Goal: Task Accomplishment & Management: Use online tool/utility

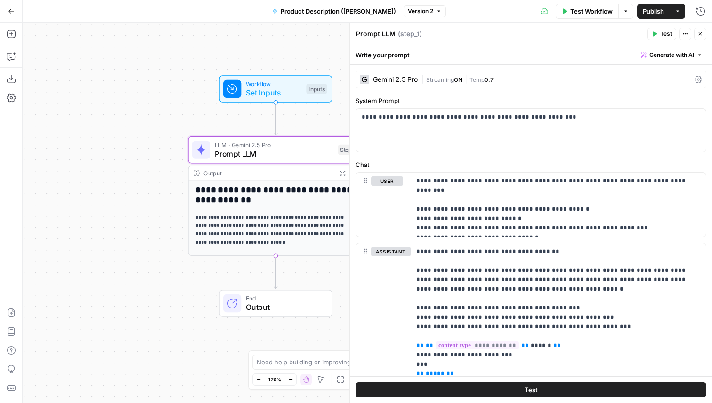
click at [5, 9] on button "Go Back" at bounding box center [11, 11] width 17 height 17
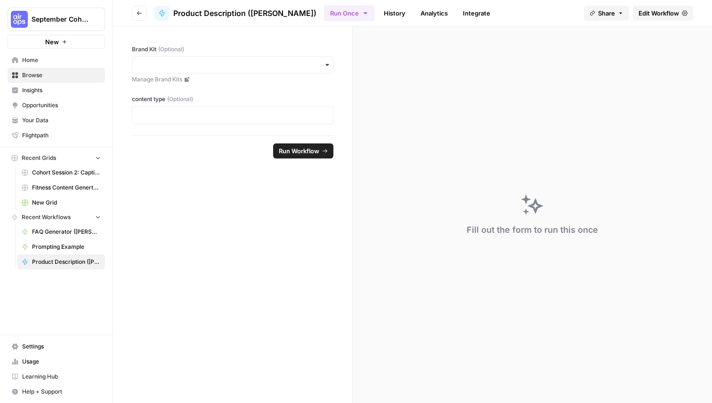
click at [46, 22] on span "September Cohort" at bounding box center [60, 19] width 57 height 9
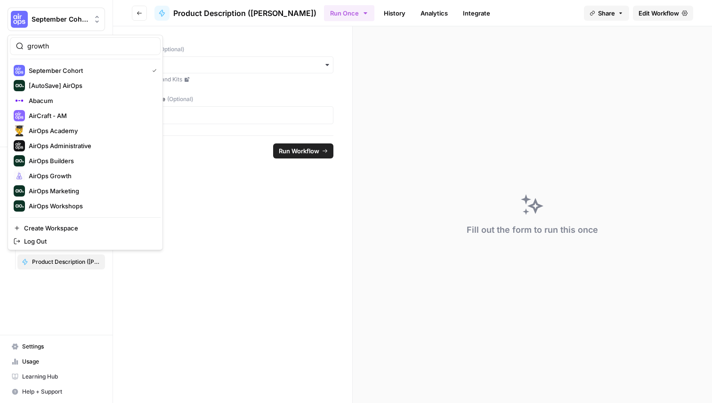
type input "growth"
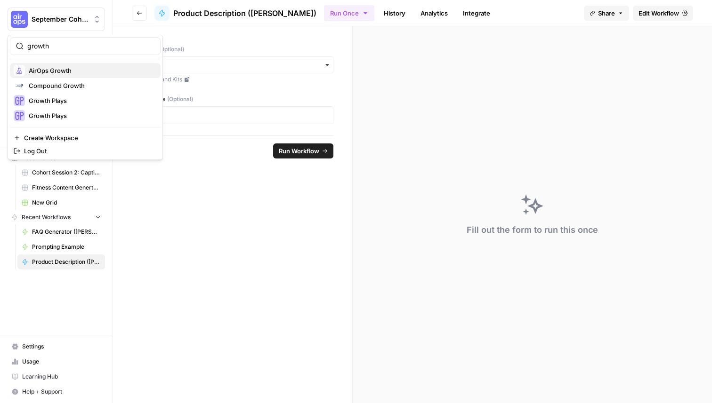
click at [71, 69] on span "AirOps Growth" at bounding box center [91, 70] width 124 height 9
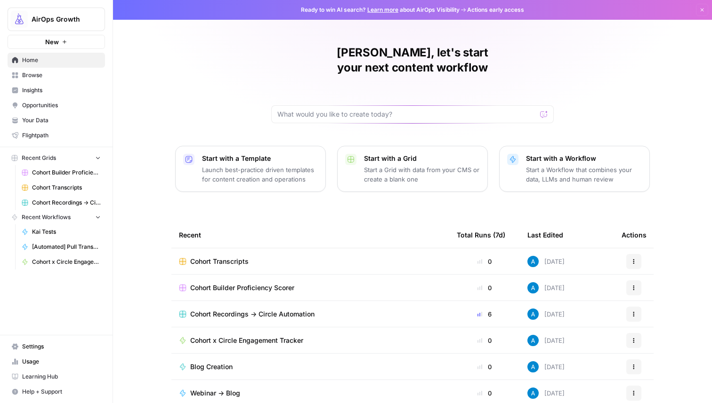
click at [228, 257] on span "Cohort Transcripts" at bounding box center [219, 261] width 58 height 9
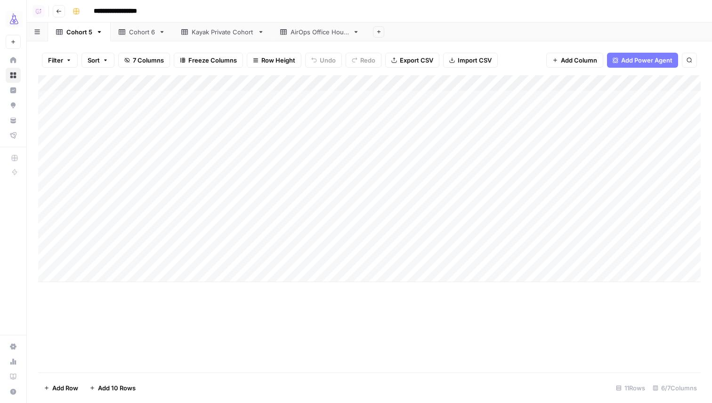
click at [215, 33] on div "Kayak Private Cohort" at bounding box center [223, 31] width 62 height 9
click at [139, 32] on div "Cohort 6" at bounding box center [142, 31] width 26 height 9
click at [555, 176] on div "Add Column" at bounding box center [369, 146] width 662 height 143
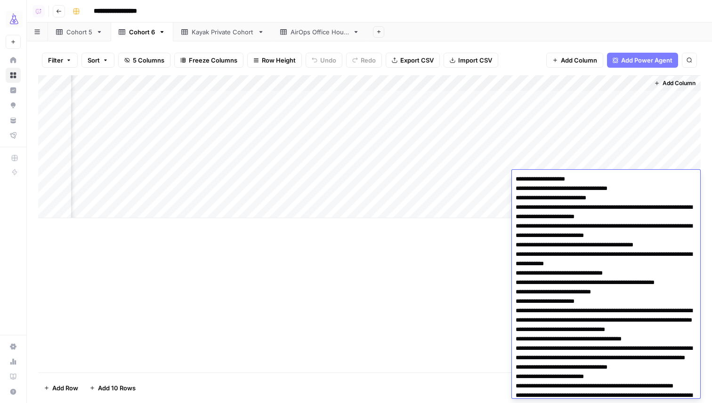
click at [425, 287] on div "Add Column" at bounding box center [369, 224] width 662 height 298
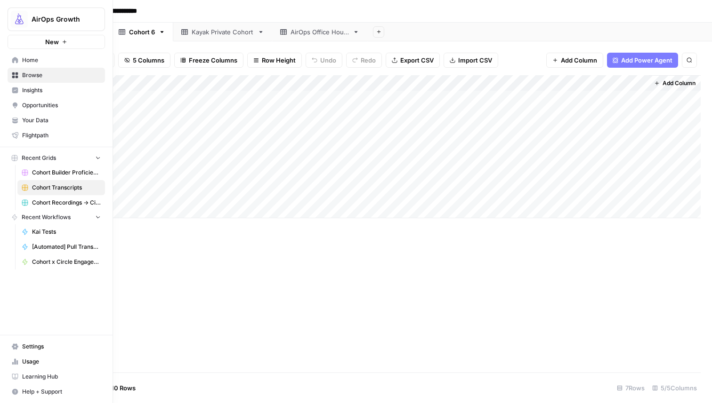
click at [18, 17] on img "Workspace: AirOps Growth" at bounding box center [19, 19] width 17 height 17
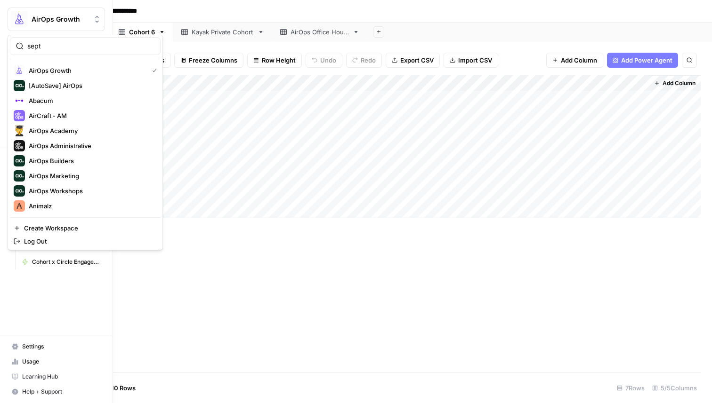
type input "sept"
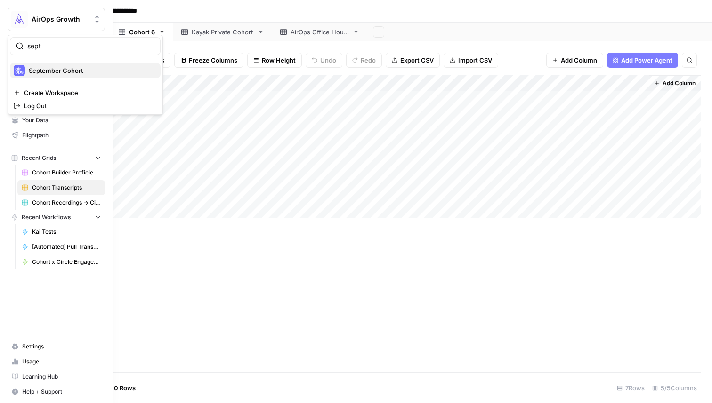
click at [61, 71] on span "September Cohort" at bounding box center [91, 70] width 124 height 9
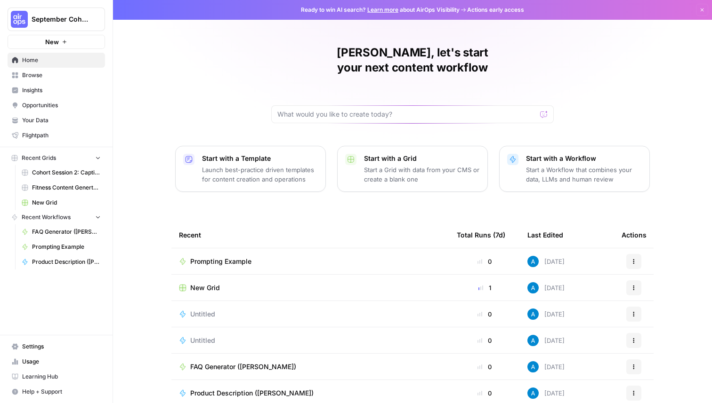
click at [66, 70] on link "Browse" at bounding box center [56, 75] width 97 height 15
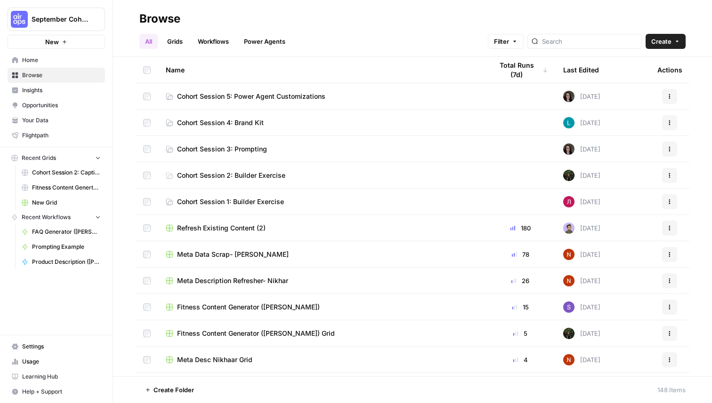
click at [72, 175] on span "Cohort Session 2: Caption Generation Grid" at bounding box center [66, 173] width 69 height 8
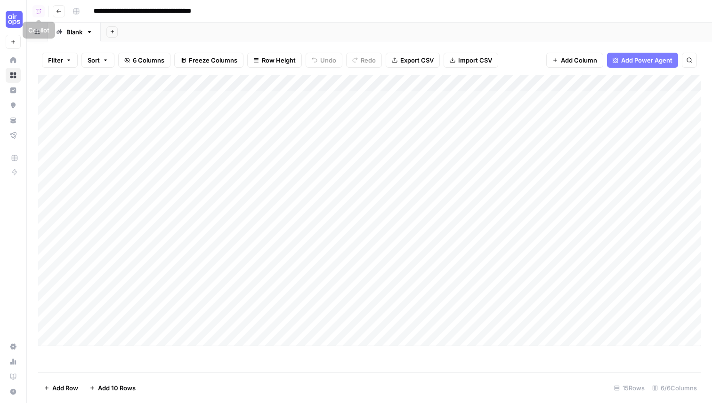
click at [58, 10] on icon "button" at bounding box center [59, 11] width 6 height 6
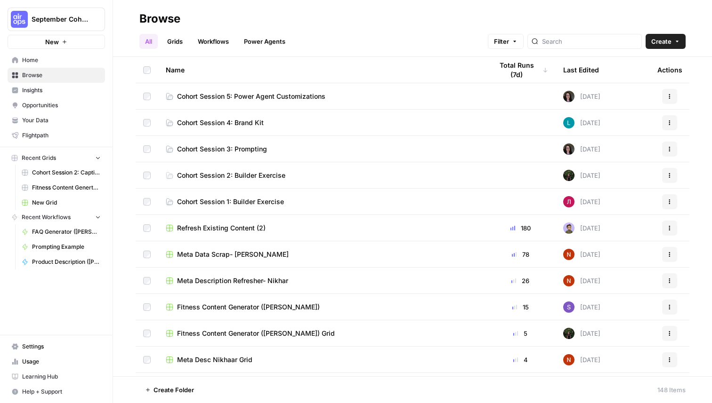
click at [174, 41] on link "Grids" at bounding box center [174, 41] width 27 height 15
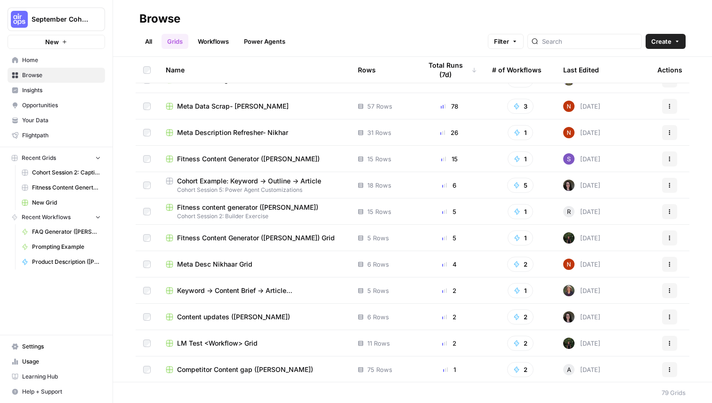
scroll to position [19, 0]
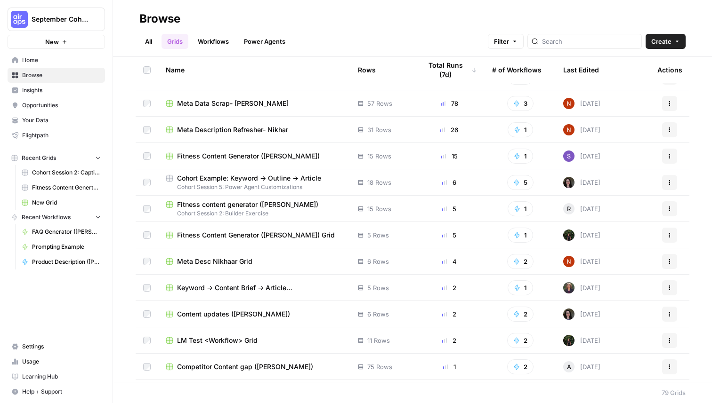
click at [257, 182] on span "Cohort Example: Keyword -> Outline -> Article" at bounding box center [249, 178] width 144 height 9
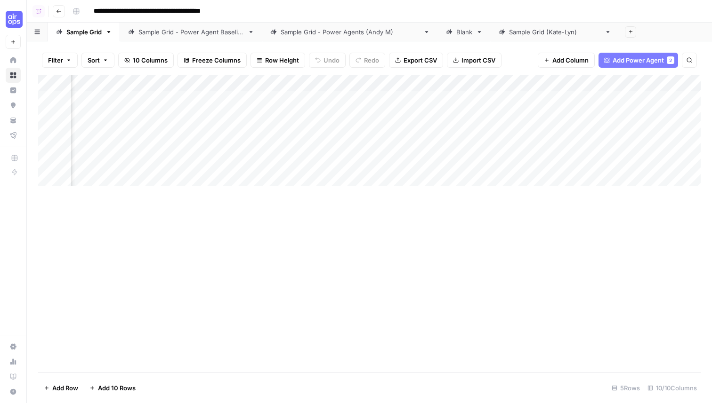
scroll to position [0, 413]
click at [678, 81] on span "Add Column" at bounding box center [678, 83] width 33 height 8
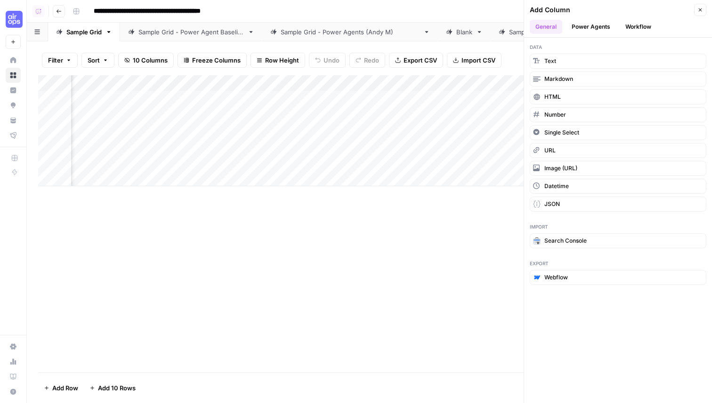
click at [594, 26] on button "Power Agents" at bounding box center [591, 27] width 50 height 14
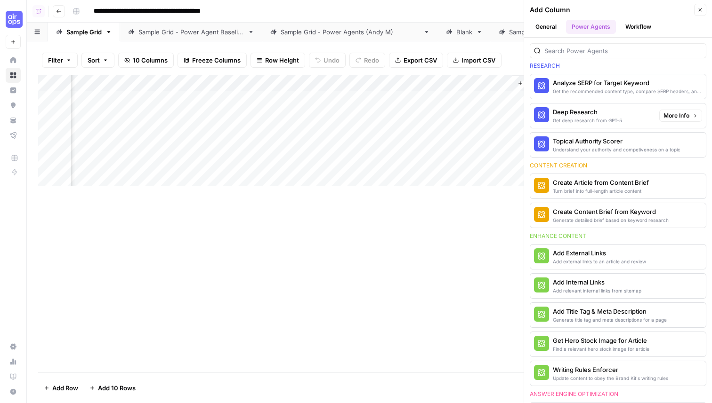
scroll to position [143, 0]
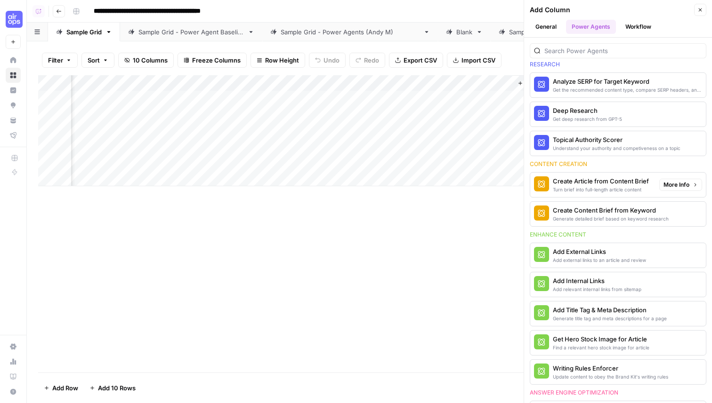
click at [599, 184] on div "Create Article from Content Brief" at bounding box center [601, 181] width 96 height 9
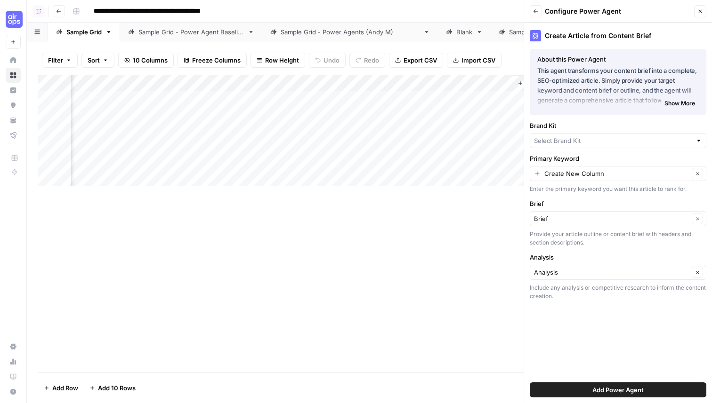
type input "Skale"
click at [586, 143] on input "Brand Kit" at bounding box center [611, 140] width 155 height 9
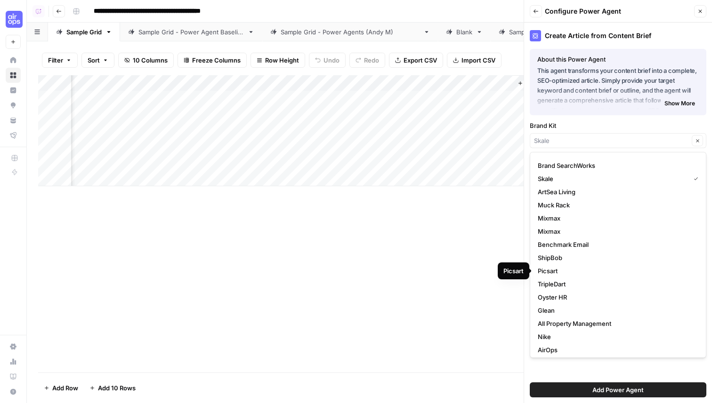
scroll to position [18, 0]
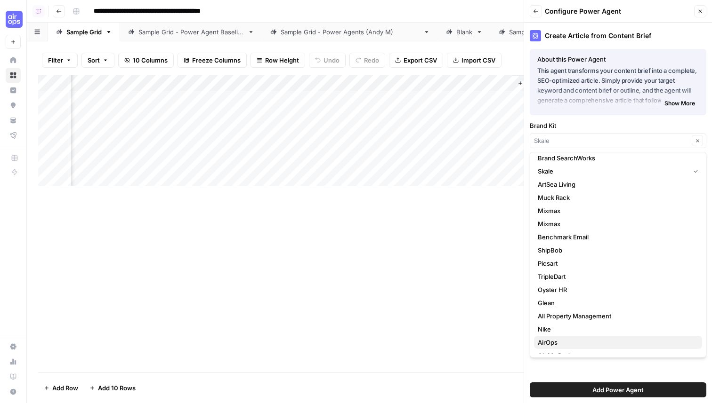
click at [559, 341] on span "AirOps" at bounding box center [616, 342] width 157 height 9
type input "AirOps"
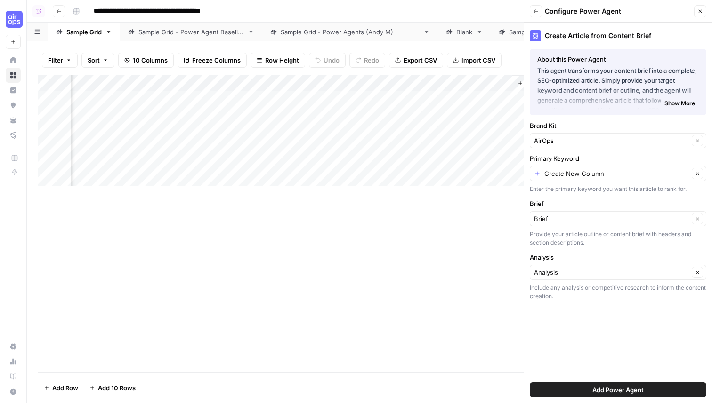
click at [569, 181] on div "Create New Column Clear" at bounding box center [618, 173] width 177 height 15
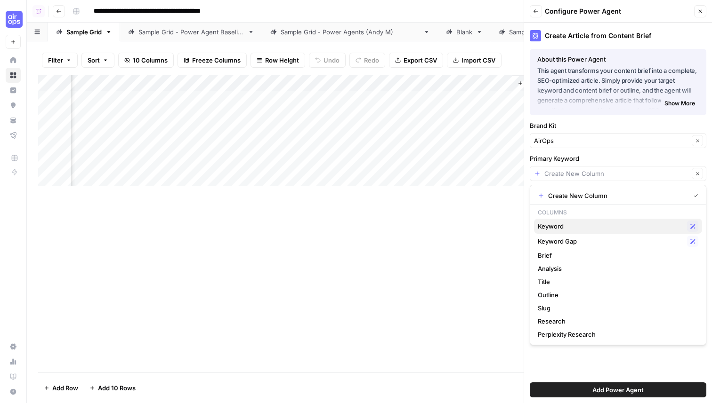
click at [559, 233] on button "Keyword Possible Match" at bounding box center [618, 226] width 168 height 15
type input "Keyword"
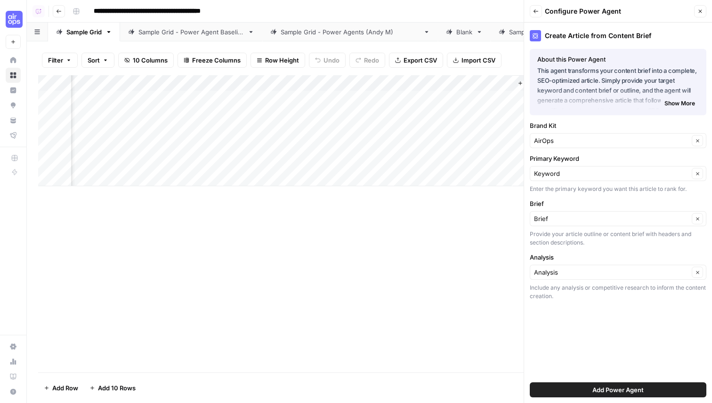
click at [571, 389] on button "Add Power Agent" at bounding box center [618, 390] width 177 height 15
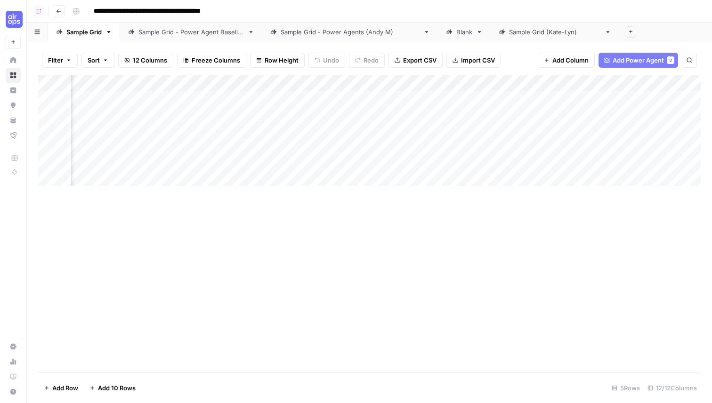
scroll to position [0, 572]
click at [559, 98] on div "Add Column" at bounding box center [369, 130] width 662 height 111
click at [556, 116] on div "Add Column" at bounding box center [369, 130] width 662 height 111
click at [555, 85] on div "Add Column" at bounding box center [369, 130] width 662 height 111
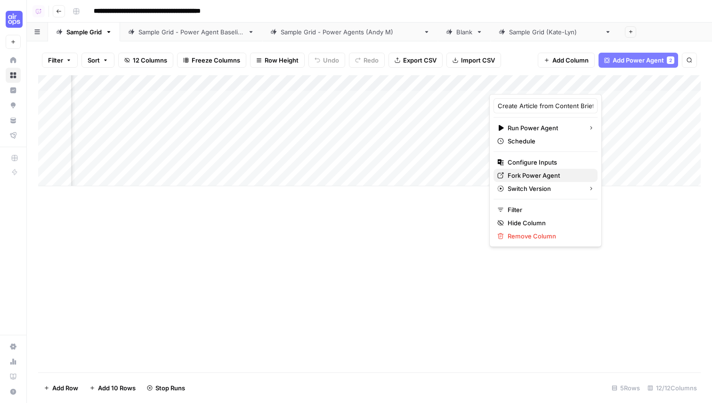
click at [528, 174] on span "Fork Power Agent" at bounding box center [548, 175] width 82 height 9
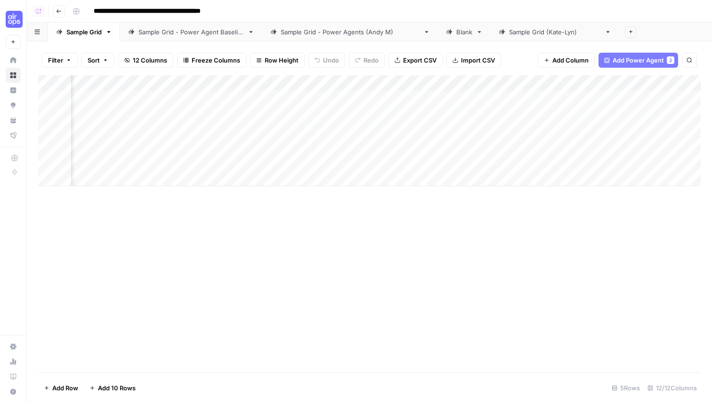
click at [392, 250] on div "Add Column" at bounding box center [369, 224] width 662 height 298
click at [626, 99] on div "Add Column" at bounding box center [369, 130] width 662 height 111
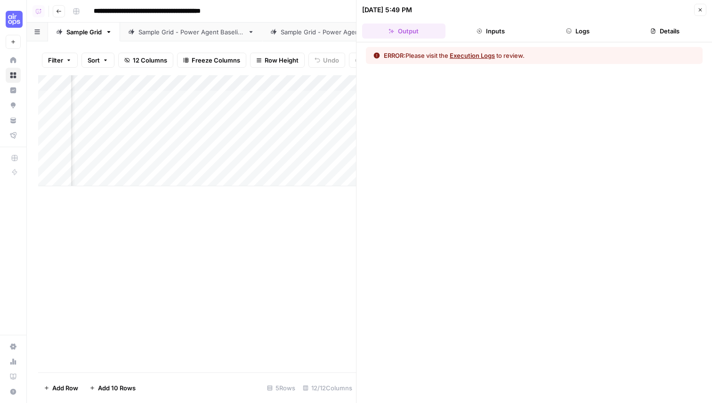
click at [480, 54] on button "Execution Logs" at bounding box center [472, 55] width 45 height 9
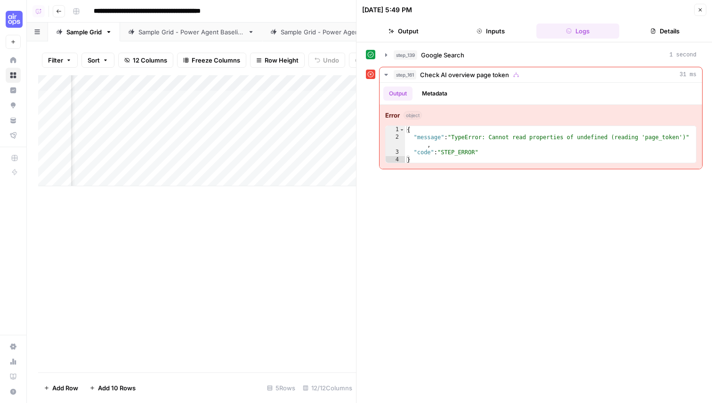
click at [699, 10] on icon "button" at bounding box center [700, 10] width 6 height 6
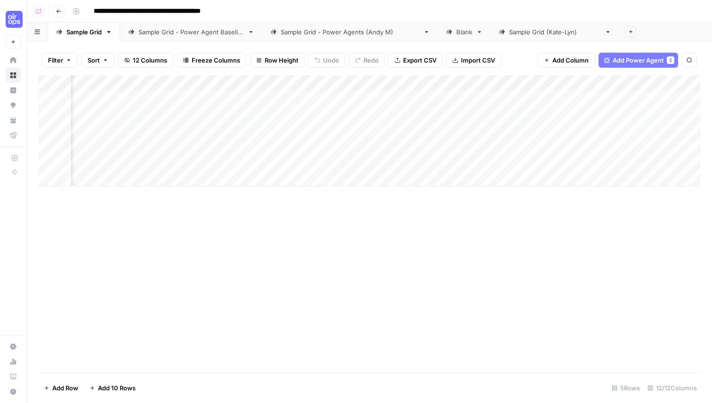
click at [555, 84] on div "Add Column" at bounding box center [369, 130] width 662 height 111
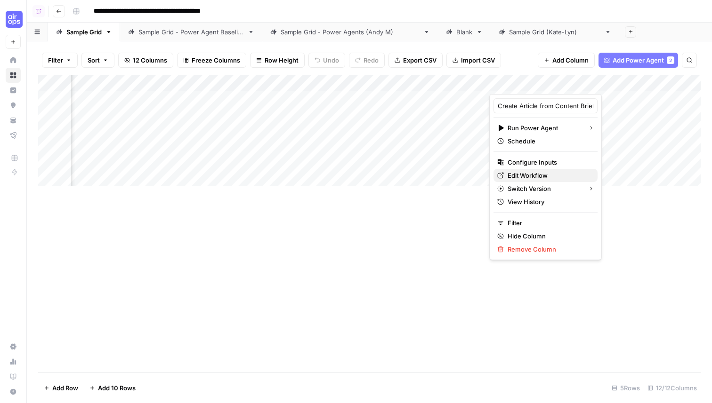
click at [529, 173] on span "Edit Workflow" at bounding box center [548, 175] width 82 height 9
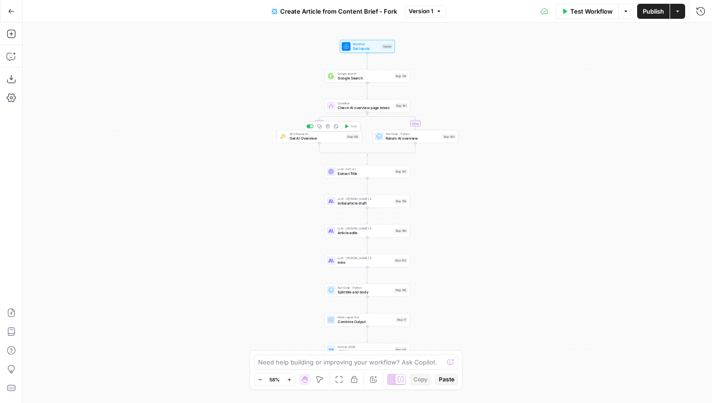
click at [312, 138] on span "Get AI Overview" at bounding box center [317, 139] width 55 height 6
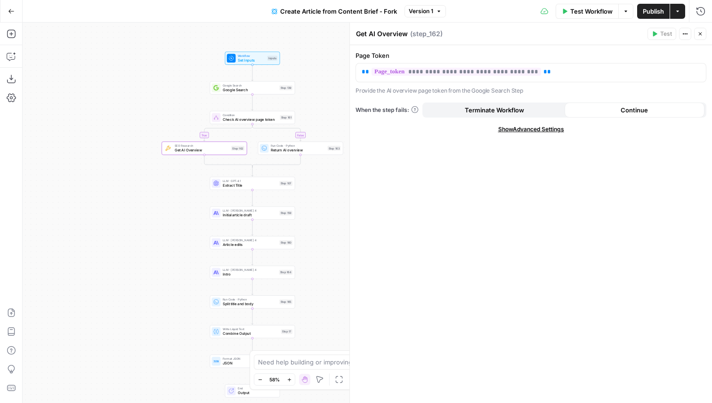
drag, startPoint x: 273, startPoint y: 220, endPoint x: 98, endPoint y: 251, distance: 177.3
click at [99, 251] on div "true false Workflow Set Inputs Inputs Google Search Google Search Step 139 Cond…" at bounding box center [367, 213] width 689 height 381
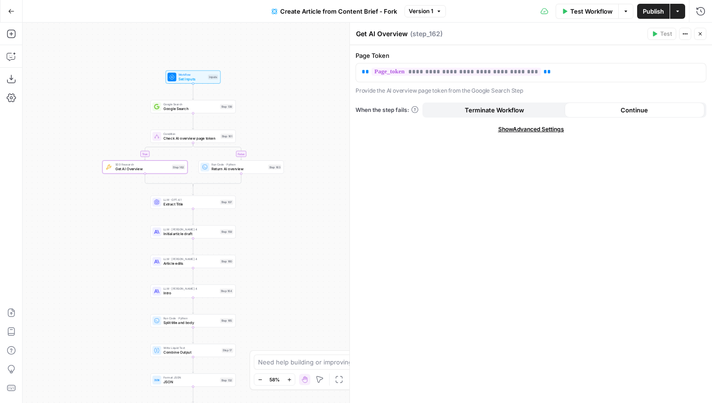
click at [213, 111] on span "Google Search" at bounding box center [190, 109] width 55 height 6
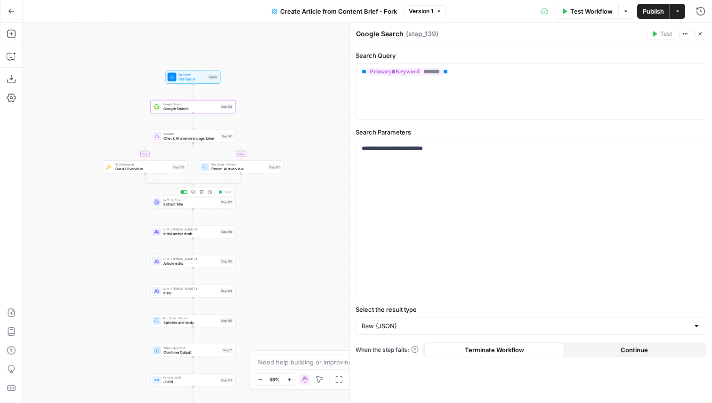
click at [206, 202] on span "Extract Title" at bounding box center [190, 204] width 55 height 6
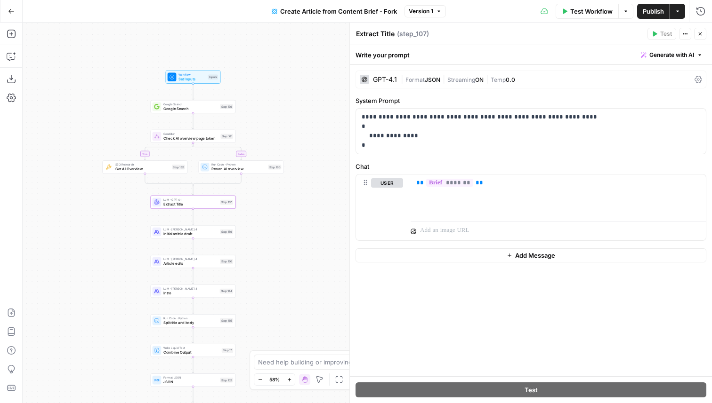
click at [217, 234] on span "Initial article draft" at bounding box center [190, 234] width 55 height 6
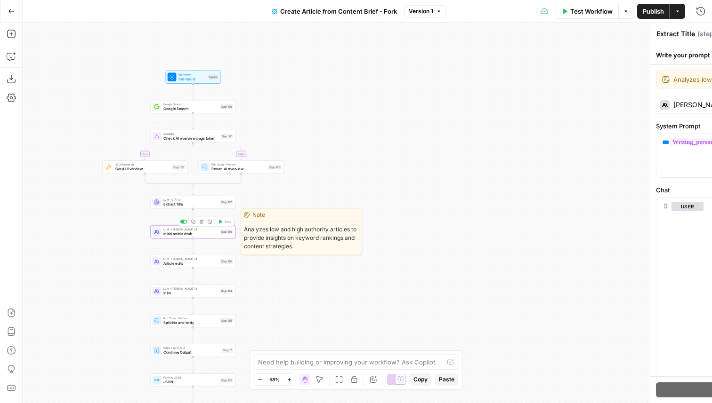
type textarea "Initial article draft"
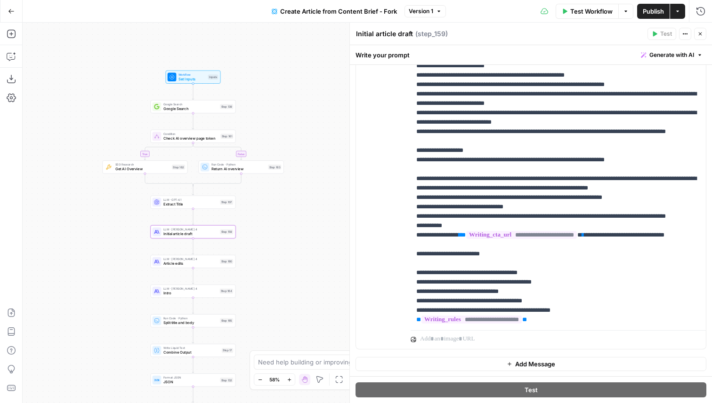
scroll to position [113, 0]
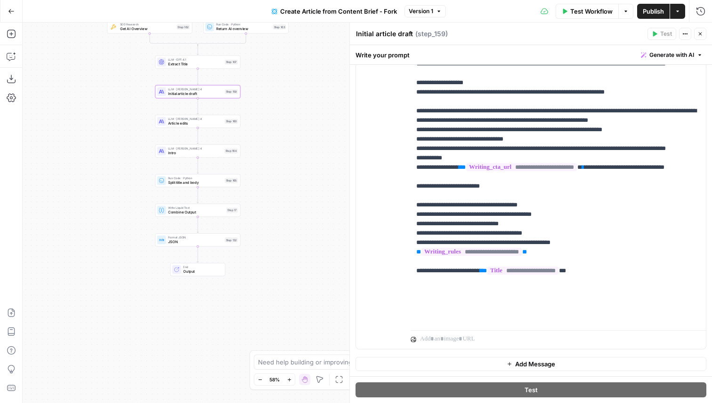
drag, startPoint x: 275, startPoint y: 279, endPoint x: 280, endPoint y: 143, distance: 135.7
click at [280, 143] on div "true false Workflow Set Inputs Inputs Google Search Google Search Step 139 Cond…" at bounding box center [367, 213] width 689 height 381
click at [701, 33] on icon "button" at bounding box center [700, 34] width 6 height 6
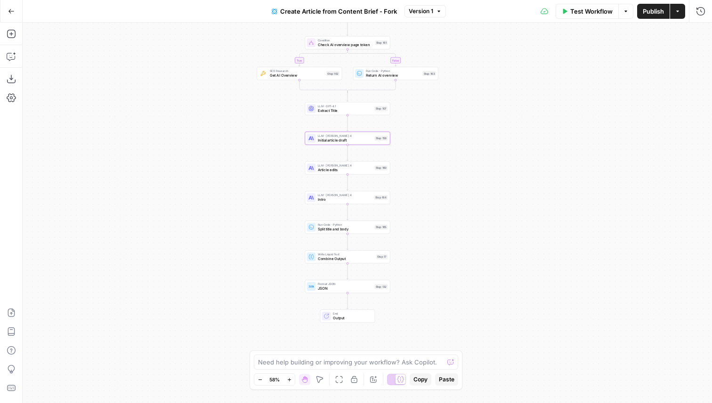
drag, startPoint x: 354, startPoint y: 125, endPoint x: 503, endPoint y: 170, distance: 156.1
click at [503, 170] on div "true false Workflow Set Inputs Inputs Google Search Google Search Step 139 Cond…" at bounding box center [367, 213] width 689 height 381
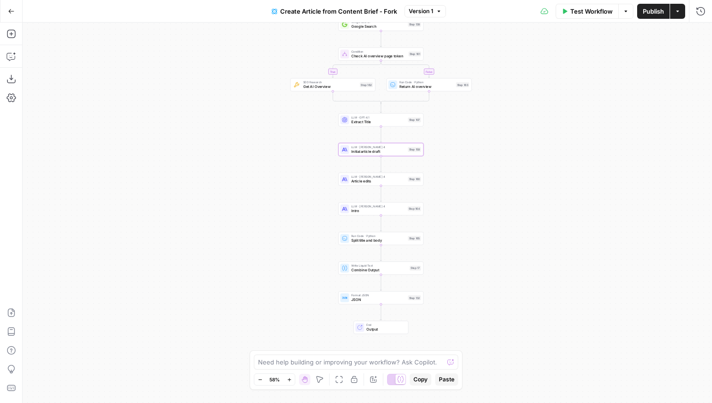
drag, startPoint x: 435, startPoint y: 137, endPoint x: 467, endPoint y: 149, distance: 33.8
click at [467, 149] on div "true false Workflow Set Inputs Inputs Google Search Google Search Step 139 Cond…" at bounding box center [367, 213] width 689 height 381
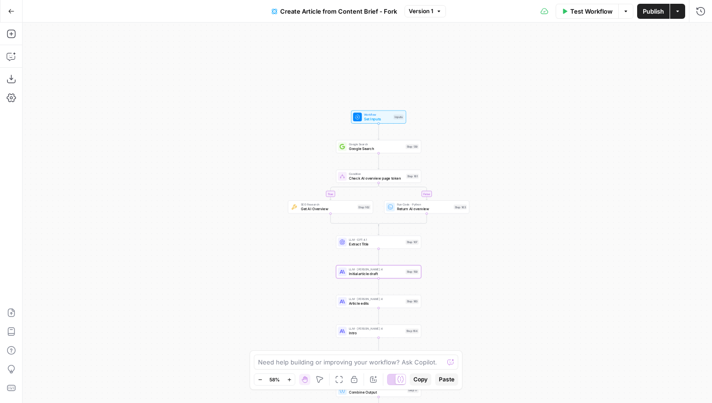
drag, startPoint x: 451, startPoint y: 120, endPoint x: 449, endPoint y: 243, distance: 122.9
click at [449, 243] on div "true false Workflow Set Inputs Inputs Google Search Google Search Step 139 Cond…" at bounding box center [367, 213] width 689 height 381
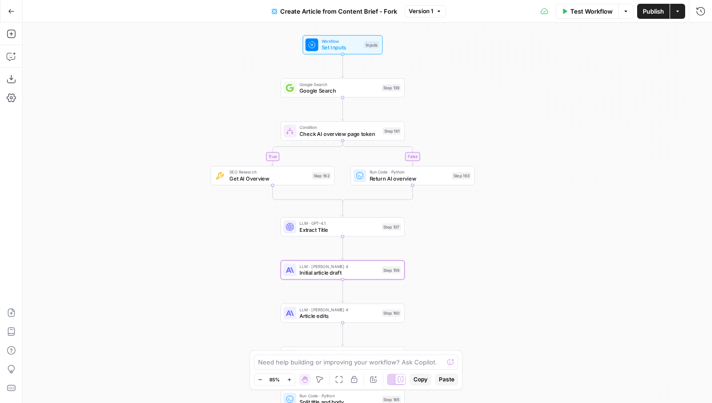
drag, startPoint x: 430, startPoint y: 151, endPoint x: 422, endPoint y: 85, distance: 66.4
click at [422, 85] on div "true false Workflow Set Inputs Inputs Google Search Google Search Step 139 Cond…" at bounding box center [367, 213] width 689 height 381
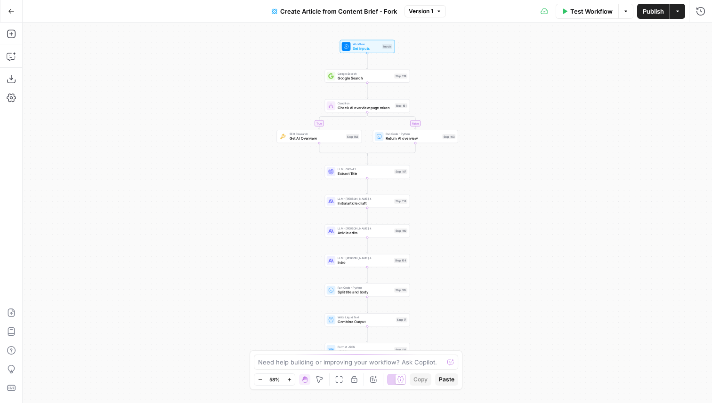
click at [381, 104] on span "Condition" at bounding box center [365, 103] width 55 height 4
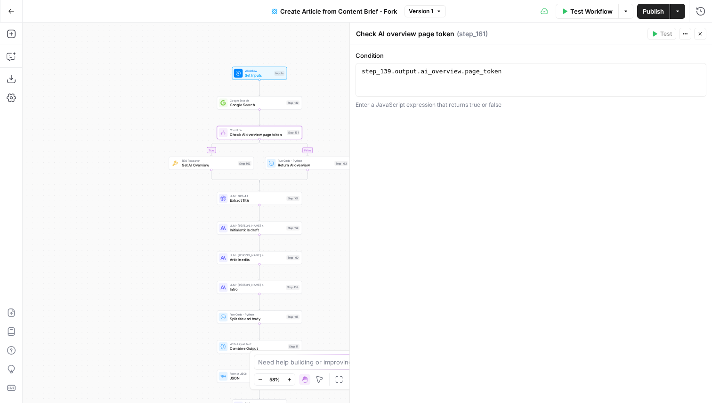
drag, startPoint x: 284, startPoint y: 89, endPoint x: 160, endPoint y: 121, distance: 128.8
click at [160, 121] on div "true false Workflow Set Inputs Inputs Google Search Google Search Step 139 Cond…" at bounding box center [367, 213] width 689 height 381
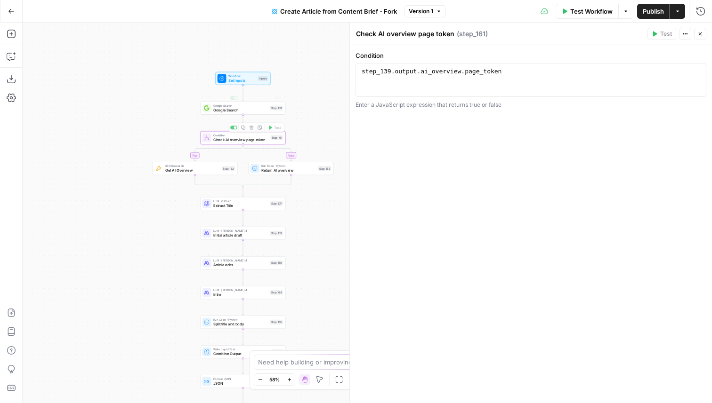
click at [259, 76] on div "Inputs" at bounding box center [263, 78] width 10 height 5
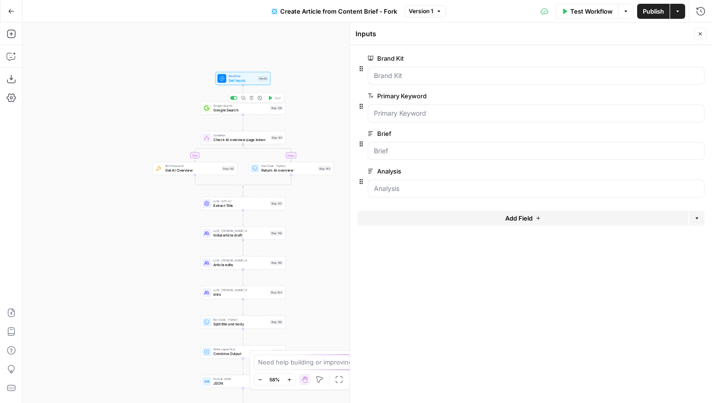
click at [267, 108] on span "Google Search" at bounding box center [240, 110] width 55 height 6
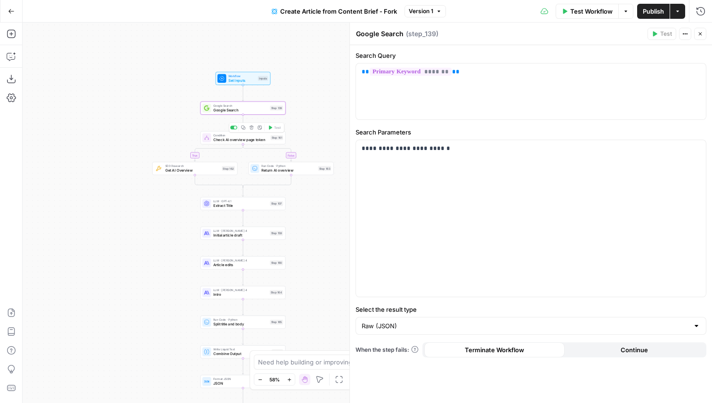
click at [233, 127] on div at bounding box center [233, 128] width 7 height 4
click at [700, 32] on icon "button" at bounding box center [700, 34] width 6 height 6
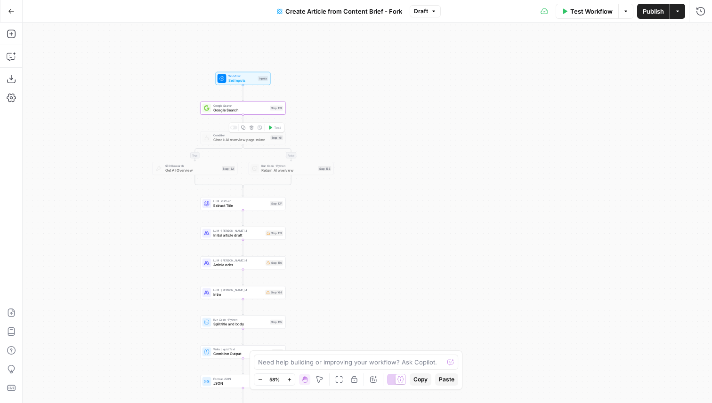
click at [251, 128] on icon "button" at bounding box center [252, 128] width 4 height 4
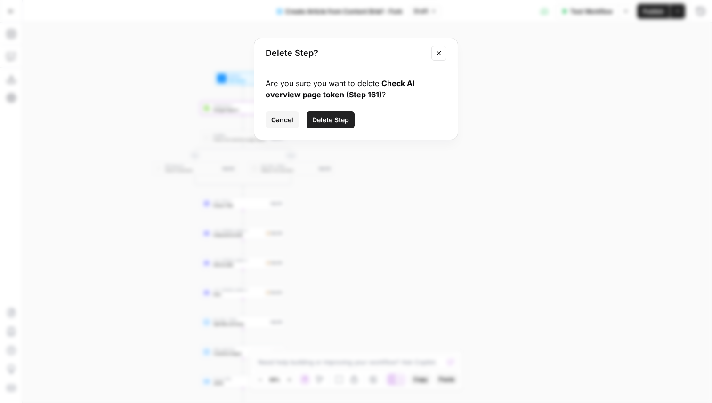
click at [324, 123] on span "Delete Step" at bounding box center [330, 119] width 37 height 9
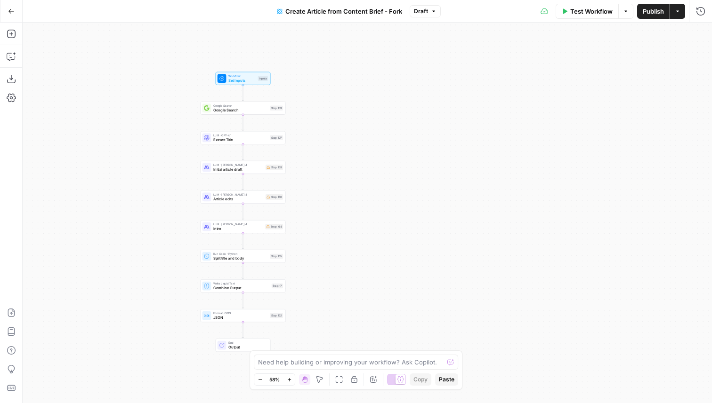
click at [266, 171] on div "LLM · Claude Sonnet 4 Initial article draft Step 159 Copy step Delete step Edit…" at bounding box center [242, 167] width 81 height 9
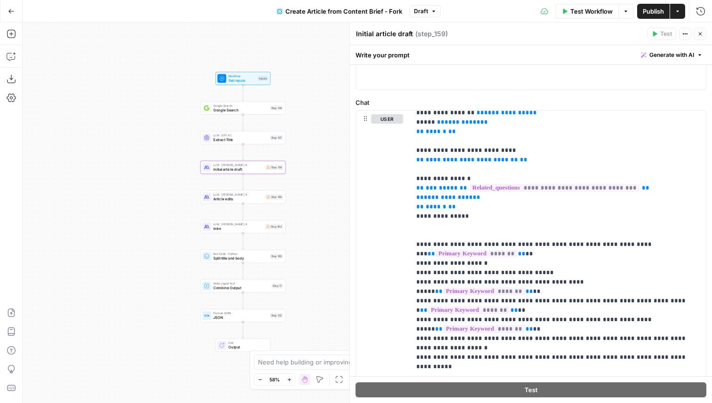
scroll to position [91, 0]
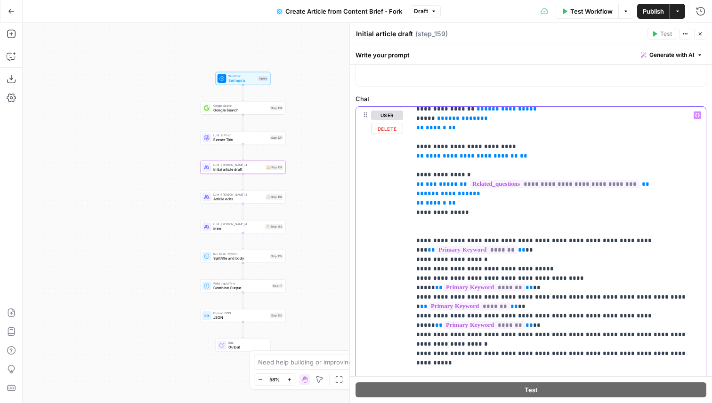
drag, startPoint x: 525, startPoint y: 141, endPoint x: 416, endPoint y: 124, distance: 110.5
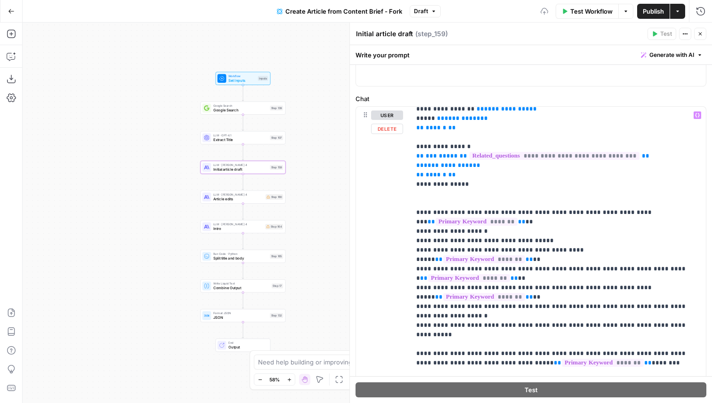
click at [260, 198] on span "Article edits" at bounding box center [238, 199] width 50 height 6
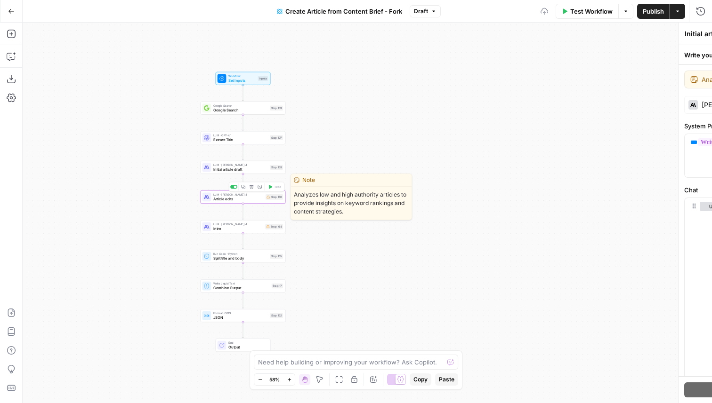
type textarea "Article edits"
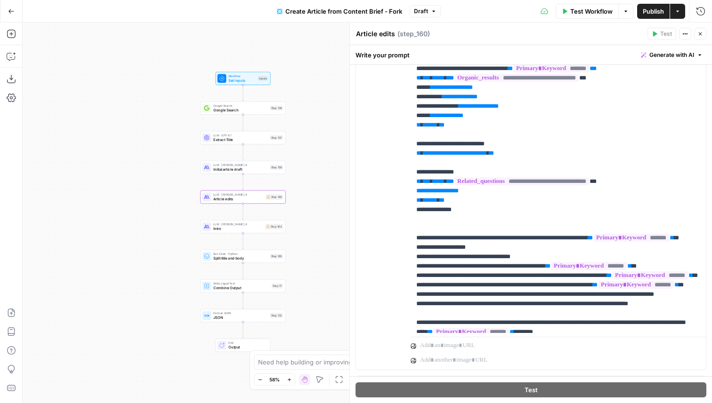
scroll to position [22, 0]
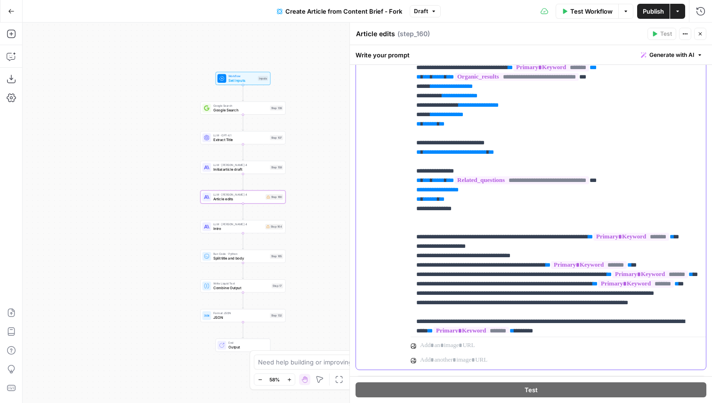
drag, startPoint x: 523, startPoint y: 152, endPoint x: 419, endPoint y: 130, distance: 106.3
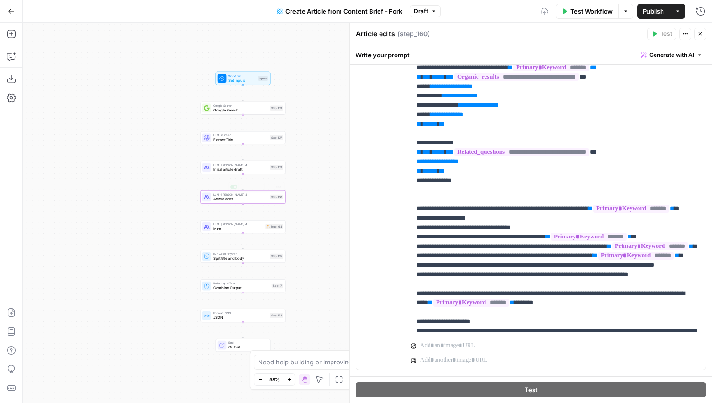
click at [253, 227] on span "Intro" at bounding box center [238, 229] width 50 height 6
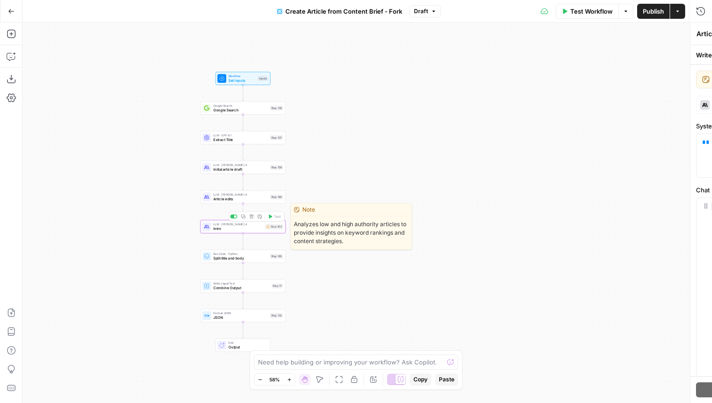
type textarea "Intro"
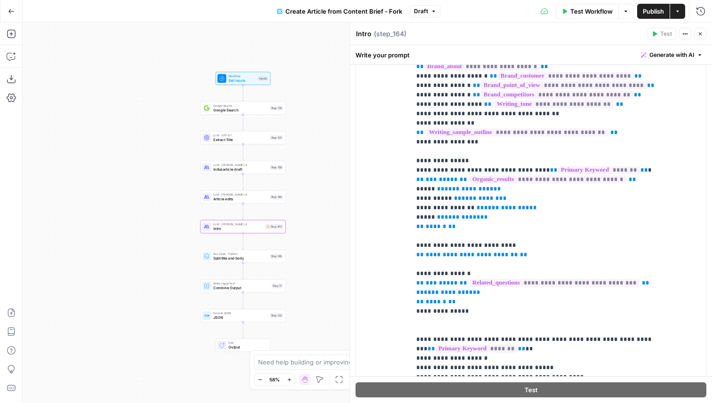
scroll to position [223, 0]
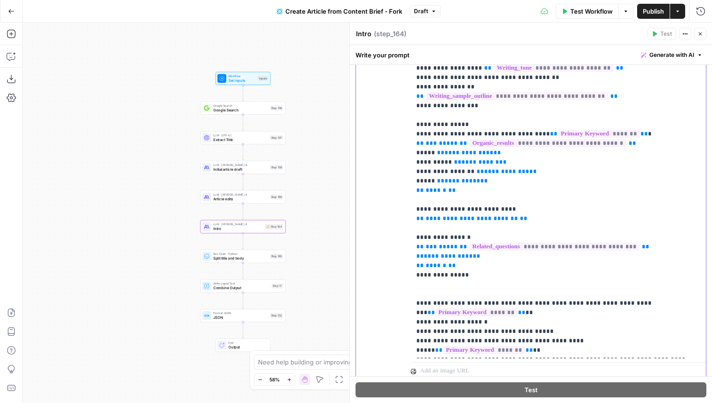
drag, startPoint x: 524, startPoint y: 201, endPoint x: 411, endPoint y: 184, distance: 114.7
click at [411, 184] on div "**********" at bounding box center [558, 167] width 295 height 384
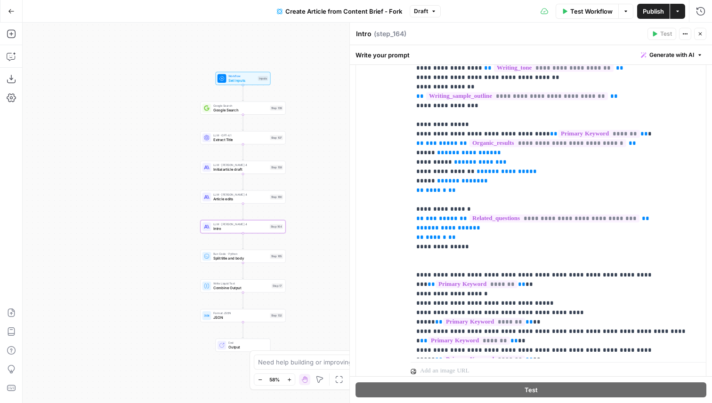
click at [696, 32] on button "Close" at bounding box center [700, 34] width 12 height 12
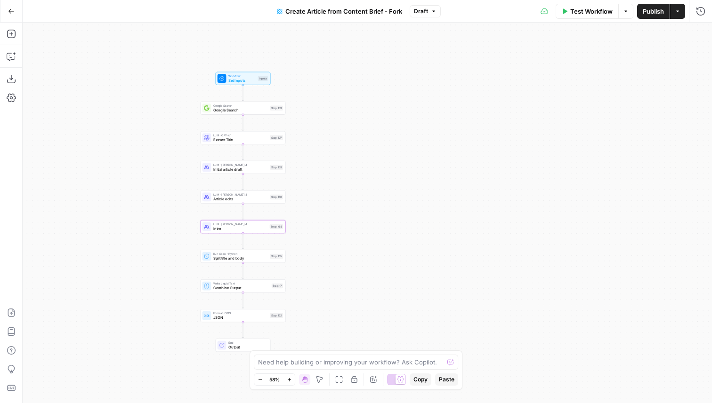
click at [654, 11] on span "Publish" at bounding box center [653, 11] width 21 height 9
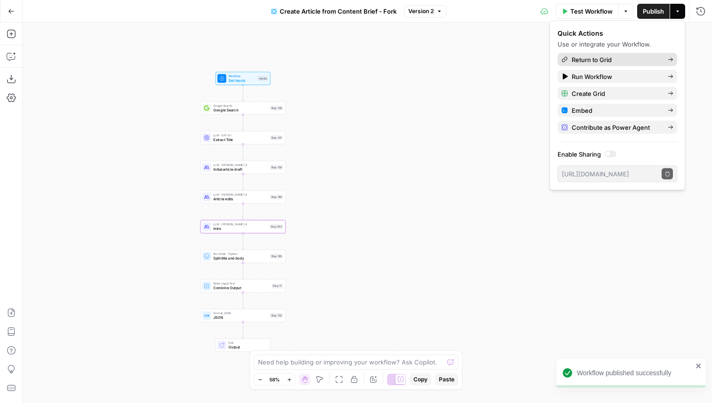
click at [611, 59] on span "Return to Grid" at bounding box center [616, 59] width 89 height 9
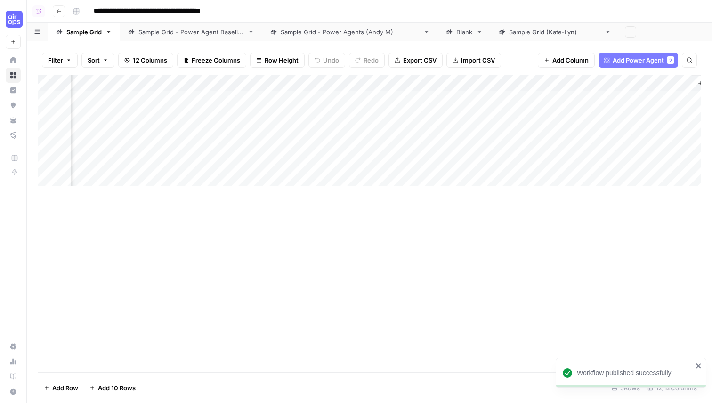
scroll to position [0, 657]
click at [552, 98] on div "Add Column" at bounding box center [369, 130] width 662 height 111
click at [219, 37] on link "Sample Grid - Power Agent Baseline" at bounding box center [191, 32] width 142 height 19
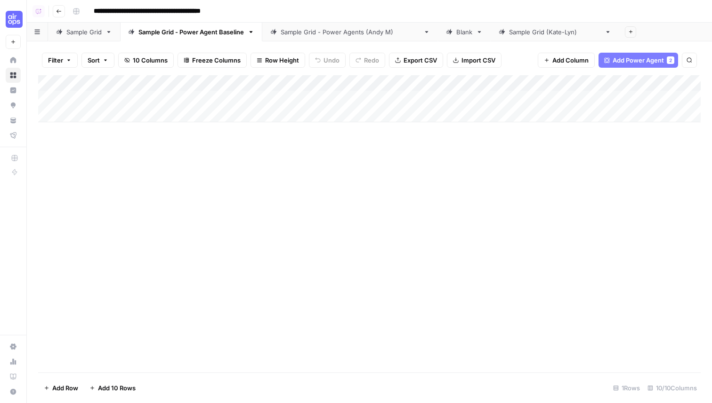
click at [342, 38] on link "Sample Grid - Power Agents (Andy M)" at bounding box center [350, 32] width 176 height 19
click at [96, 34] on div "Sample Grid" at bounding box center [83, 31] width 35 height 9
click at [652, 61] on span "Add Power Agent" at bounding box center [637, 60] width 51 height 9
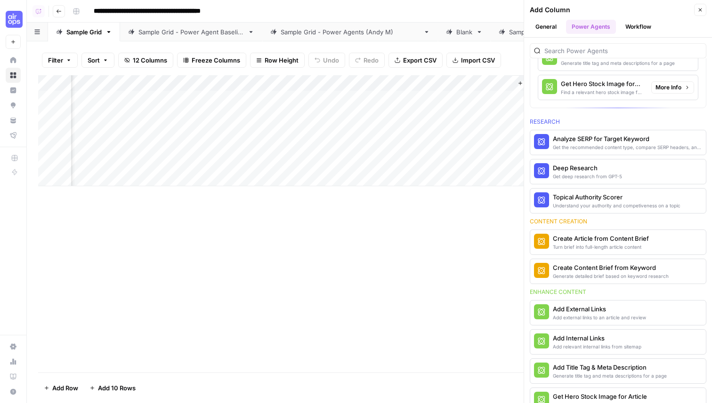
scroll to position [0, 793]
click at [701, 9] on icon "button" at bounding box center [700, 10] width 6 height 6
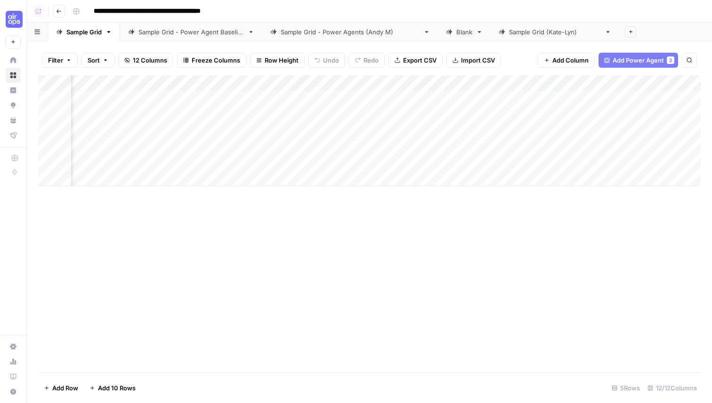
scroll to position [0, 657]
click at [636, 114] on div "Add Column" at bounding box center [369, 130] width 662 height 111
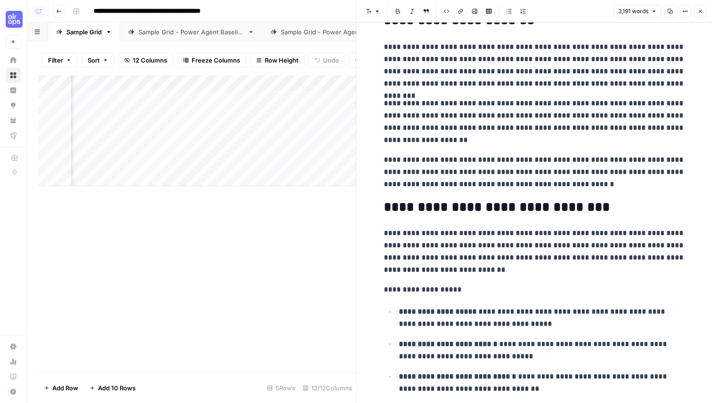
scroll to position [119, 0]
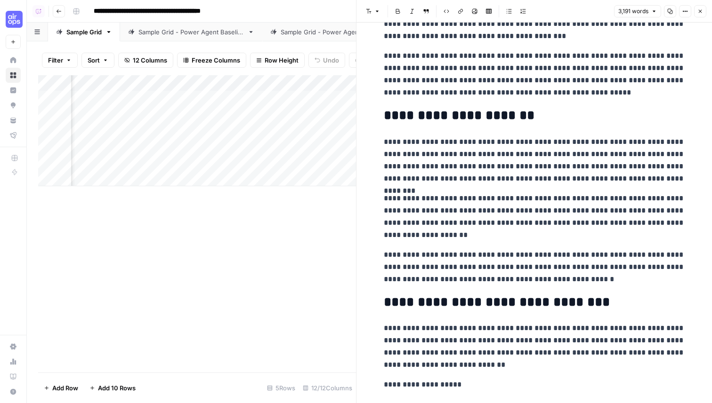
click at [700, 13] on icon "button" at bounding box center [700, 11] width 6 height 6
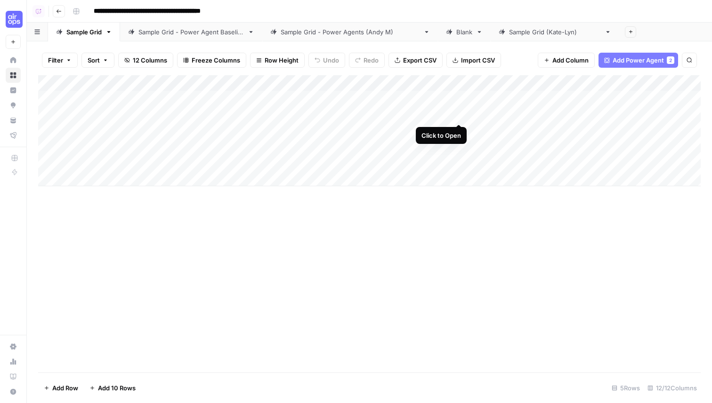
click at [463, 114] on div "Add Column" at bounding box center [369, 130] width 662 height 111
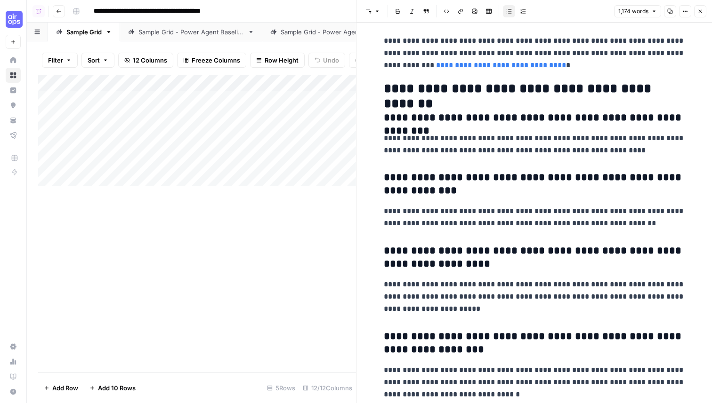
scroll to position [3177, 0]
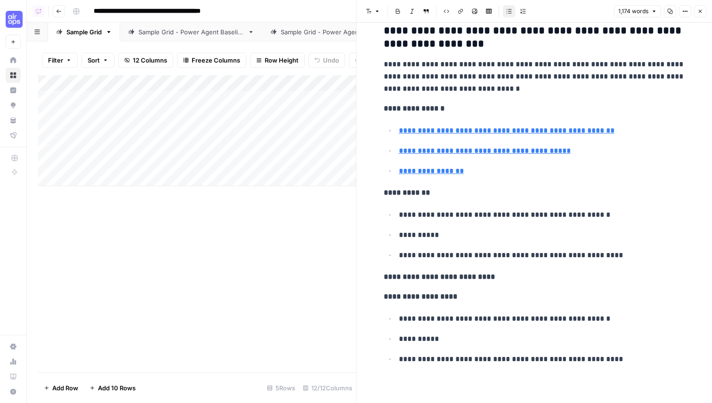
click at [701, 9] on icon "button" at bounding box center [700, 11] width 6 height 6
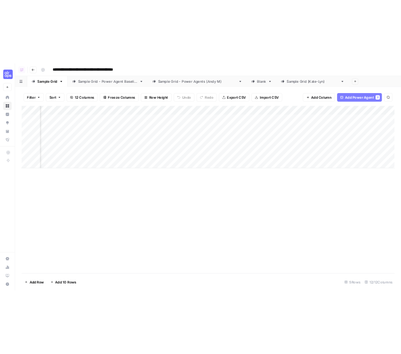
scroll to position [0, 657]
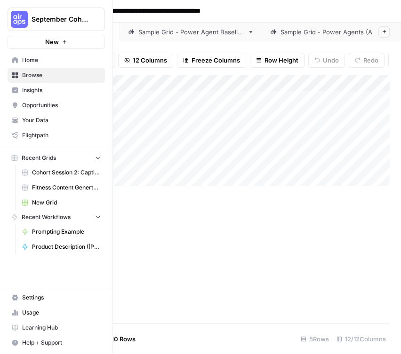
click at [24, 117] on span "Your Data" at bounding box center [61, 120] width 79 height 8
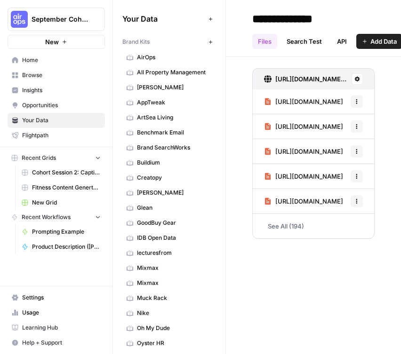
click at [212, 44] on icon "button" at bounding box center [210, 42] width 5 height 5
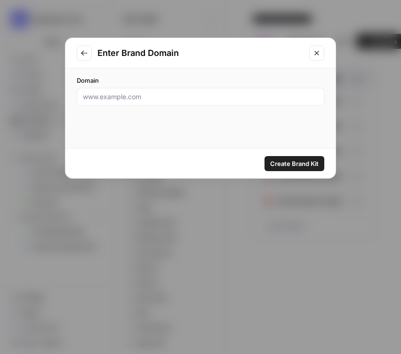
click at [316, 54] on icon "Close modal" at bounding box center [317, 53] width 8 height 8
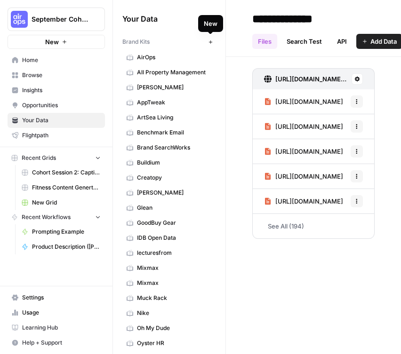
click at [210, 42] on icon "button" at bounding box center [210, 41] width 3 height 3
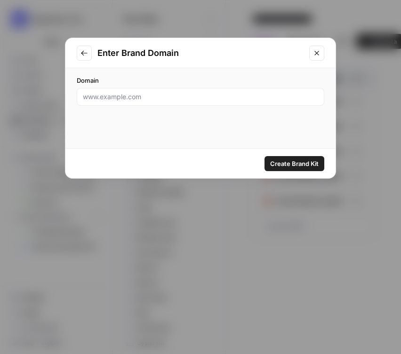
click at [318, 51] on icon "Close modal" at bounding box center [317, 53] width 8 height 8
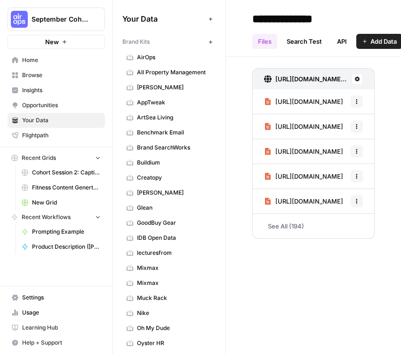
click at [152, 58] on span "AirOps" at bounding box center [174, 57] width 75 height 8
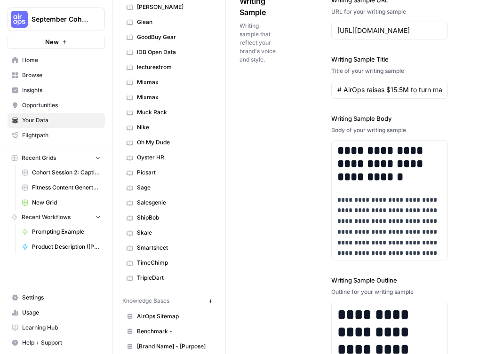
scroll to position [453, 0]
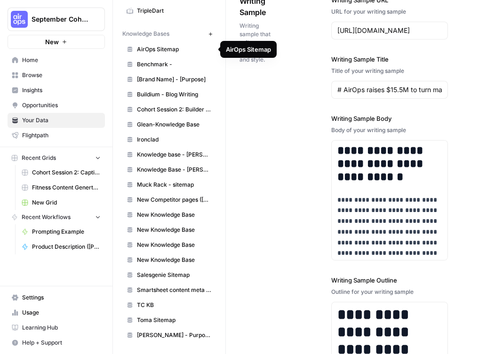
click at [174, 49] on span "AirOps Sitemap" at bounding box center [174, 49] width 75 height 8
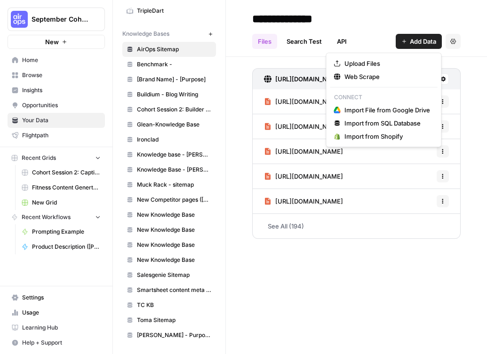
click at [423, 39] on span "Add Data" at bounding box center [423, 41] width 26 height 9
click at [392, 74] on span "Web Scrape" at bounding box center [388, 76] width 86 height 9
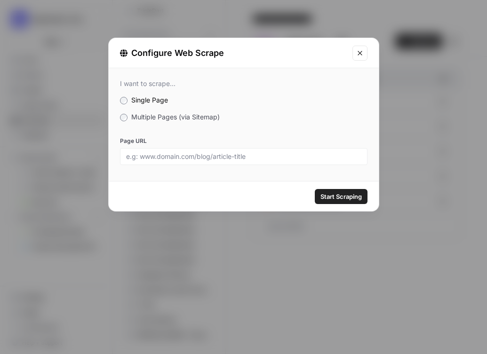
click at [126, 120] on label "Multiple Pages (via Sitemap)" at bounding box center [244, 117] width 248 height 9
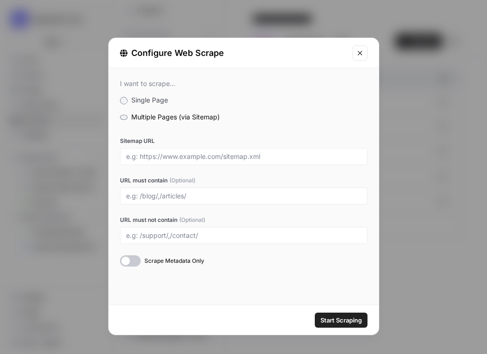
click at [125, 260] on div at bounding box center [130, 261] width 21 height 11
click at [134, 261] on div at bounding box center [130, 261] width 21 height 11
click at [362, 52] on icon "Close modal" at bounding box center [360, 53] width 8 height 8
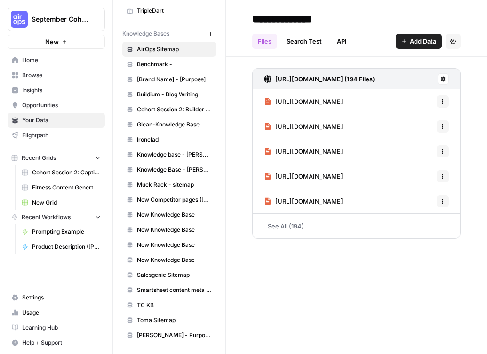
click at [285, 300] on div "**********" at bounding box center [356, 177] width 261 height 354
click at [47, 60] on span "Home" at bounding box center [61, 60] width 79 height 8
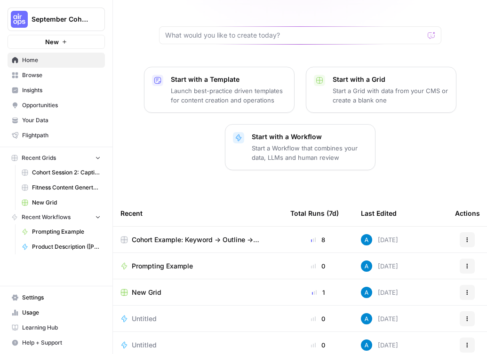
scroll to position [134, 0]
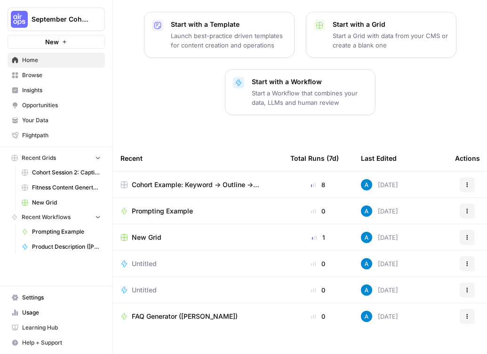
click at [225, 180] on span "Cohort Example: Keyword -> Outline -> Article" at bounding box center [204, 184] width 144 height 9
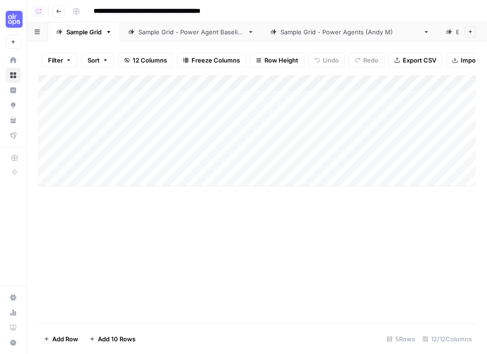
click at [191, 244] on div "Add Column" at bounding box center [257, 199] width 438 height 249
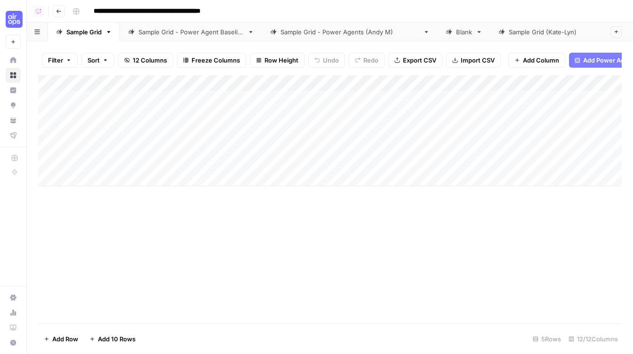
click at [110, 32] on icon "button" at bounding box center [108, 32] width 3 height 2
click at [81, 32] on div "Sample Grid" at bounding box center [83, 31] width 35 height 9
click at [111, 31] on icon "button" at bounding box center [108, 32] width 3 height 2
click at [133, 128] on div "Add Column" at bounding box center [330, 130] width 584 height 111
click at [242, 252] on div "Add Column" at bounding box center [330, 199] width 584 height 249
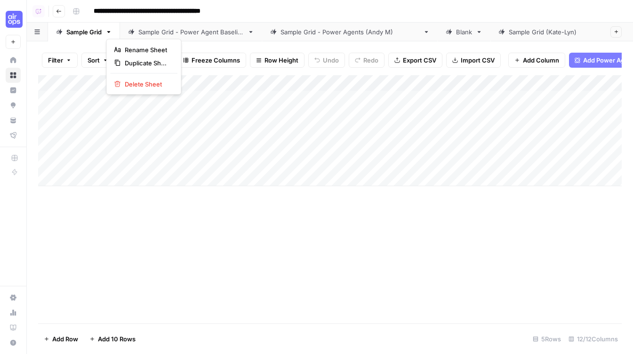
click at [110, 31] on icon "button" at bounding box center [108, 32] width 3 height 2
click at [146, 294] on div "Add Column" at bounding box center [330, 199] width 584 height 249
click at [367, 227] on div "Add Column" at bounding box center [330, 199] width 584 height 249
click at [124, 80] on div "Add Column" at bounding box center [330, 130] width 584 height 111
click at [276, 269] on div "Add Column" at bounding box center [330, 199] width 584 height 249
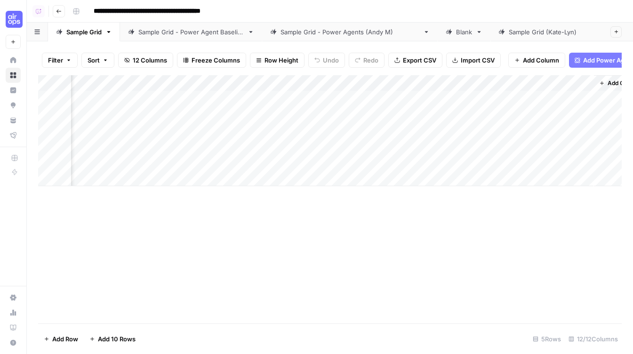
scroll to position [0, 723]
click at [409, 82] on div "Add Column" at bounding box center [330, 130] width 584 height 111
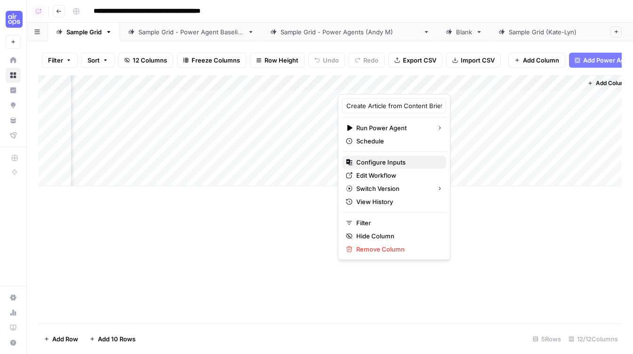
click at [364, 163] on span "Configure Inputs" at bounding box center [397, 162] width 82 height 9
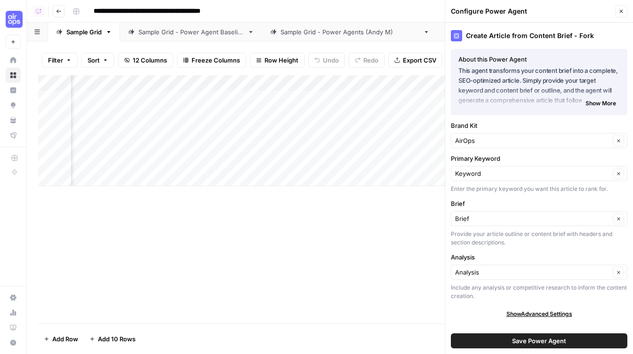
scroll to position [0, 0]
drag, startPoint x: 506, startPoint y: 158, endPoint x: 453, endPoint y: 158, distance: 52.7
click at [453, 158] on label "Primary Keyword" at bounding box center [539, 158] width 177 height 9
click at [459, 158] on label "Primary Keyword" at bounding box center [539, 158] width 177 height 9
click at [459, 169] on input "Keyword" at bounding box center [532, 173] width 155 height 9
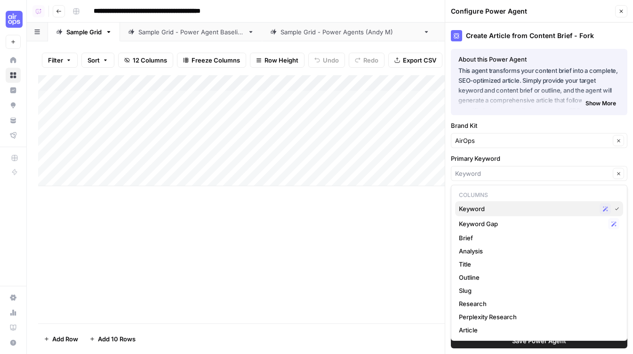
click at [478, 211] on span "Keyword" at bounding box center [527, 208] width 137 height 9
type input "Keyword"
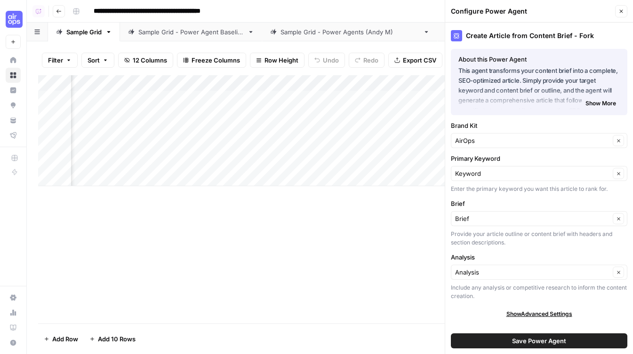
scroll to position [0, 426]
click at [622, 11] on icon "button" at bounding box center [622, 11] width 6 height 6
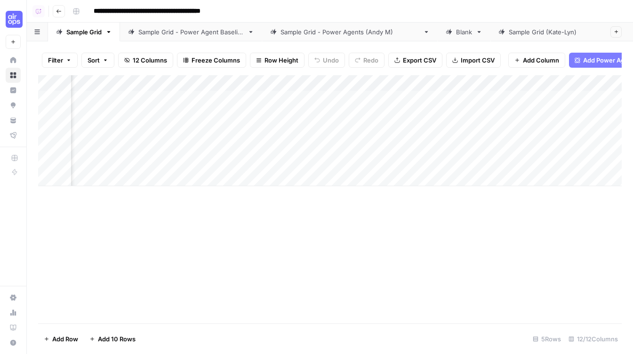
scroll to position [0, 540]
click at [341, 82] on div "Add Column" at bounding box center [330, 130] width 584 height 111
click at [378, 211] on div "Add Column" at bounding box center [330, 199] width 584 height 249
click at [341, 98] on div "Add Column" at bounding box center [330, 130] width 584 height 111
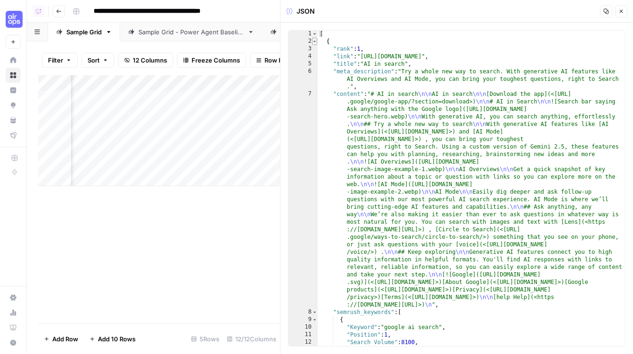
click at [314, 40] on span "Toggle code folding, rows 2 through 1007" at bounding box center [314, 42] width 5 height 8
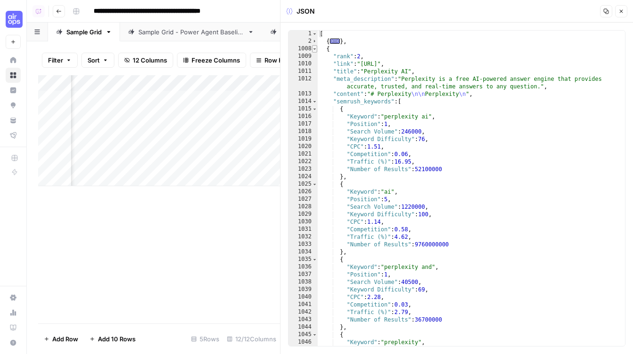
click at [314, 50] on span "Toggle code folding, rows 1008 through 2009" at bounding box center [314, 49] width 5 height 8
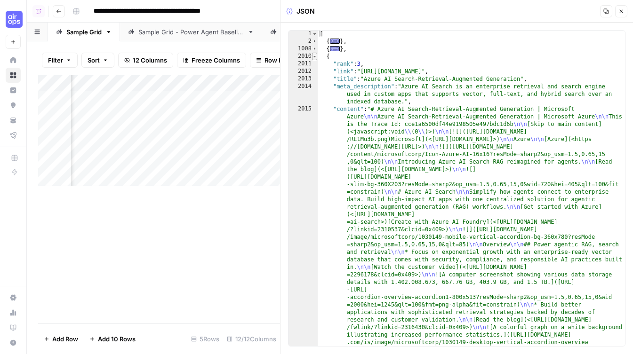
click at [314, 56] on span "Toggle code folding, rows 2010 through 3052" at bounding box center [314, 57] width 5 height 8
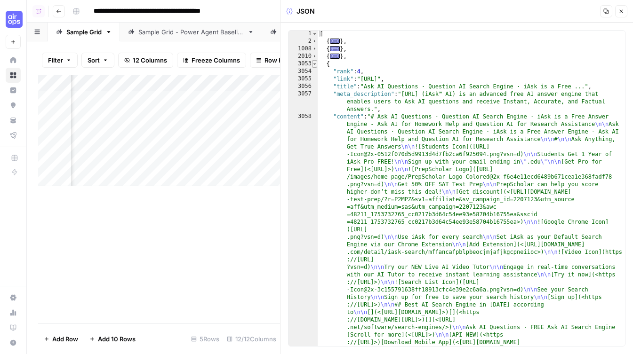
click at [315, 64] on span "Toggle code folding, rows 3053 through 4073" at bounding box center [314, 64] width 5 height 8
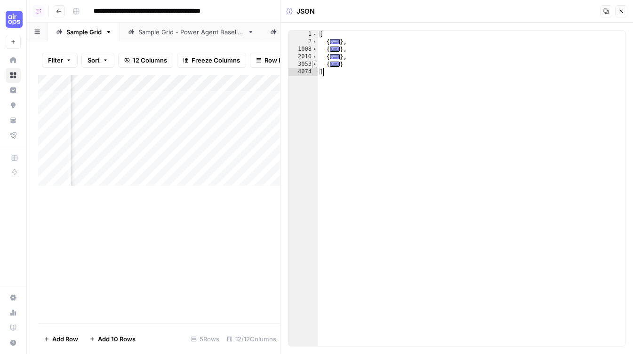
click at [315, 63] on span "Toggle code folding, rows 3053 through 4073" at bounding box center [314, 65] width 5 height 8
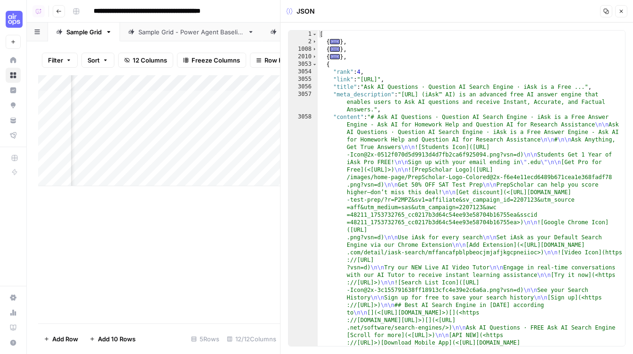
type textarea "**********"
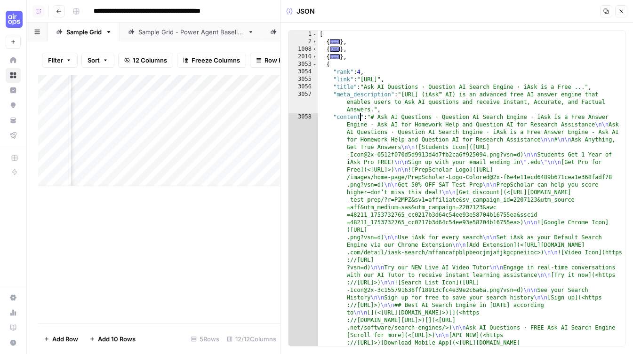
click at [622, 11] on icon "button" at bounding box center [622, 11] width 6 height 6
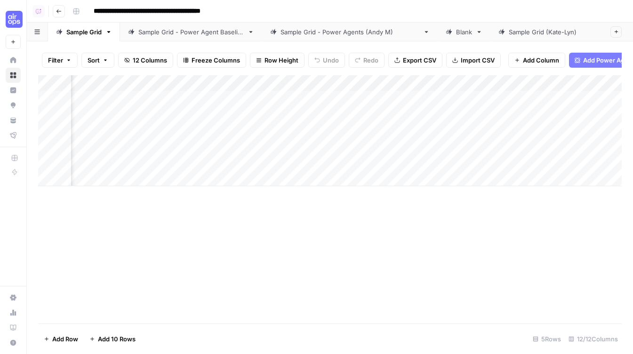
click at [308, 85] on div "Add Column" at bounding box center [330, 130] width 584 height 111
click at [418, 302] on div "Add Column" at bounding box center [330, 199] width 584 height 249
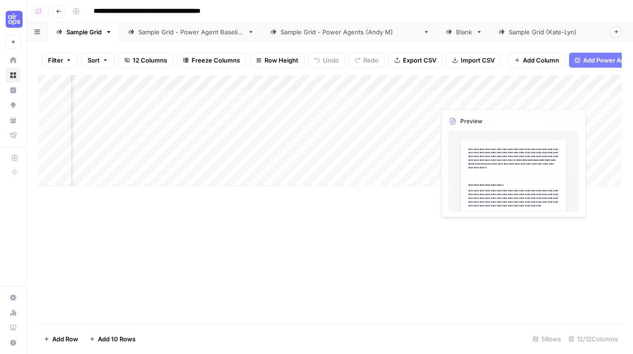
click at [422, 99] on div "Add Column" at bounding box center [330, 130] width 584 height 111
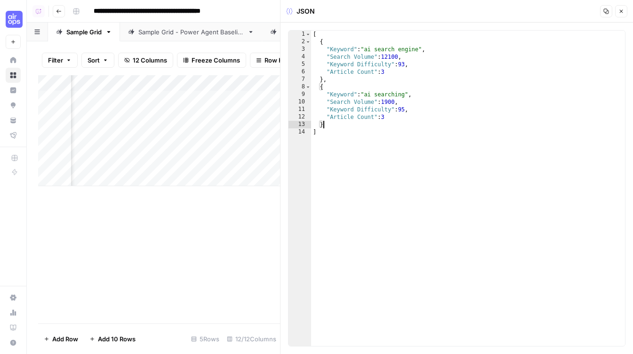
click at [395, 121] on div "[ { "Keyword" : "ai search engine" , "Search Volume" : 12100 , "Keyword Difficu…" at bounding box center [468, 196] width 314 height 331
drag, startPoint x: 408, startPoint y: 115, endPoint x: 314, endPoint y: 118, distance: 93.7
click at [314, 118] on div "[ { "Keyword" : "ai search engine" , "Search Volume" : 12100 , "Keyword Difficu…" at bounding box center [468, 196] width 314 height 331
click at [378, 118] on div "[ { "Keyword" : "ai search engine" , "Search Volume" : 12100 , "Keyword Difficu…" at bounding box center [468, 196] width 314 height 331
click at [400, 95] on div "[ { "Keyword" : "ai search engine" , "Search Volume" : 12100 , "Keyword Difficu…" at bounding box center [468, 196] width 314 height 331
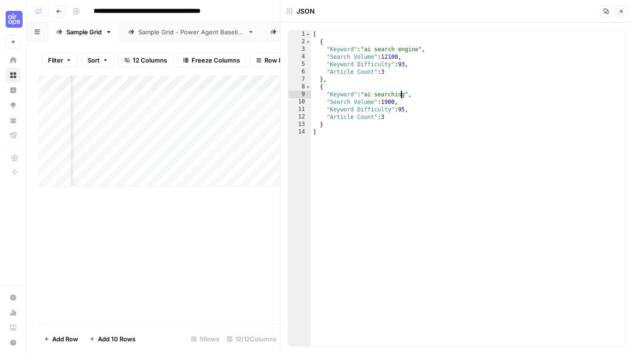
click at [400, 95] on div "[ { "Keyword" : "ai search engine" , "Search Volume" : 12100 , "Keyword Difficu…" at bounding box center [468, 196] width 314 height 331
click at [408, 96] on div "[ { "Keyword" : "ai search engine" , "Search Volume" : 12100 , "Keyword Difficu…" at bounding box center [468, 196] width 314 height 331
drag, startPoint x: 407, startPoint y: 95, endPoint x: 365, endPoint y: 95, distance: 41.9
click at [365, 95] on div "[ { "Keyword" : "ai search engine" , "Search Volume" : 12100 , "Keyword Difficu…" at bounding box center [468, 196] width 314 height 331
click at [403, 51] on div "[ { "Keyword" : "ai search engine" , "Search Volume" : 12100 , "Keyword Difficu…" at bounding box center [468, 196] width 314 height 331
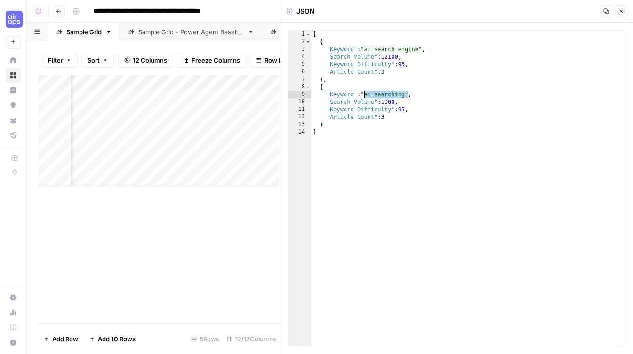
type textarea "**********"
click at [626, 13] on button "Close" at bounding box center [621, 11] width 12 height 12
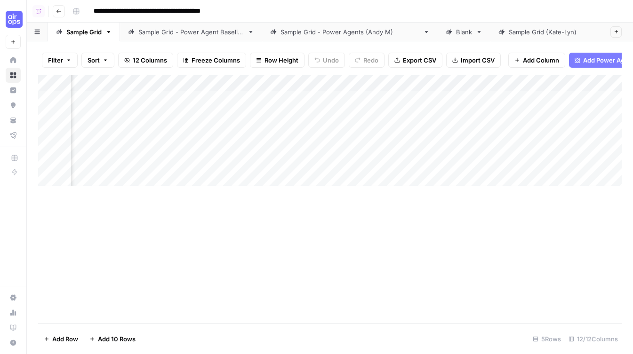
click at [512, 100] on div "Add Column" at bounding box center [330, 130] width 584 height 111
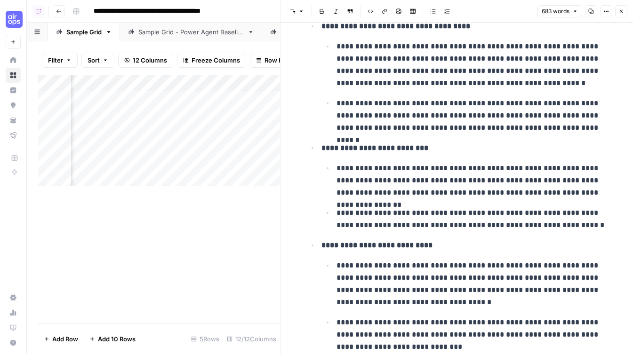
scroll to position [290, 0]
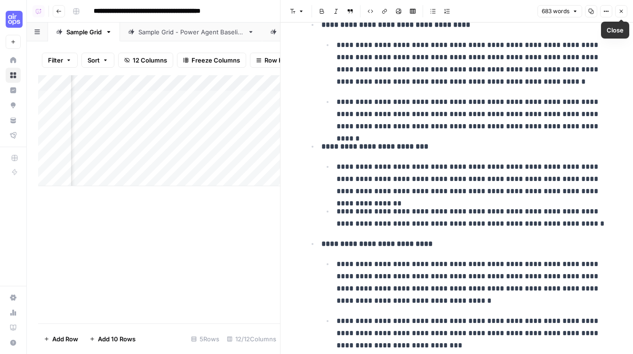
click at [626, 9] on button "Close" at bounding box center [621, 11] width 12 height 12
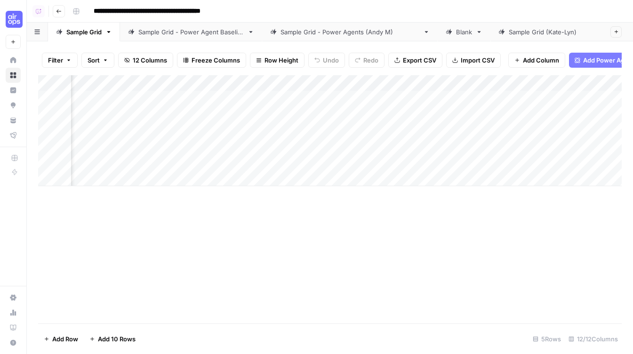
scroll to position [0, 30]
click at [317, 84] on div "Add Column" at bounding box center [330, 130] width 584 height 111
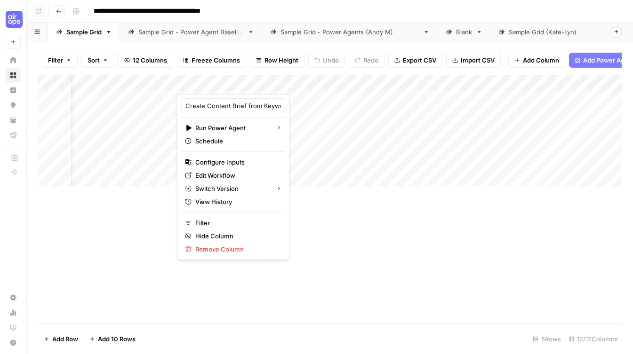
click at [391, 258] on div "Add Column" at bounding box center [330, 199] width 584 height 249
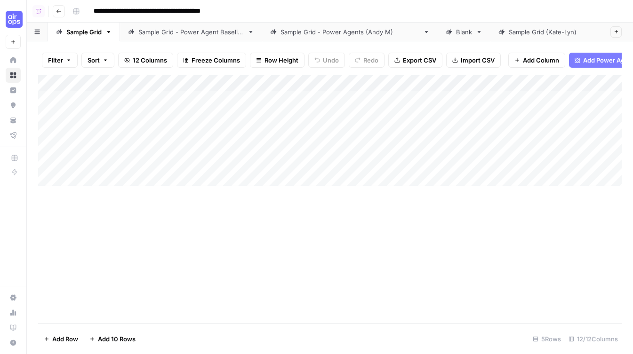
scroll to position [0, 0]
click at [319, 82] on div "Add Column" at bounding box center [330, 130] width 584 height 111
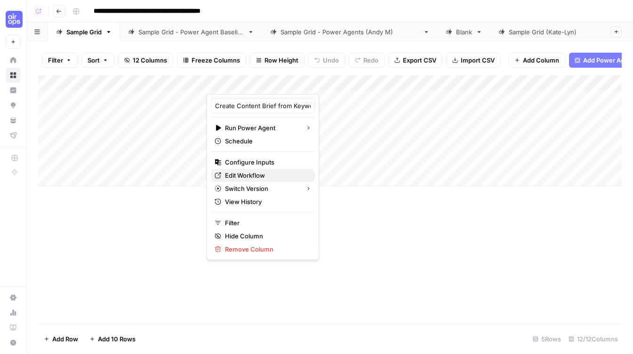
click at [258, 177] on span "Edit Workflow" at bounding box center [266, 175] width 82 height 9
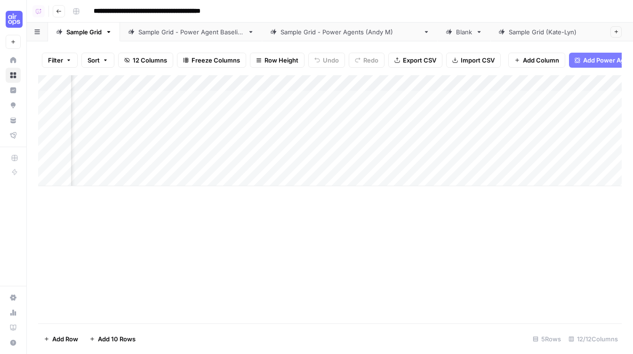
scroll to position [0, 306]
click at [150, 100] on div "Add Column" at bounding box center [330, 130] width 584 height 111
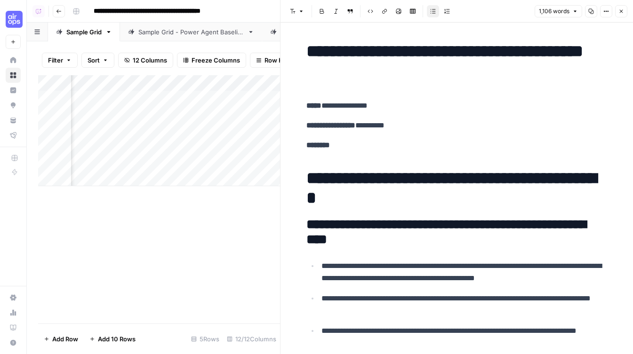
click at [620, 10] on icon "button" at bounding box center [622, 11] width 6 height 6
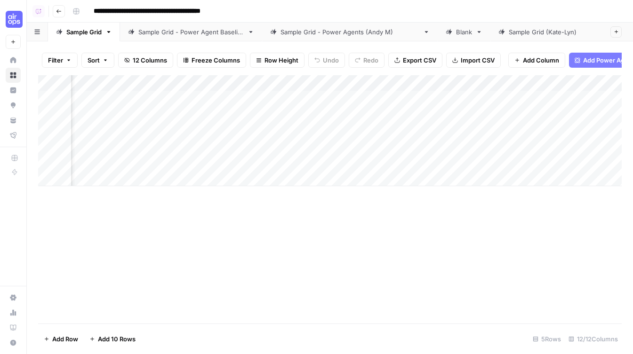
scroll to position [0, 94]
click at [267, 99] on div "Add Column" at bounding box center [330, 130] width 584 height 111
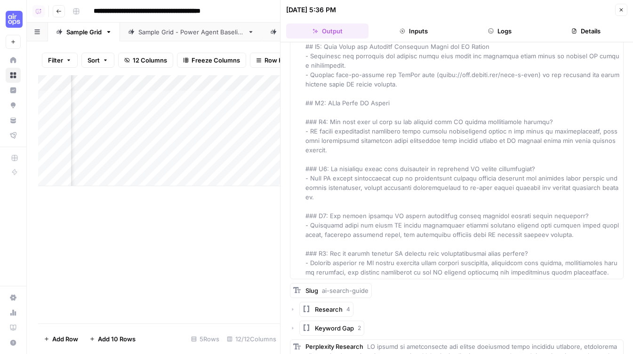
scroll to position [5947, 0]
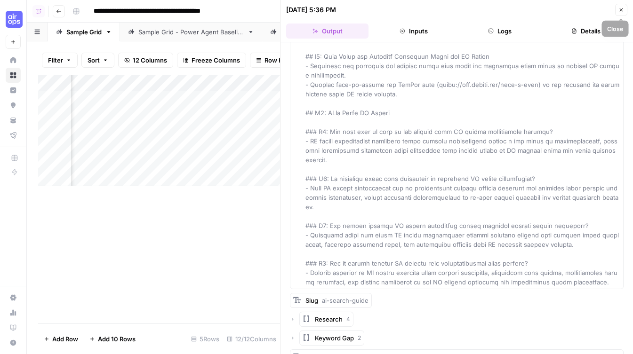
click at [621, 11] on icon "button" at bounding box center [622, 10] width 6 height 6
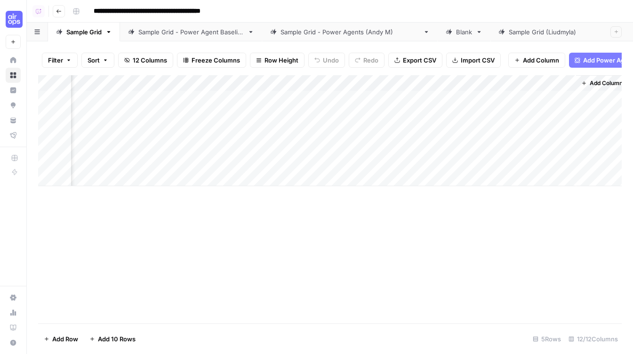
scroll to position [0, 735]
click at [386, 88] on div "Add Column" at bounding box center [330, 130] width 584 height 111
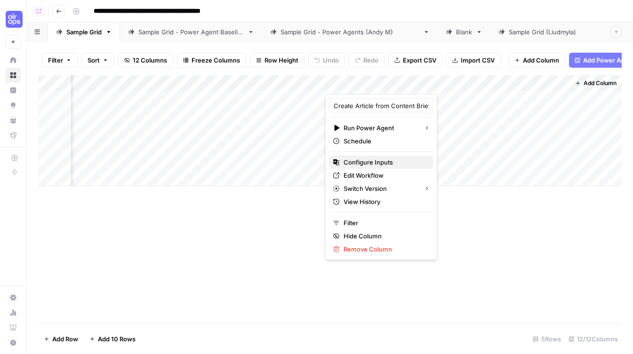
click at [363, 165] on span "Configure Inputs" at bounding box center [385, 162] width 82 height 9
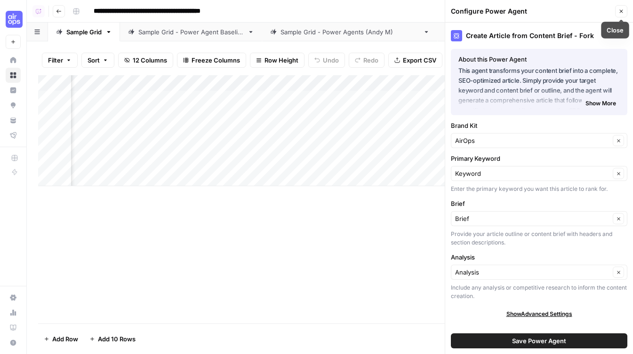
click at [622, 14] on icon "button" at bounding box center [622, 11] width 6 height 6
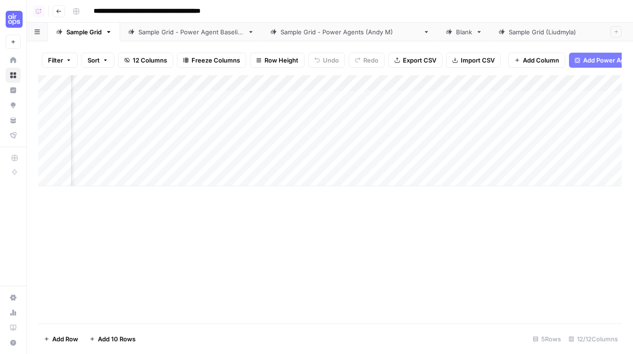
scroll to position [0, 0]
click at [104, 99] on div "Add Column" at bounding box center [330, 130] width 584 height 111
click at [142, 229] on div "Add Column" at bounding box center [330, 199] width 584 height 249
click at [111, 31] on icon "button" at bounding box center [108, 32] width 7 height 7
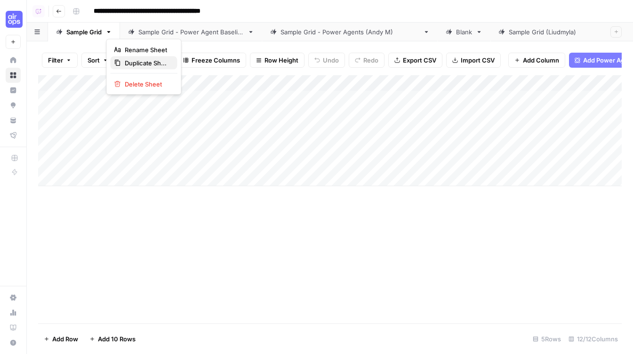
click at [131, 61] on span "Duplicate Sheet" at bounding box center [147, 62] width 45 height 9
click at [109, 31] on icon "button" at bounding box center [108, 32] width 3 height 2
click at [121, 60] on icon "button" at bounding box center [117, 63] width 7 height 7
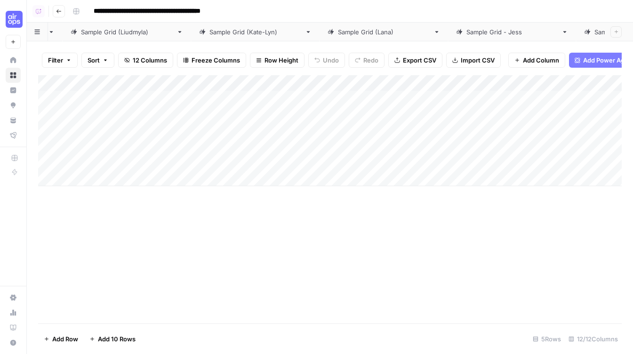
scroll to position [0, 460]
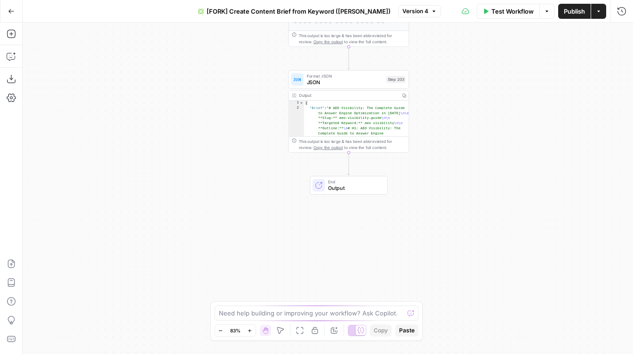
drag, startPoint x: 306, startPoint y: 94, endPoint x: 155, endPoint y: 206, distance: 187.5
click at [156, 206] on div "true false Workflow Set Inputs Inputs Google Search Perform Google Search Step …" at bounding box center [328, 189] width 611 height 332
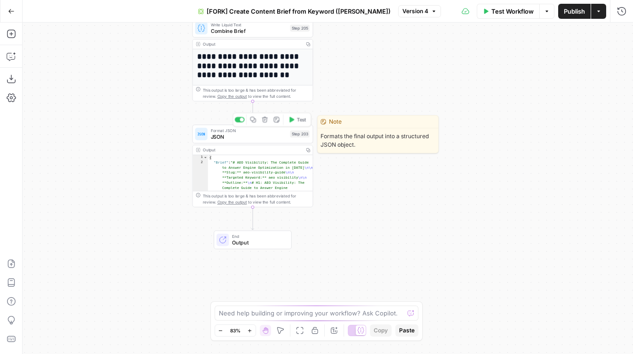
click at [236, 136] on span "JSON" at bounding box center [249, 137] width 76 height 8
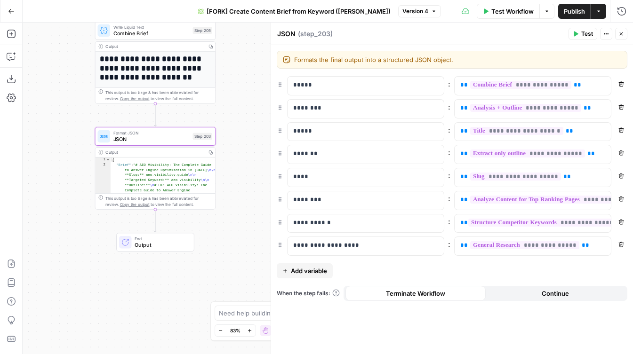
drag, startPoint x: 124, startPoint y: 191, endPoint x: 58, endPoint y: 193, distance: 65.9
click at [58, 193] on div "true false Workflow Set Inputs Inputs Google Search Perform Google Search Step …" at bounding box center [328, 189] width 611 height 332
click at [298, 86] on p "*****" at bounding box center [358, 85] width 130 height 9
click at [298, 112] on p "********" at bounding box center [365, 108] width 145 height 9
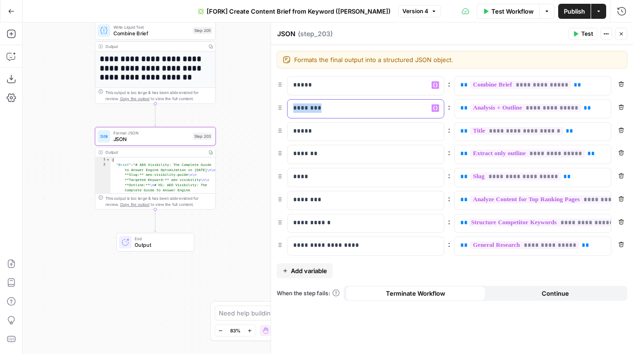
click at [298, 112] on p "********" at bounding box center [358, 108] width 130 height 9
click at [298, 132] on p "*****" at bounding box center [358, 131] width 130 height 9
click at [298, 157] on p "*******" at bounding box center [358, 153] width 130 height 9
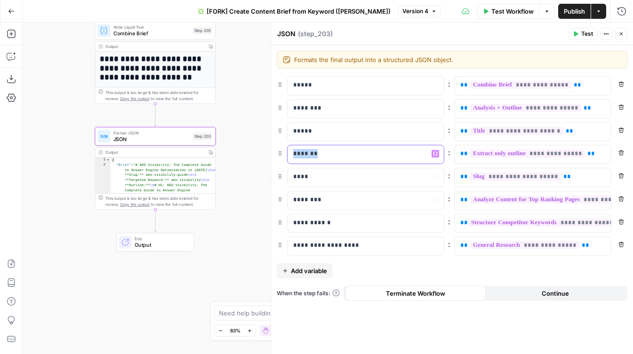
click at [349, 150] on p "*******" at bounding box center [358, 153] width 130 height 9
click at [385, 261] on div "**********" at bounding box center [452, 199] width 362 height 309
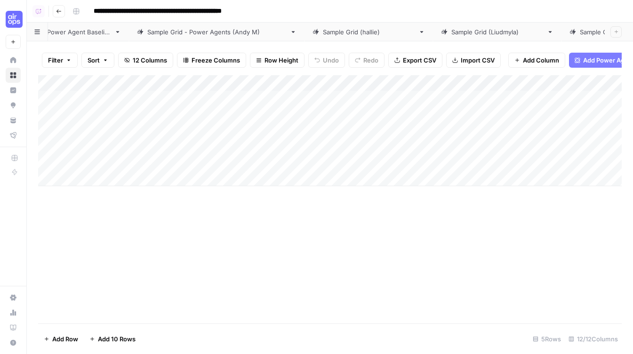
scroll to position [0, 501]
click at [70, 31] on div "Sample Grid" at bounding box center [83, 31] width 35 height 9
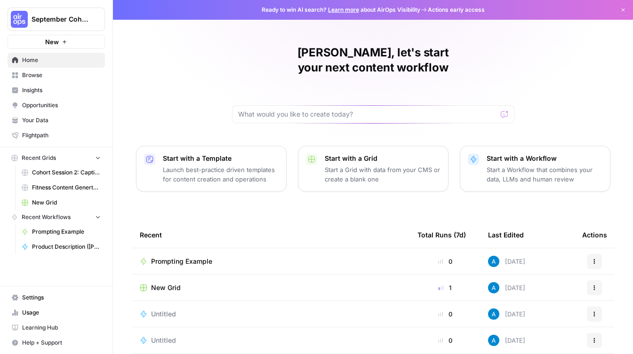
click at [48, 74] on span "Browse" at bounding box center [61, 75] width 79 height 8
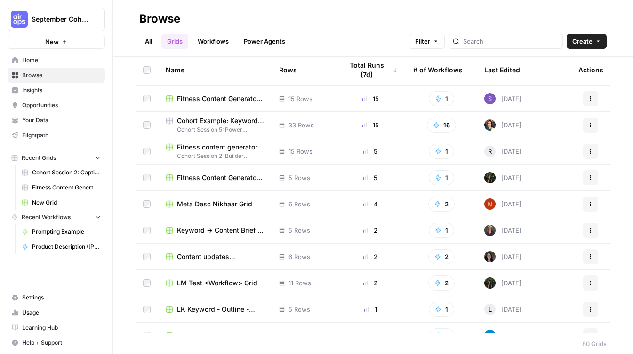
scroll to position [76, 0]
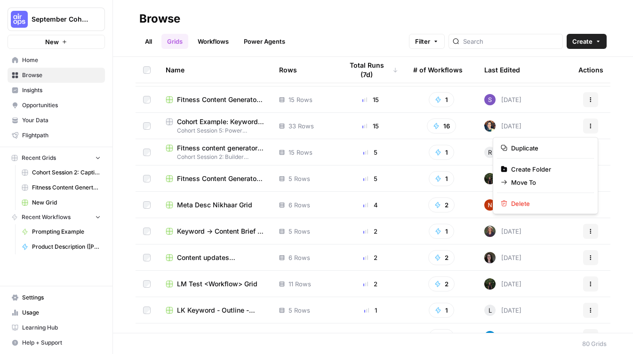
click at [591, 121] on button "Actions" at bounding box center [590, 126] width 15 height 15
click at [543, 149] on span "Duplicate" at bounding box center [548, 148] width 75 height 9
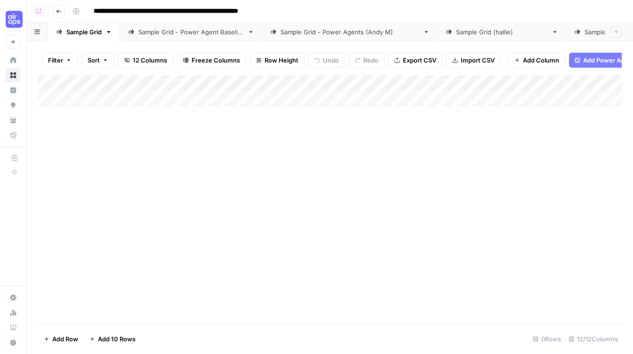
click at [149, 196] on div "Add Column" at bounding box center [330, 199] width 584 height 249
click at [147, 12] on input "**********" at bounding box center [193, 11] width 209 height 15
click at [96, 10] on input "**********" at bounding box center [193, 11] width 209 height 15
click at [144, 12] on input "**********" at bounding box center [193, 11] width 209 height 15
click at [196, 238] on div "Add Column" at bounding box center [330, 199] width 584 height 249
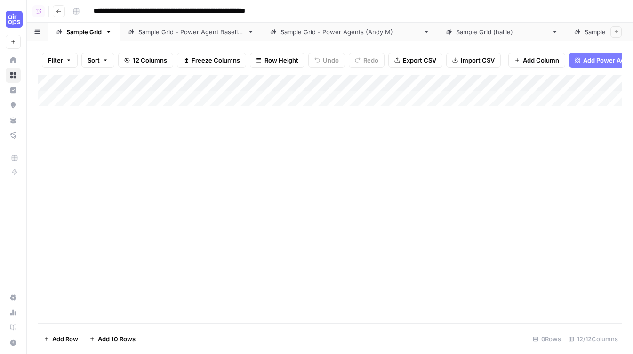
click at [290, 13] on input "**********" at bounding box center [198, 11] width 219 height 15
drag, startPoint x: 283, startPoint y: 11, endPoint x: 321, endPoint y: 11, distance: 37.7
click at [321, 11] on div "**********" at bounding box center [346, 11] width 555 height 15
click at [221, 178] on div "Add Column" at bounding box center [330, 199] width 584 height 249
type input "**********"
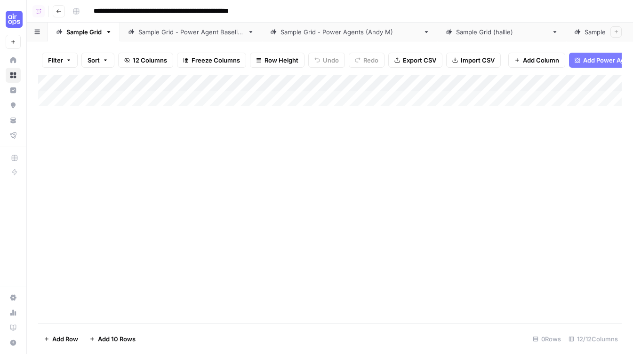
click at [252, 32] on icon at bounding box center [251, 32] width 3 height 2
click at [254, 32] on icon "button" at bounding box center [251, 32] width 7 height 7
click at [271, 81] on span "Delete Sheet" at bounding box center [290, 84] width 45 height 9
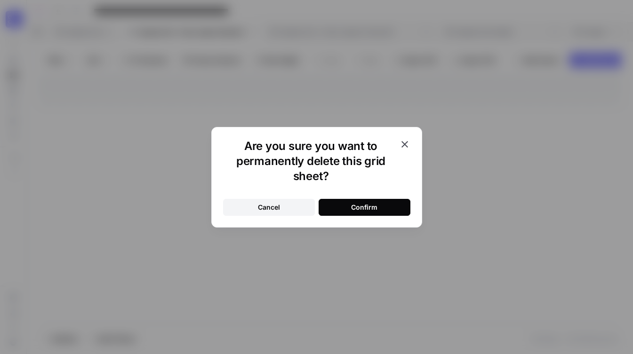
click at [358, 207] on div "Confirm" at bounding box center [364, 207] width 26 height 9
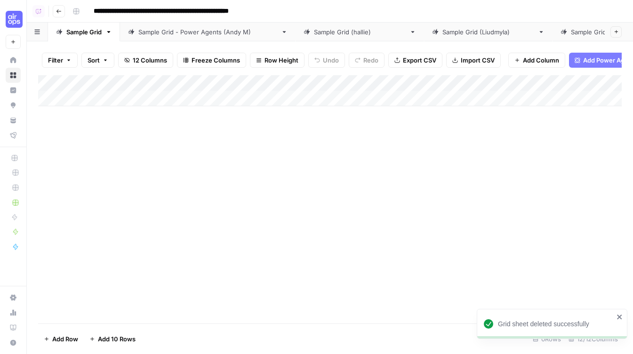
click at [281, 32] on icon at bounding box center [284, 32] width 7 height 7
click at [283, 31] on icon "button" at bounding box center [284, 32] width 3 height 2
click at [283, 81] on span "Delete Sheet" at bounding box center [296, 84] width 45 height 9
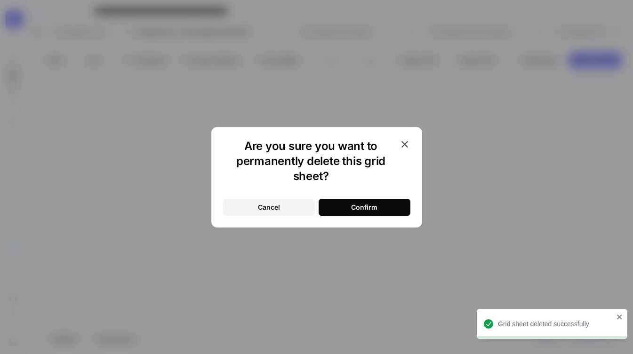
click at [344, 211] on button "Confirm" at bounding box center [365, 207] width 92 height 17
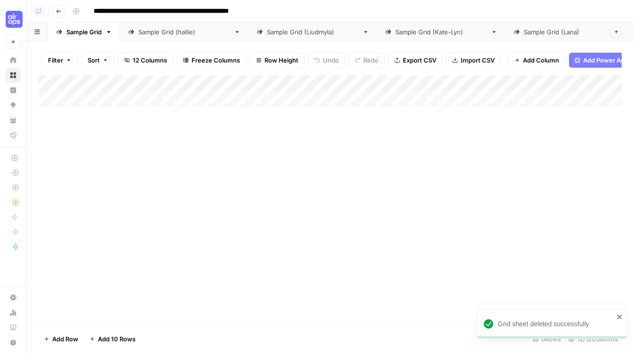
click at [190, 32] on div "Sample Grid (hallie)" at bounding box center [184, 31] width 92 height 9
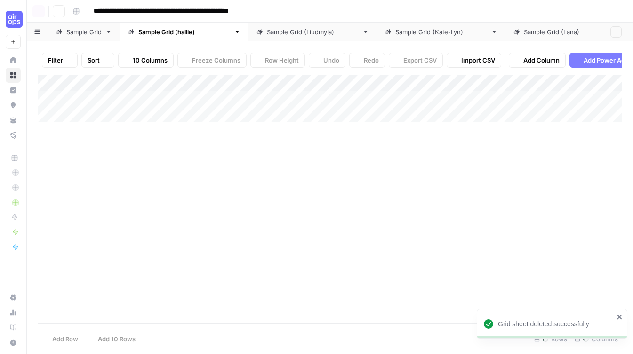
click at [234, 32] on icon "button" at bounding box center [237, 32] width 7 height 7
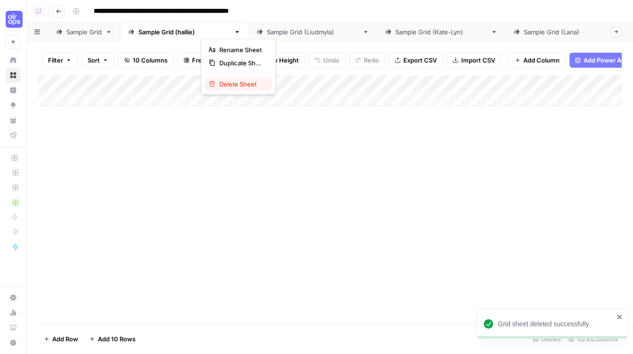
click at [240, 87] on span "Delete Sheet" at bounding box center [241, 84] width 45 height 9
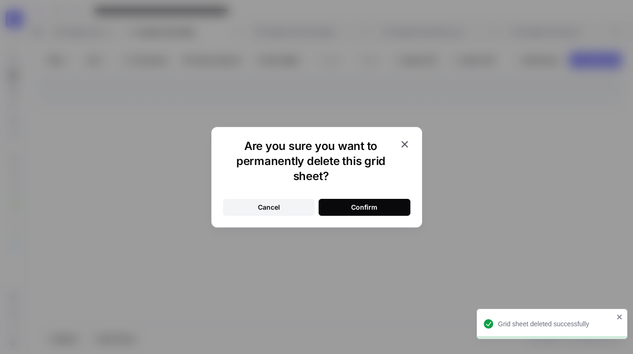
click at [347, 207] on button "Confirm" at bounding box center [365, 207] width 92 height 17
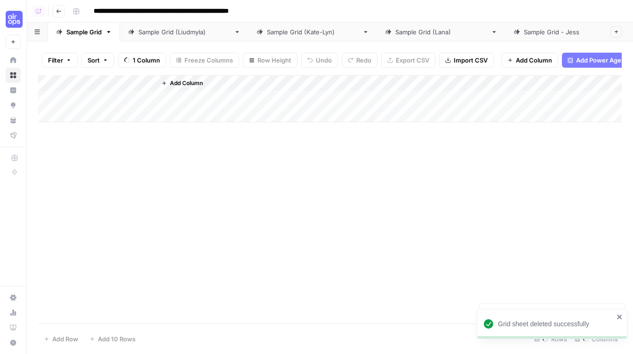
click at [234, 33] on icon at bounding box center [237, 32] width 7 height 7
click at [234, 33] on icon "button" at bounding box center [237, 32] width 7 height 7
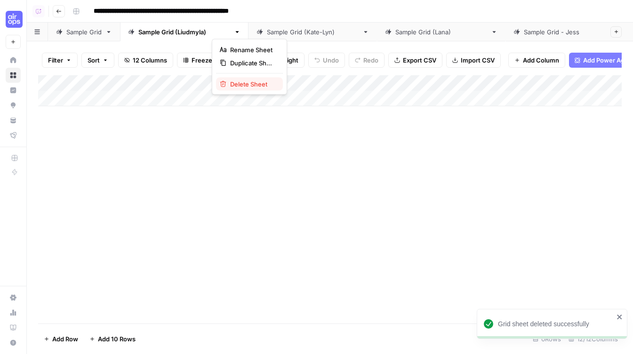
click at [250, 85] on span "Delete Sheet" at bounding box center [252, 84] width 45 height 9
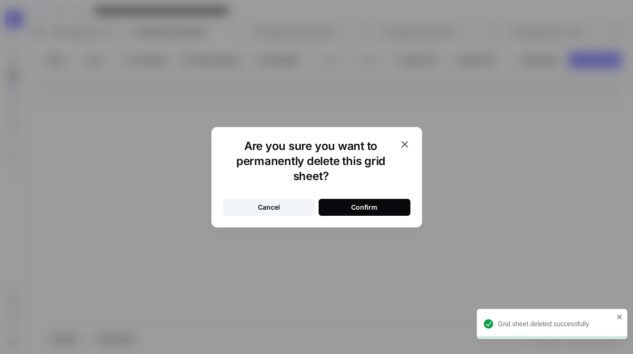
click at [362, 207] on div "Confirm" at bounding box center [364, 207] width 26 height 9
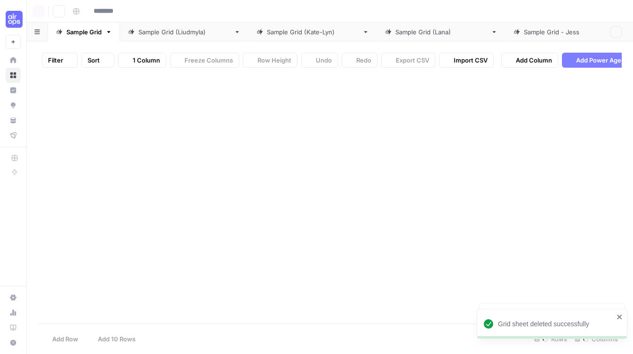
type input "**********"
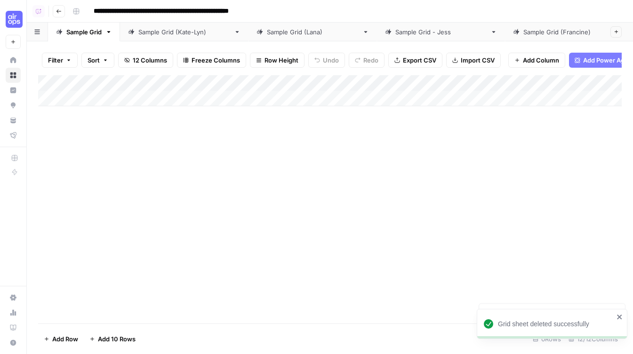
click at [234, 29] on icon at bounding box center [237, 32] width 7 height 7
click at [234, 29] on icon "button" at bounding box center [237, 32] width 7 height 7
click at [239, 87] on span "Delete Sheet" at bounding box center [252, 84] width 45 height 9
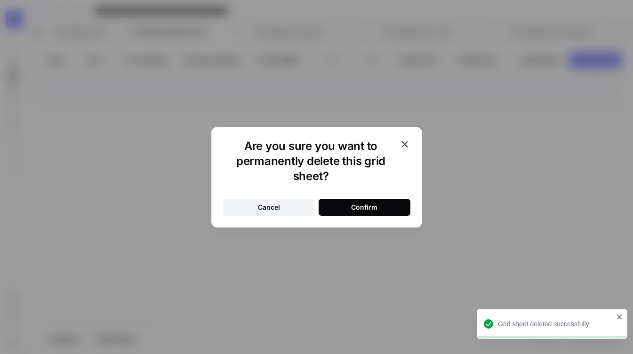
click at [340, 206] on button "Confirm" at bounding box center [365, 207] width 92 height 17
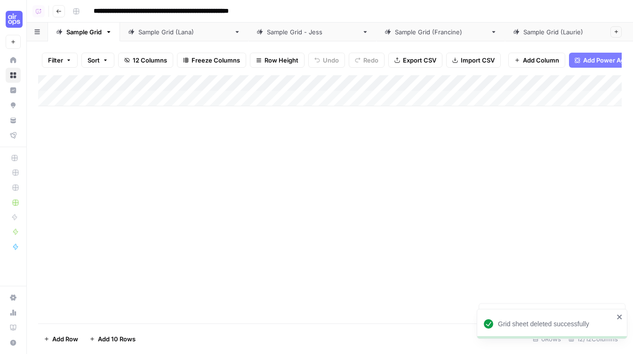
click at [236, 32] on icon at bounding box center [237, 32] width 3 height 2
click at [236, 32] on icon "button" at bounding box center [237, 32] width 3 height 2
click at [227, 87] on span "Delete Sheet" at bounding box center [240, 84] width 45 height 9
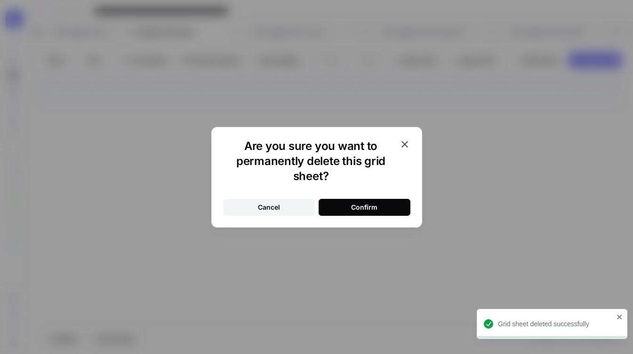
click at [337, 207] on button "Confirm" at bounding box center [365, 207] width 92 height 17
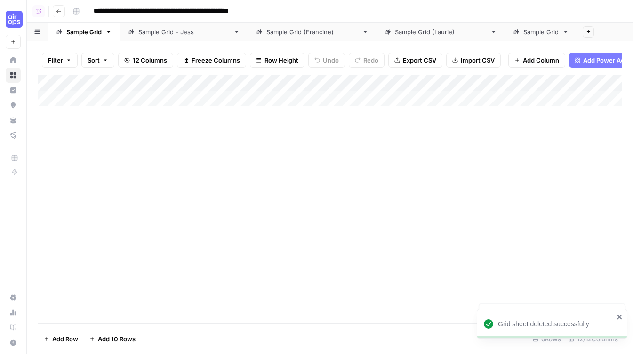
click at [198, 31] on link "Sample Grid - Jess" at bounding box center [184, 32] width 128 height 19
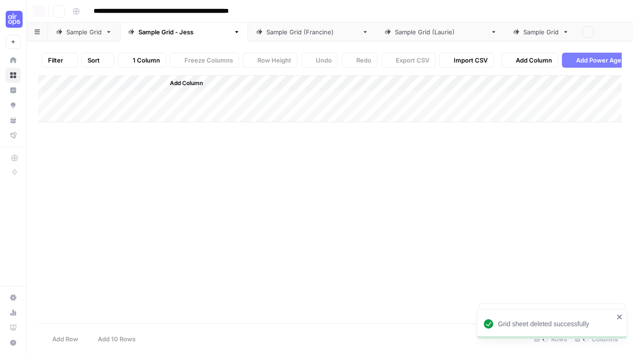
click at [233, 32] on icon "button" at bounding box center [236, 32] width 7 height 7
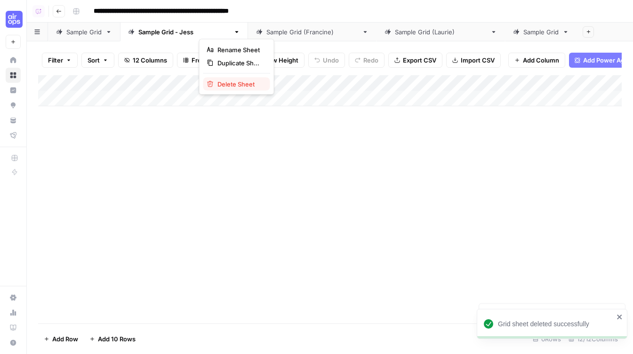
click at [225, 84] on span "Delete Sheet" at bounding box center [239, 84] width 45 height 9
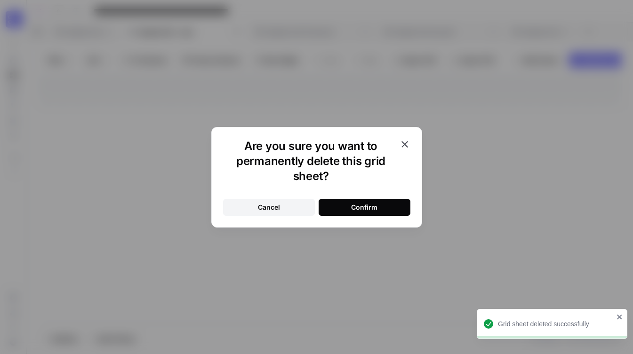
click at [385, 210] on button "Confirm" at bounding box center [365, 207] width 92 height 17
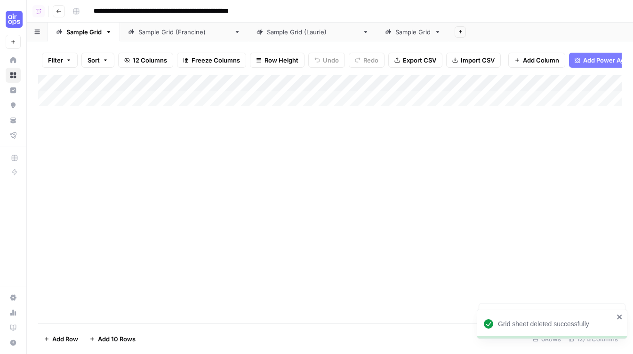
click at [209, 34] on link "Sample Grid (Francine)" at bounding box center [184, 32] width 129 height 19
click at [234, 34] on icon "button" at bounding box center [237, 32] width 7 height 7
click at [234, 85] on span "Delete Sheet" at bounding box center [251, 84] width 45 height 9
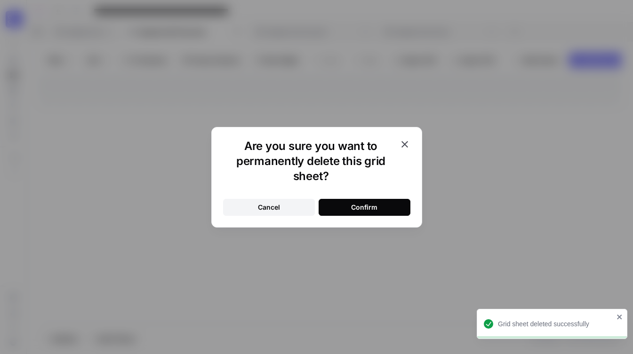
click at [336, 202] on button "Confirm" at bounding box center [365, 207] width 92 height 17
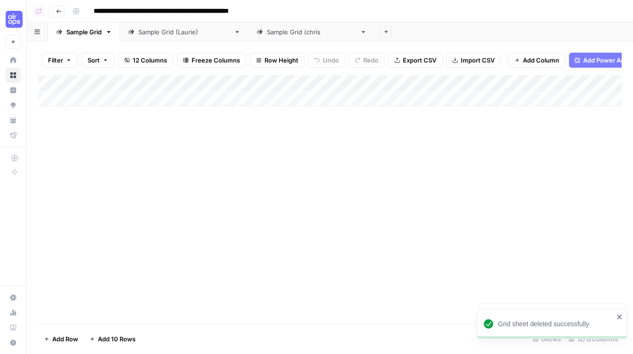
click at [215, 33] on link "Sample Grid (Laurie)" at bounding box center [184, 32] width 129 height 19
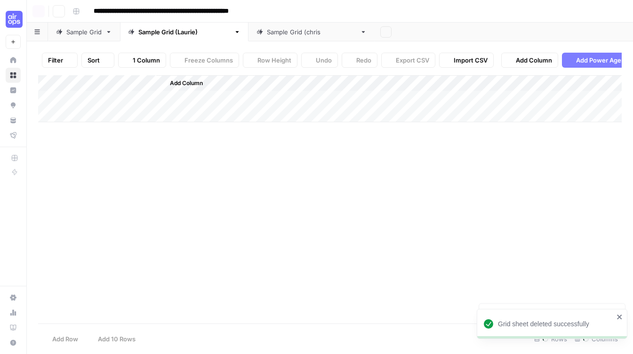
click at [234, 33] on icon "button" at bounding box center [237, 32] width 7 height 7
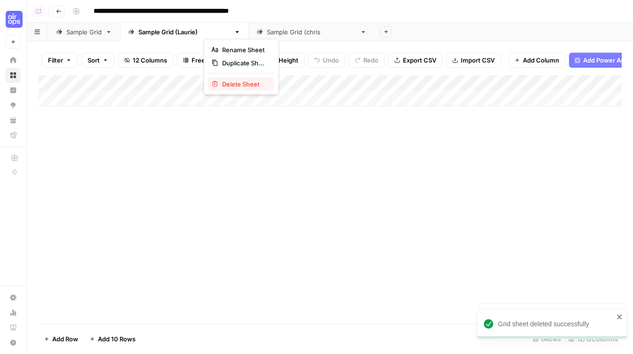
click at [232, 81] on span "Delete Sheet" at bounding box center [244, 84] width 45 height 9
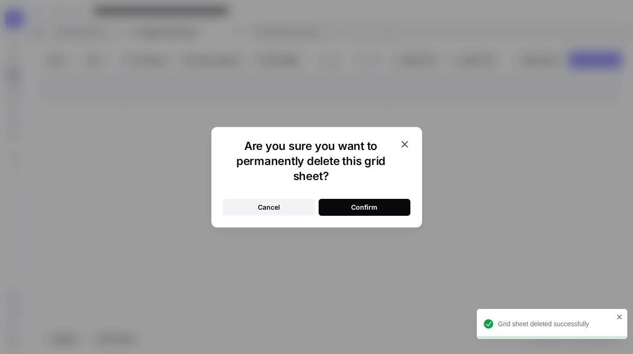
click at [358, 202] on button "Confirm" at bounding box center [365, 207] width 92 height 17
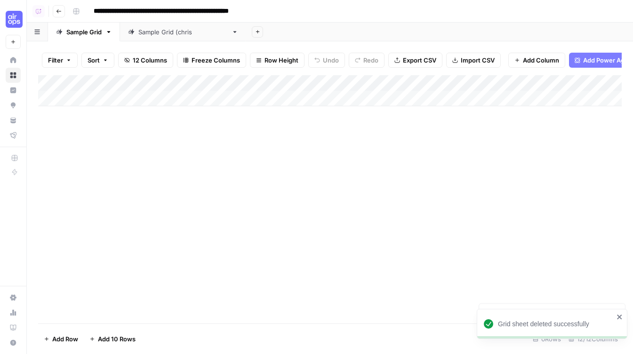
click at [150, 202] on div "Add Column" at bounding box center [330, 199] width 584 height 249
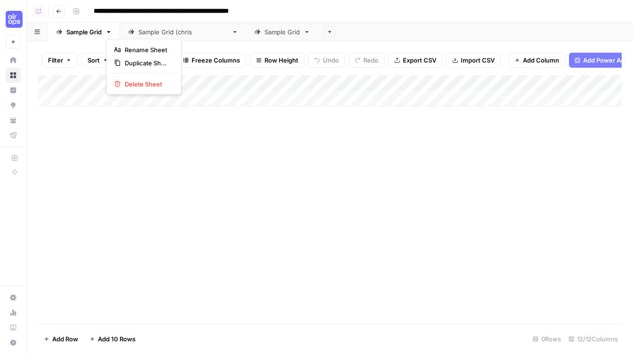
click at [106, 31] on icon "button" at bounding box center [108, 32] width 7 height 7
click at [399, 26] on div "Add Sheet" at bounding box center [475, 32] width 315 height 19
click at [119, 88] on div "Add Column" at bounding box center [330, 90] width 584 height 31
click at [169, 99] on div "Add Column" at bounding box center [330, 90] width 584 height 31
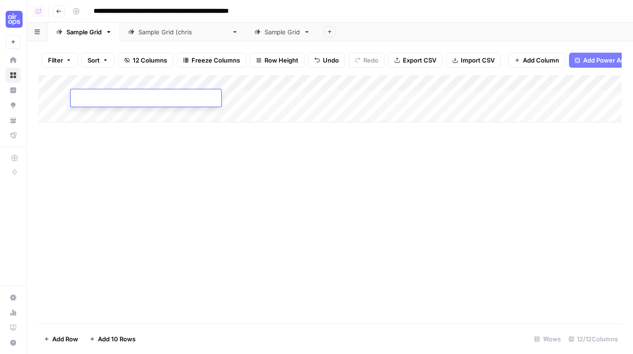
click at [169, 217] on div "Add Column" at bounding box center [330, 199] width 584 height 249
click at [289, 81] on div "Add Column" at bounding box center [330, 98] width 584 height 47
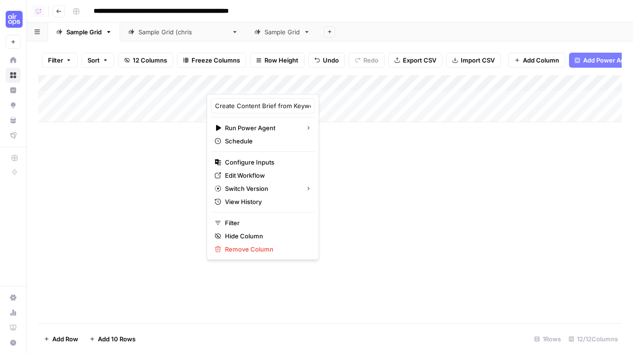
click at [395, 215] on div "Add Column" at bounding box center [330, 199] width 584 height 249
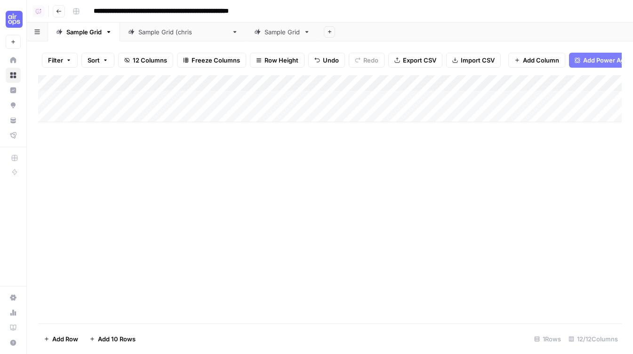
click at [307, 85] on div "Add Column" at bounding box center [330, 98] width 584 height 47
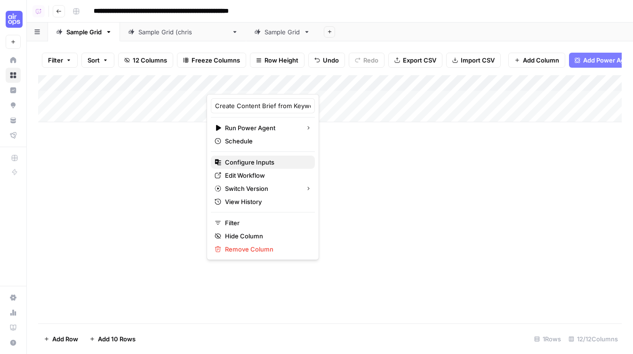
click at [239, 162] on span "Configure Inputs" at bounding box center [266, 162] width 82 height 9
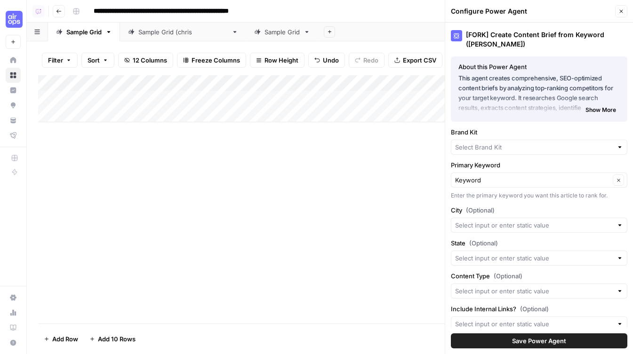
type input "AirOps"
click at [487, 152] on input "Brand Kit" at bounding box center [532, 148] width 155 height 9
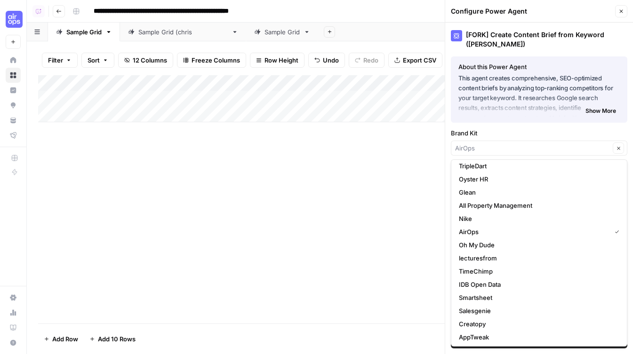
scroll to position [147, 0]
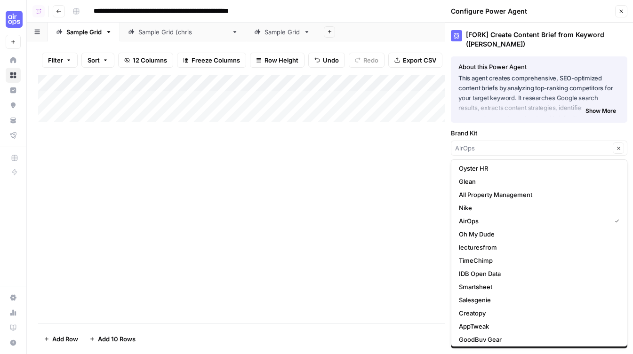
type input "AirOps"
click at [499, 128] on div "[FORK] Create Content Brief from Keyword ([PERSON_NAME]) About this Power Agent…" at bounding box center [539, 189] width 188 height 332
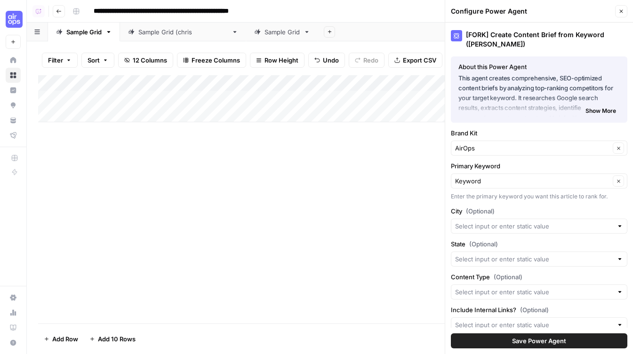
scroll to position [26, 0]
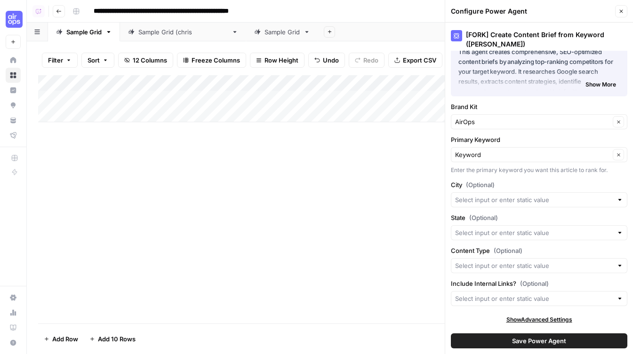
click at [534, 340] on span "Save Power Agent" at bounding box center [539, 341] width 54 height 9
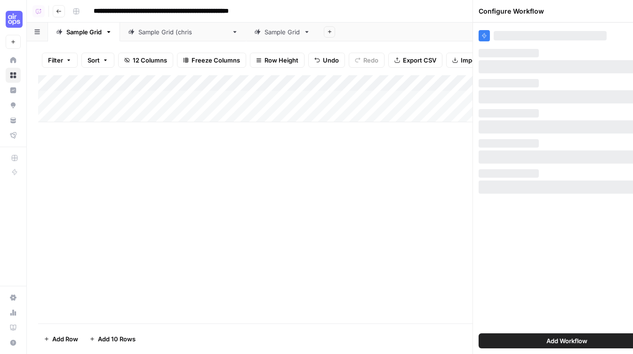
scroll to position [0, 0]
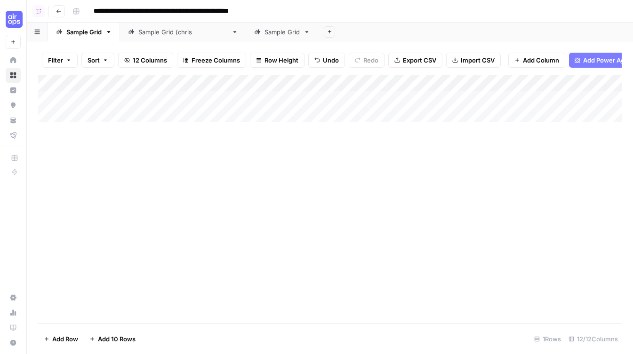
click at [146, 99] on div "Add Column" at bounding box center [330, 98] width 584 height 47
click at [274, 78] on div "Add Column" at bounding box center [330, 98] width 584 height 47
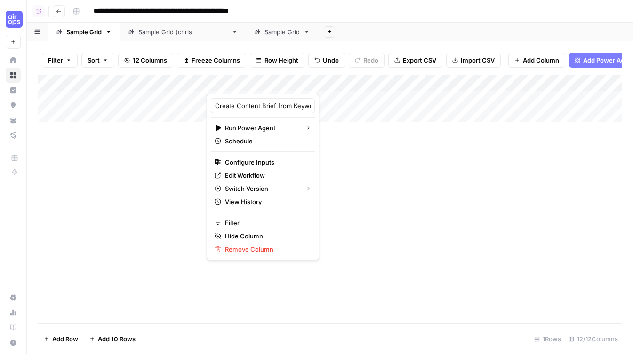
click at [452, 216] on div "Add Column" at bounding box center [330, 199] width 584 height 249
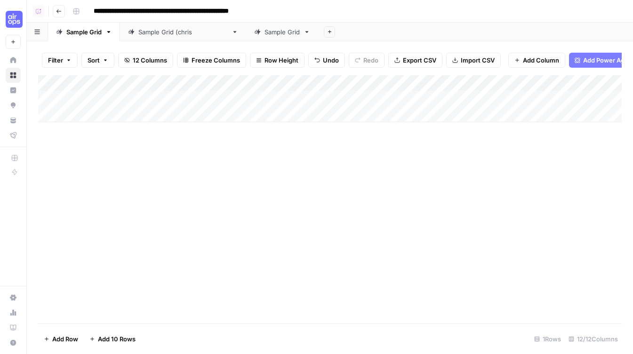
click at [266, 86] on div "Add Column" at bounding box center [330, 98] width 584 height 47
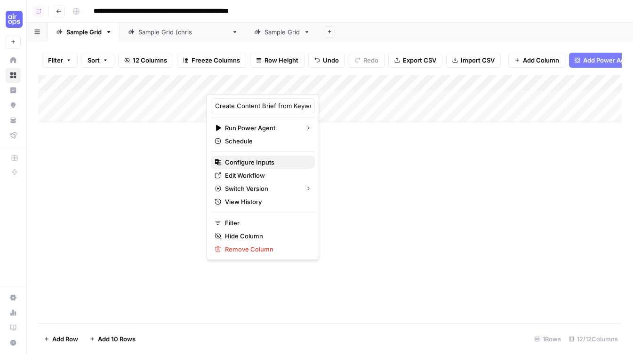
click at [250, 161] on span "Configure Inputs" at bounding box center [266, 162] width 82 height 9
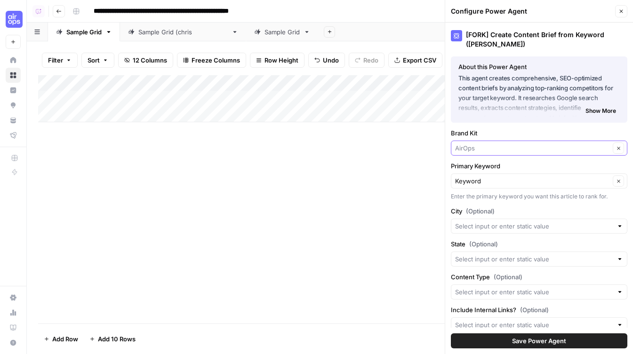
click at [484, 152] on input "Brand Kit" at bounding box center [532, 148] width 155 height 9
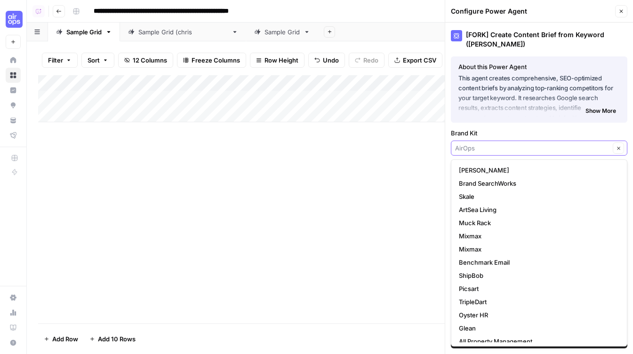
click at [483, 146] on input "Brand Kit" at bounding box center [532, 148] width 155 height 9
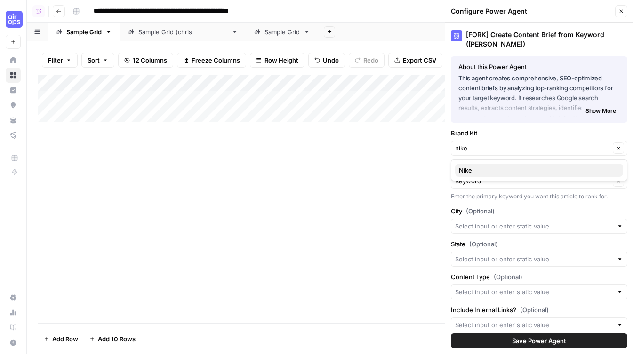
click at [475, 167] on span "Nike" at bounding box center [537, 170] width 157 height 9
type input "Nike"
click at [531, 338] on span "Save Power Agent" at bounding box center [539, 341] width 54 height 9
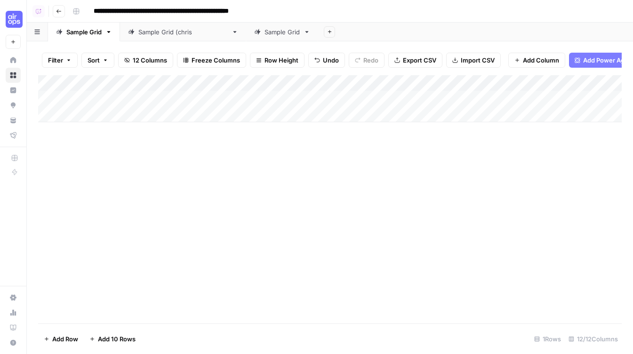
click at [125, 101] on div "Add Column" at bounding box center [330, 98] width 584 height 47
type textarea "********"
click at [272, 201] on div "Add Column" at bounding box center [330, 199] width 584 height 249
click at [295, 99] on div "Add Column" at bounding box center [330, 98] width 584 height 47
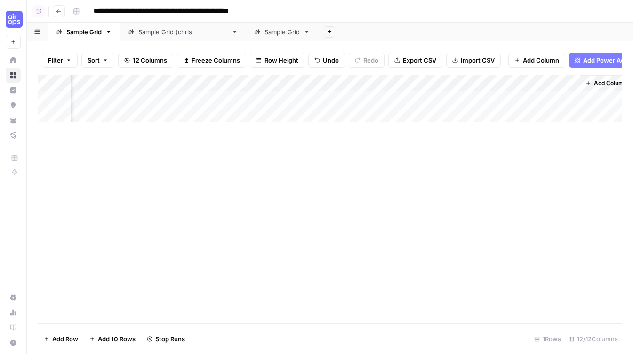
scroll to position [0, 735]
click at [57, 9] on icon "button" at bounding box center [59, 11] width 6 height 6
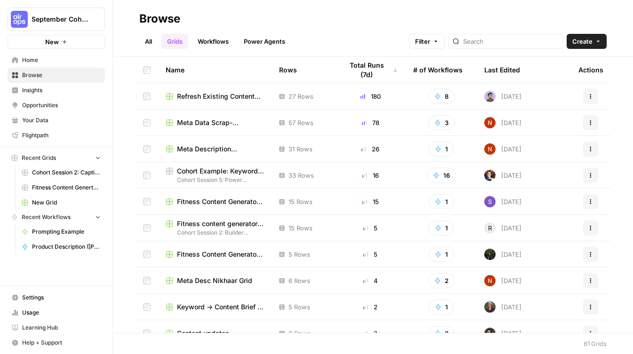
click at [505, 71] on div "Last Edited" at bounding box center [502, 70] width 36 height 26
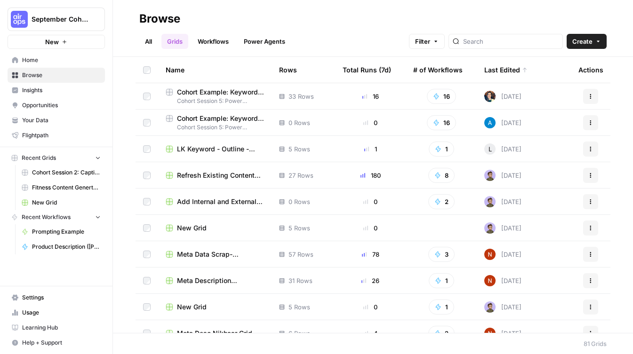
click at [234, 120] on span "Cohort Example: Keyword -> Outline -> Article (Andy M) (Copy)" at bounding box center [220, 118] width 87 height 9
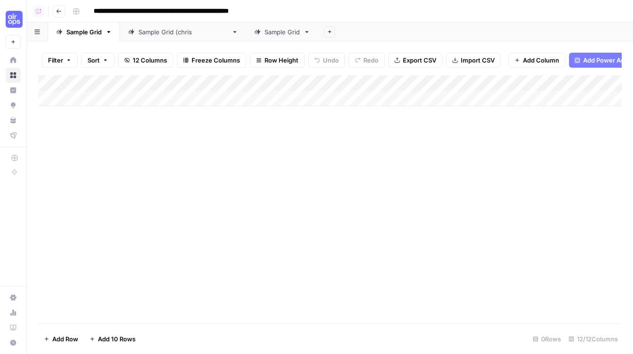
click at [58, 10] on icon "button" at bounding box center [59, 11] width 6 height 6
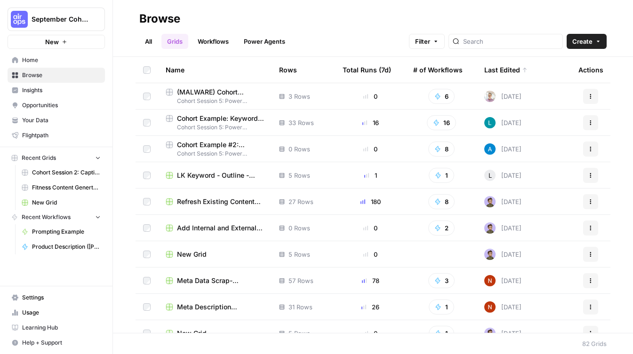
click at [217, 118] on span "Cohort Example: Keyword -> Outline -> Article (Andy M)" at bounding box center [220, 118] width 87 height 9
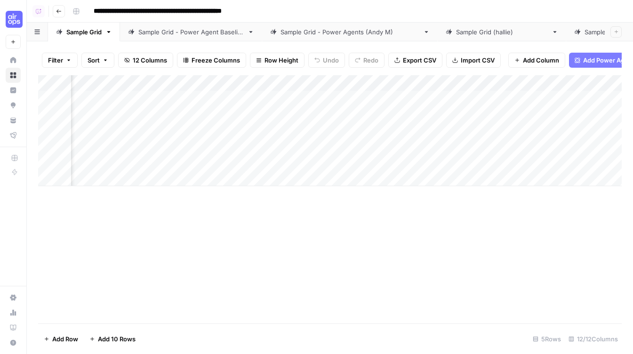
scroll to position [0, 735]
click at [434, 83] on div "Add Column" at bounding box center [330, 130] width 584 height 111
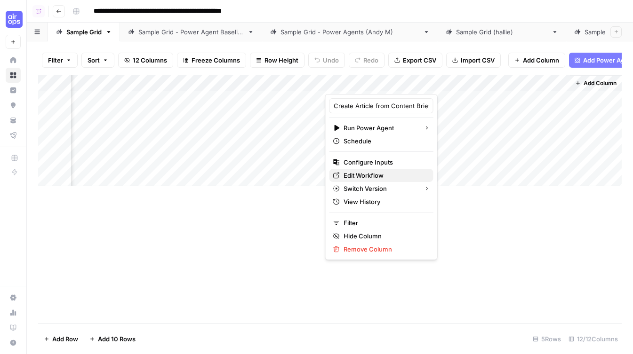
click at [362, 174] on span "Edit Workflow" at bounding box center [385, 175] width 82 height 9
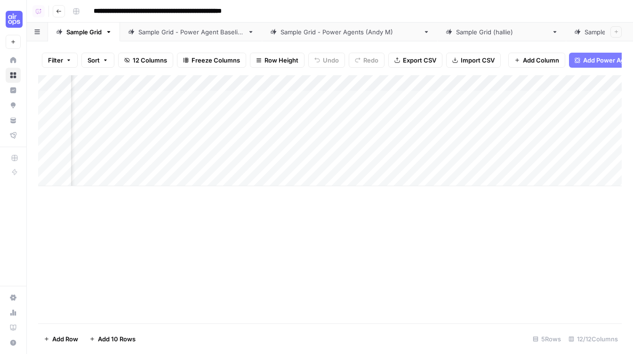
scroll to position [0, 289]
click at [168, 96] on div "Add Column" at bounding box center [330, 130] width 584 height 111
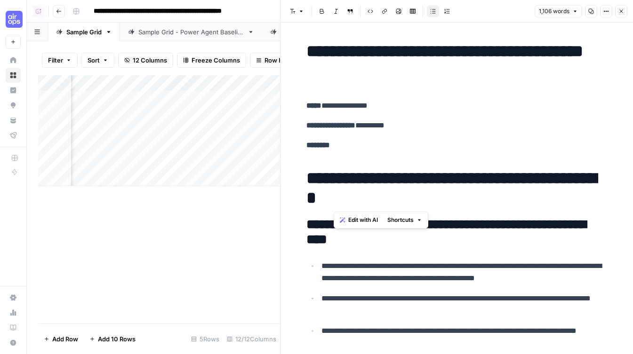
drag, startPoint x: 474, startPoint y: 199, endPoint x: 339, endPoint y: 181, distance: 135.8
click at [339, 181] on h1 "**********" at bounding box center [456, 189] width 301 height 40
click at [333, 180] on h1 "**********" at bounding box center [456, 189] width 301 height 40
drag, startPoint x: 478, startPoint y: 204, endPoint x: 336, endPoint y: 182, distance: 143.3
click at [336, 182] on h1 "**********" at bounding box center [456, 189] width 301 height 40
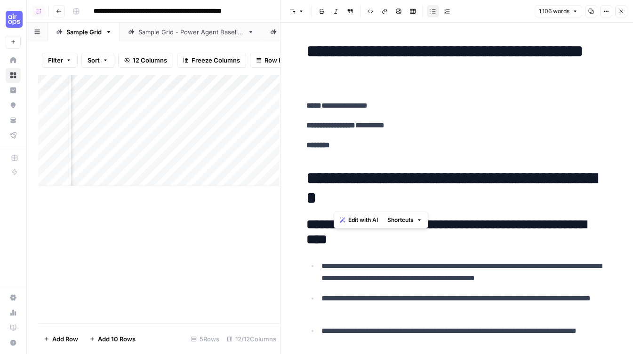
click at [336, 182] on h1 "**********" at bounding box center [456, 189] width 301 height 40
click at [171, 78] on div "Add Column" at bounding box center [159, 130] width 242 height 111
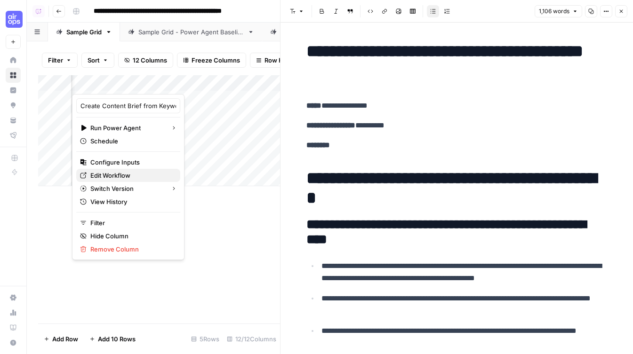
click at [107, 177] on span "Edit Workflow" at bounding box center [131, 175] width 82 height 9
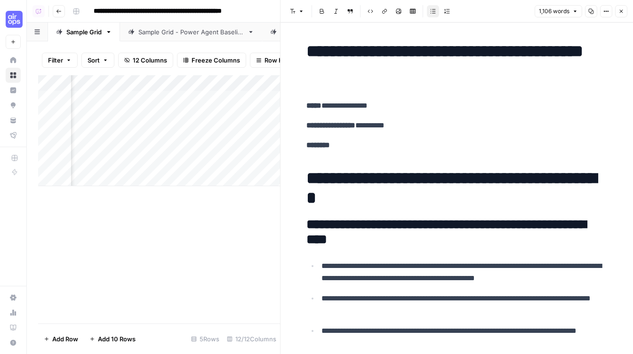
click at [623, 14] on button "Close" at bounding box center [621, 11] width 12 height 12
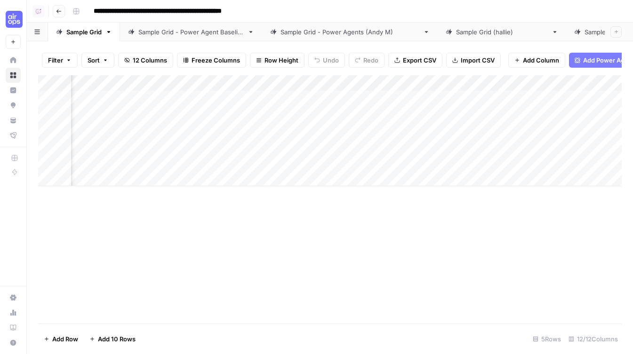
scroll to position [0, 293]
click at [166, 95] on div "Add Column" at bounding box center [330, 130] width 584 height 111
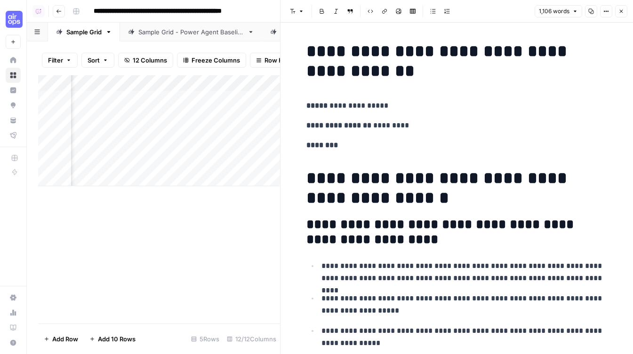
click at [622, 8] on button "Close" at bounding box center [621, 11] width 12 height 12
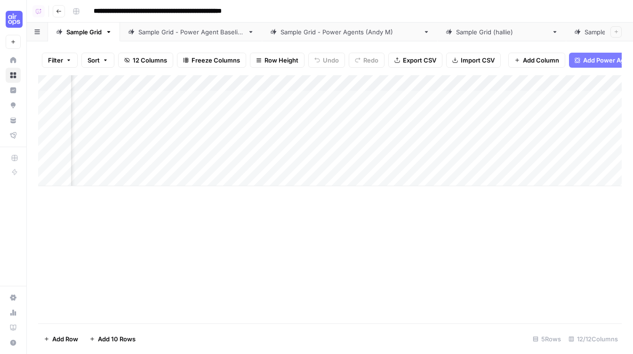
click at [419, 97] on div "Add Column" at bounding box center [330, 130] width 584 height 111
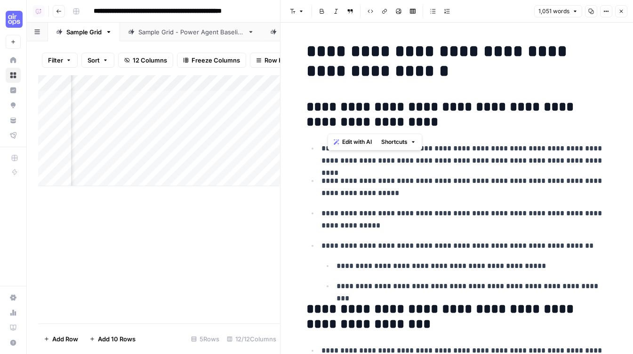
drag, startPoint x: 420, startPoint y: 121, endPoint x: 328, endPoint y: 103, distance: 93.4
click at [328, 103] on h2 "**********" at bounding box center [456, 115] width 301 height 30
click at [311, 106] on h2 "**********" at bounding box center [456, 115] width 301 height 30
drag, startPoint x: 425, startPoint y: 117, endPoint x: 303, endPoint y: 105, distance: 122.6
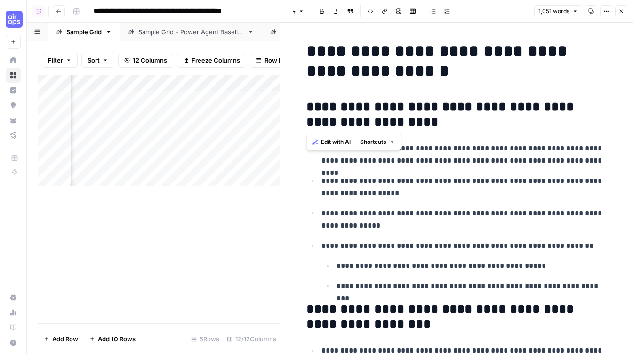
click at [335, 144] on span "Edit with AI" at bounding box center [336, 142] width 30 height 8
click at [622, 11] on icon "button" at bounding box center [622, 11] width 6 height 6
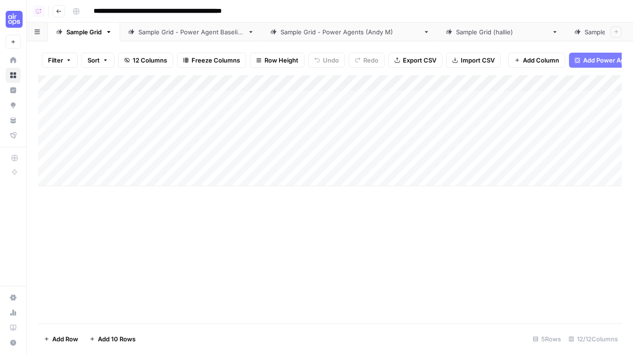
click at [287, 85] on div "Add Column" at bounding box center [330, 130] width 584 height 111
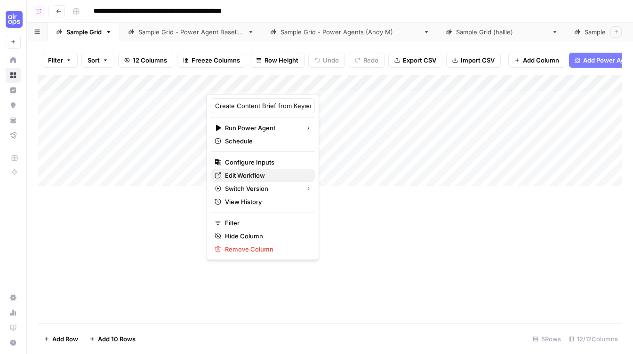
click at [259, 177] on span "Edit Workflow" at bounding box center [266, 175] width 82 height 9
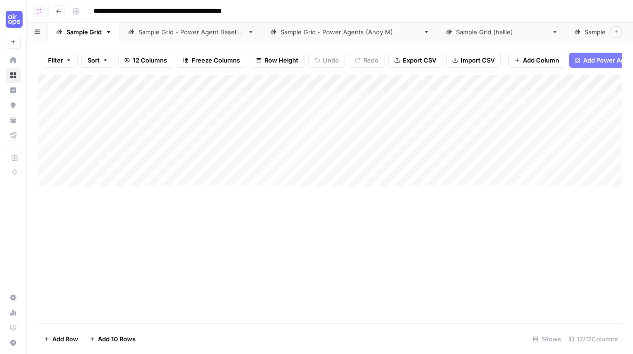
click at [319, 83] on div "Add Column" at bounding box center [330, 130] width 584 height 111
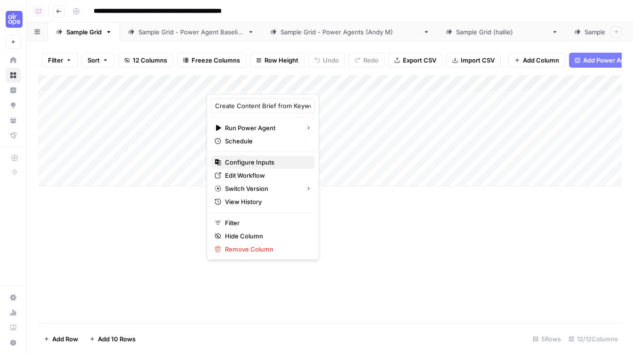
click at [247, 161] on span "Configure Inputs" at bounding box center [266, 162] width 82 height 9
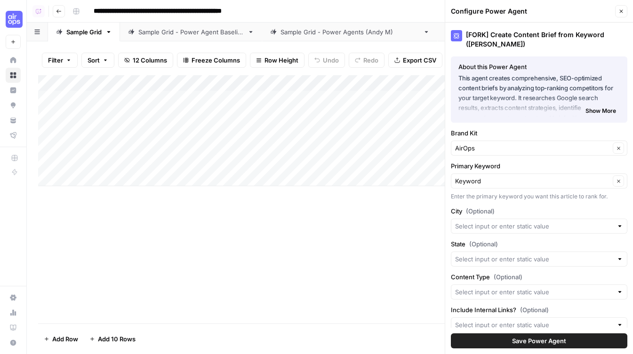
click at [622, 9] on icon "button" at bounding box center [622, 11] width 6 height 6
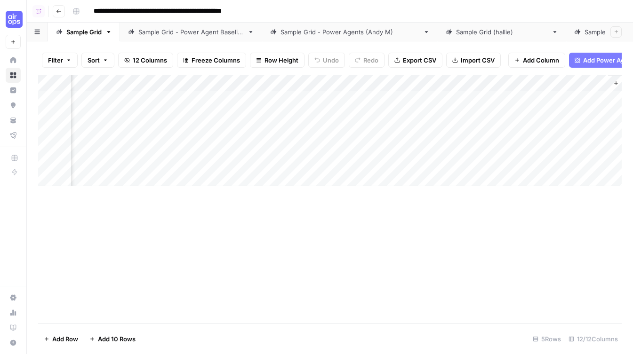
scroll to position [0, 735]
click at [431, 84] on div "Add Column" at bounding box center [330, 130] width 584 height 111
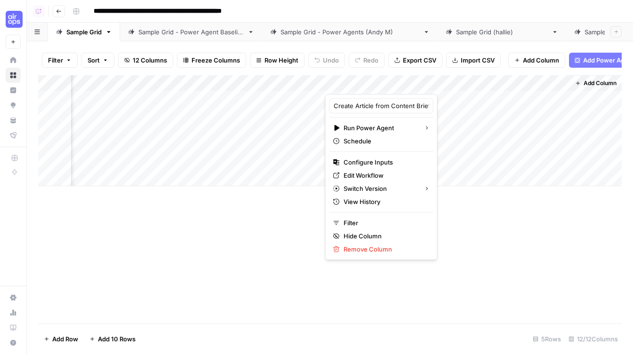
click at [55, 263] on div "Add Column" at bounding box center [330, 199] width 584 height 249
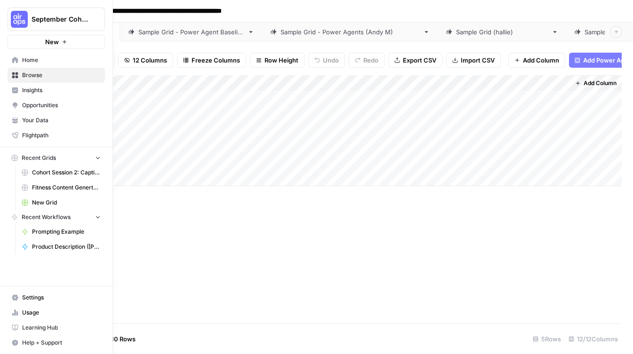
click at [33, 63] on span "Home" at bounding box center [61, 60] width 79 height 8
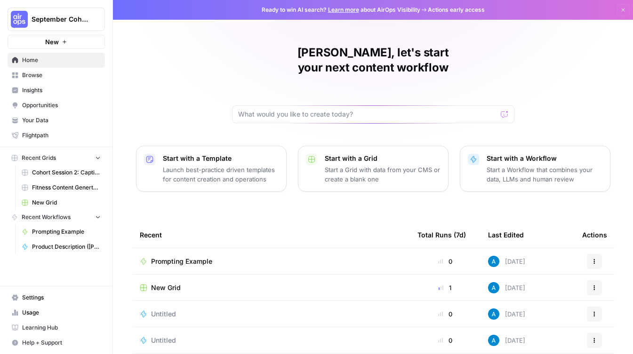
click at [49, 75] on span "Browse" at bounding box center [61, 75] width 79 height 8
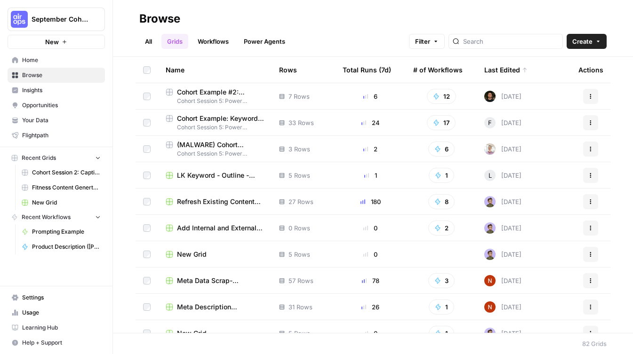
click at [145, 43] on link "All" at bounding box center [148, 41] width 18 height 15
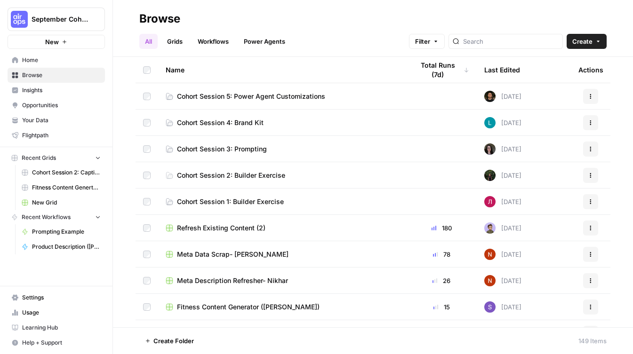
click at [327, 94] on link "Cohort Session 5: Power Agent Customizations" at bounding box center [282, 96] width 233 height 9
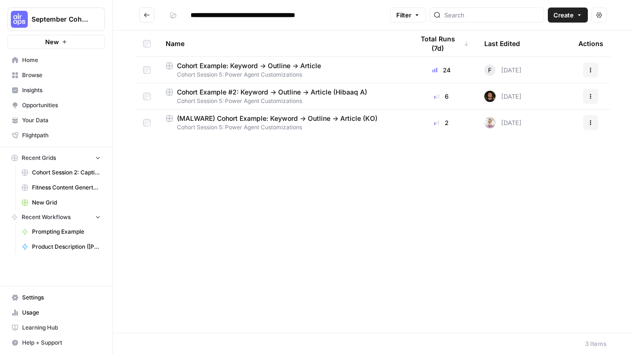
click at [333, 207] on div "Name Total Runs (7d) Last Edited Actions Cohort Example: Keyword -> Outline -> …" at bounding box center [373, 182] width 520 height 303
click at [287, 213] on div "Name Total Runs (7d) Last Edited Actions Cohort Example: Keyword -> Outline -> …" at bounding box center [373, 182] width 520 height 303
click at [224, 181] on div "Name Total Runs (7d) Last Edited Actions Cohort Example: Keyword -> Outline -> …" at bounding box center [373, 182] width 520 height 303
click at [575, 18] on button "Create" at bounding box center [568, 15] width 40 height 15
click at [237, 17] on input "**********" at bounding box center [265, 15] width 159 height 15
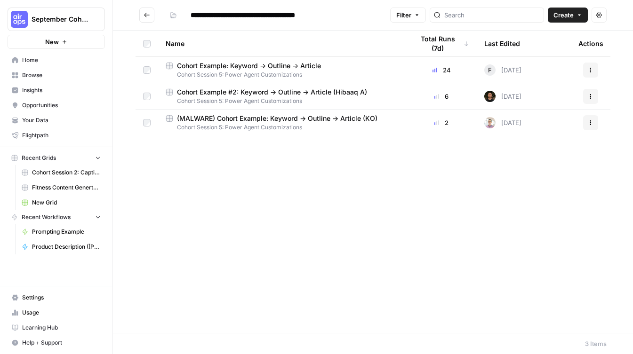
click at [245, 16] on input "**********" at bounding box center [265, 15] width 159 height 15
type input "**********"
click at [356, 169] on div "Name Total Runs (7d) Last Edited Actions Cohort Example: Keyword -> Outline -> …" at bounding box center [373, 182] width 520 height 303
click at [564, 18] on span "Create" at bounding box center [564, 14] width 20 height 9
click at [544, 50] on span "Workflow" at bounding box center [549, 50] width 53 height 9
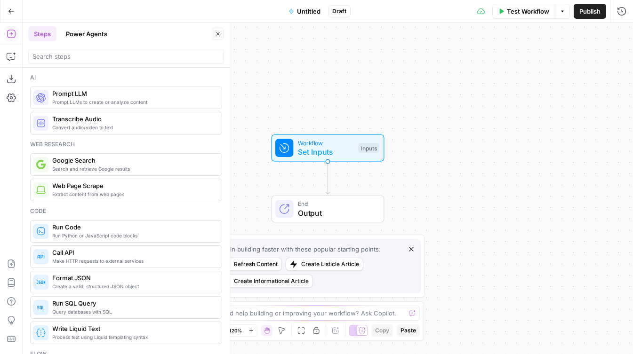
drag, startPoint x: 334, startPoint y: 101, endPoint x: 334, endPoint y: 54, distance: 47.1
click at [334, 54] on div "Workflow Set Inputs Inputs End Output" at bounding box center [328, 189] width 611 height 332
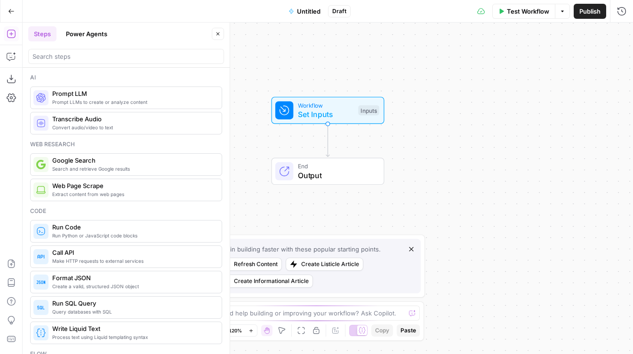
click at [409, 249] on icon "button" at bounding box center [412, 250] width 8 height 8
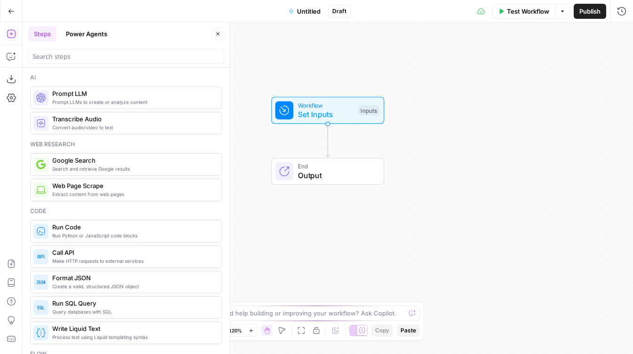
drag, startPoint x: 428, startPoint y: 175, endPoint x: 428, endPoint y: 182, distance: 7.5
click at [428, 182] on div "Workflow Set Inputs Inputs End Output" at bounding box center [328, 189] width 611 height 332
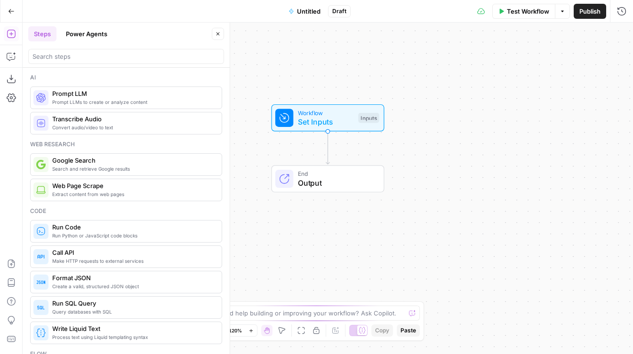
click at [297, 8] on button "Untitled" at bounding box center [304, 11] width 43 height 15
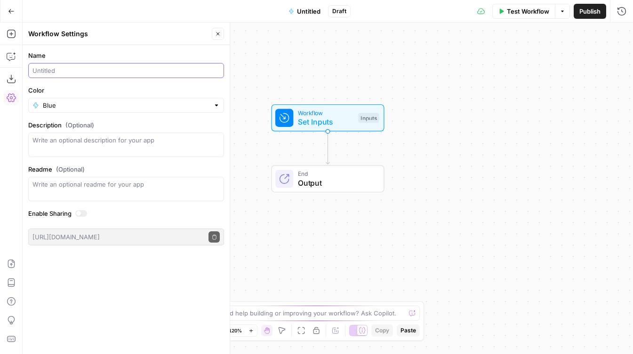
click at [141, 68] on input "Name" at bounding box center [125, 70] width 187 height 9
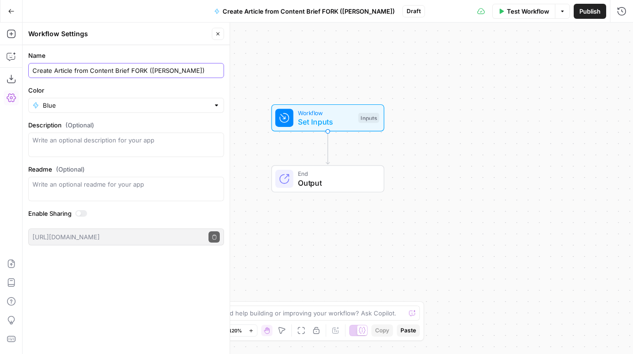
type input "Create Article from Content Brief FORK (Andrea)"
click at [88, 103] on input "Color" at bounding box center [126, 105] width 167 height 9
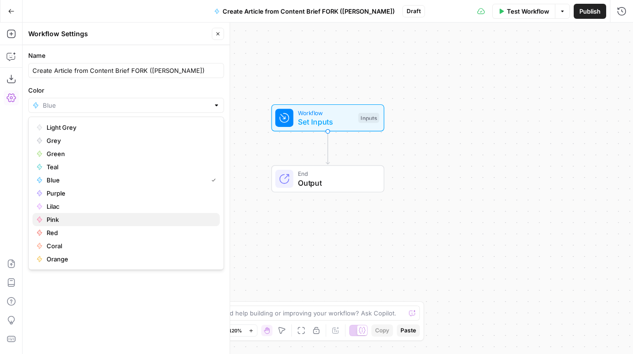
click at [86, 225] on button "Pink" at bounding box center [125, 219] width 187 height 13
type input "Pink"
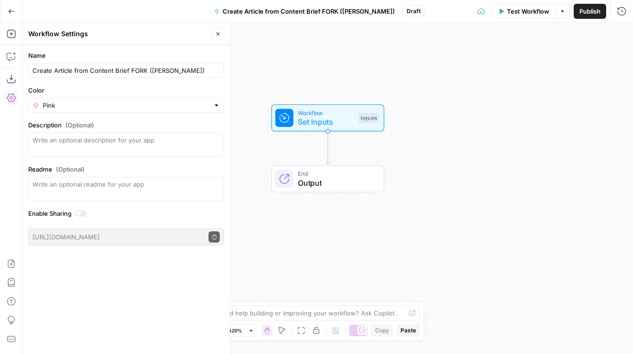
click at [82, 296] on div "Name Create Article from Content Brief FORK (Andrea) Color Pink Description (Op…" at bounding box center [126, 199] width 207 height 309
click at [71, 71] on input "Create Article from Content Brief FORK (Andrea)" at bounding box center [125, 70] width 187 height 9
click at [160, 85] on form "Name Create Article from Content Brief FORK (Andrea) Color Pink Description (Op…" at bounding box center [126, 148] width 207 height 206
click at [217, 35] on icon "button" at bounding box center [218, 33] width 3 height 3
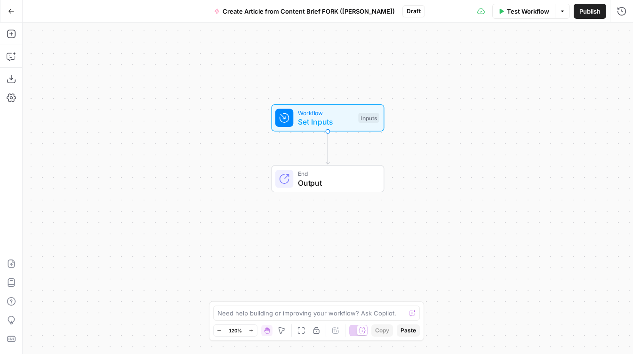
click at [590, 9] on span "Publish" at bounding box center [590, 11] width 21 height 9
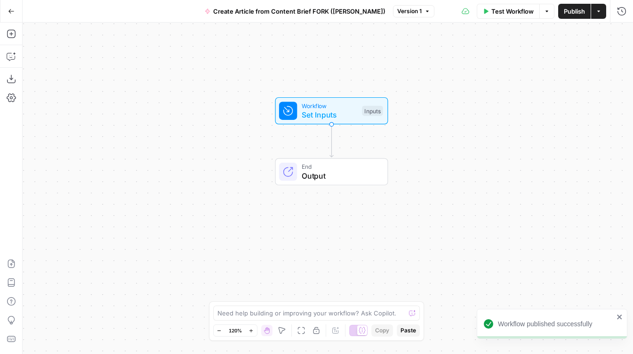
drag, startPoint x: 421, startPoint y: 68, endPoint x: 435, endPoint y: 61, distance: 16.2
click at [435, 61] on div "Workflow Set Inputs Inputs End Output" at bounding box center [328, 189] width 611 height 332
click at [9, 37] on icon "button" at bounding box center [11, 33] width 9 height 9
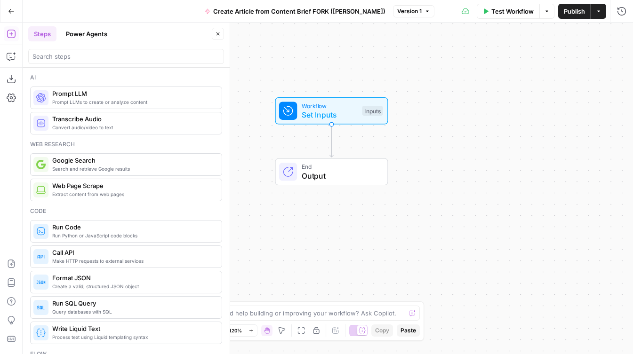
click at [85, 33] on button "Power Agents" at bounding box center [86, 33] width 53 height 15
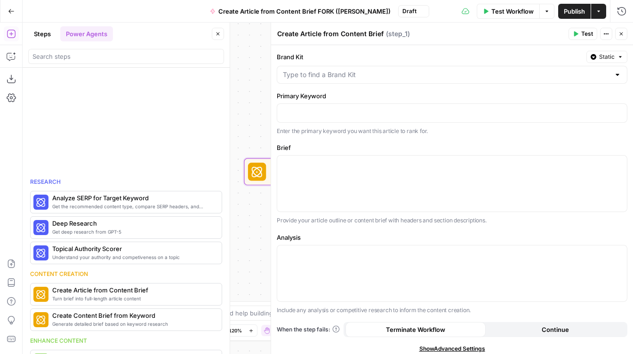
click at [215, 36] on icon "button" at bounding box center [218, 34] width 6 height 6
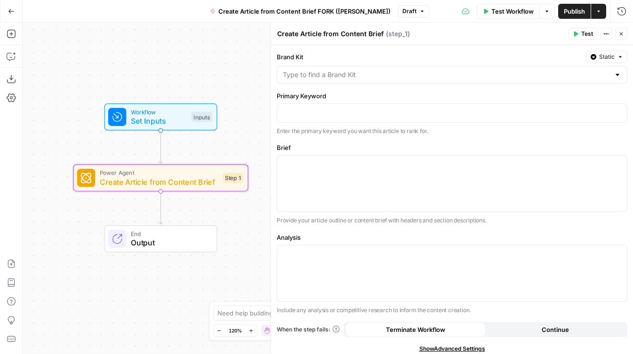
drag, startPoint x: 245, startPoint y: 153, endPoint x: 64, endPoint y: 161, distance: 181.0
click at [64, 161] on div "Workflow Set Inputs Inputs Power Agent Create Article from Content Brief Step 1…" at bounding box center [328, 189] width 611 height 332
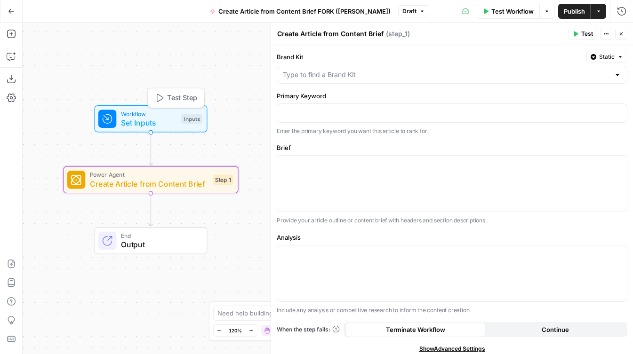
click at [158, 118] on span "Set Inputs" at bounding box center [149, 122] width 56 height 11
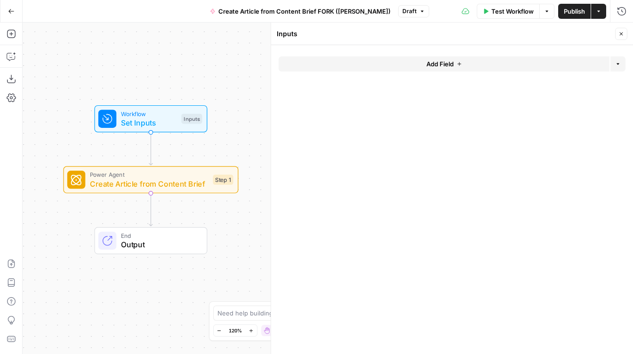
click at [370, 63] on button "Add Field" at bounding box center [444, 63] width 331 height 15
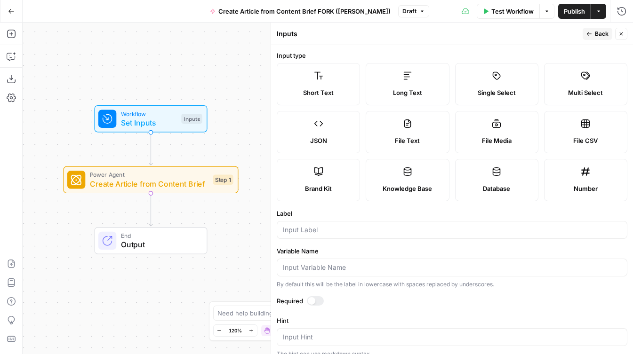
click at [315, 187] on span "Brand Kit" at bounding box center [318, 188] width 27 height 9
click at [330, 232] on input "Label" at bounding box center [452, 229] width 338 height 9
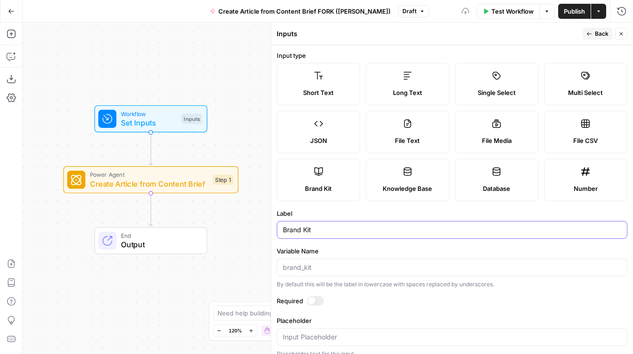
type input "Brand Kit"
click at [608, 33] on span "Back" at bounding box center [602, 34] width 14 height 8
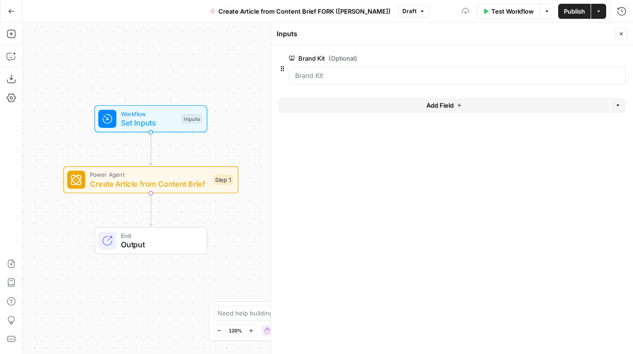
click at [350, 108] on button "Add Field" at bounding box center [444, 105] width 331 height 15
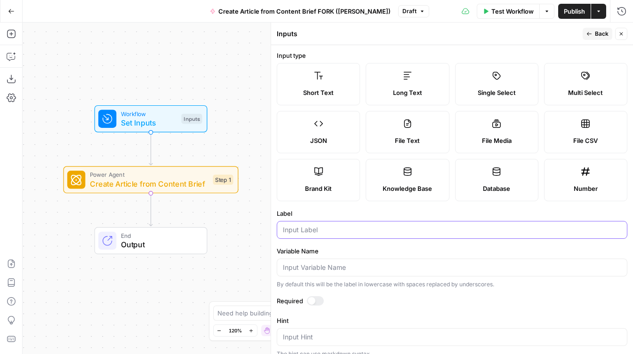
click at [321, 233] on input "Label" at bounding box center [452, 229] width 338 height 9
type input "Primary Keyword"
click at [601, 34] on span "Back" at bounding box center [602, 34] width 14 height 8
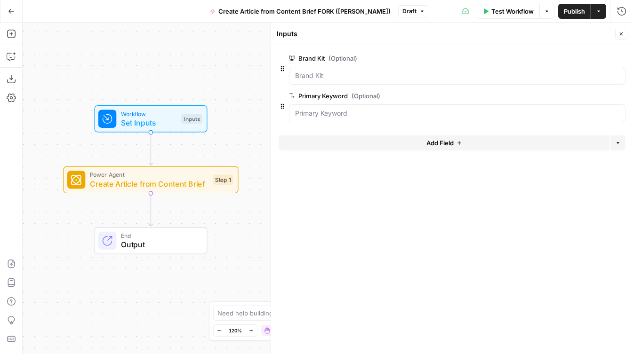
click at [357, 141] on button "Add Field" at bounding box center [444, 143] width 331 height 15
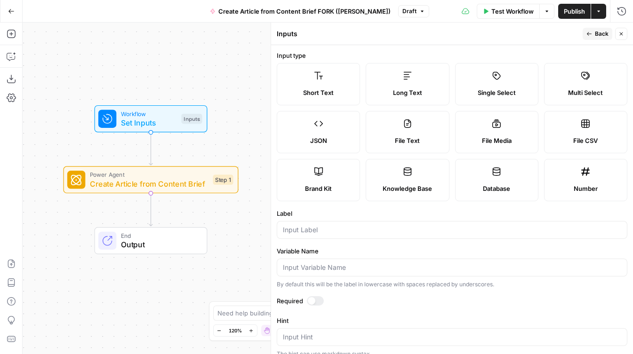
click at [406, 89] on span "Long Text" at bounding box center [407, 92] width 29 height 9
click at [293, 232] on input "Label" at bounding box center [452, 229] width 338 height 9
type input "Brief"
click at [597, 32] on span "Back" at bounding box center [602, 34] width 14 height 8
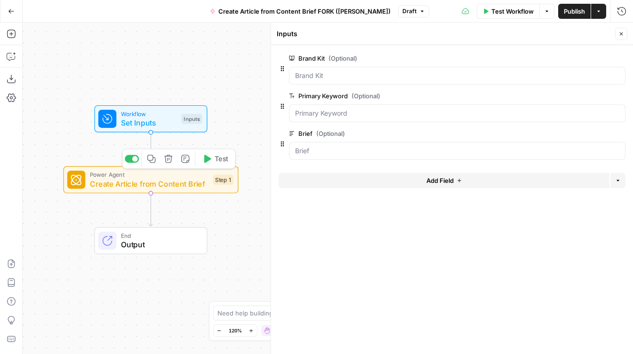
click at [143, 185] on span "Create Article from Content Brief" at bounding box center [149, 183] width 119 height 11
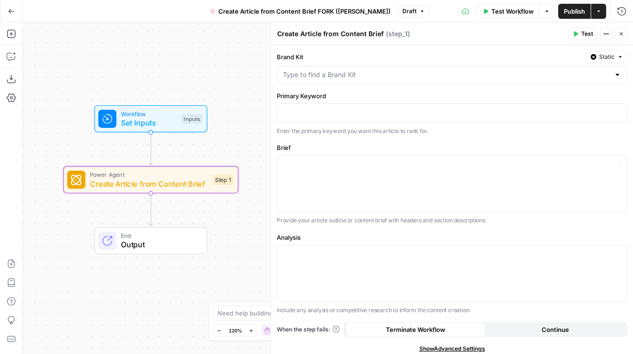
click at [165, 118] on span "Set Inputs" at bounding box center [149, 122] width 56 height 11
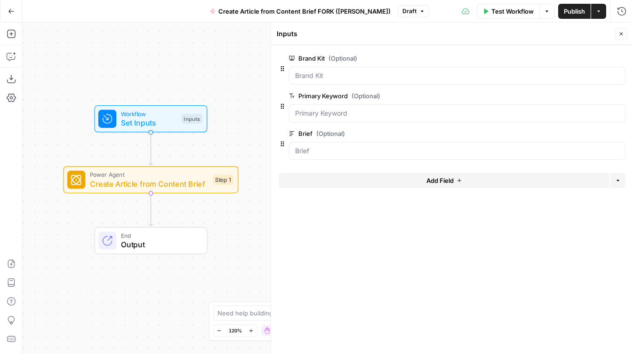
click at [377, 188] on button "Add Field" at bounding box center [444, 180] width 331 height 15
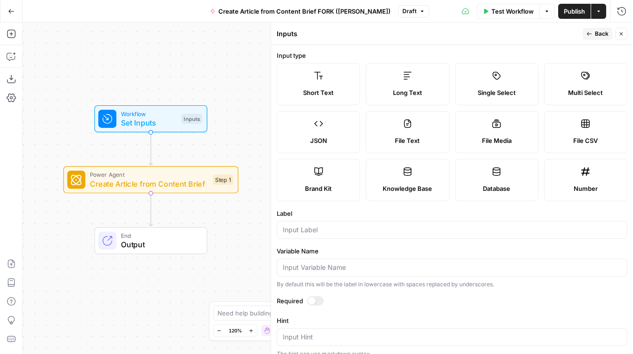
click at [414, 81] on label "Long Text" at bounding box center [407, 84] width 83 height 42
click at [333, 232] on input "Label" at bounding box center [452, 229] width 338 height 9
type input "Analysis"
click at [603, 33] on span "Back" at bounding box center [602, 34] width 14 height 8
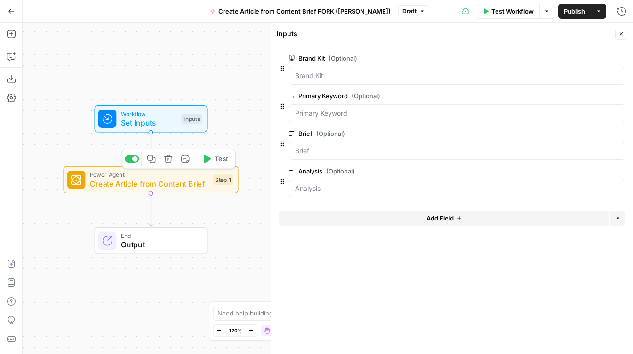
click at [199, 185] on span "Create Article from Content Brief" at bounding box center [149, 183] width 119 height 11
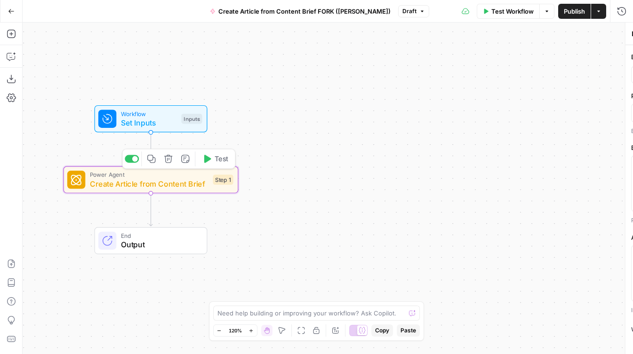
type textarea "Create Article from Content Brief"
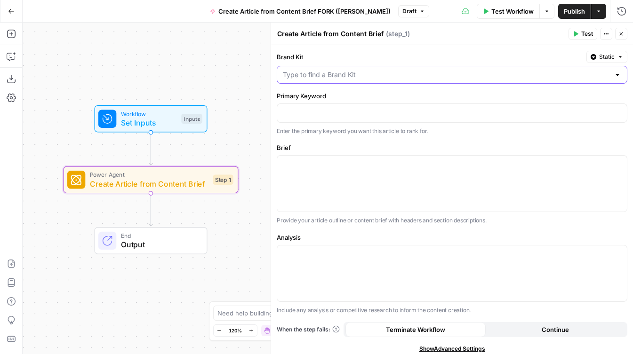
click at [318, 78] on input "Brand Kit" at bounding box center [446, 74] width 327 height 9
click at [453, 47] on div "Brand Kit Static Primary Keyword Enter the primary keyword you want this articl…" at bounding box center [452, 222] width 362 height 355
click at [461, 76] on input "Brand Kit" at bounding box center [446, 74] width 327 height 9
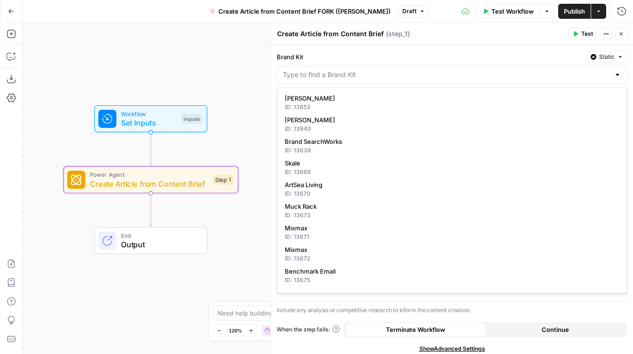
click at [427, 53] on label "Brand Kit" at bounding box center [430, 56] width 306 height 9
click at [427, 70] on input "Brand Kit" at bounding box center [446, 74] width 327 height 9
click at [185, 121] on div "Inputs" at bounding box center [191, 119] width 21 height 10
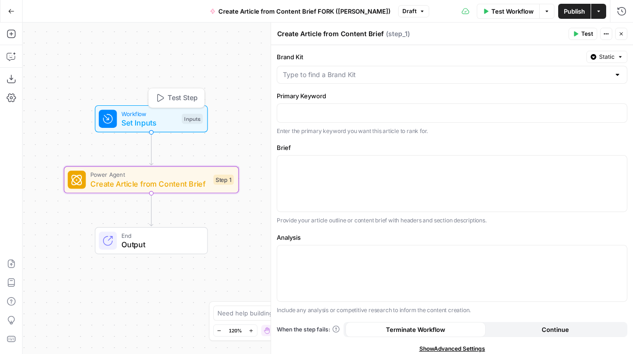
click at [184, 120] on div "Inputs" at bounding box center [192, 119] width 21 height 10
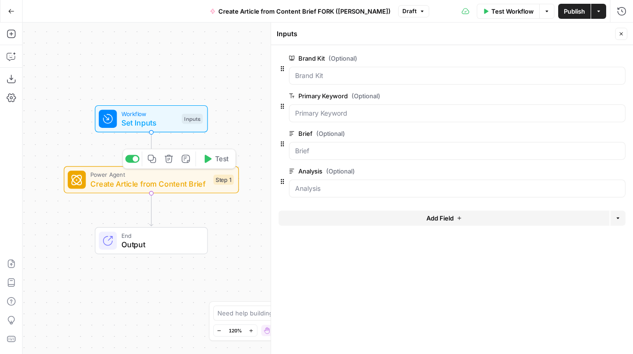
click at [190, 179] on span "Create Article from Content Brief" at bounding box center [149, 183] width 119 height 11
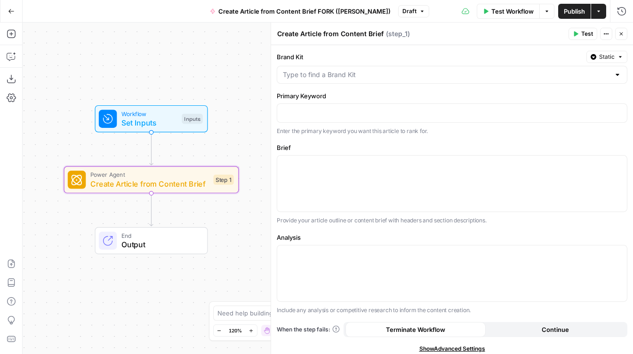
click at [616, 59] on button "Static" at bounding box center [607, 57] width 41 height 12
click at [569, 103] on div "Set value with Liquid" at bounding box center [585, 107] width 67 height 8
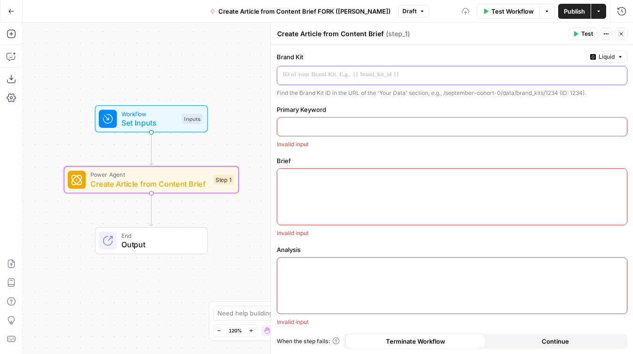
click at [330, 73] on p at bounding box center [444, 74] width 323 height 9
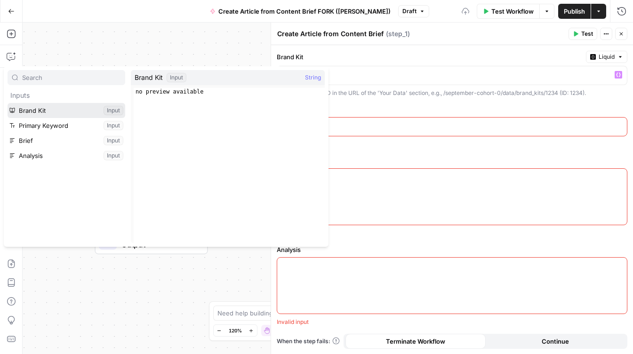
click at [44, 114] on button "Select variable Brand Kit" at bounding box center [67, 110] width 118 height 15
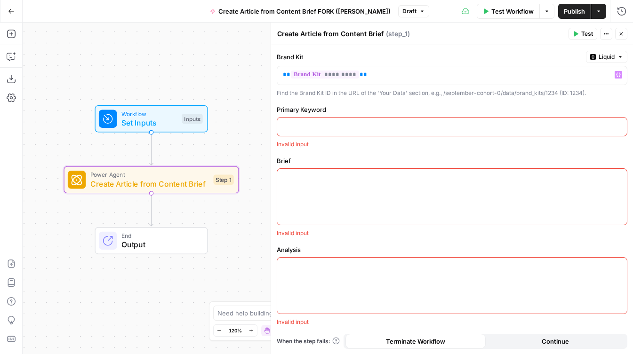
click at [338, 88] on div "Brand Kit Liquid ** ********* ** Variables Menu Find the Brand Kit ID in the UR…" at bounding box center [452, 74] width 351 height 47
click at [615, 58] on button "Liquid" at bounding box center [606, 57] width 41 height 12
click at [421, 100] on div "Brand Kit Liquid ** ********* ** Find the Brand Kit ID in the URL of the 'Your …" at bounding box center [452, 228] width 362 height 367
click at [120, 117] on div "Workflow Set Inputs Inputs Test Step" at bounding box center [151, 118] width 104 height 19
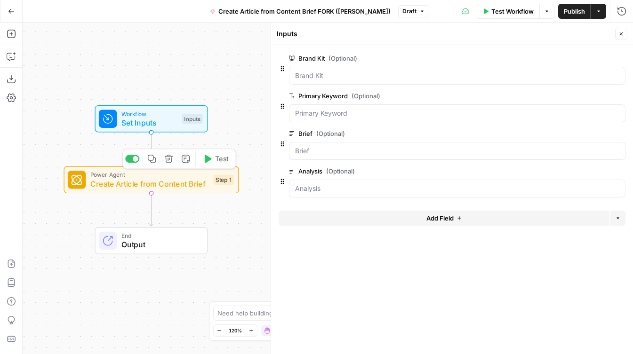
click at [199, 183] on span "Create Article from Content Brief" at bounding box center [149, 183] width 119 height 11
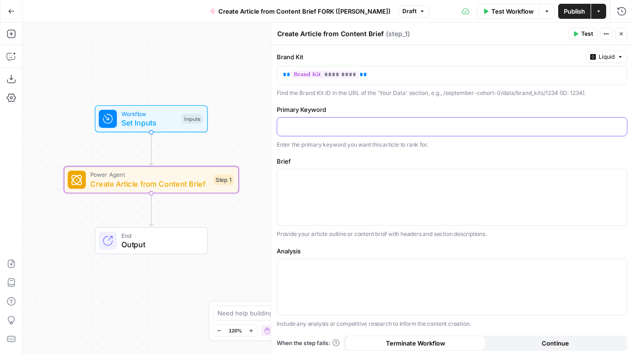
click at [307, 129] on p at bounding box center [452, 125] width 338 height 9
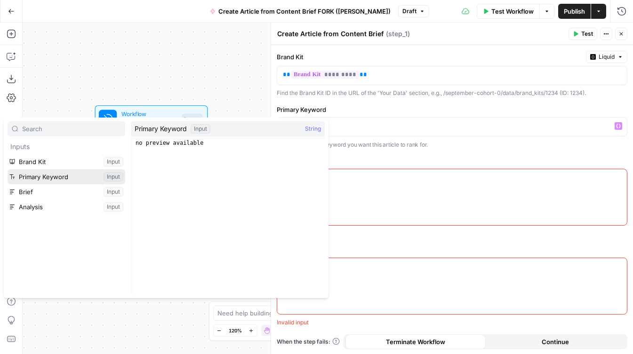
click at [83, 182] on button "Select variable Primary Keyword" at bounding box center [67, 176] width 118 height 15
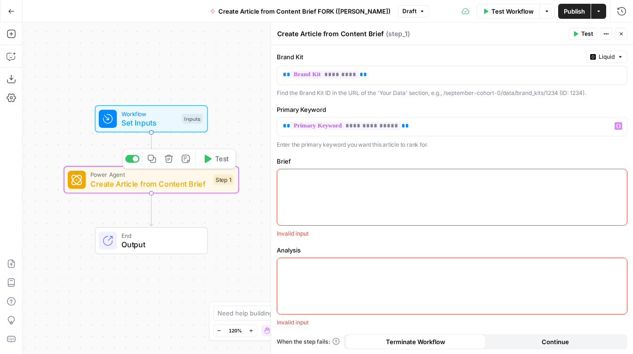
click at [348, 183] on div at bounding box center [452, 197] width 350 height 56
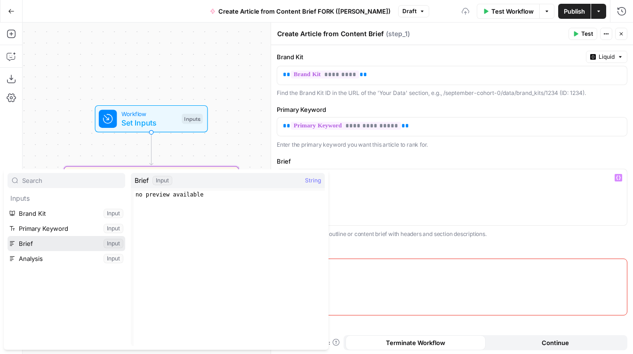
click at [55, 245] on button "Select variable Brief" at bounding box center [67, 243] width 118 height 15
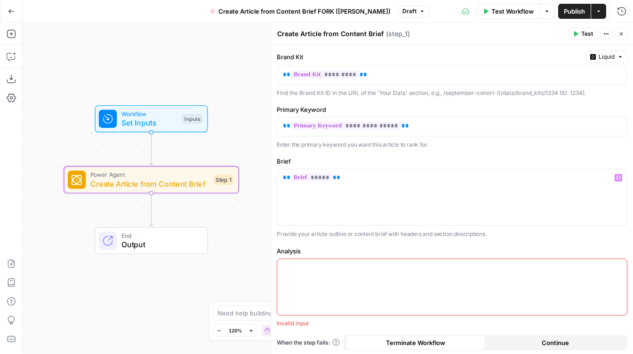
click at [381, 281] on div at bounding box center [452, 287] width 350 height 56
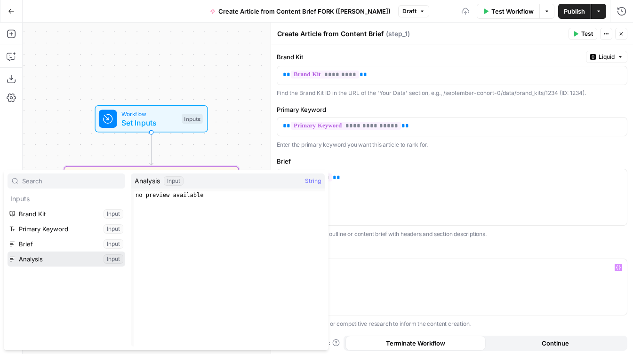
click at [68, 254] on button "Select variable Analysis" at bounding box center [67, 259] width 118 height 15
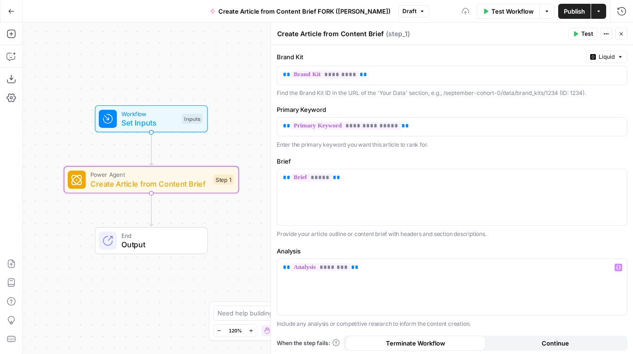
click at [331, 239] on div "**********" at bounding box center [452, 229] width 362 height 369
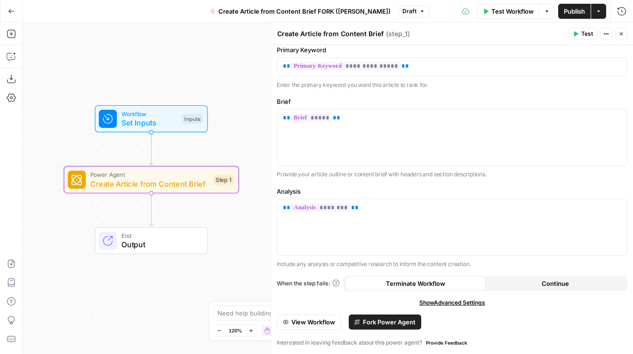
click at [390, 322] on span "Fork Power Agent" at bounding box center [389, 322] width 53 height 9
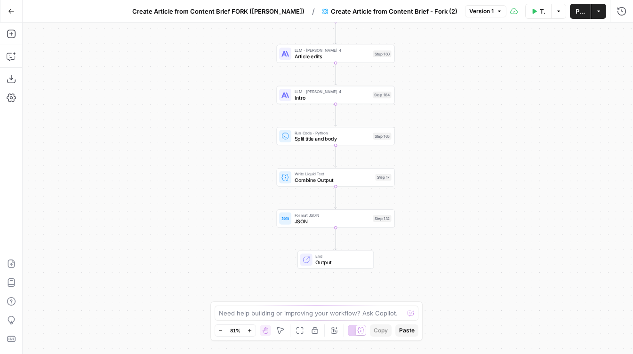
drag, startPoint x: 378, startPoint y: 199, endPoint x: 442, endPoint y: 17, distance: 192.5
click at [442, 17] on div "Go Back Create Article from Content Brief FORK (Andrea) / Create Article from C…" at bounding box center [316, 177] width 633 height 354
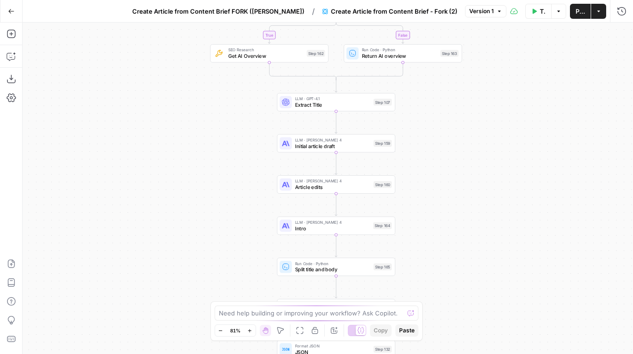
drag, startPoint x: 418, startPoint y: 87, endPoint x: 421, endPoint y: 232, distance: 145.0
click at [421, 232] on div "true false Workflow Set Inputs Inputs Google Search Google Search Step 139 Cond…" at bounding box center [328, 189] width 611 height 332
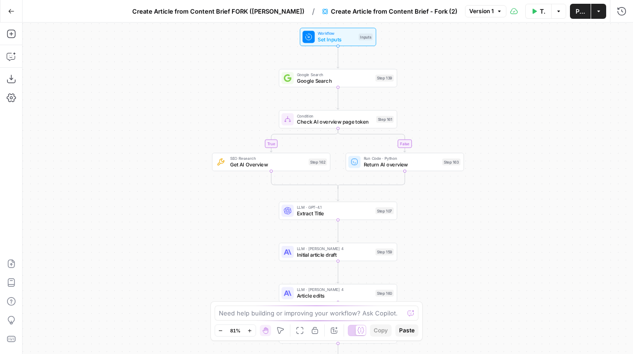
drag, startPoint x: 433, startPoint y: 137, endPoint x: 432, endPoint y: 255, distance: 117.7
click at [432, 255] on div "true false Workflow Set Inputs Inputs Google Search Google Search Step 139 Cond…" at bounding box center [328, 189] width 611 height 332
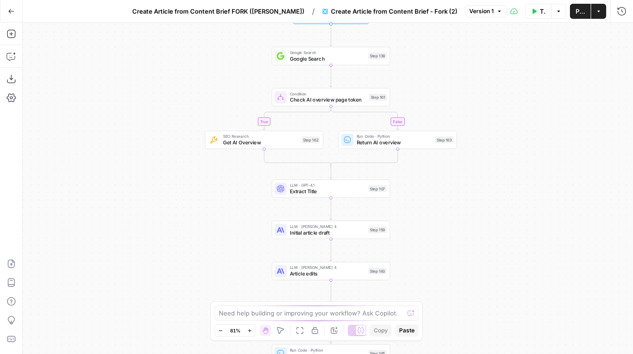
drag, startPoint x: 461, startPoint y: 258, endPoint x: 454, endPoint y: 213, distance: 45.2
click at [454, 213] on div "true false Workflow Set Inputs Inputs Google Search Google Search Step 139 Cond…" at bounding box center [328, 189] width 611 height 332
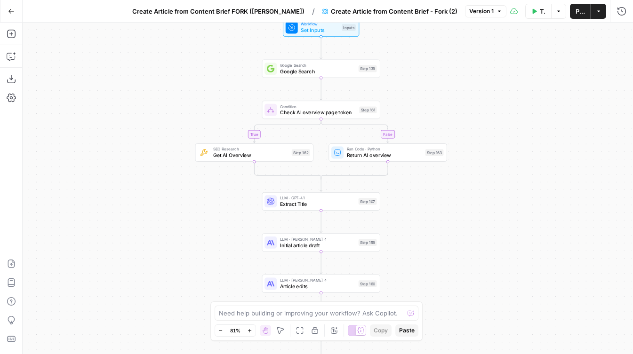
drag, startPoint x: 446, startPoint y: 284, endPoint x: 436, endPoint y: 297, distance: 15.7
click at [436, 297] on div "true false Workflow Set Inputs Inputs Google Search Google Search Step 139 Cond…" at bounding box center [328, 189] width 611 height 332
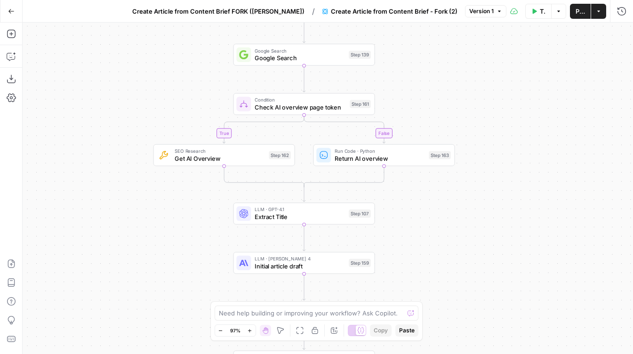
drag, startPoint x: 460, startPoint y: 123, endPoint x: 461, endPoint y: 68, distance: 54.6
click at [461, 68] on div "true false Workflow Set Inputs Inputs Google Search Google Search Step 139 Cond…" at bounding box center [328, 189] width 611 height 332
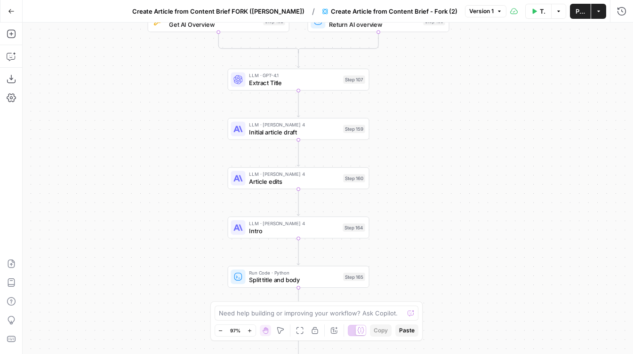
drag, startPoint x: 174, startPoint y: 209, endPoint x: 166, endPoint y: 110, distance: 98.8
click at [166, 110] on div "true false Workflow Set Inputs Inputs Google Search Google Search Step 139 Cond…" at bounding box center [328, 189] width 611 height 332
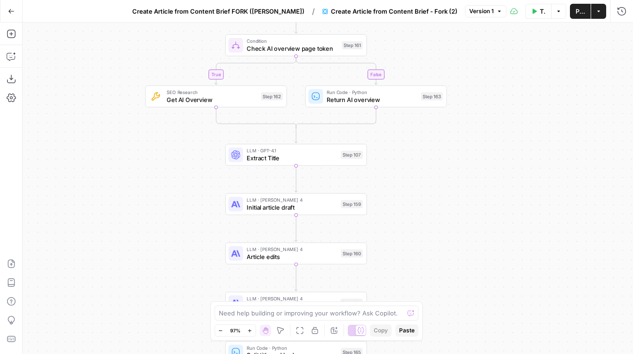
drag, startPoint x: 171, startPoint y: 105, endPoint x: 170, endPoint y: 186, distance: 81.4
click at [171, 186] on div "true false Workflow Set Inputs Inputs Google Search Google Search Step 139 Cond…" at bounding box center [328, 189] width 611 height 332
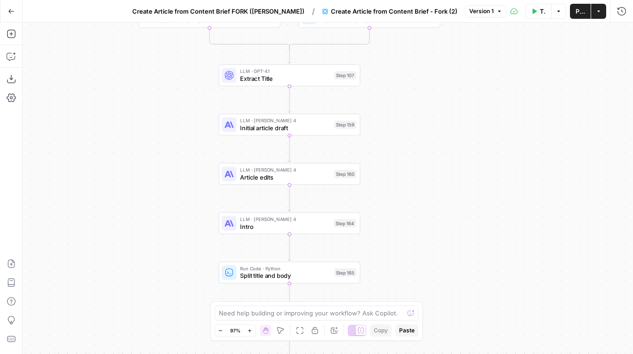
drag, startPoint x: 192, startPoint y: 218, endPoint x: 183, endPoint y: 97, distance: 121.3
click at [183, 97] on div "true false Workflow Set Inputs Inputs Google Search Google Search Step 139 Cond…" at bounding box center [328, 189] width 611 height 332
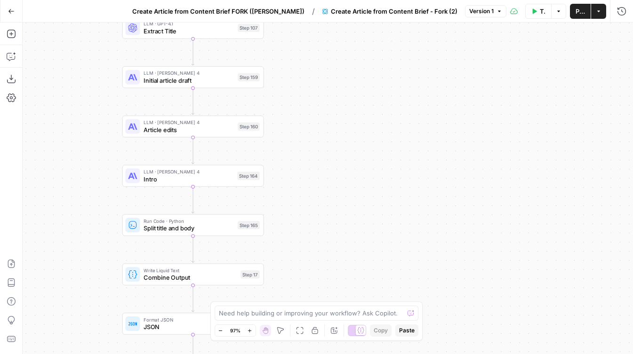
drag, startPoint x: 189, startPoint y: 186, endPoint x: 94, endPoint y: 180, distance: 94.8
click at [94, 180] on div "true false Workflow Set Inputs Inputs Google Search Google Search Step 139 Cond…" at bounding box center [328, 189] width 611 height 332
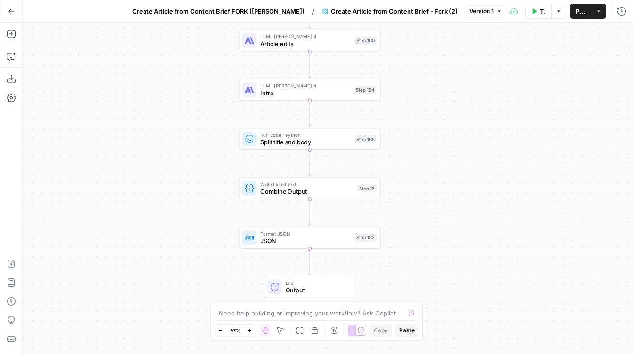
drag, startPoint x: 302, startPoint y: 213, endPoint x: 419, endPoint y: 127, distance: 145.1
click at [419, 127] on div "true false Workflow Set Inputs Inputs Google Search Google Search Step 139 Cond…" at bounding box center [328, 189] width 611 height 332
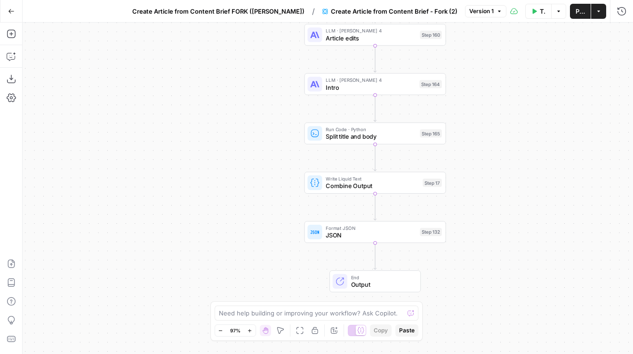
drag, startPoint x: 419, startPoint y: 149, endPoint x: 484, endPoint y: 143, distance: 65.7
click at [484, 143] on div "true false Workflow Set Inputs Inputs Google Search Google Search Step 139 Cond…" at bounding box center [328, 189] width 611 height 332
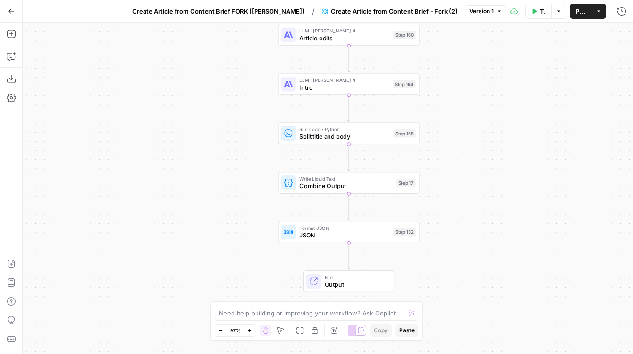
drag, startPoint x: 210, startPoint y: 181, endPoint x: 184, endPoint y: 181, distance: 26.4
click at [184, 181] on div "true false Workflow Set Inputs Inputs Google Search Google Search Step 139 Cond…" at bounding box center [328, 189] width 611 height 332
click at [16, 28] on button "Add Steps" at bounding box center [11, 33] width 15 height 15
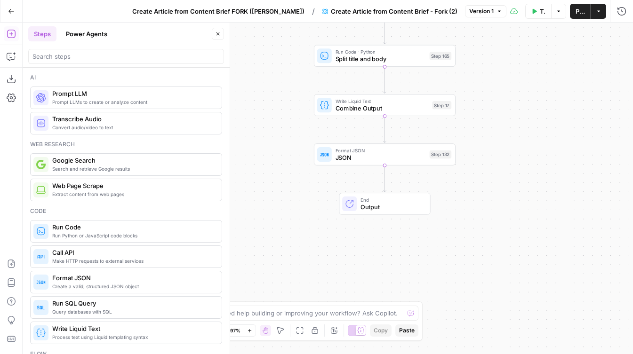
drag, startPoint x: 282, startPoint y: 219, endPoint x: 282, endPoint y: 140, distance: 78.6
click at [282, 140] on div "true false Workflow Set Inputs Inputs Google Search Google Search Step 139 Cond…" at bounding box center [328, 189] width 611 height 332
click at [334, 114] on div "Write Liquid Text Combine Output Step 17 Copy step Delete step Edit Note Test" at bounding box center [385, 104] width 142 height 22
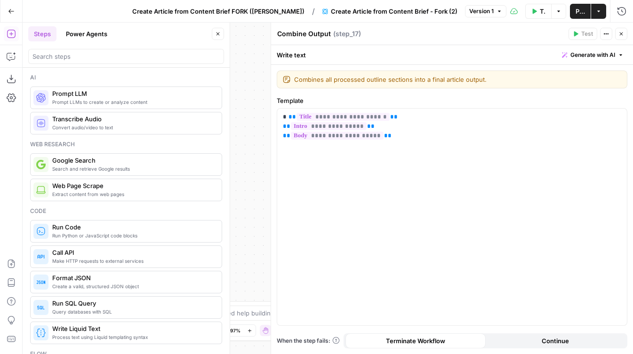
click at [617, 34] on button "Close" at bounding box center [621, 34] width 12 height 12
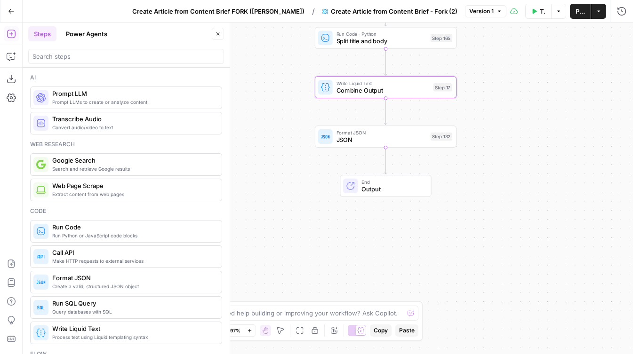
drag, startPoint x: 261, startPoint y: 177, endPoint x: 261, endPoint y: 159, distance: 17.4
click at [261, 159] on div "true false Workflow Set Inputs Inputs Google Search Google Search Step 139 Cond…" at bounding box center [328, 189] width 611 height 332
click at [83, 34] on button "Power Agents" at bounding box center [86, 33] width 53 height 15
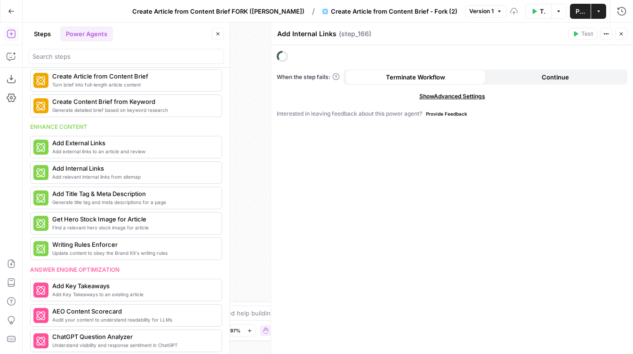
scroll to position [161, 0]
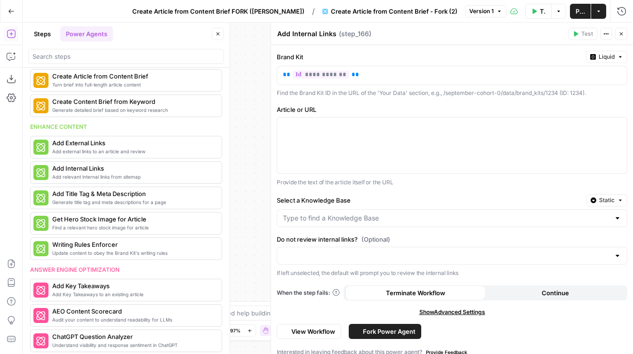
click at [218, 32] on icon "button" at bounding box center [218, 34] width 6 height 6
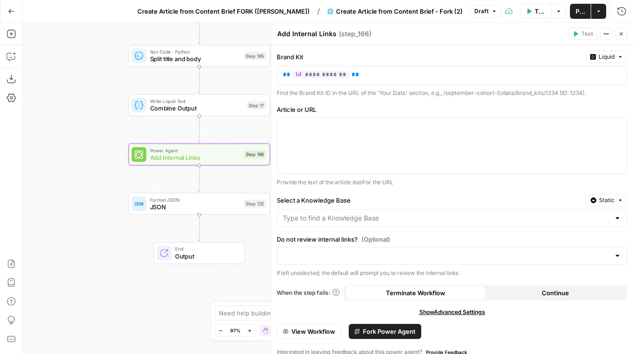
drag, startPoint x: 231, startPoint y: 156, endPoint x: 23, endPoint y: 176, distance: 209.0
click at [24, 176] on div "true false Workflow Set Inputs Inputs Google Search Google Search Step 139 Cond…" at bounding box center [328, 189] width 611 height 332
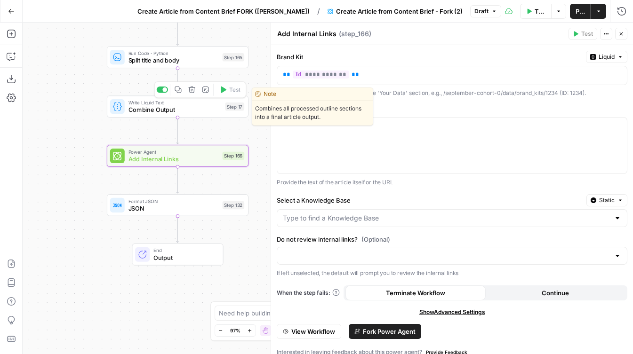
click at [160, 107] on span "Combine Output" at bounding box center [175, 109] width 93 height 9
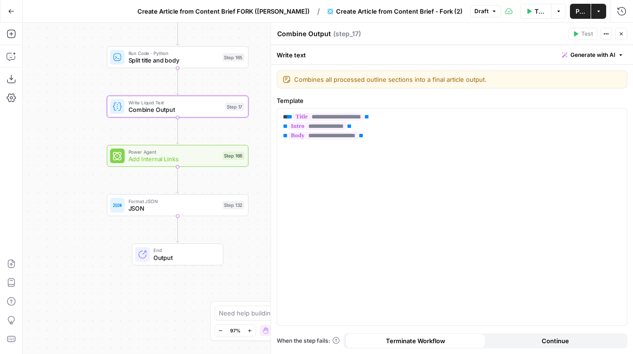
click at [622, 37] on button "Close" at bounding box center [621, 34] width 12 height 12
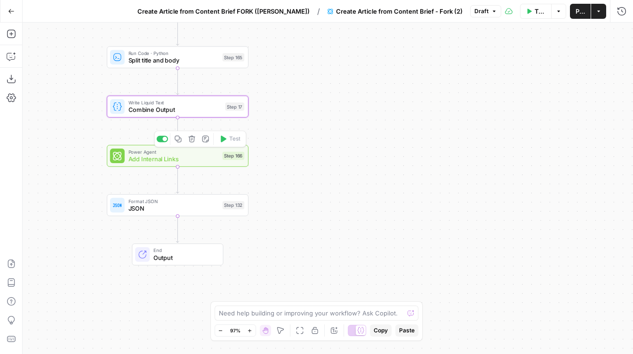
click at [188, 161] on span "Add Internal Links" at bounding box center [174, 159] width 90 height 9
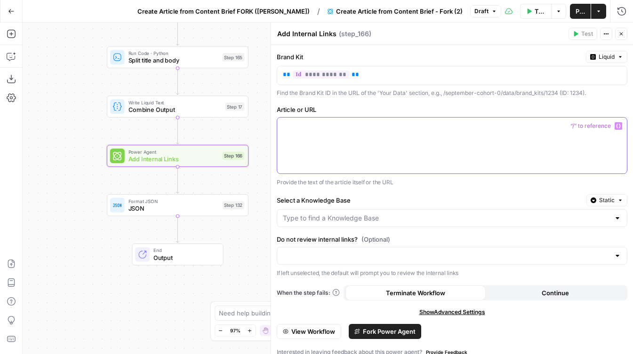
click at [311, 130] on p at bounding box center [452, 125] width 338 height 9
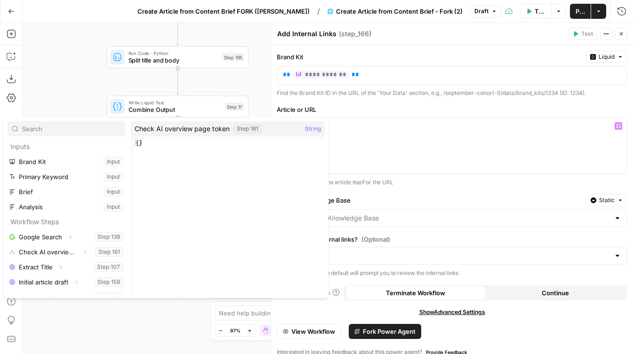
scroll to position [56, 0]
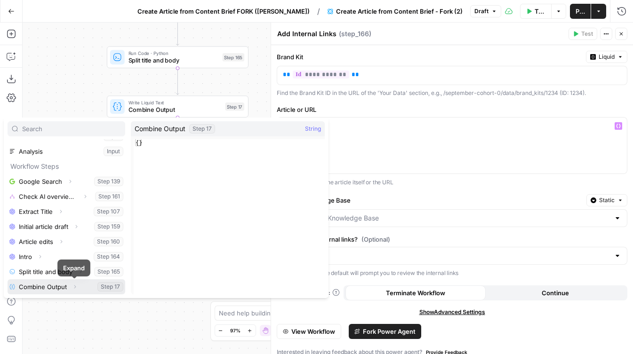
click at [72, 287] on icon "button" at bounding box center [75, 287] width 6 height 6
click at [86, 287] on button "Select variable Combine Output" at bounding box center [67, 287] width 118 height 15
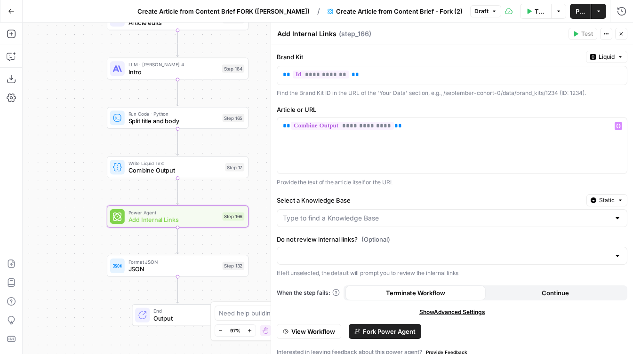
drag, startPoint x: 94, startPoint y: 109, endPoint x: 81, endPoint y: 245, distance: 136.6
click at [81, 245] on div "true false Workflow Set Inputs Inputs Google Search Google Search Step 139 Cond…" at bounding box center [328, 189] width 611 height 332
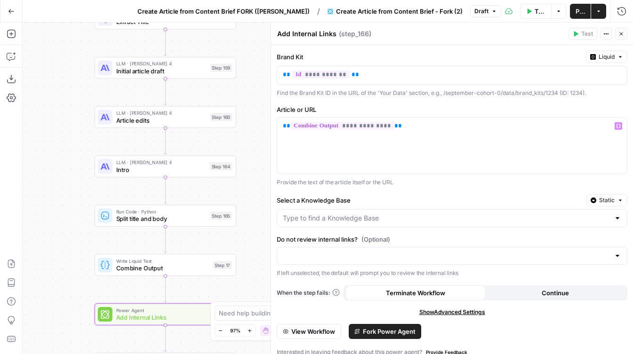
drag, startPoint x: 46, startPoint y: 128, endPoint x: 65, endPoint y: 128, distance: 19.8
click at [46, 150] on div "true false Workflow Set Inputs Inputs Google Search Google Search Step 139 Cond…" at bounding box center [328, 189] width 611 height 332
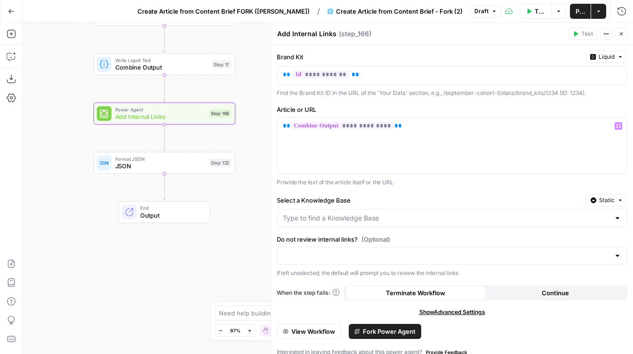
drag, startPoint x: 75, startPoint y: 213, endPoint x: 72, endPoint y: 6, distance: 206.7
click at [72, 6] on div "Go Back Create Article from Content Brief FORK (Andrea) / Create Article from C…" at bounding box center [316, 177] width 633 height 354
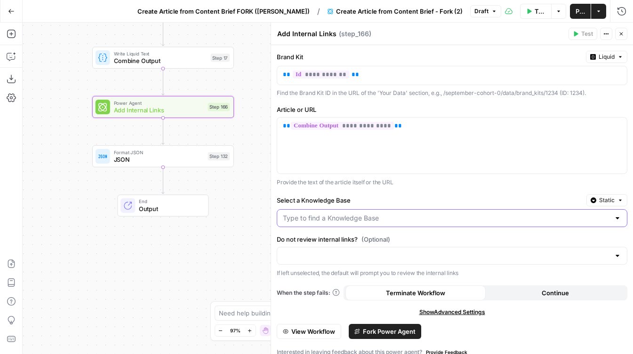
click at [308, 218] on input "Select a Knowledge Base" at bounding box center [446, 218] width 327 height 9
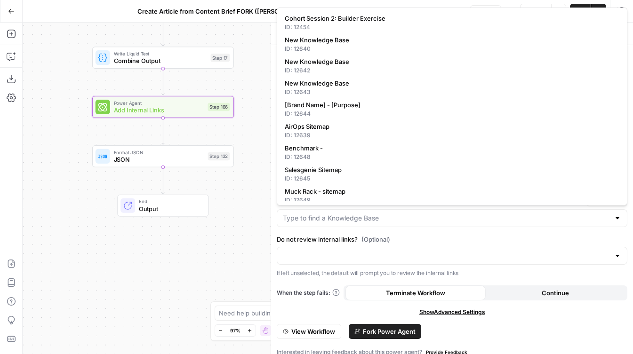
click at [296, 233] on div "**********" at bounding box center [452, 204] width 362 height 319
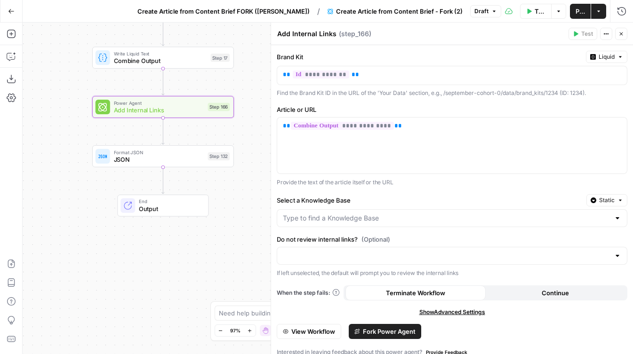
click at [603, 201] on span "Static" at bounding box center [607, 200] width 16 height 8
click at [565, 249] on div "Set value with Liquid" at bounding box center [585, 251] width 67 height 8
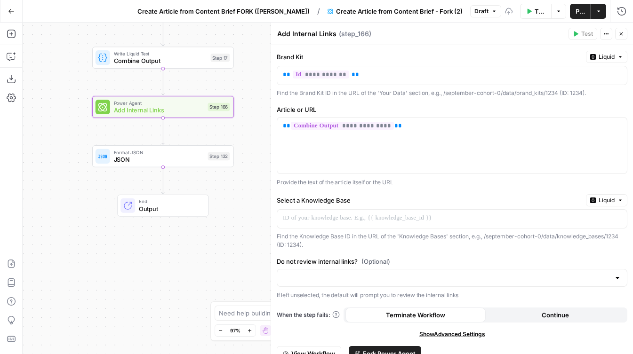
click at [407, 185] on p "Provide the text of the article itself or the URL" at bounding box center [452, 182] width 351 height 9
click at [612, 201] on span "Liquid" at bounding box center [607, 200] width 16 height 8
click at [567, 245] on span "Liquid" at bounding box center [581, 242] width 51 height 9
click at [440, 220] on p at bounding box center [444, 218] width 323 height 9
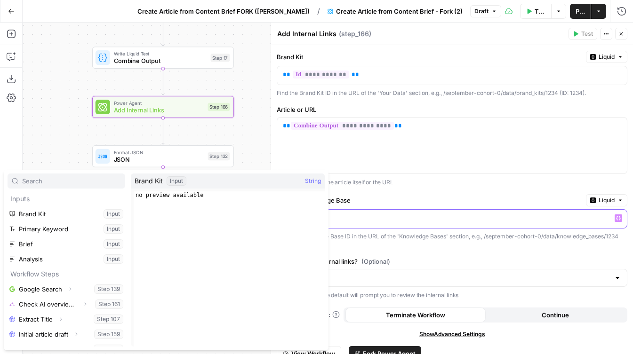
click at [583, 226] on div "*" at bounding box center [444, 219] width 335 height 18
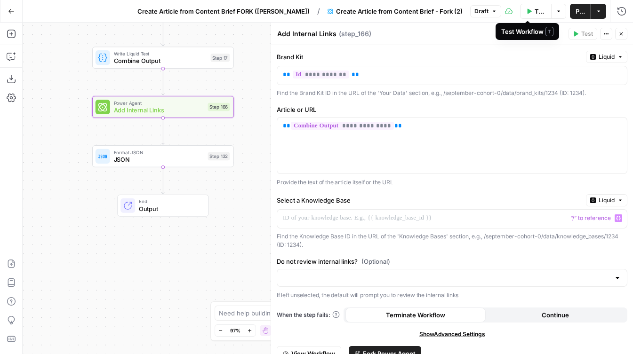
click at [532, 16] on button "Test Workflow" at bounding box center [536, 11] width 32 height 15
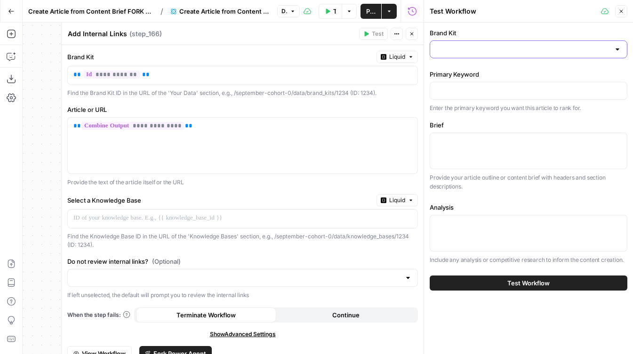
click at [462, 46] on input "Brand Kit" at bounding box center [523, 49] width 174 height 9
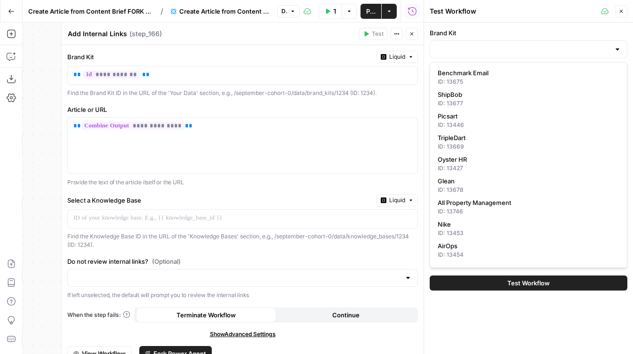
scroll to position [165, 0]
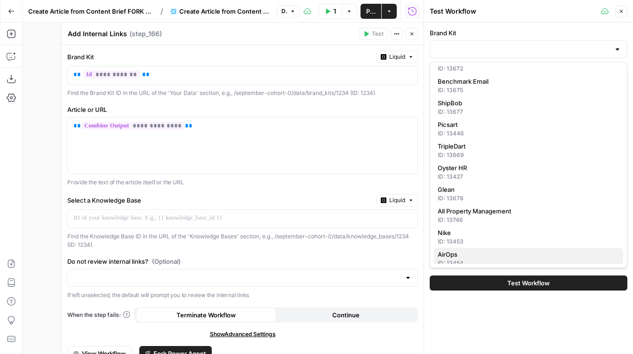
click at [468, 258] on span "AirOps" at bounding box center [527, 254] width 178 height 9
type input "AirOps"
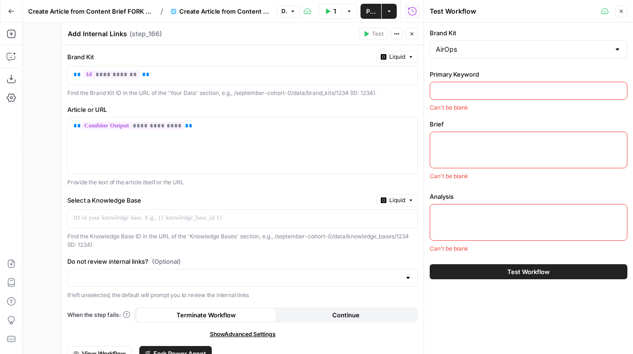
click at [479, 93] on input "Primary Keyword" at bounding box center [528, 90] width 185 height 9
type input "ai search"
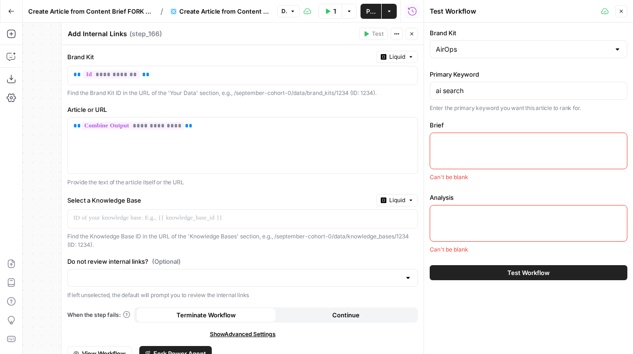
click at [459, 148] on div at bounding box center [529, 151] width 198 height 37
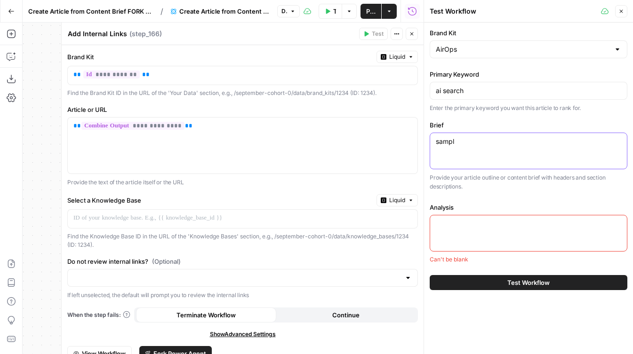
type textarea "sample"
click at [441, 141] on textarea "sample" at bounding box center [528, 141] width 185 height 9
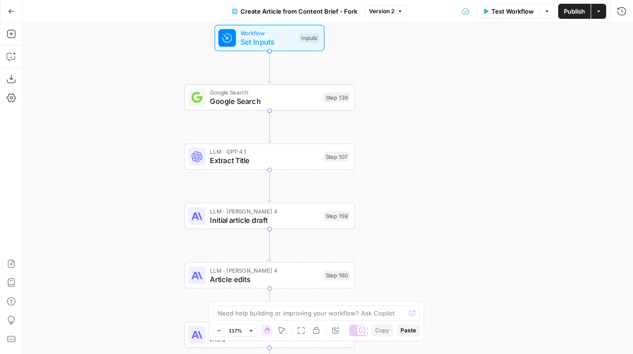
click at [236, 43] on div at bounding box center [226, 37] width 17 height 17
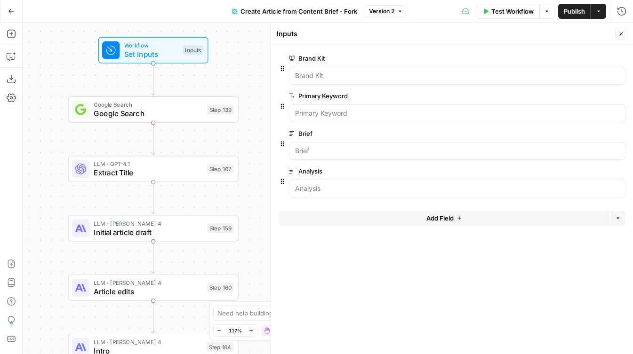
drag, startPoint x: 149, startPoint y: 141, endPoint x: 30, endPoint y: 155, distance: 120.4
click at [30, 155] on div "Workflow Set Inputs Inputs Google Search Google Search Step 139 LLM · GPT-4.1 E…" at bounding box center [328, 189] width 611 height 332
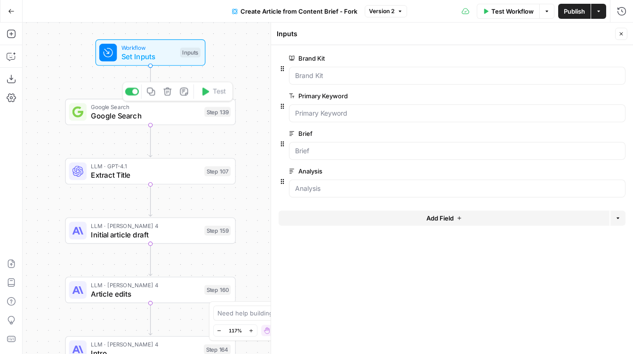
click at [178, 113] on span "Google Search" at bounding box center [145, 116] width 109 height 11
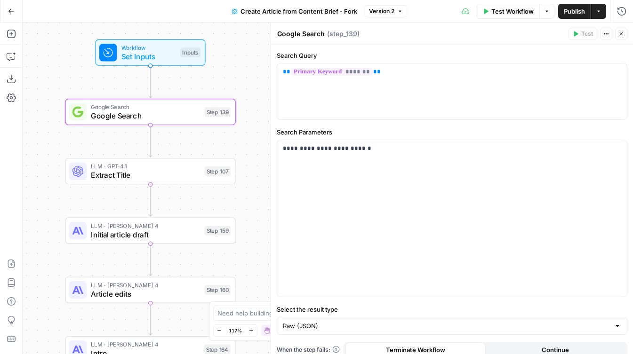
click at [623, 37] on button "Close" at bounding box center [621, 34] width 12 height 12
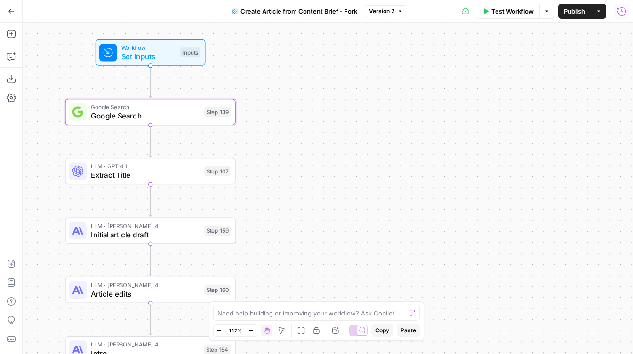
click at [622, 11] on icon "button" at bounding box center [622, 11] width 8 height 8
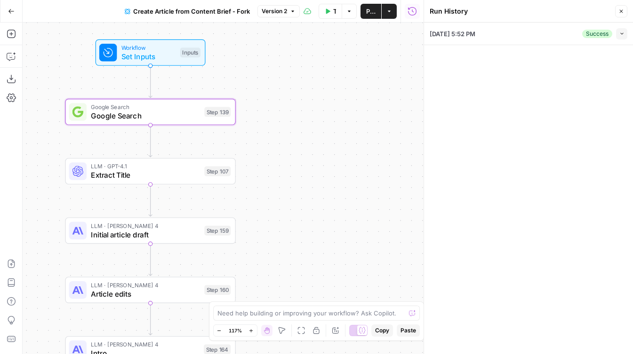
click at [620, 11] on icon "button" at bounding box center [622, 11] width 6 height 6
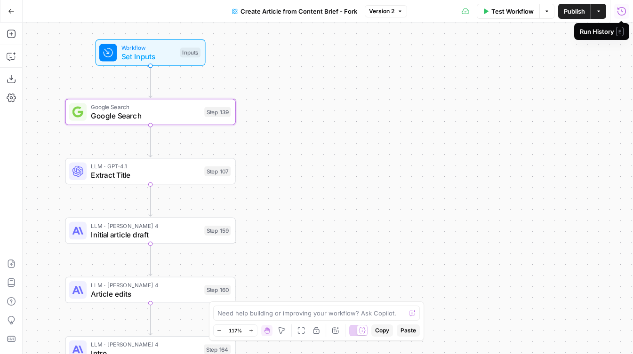
click at [625, 12] on icon "button" at bounding box center [621, 11] width 9 height 9
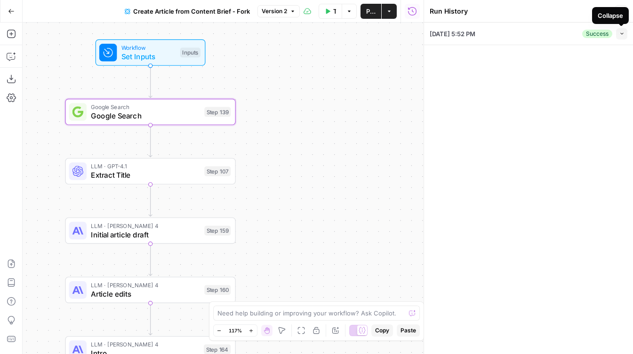
click at [623, 34] on icon "button" at bounding box center [622, 33] width 5 height 5
type input "AirOps"
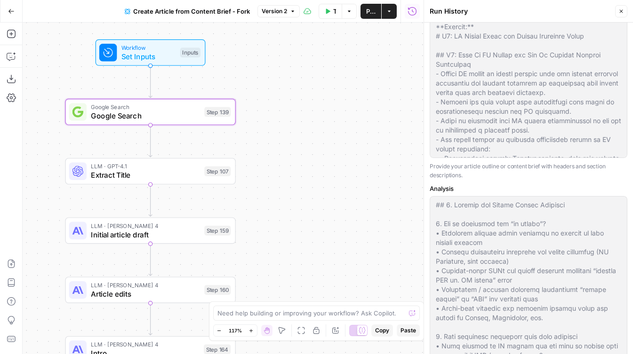
scroll to position [260, 0]
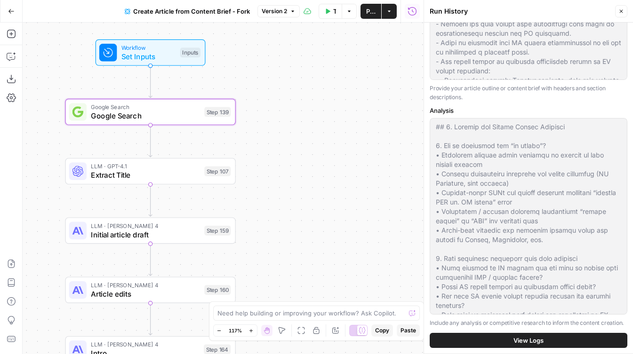
click at [532, 342] on span "View Logs" at bounding box center [529, 340] width 30 height 9
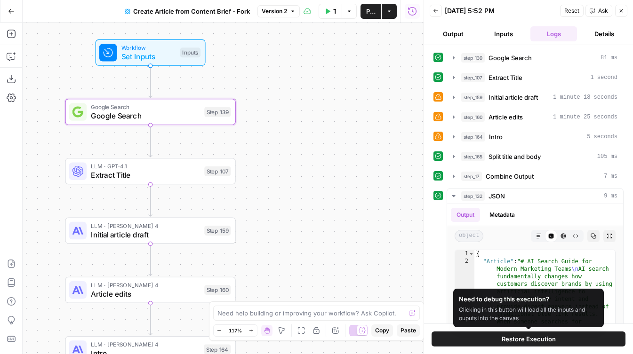
click at [511, 339] on span "Restore Execution" at bounding box center [529, 339] width 54 height 9
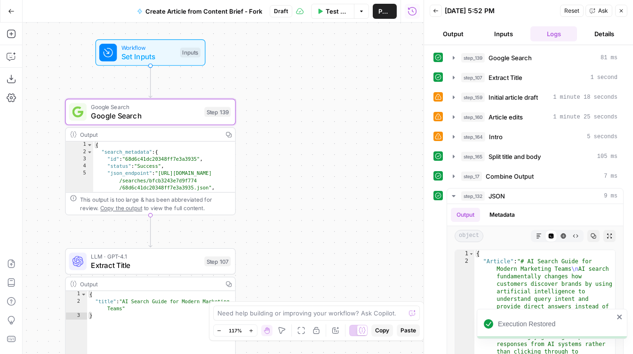
click at [497, 33] on button "Inputs" at bounding box center [503, 33] width 47 height 15
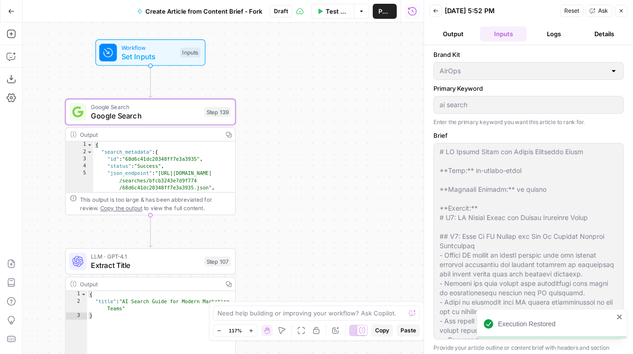
click at [556, 37] on button "Logs" at bounding box center [554, 33] width 47 height 15
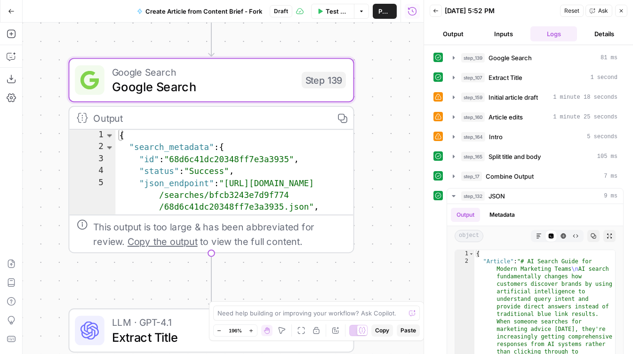
drag, startPoint x: 258, startPoint y: 165, endPoint x: 394, endPoint y: 169, distance: 136.1
click at [394, 168] on div "**********" at bounding box center [223, 189] width 401 height 332
click at [506, 31] on button "Inputs" at bounding box center [503, 33] width 47 height 15
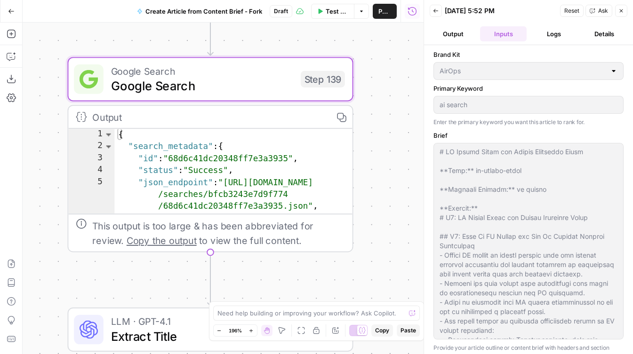
click at [559, 37] on button "Logs" at bounding box center [554, 33] width 47 height 15
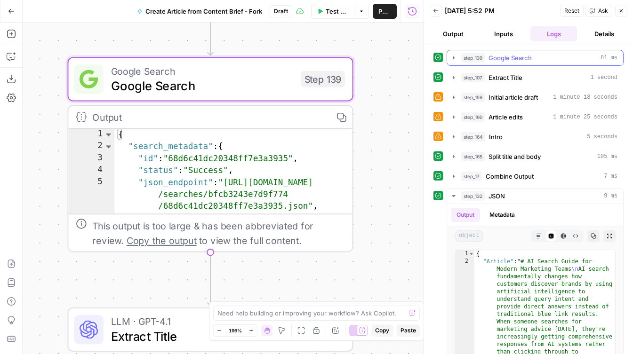
click at [456, 57] on icon "button" at bounding box center [454, 58] width 8 height 8
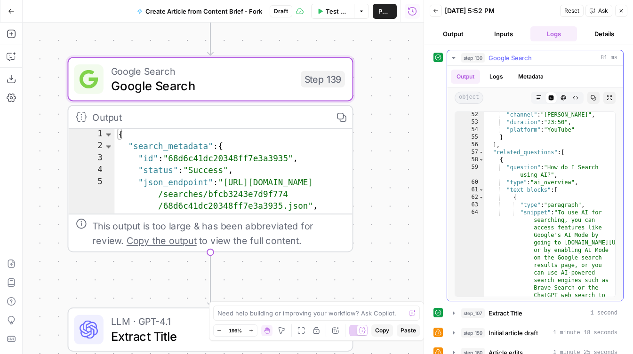
click at [453, 58] on icon "button" at bounding box center [453, 58] width 3 height 2
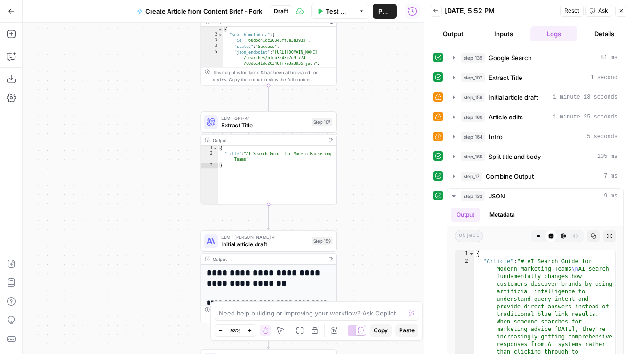
drag, startPoint x: 388, startPoint y: 238, endPoint x: 353, endPoint y: 100, distance: 142.5
click at [353, 100] on div "**********" at bounding box center [223, 189] width 401 height 332
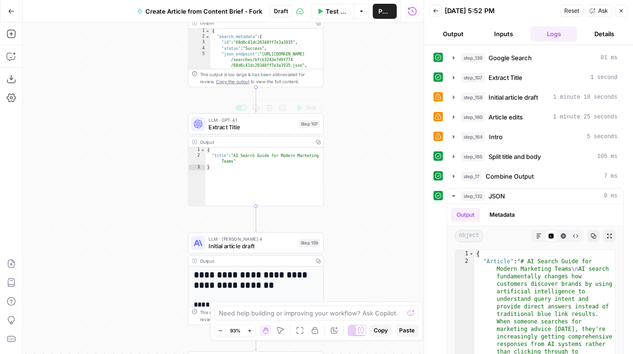
click at [262, 126] on span "Extract Title" at bounding box center [252, 127] width 87 height 9
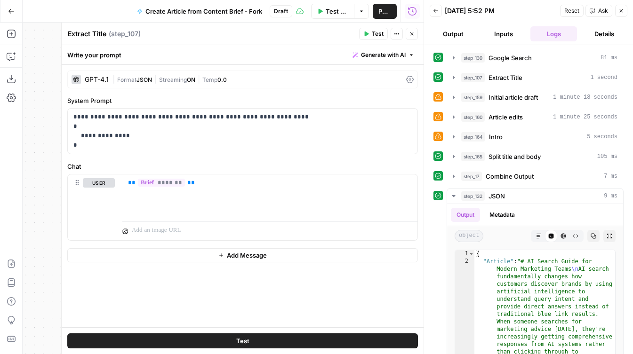
click at [412, 31] on icon "button" at bounding box center [412, 34] width 6 height 6
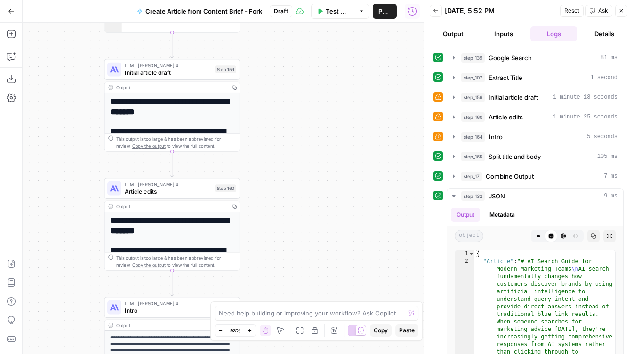
drag, startPoint x: 381, startPoint y: 233, endPoint x: 288, endPoint y: 59, distance: 196.9
click at [288, 60] on div "**********" at bounding box center [223, 189] width 401 height 332
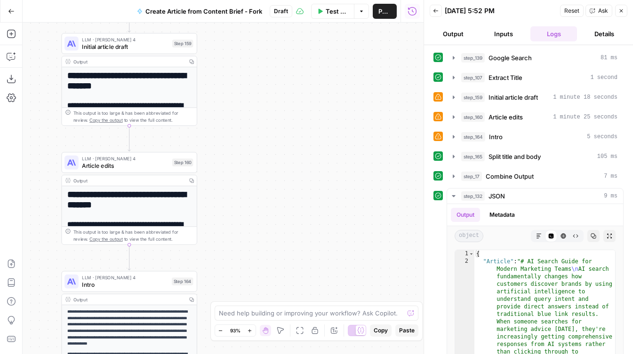
drag, startPoint x: 295, startPoint y: 154, endPoint x: 256, endPoint y: 128, distance: 47.4
click at [256, 128] on div "**********" at bounding box center [223, 189] width 401 height 332
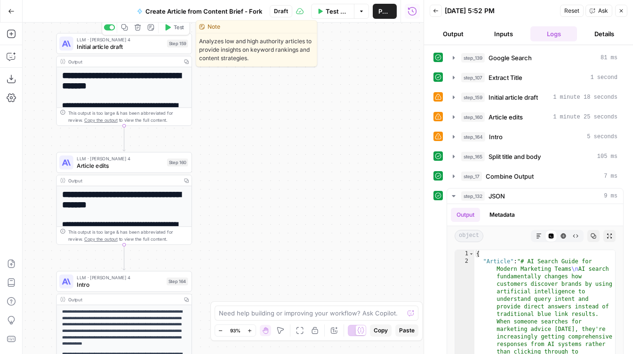
click at [106, 44] on span "Initial article draft" at bounding box center [120, 46] width 87 height 9
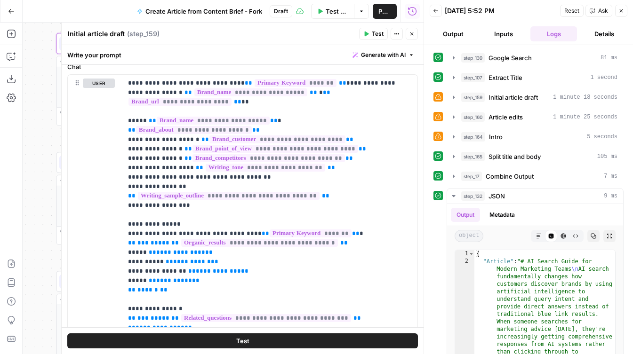
scroll to position [124, 0]
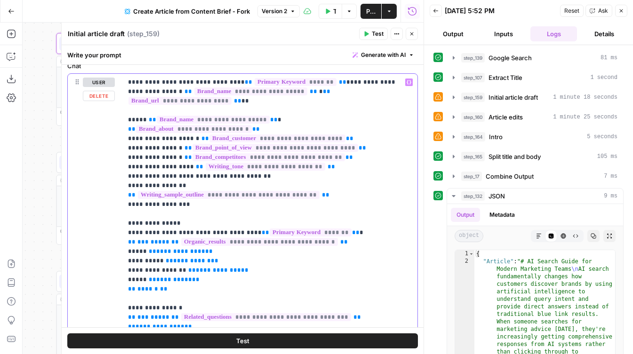
click at [210, 69] on label "Chat" at bounding box center [242, 65] width 351 height 9
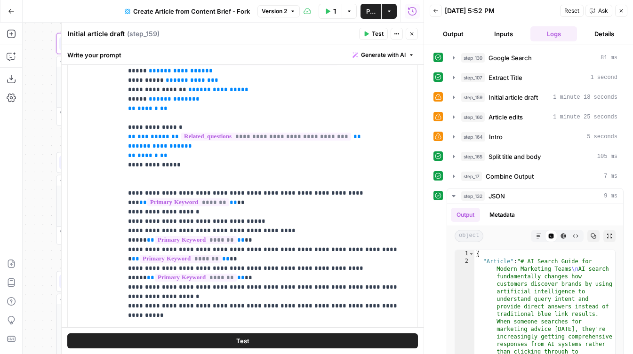
scroll to position [100, 0]
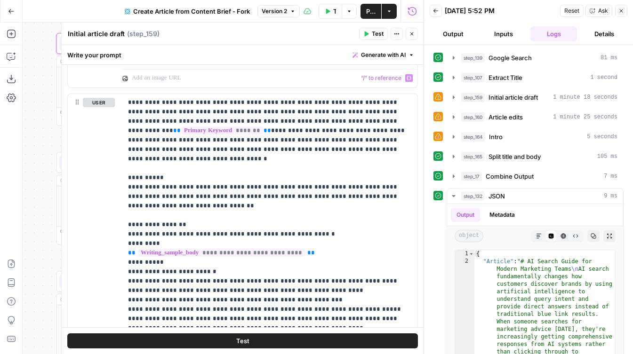
scroll to position [607, 0]
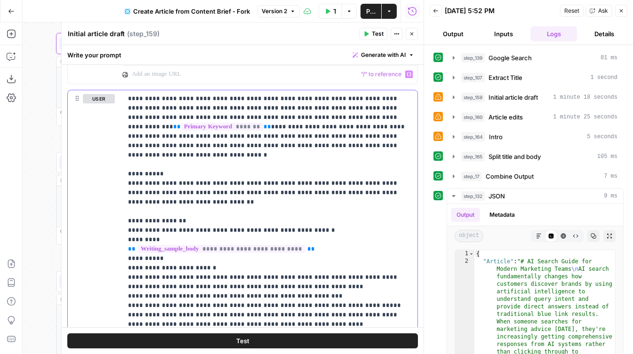
click at [133, 112] on p "**********" at bounding box center [270, 339] width 284 height 490
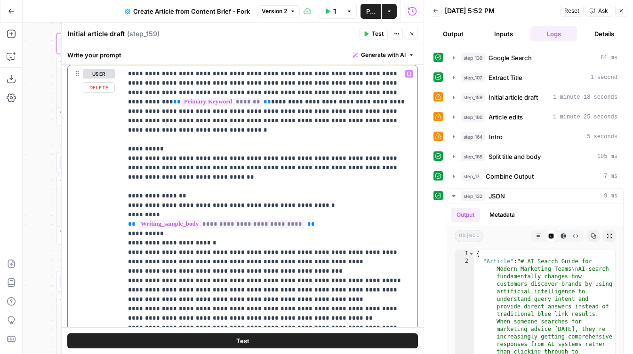
scroll to position [616, 0]
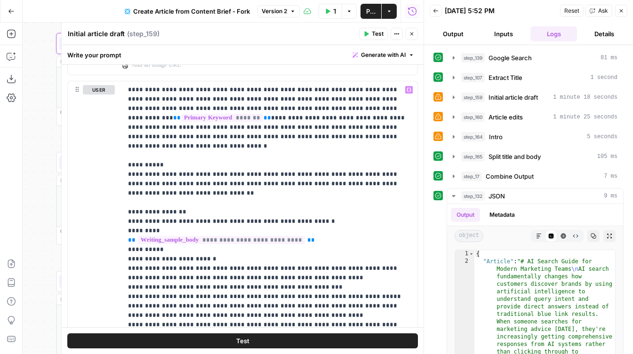
click at [258, 31] on div "Initial article draft Initial article draft ( step_159 )" at bounding box center [211, 34] width 289 height 10
click at [151, 96] on p "**********" at bounding box center [270, 330] width 284 height 490
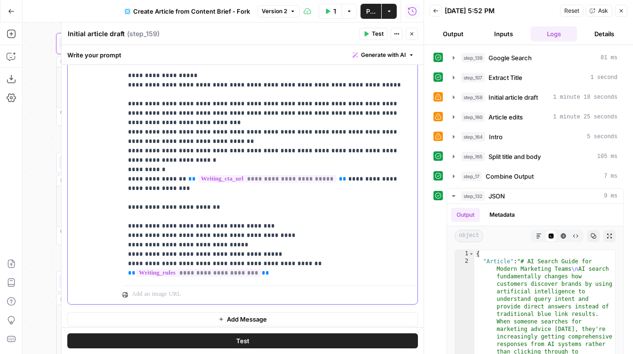
scroll to position [804, 0]
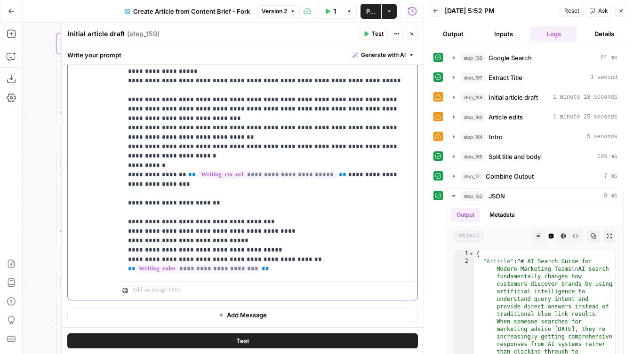
click at [237, 205] on p "**********" at bounding box center [270, 29] width 284 height 490
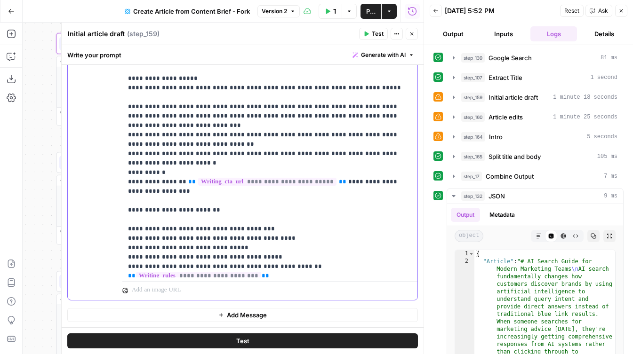
scroll to position [113, 0]
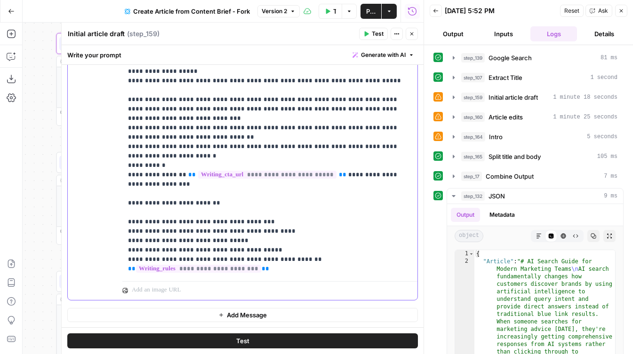
click at [156, 165] on p "**********" at bounding box center [270, 29] width 284 height 490
click at [413, 36] on icon "button" at bounding box center [412, 34] width 6 height 6
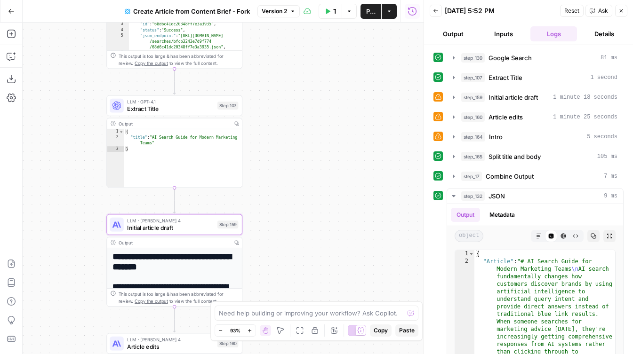
drag, startPoint x: 216, startPoint y: 86, endPoint x: 280, endPoint y: 285, distance: 209.5
click at [276, 282] on div "**********" at bounding box center [223, 189] width 401 height 332
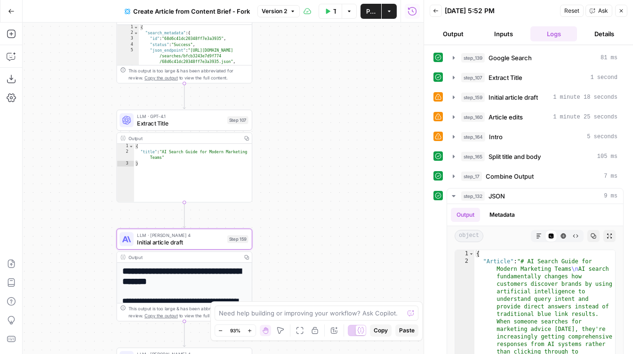
drag, startPoint x: 307, startPoint y: 56, endPoint x: 316, endPoint y: 225, distance: 168.3
click at [316, 225] on div "**********" at bounding box center [223, 189] width 401 height 332
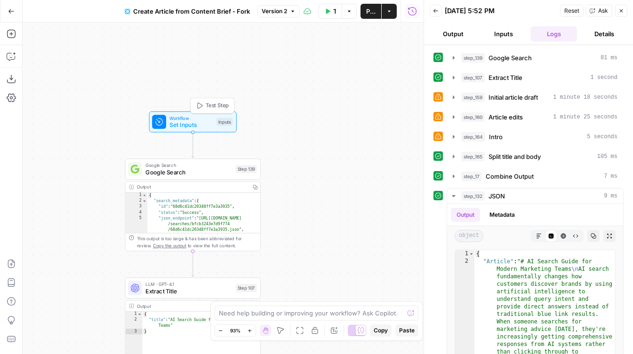
click at [189, 120] on span "Workflow" at bounding box center [190, 117] width 43 height 7
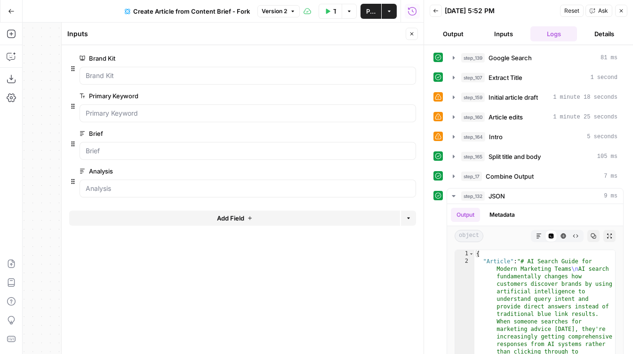
click at [413, 37] on button "Close" at bounding box center [412, 34] width 12 height 12
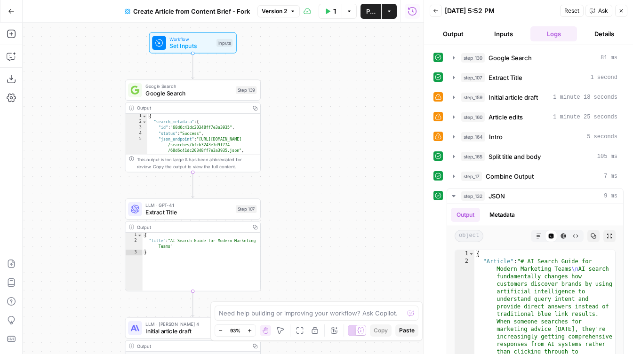
drag, startPoint x: 351, startPoint y: 177, endPoint x: 351, endPoint y: 84, distance: 93.7
click at [351, 84] on div "**********" at bounding box center [223, 189] width 401 height 332
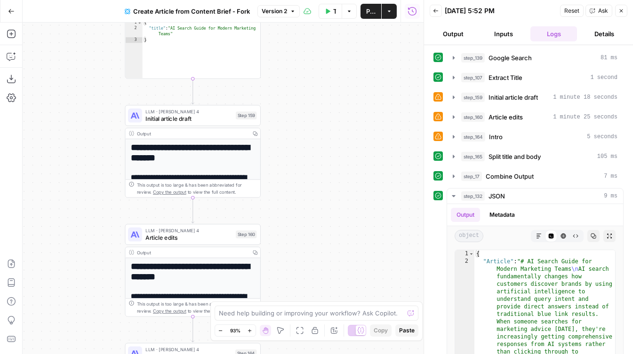
drag, startPoint x: 307, startPoint y: 227, endPoint x: 307, endPoint y: 80, distance: 147.8
click at [307, 80] on div "**********" at bounding box center [223, 189] width 401 height 332
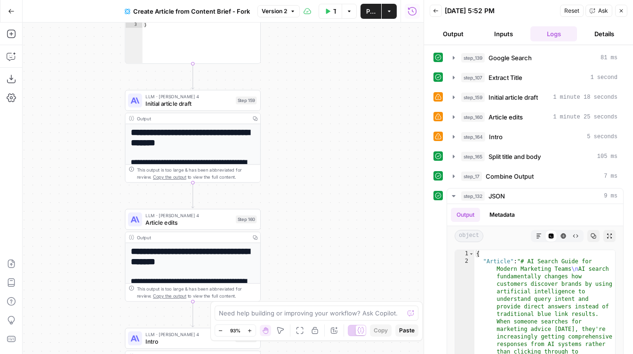
drag, startPoint x: 290, startPoint y: 195, endPoint x: 295, endPoint y: 110, distance: 85.3
click at [295, 110] on div "**********" at bounding box center [223, 189] width 401 height 332
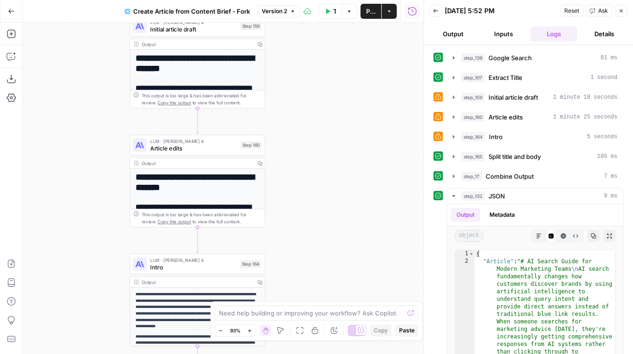
drag, startPoint x: 329, startPoint y: 228, endPoint x: 322, endPoint y: 128, distance: 100.5
click at [323, 129] on div "**********" at bounding box center [223, 189] width 401 height 332
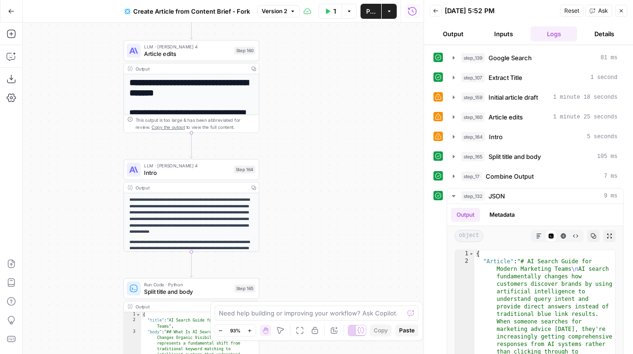
drag, startPoint x: 299, startPoint y: 57, endPoint x: 295, endPoint y: 157, distance: 99.9
click at [295, 156] on div "**********" at bounding box center [223, 189] width 401 height 332
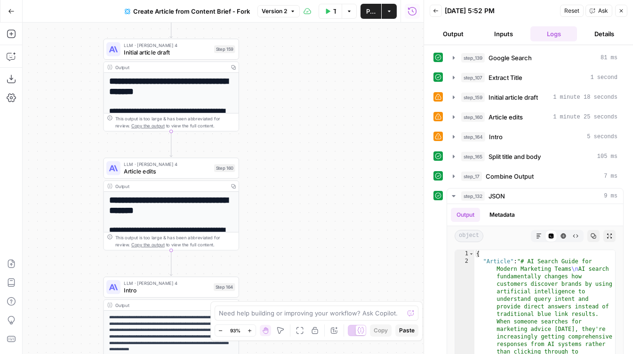
drag, startPoint x: 301, startPoint y: 118, endPoint x: 285, endPoint y: 137, distance: 24.8
click at [285, 137] on div "**********" at bounding box center [223, 189] width 401 height 332
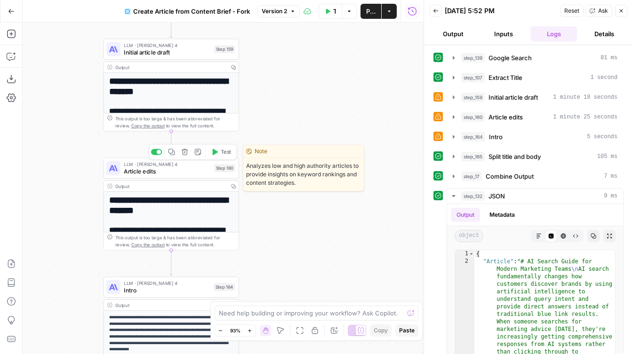
click at [165, 171] on span "Article edits" at bounding box center [167, 171] width 87 height 9
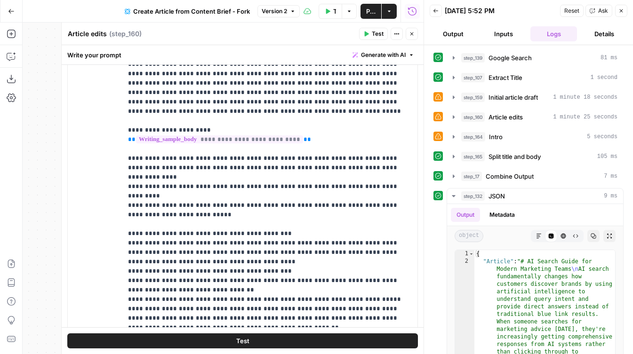
scroll to position [1157, 0]
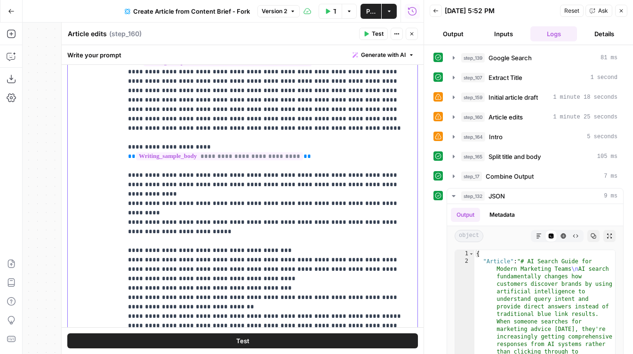
click at [218, 166] on p "**********" at bounding box center [270, 232] width 284 height 405
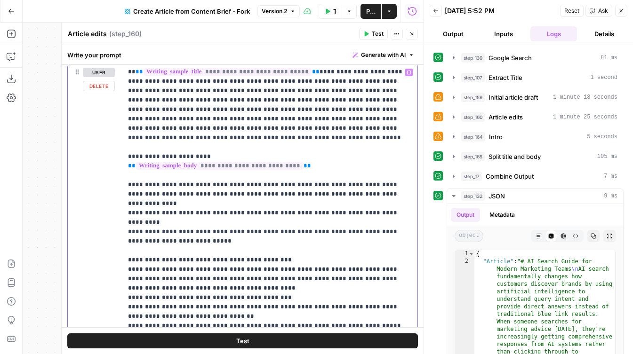
scroll to position [0, 0]
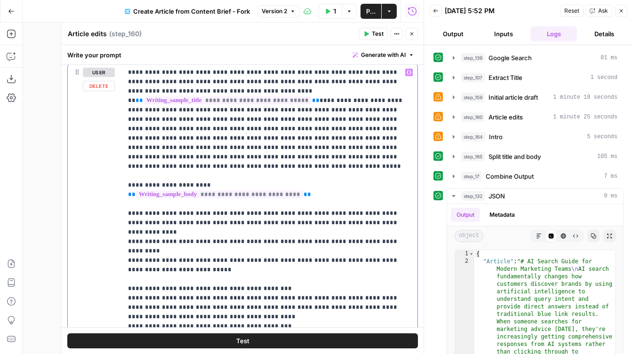
drag, startPoint x: 125, startPoint y: 73, endPoint x: 204, endPoint y: 75, distance: 79.6
click at [204, 75] on div "**********" at bounding box center [269, 256] width 295 height 384
click at [207, 74] on p "**********" at bounding box center [270, 270] width 284 height 405
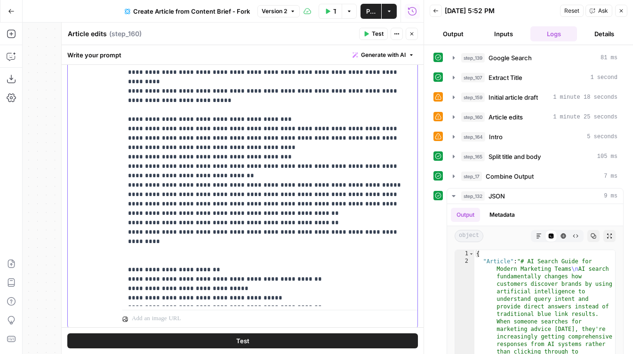
scroll to position [1264, 0]
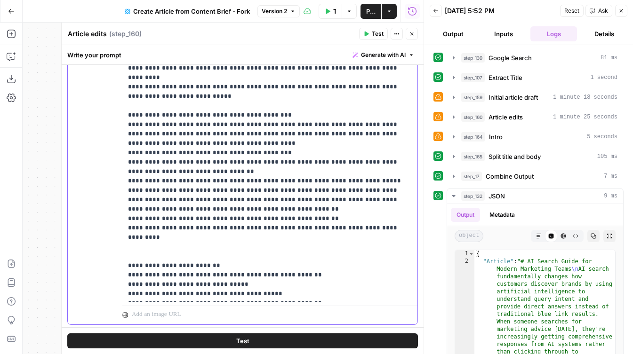
click at [187, 295] on p "**********" at bounding box center [270, 96] width 284 height 405
click at [323, 293] on p "**********" at bounding box center [270, 96] width 284 height 405
click at [411, 32] on icon "button" at bounding box center [412, 34] width 6 height 6
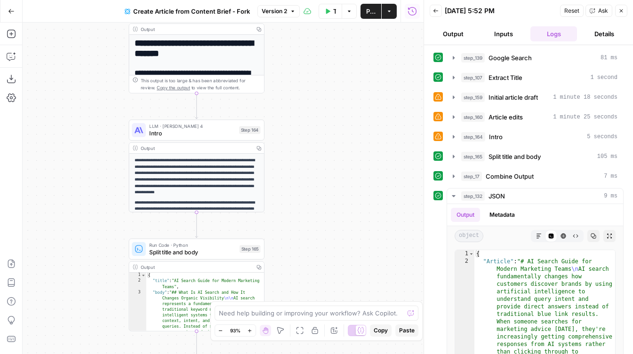
drag, startPoint x: 307, startPoint y: 239, endPoint x: 330, endPoint y: 77, distance: 163.5
click at [330, 77] on div "**********" at bounding box center [223, 189] width 401 height 332
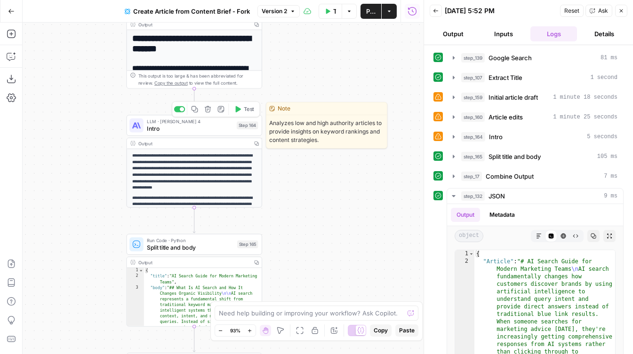
click at [191, 128] on span "Intro" at bounding box center [190, 128] width 86 height 9
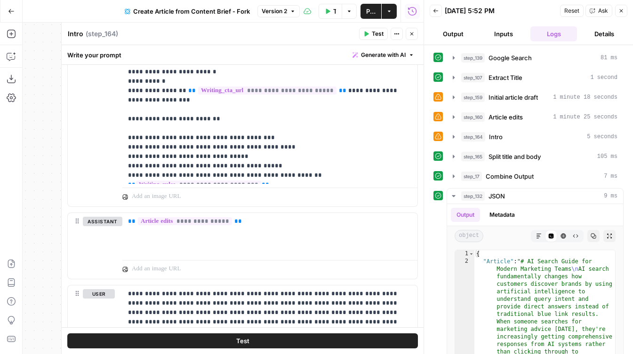
scroll to position [1007, 0]
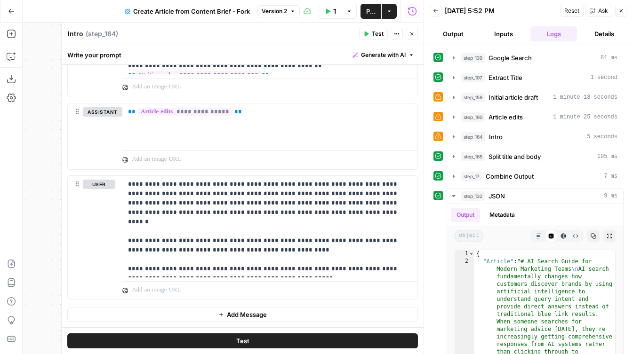
click at [414, 32] on icon "button" at bounding box center [412, 34] width 6 height 6
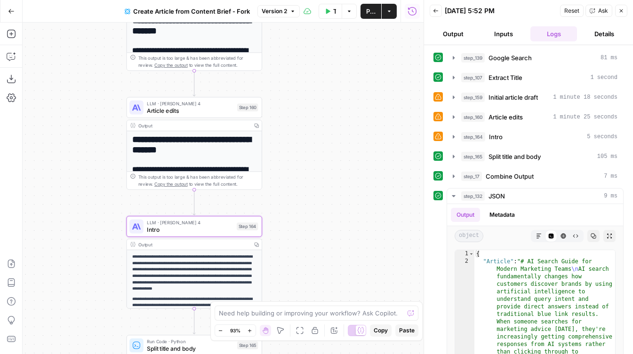
drag, startPoint x: 309, startPoint y: 102, endPoint x: 309, endPoint y: 203, distance: 101.2
click at [309, 203] on div "**********" at bounding box center [223, 189] width 401 height 332
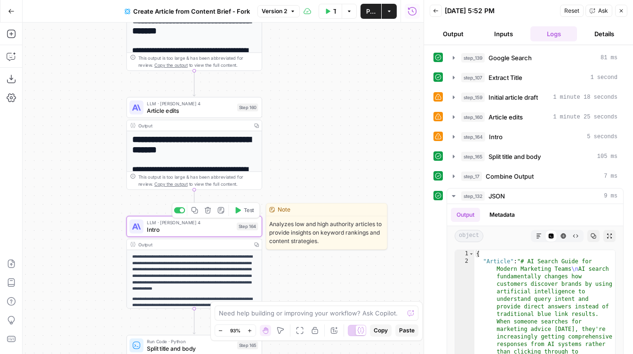
click at [192, 227] on span "Intro" at bounding box center [190, 229] width 86 height 9
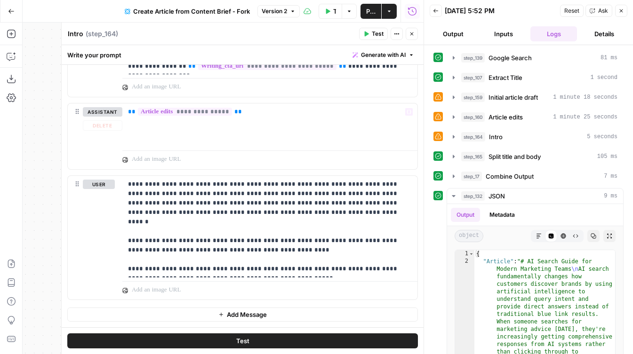
click at [415, 32] on button "Close" at bounding box center [412, 34] width 12 height 12
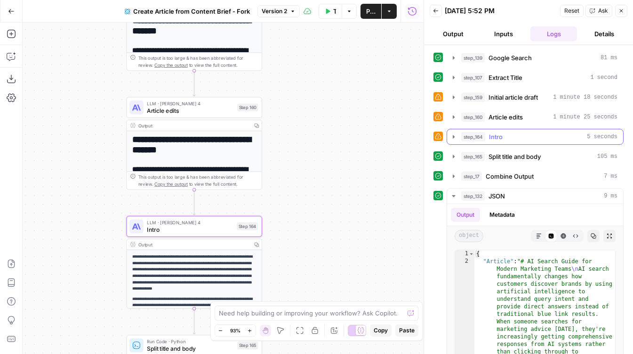
click at [451, 136] on icon "button" at bounding box center [454, 137] width 8 height 8
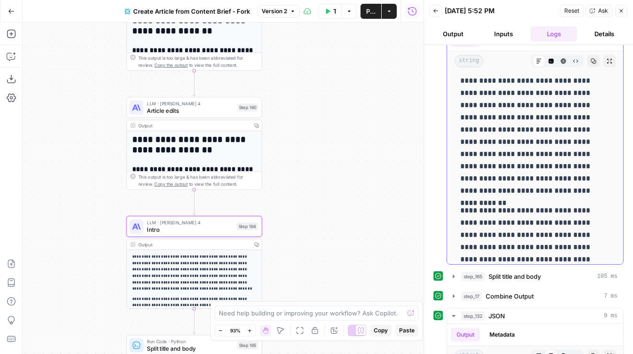
scroll to position [0, 0]
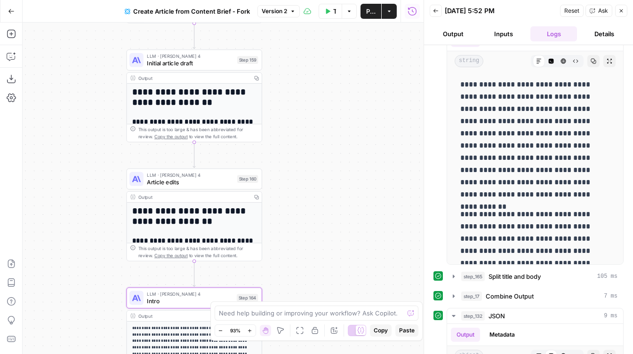
drag, startPoint x: 317, startPoint y: 161, endPoint x: 317, endPoint y: 233, distance: 71.6
click at [317, 233] on div "**********" at bounding box center [223, 189] width 401 height 332
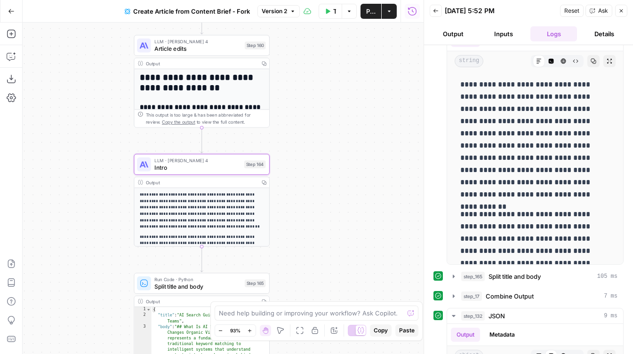
drag, startPoint x: 296, startPoint y: 234, endPoint x: 308, endPoint y: 60, distance: 175.0
click at [308, 60] on div "**********" at bounding box center [223, 189] width 401 height 332
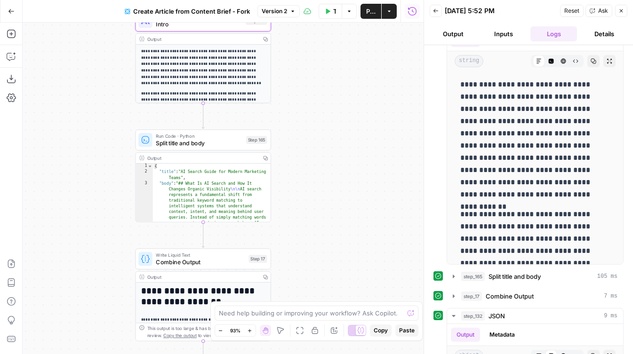
drag, startPoint x: 309, startPoint y: 228, endPoint x: 300, endPoint y: 56, distance: 173.0
click at [300, 56] on div "**********" at bounding box center [223, 189] width 401 height 332
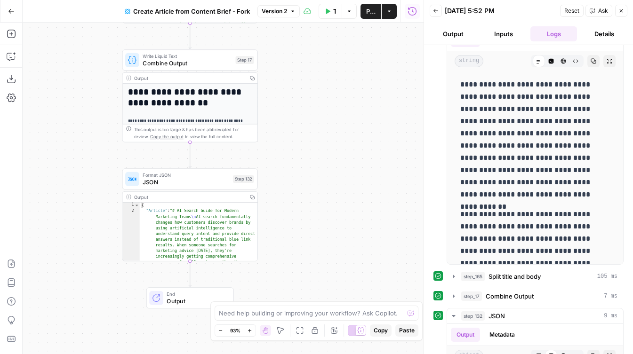
drag, startPoint x: 290, startPoint y: 202, endPoint x: 283, endPoint y: 70, distance: 132.5
click at [283, 70] on div "**********" at bounding box center [223, 189] width 401 height 332
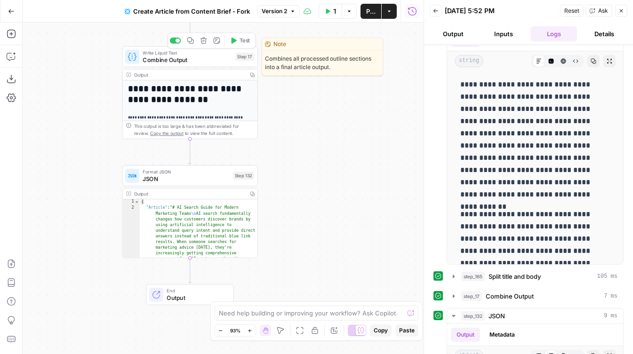
click at [193, 60] on span "Combine Output" at bounding box center [187, 60] width 89 height 9
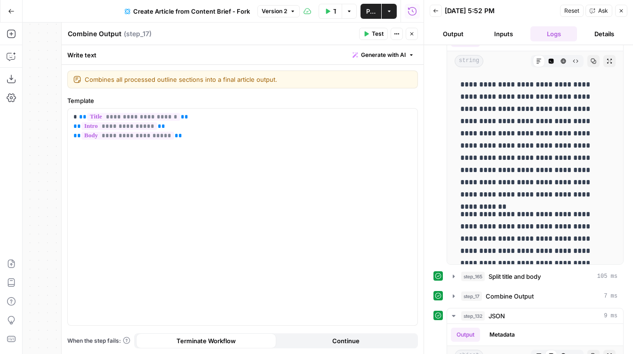
click at [415, 34] on button "Close" at bounding box center [412, 34] width 12 height 12
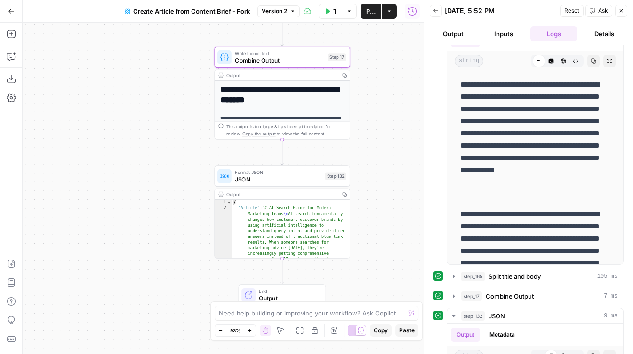
drag, startPoint x: 297, startPoint y: 162, endPoint x: 392, endPoint y: 162, distance: 95.1
click at [392, 162] on div "**********" at bounding box center [223, 189] width 401 height 332
click at [285, 178] on span "JSON" at bounding box center [281, 179] width 87 height 9
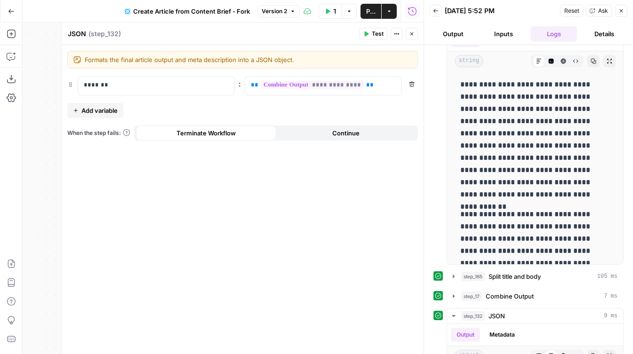
click at [415, 31] on button "Close" at bounding box center [412, 34] width 12 height 12
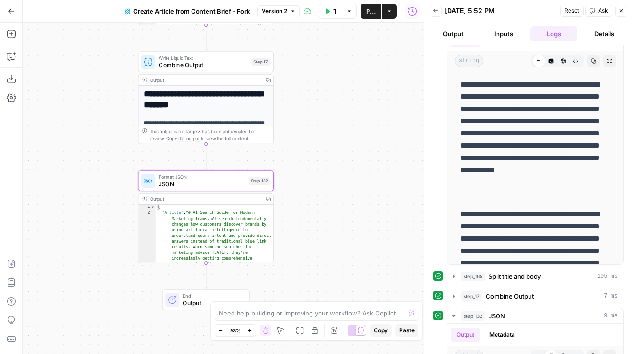
drag, startPoint x: 373, startPoint y: 125, endPoint x: 301, endPoint y: 130, distance: 72.2
click at [301, 130] on div "**********" at bounding box center [223, 189] width 401 height 332
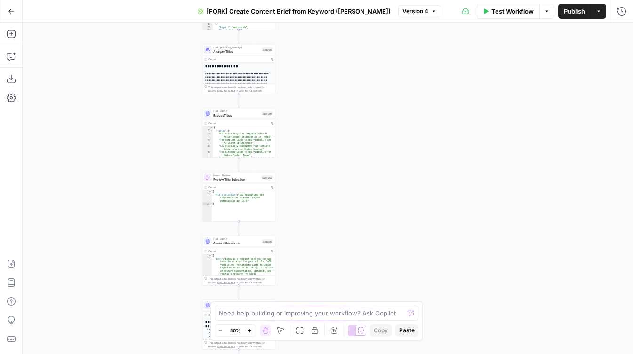
drag, startPoint x: 460, startPoint y: 236, endPoint x: 365, endPoint y: 94, distance: 171.4
click at [366, 94] on div "true false Workflow Set Inputs Inputs Google Search Perform Google Search Step …" at bounding box center [328, 189] width 611 height 332
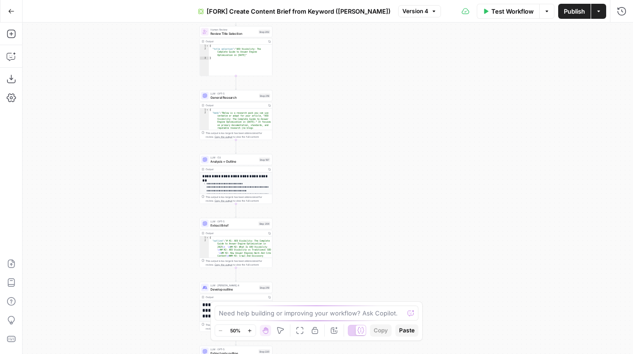
drag, startPoint x: 311, startPoint y: 233, endPoint x: 310, endPoint y: 106, distance: 127.1
click at [310, 106] on div "true false Workflow Set Inputs Inputs Google Search Perform Google Search Step …" at bounding box center [328, 189] width 611 height 332
click at [243, 159] on span "Analysis + Outline" at bounding box center [233, 161] width 47 height 5
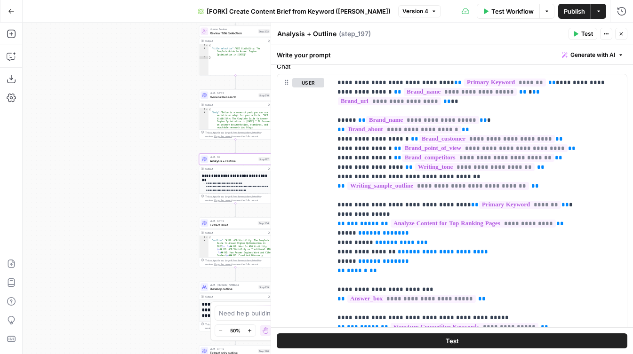
scroll to position [123, 0]
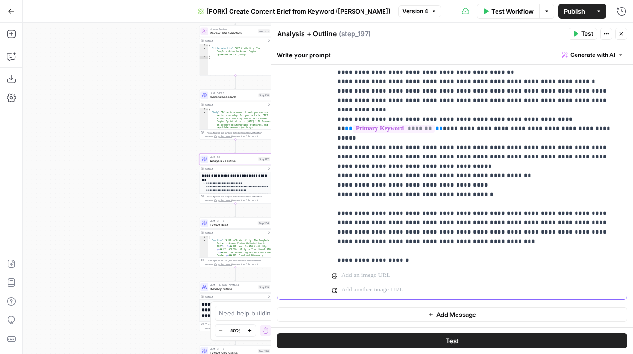
scroll to position [1287, 0]
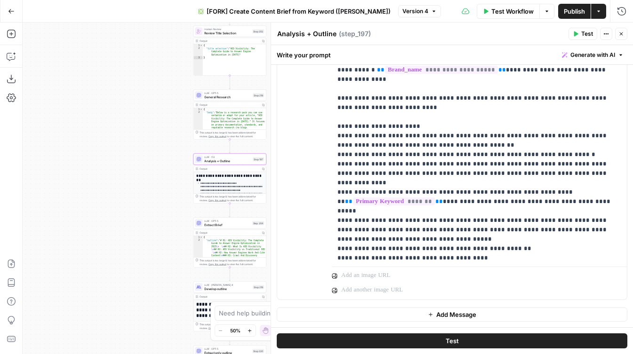
drag, startPoint x: 176, startPoint y: 181, endPoint x: 115, endPoint y: 187, distance: 60.5
click at [115, 187] on div "true false Workflow Set Inputs Inputs Google Search Perform Google Search Step …" at bounding box center [328, 189] width 611 height 332
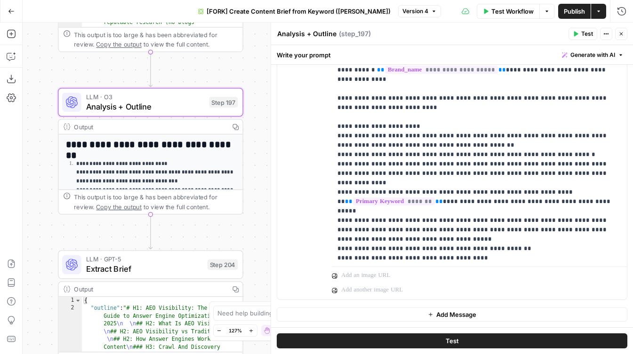
drag, startPoint x: 215, startPoint y: 193, endPoint x: 300, endPoint y: 162, distance: 90.5
click at [300, 162] on body "September Cohort New Home Browse Insights Opportunities Your Data Flightpath Re…" at bounding box center [316, 177] width 633 height 354
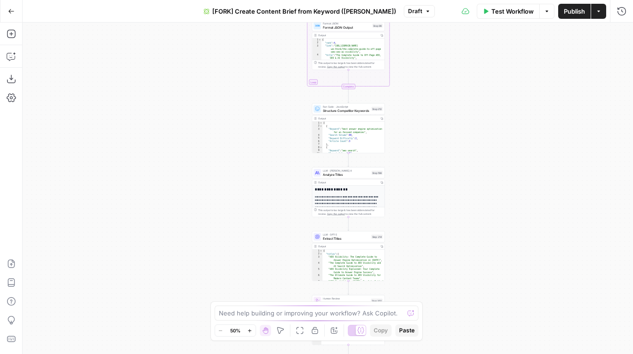
drag, startPoint x: 260, startPoint y: 290, endPoint x: 246, endPoint y: 96, distance: 195.4
click at [246, 96] on div "true false Workflow Set Inputs Inputs Google Search Perform Google Search Step …" at bounding box center [328, 189] width 611 height 332
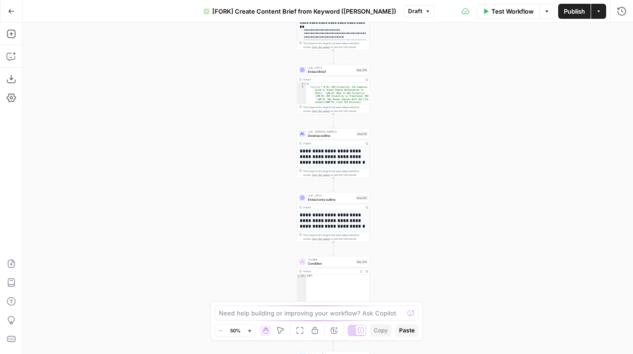
drag, startPoint x: 255, startPoint y: 261, endPoint x: 254, endPoint y: 29, distance: 232.6
click at [254, 29] on div "true false Workflow Set Inputs Inputs Google Search Perform Google Search Step …" at bounding box center [328, 189] width 611 height 332
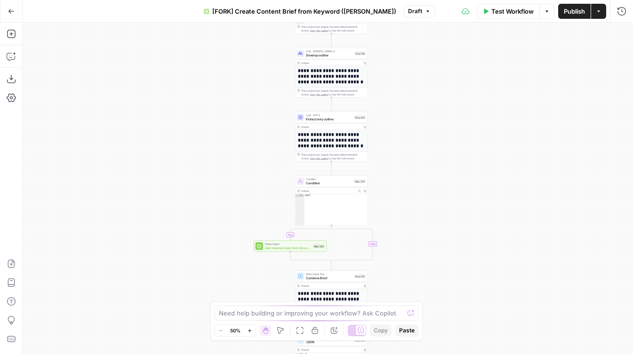
drag, startPoint x: 257, startPoint y: 222, endPoint x: 255, endPoint y: 103, distance: 119.1
click at [255, 46] on div "true false Workflow Set Inputs Inputs Google Search Perform Google Search Step …" at bounding box center [328, 189] width 611 height 332
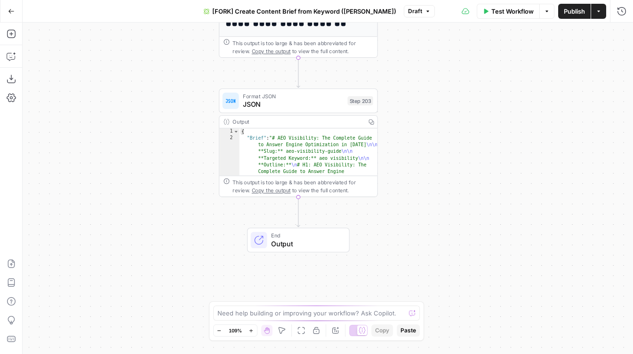
drag, startPoint x: 350, startPoint y: 183, endPoint x: 432, endPoint y: 62, distance: 146.4
click at [432, 62] on div "true false Workflow Set Inputs Inputs Google Search Perform Google Search Step …" at bounding box center [328, 189] width 611 height 332
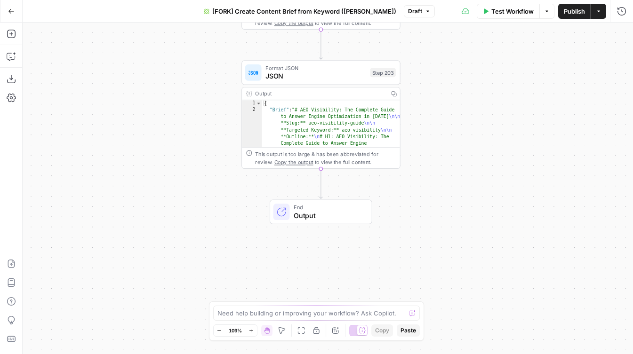
drag, startPoint x: 122, startPoint y: 159, endPoint x: 145, endPoint y: 131, distance: 35.8
click at [145, 131] on div "true false Workflow Set Inputs Inputs Google Search Perform Google Search Step …" at bounding box center [328, 189] width 611 height 332
click at [11, 35] on icon "button" at bounding box center [11, 34] width 8 height 8
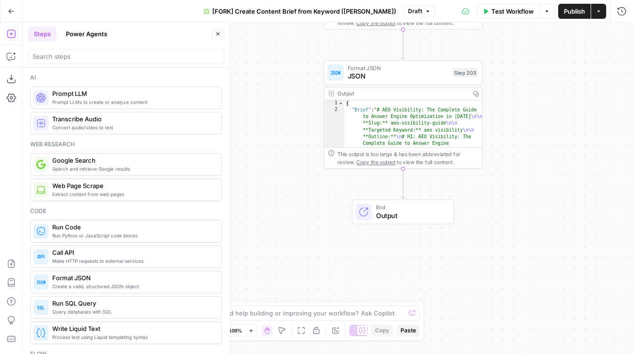
click at [84, 33] on button "Power Agents" at bounding box center [86, 33] width 53 height 15
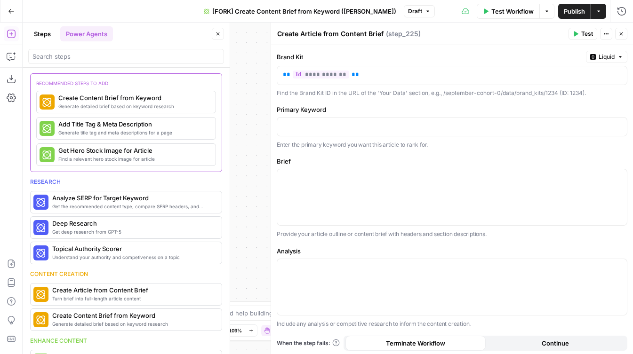
click at [215, 30] on button "Close" at bounding box center [218, 34] width 12 height 12
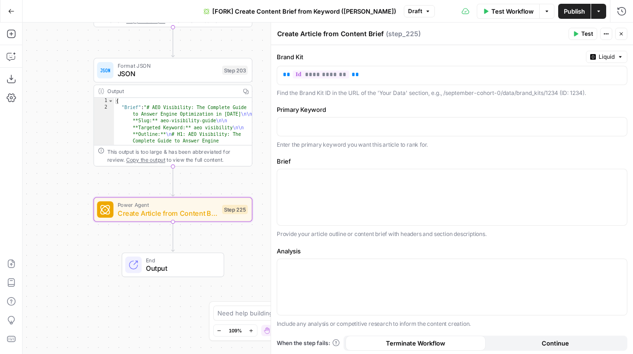
drag, startPoint x: 227, startPoint y: 143, endPoint x: -3, endPoint y: 136, distance: 229.8
click at [0, 136] on html "September Cohort New Home Browse Insights Opportunities Your Data Flightpath Re…" at bounding box center [316, 177] width 633 height 354
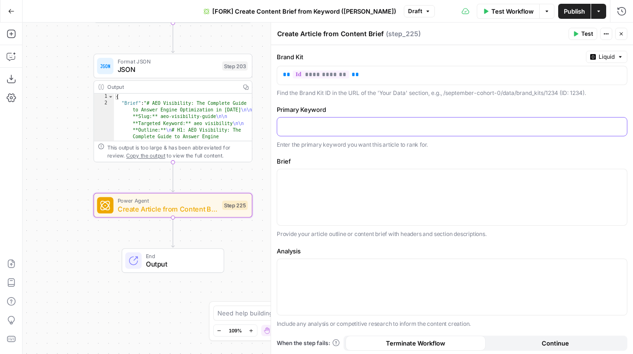
click at [294, 129] on p at bounding box center [452, 125] width 338 height 9
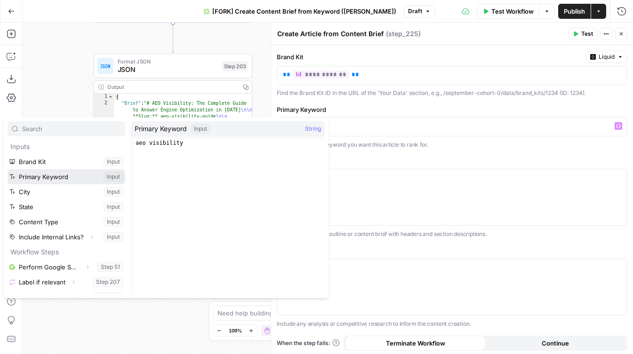
click at [54, 180] on button "Select variable Primary Keyword" at bounding box center [67, 176] width 118 height 15
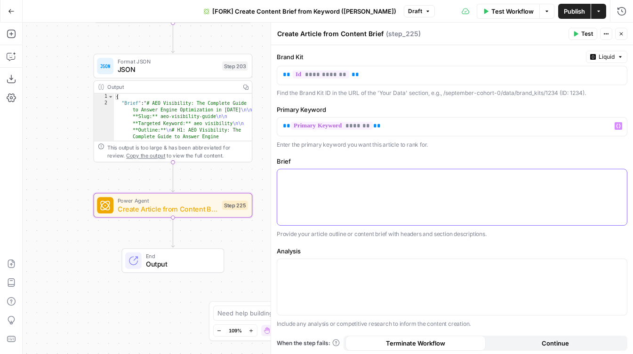
click at [322, 193] on div at bounding box center [452, 197] width 350 height 56
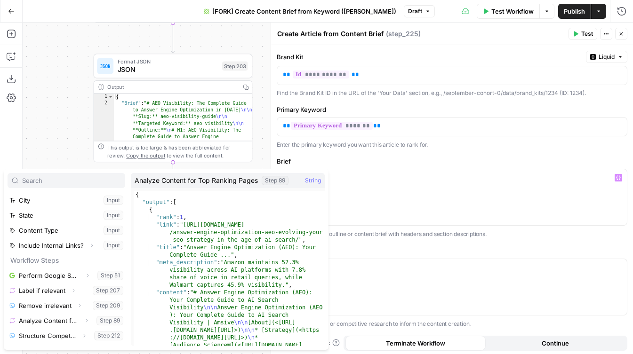
scroll to position [206, 0]
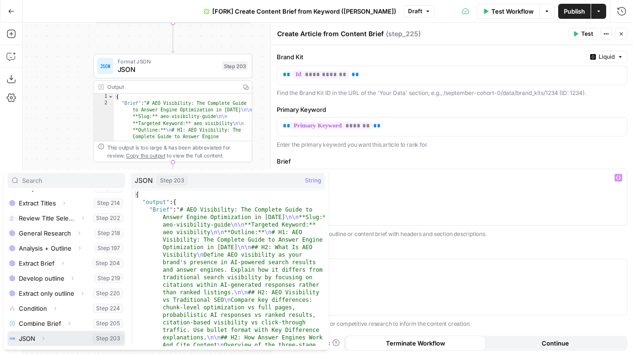
click at [45, 336] on icon "button" at bounding box center [43, 339] width 6 height 6
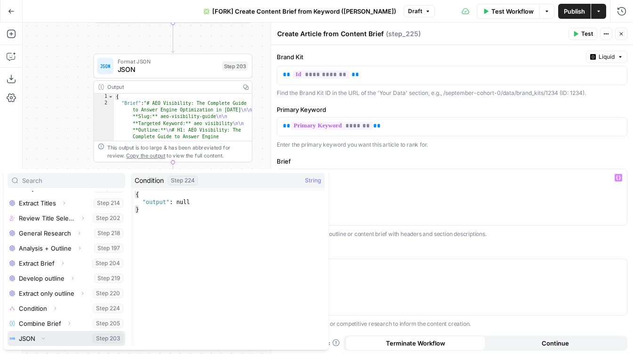
scroll to position [221, 0]
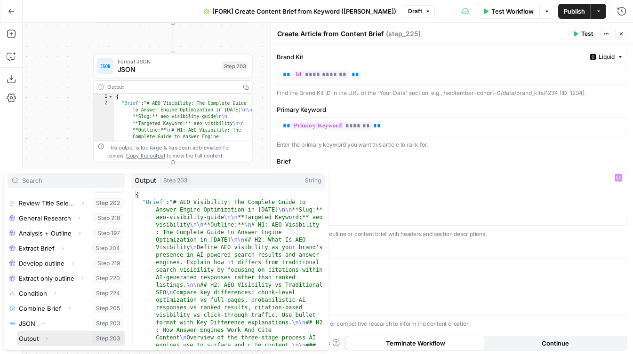
click at [48, 340] on icon "button" at bounding box center [47, 339] width 6 height 6
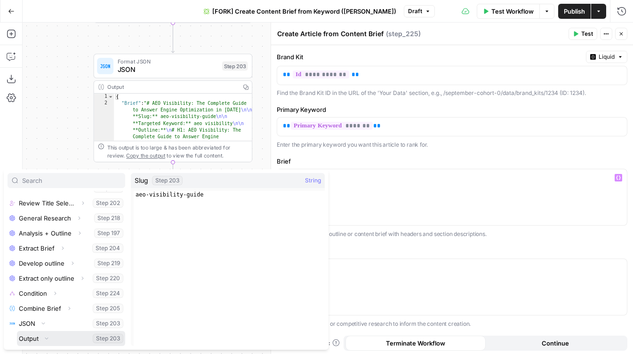
scroll to position [342, 0]
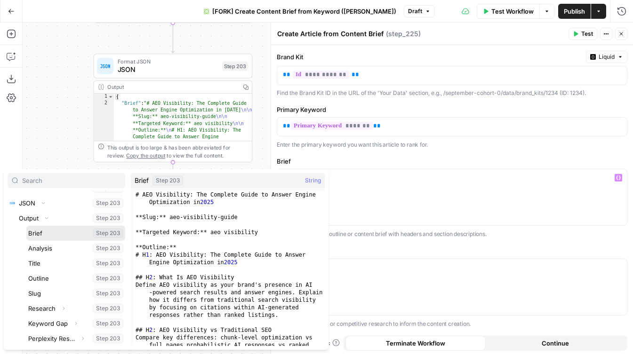
click at [66, 233] on button "Select variable Brief" at bounding box center [75, 233] width 99 height 15
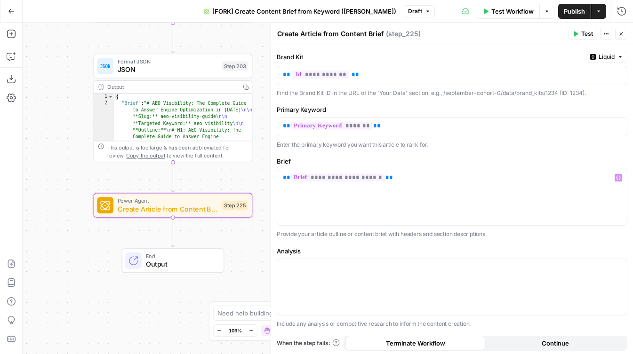
click at [501, 157] on label "Brief" at bounding box center [452, 161] width 351 height 9
click at [620, 31] on icon "button" at bounding box center [622, 34] width 6 height 6
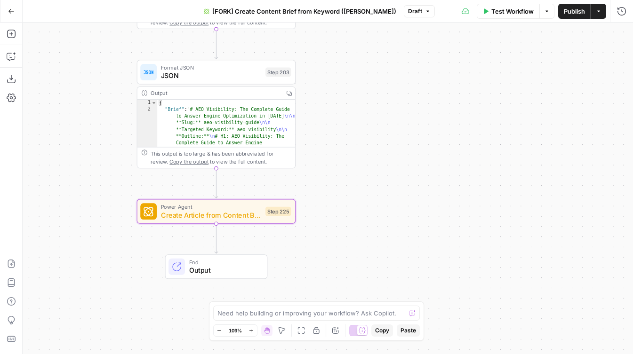
drag, startPoint x: 290, startPoint y: 177, endPoint x: 390, endPoint y: 201, distance: 103.6
click at [391, 201] on div "true false Workflow Set Inputs Inputs Google Search Perform Google Search Step …" at bounding box center [328, 189] width 611 height 332
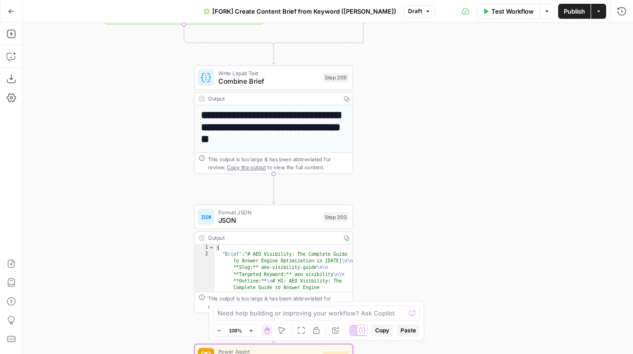
drag, startPoint x: 394, startPoint y: 44, endPoint x: 391, endPoint y: 190, distance: 146.0
click at [392, 190] on div "true false Workflow Set Inputs Inputs Google Search Perform Google Search Step …" at bounding box center [328, 189] width 611 height 332
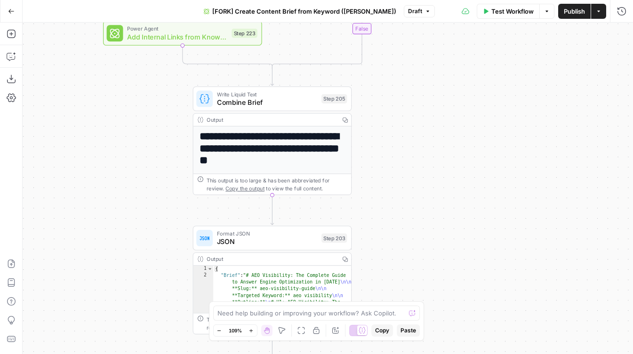
drag, startPoint x: 408, startPoint y: 119, endPoint x: 402, endPoint y: 209, distance: 90.6
click at [402, 209] on div "true false Workflow Set Inputs Inputs Google Search Perform Google Search Step …" at bounding box center [328, 189] width 611 height 332
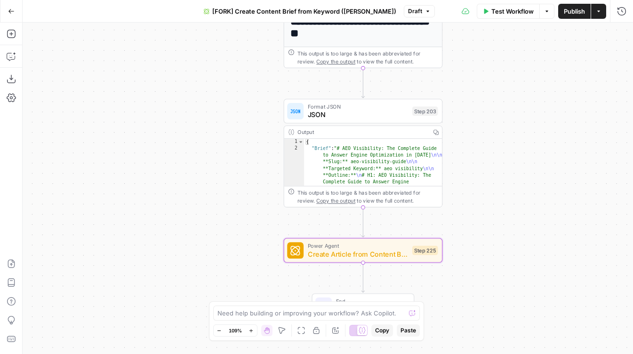
drag, startPoint x: 393, startPoint y: 262, endPoint x: 492, endPoint y: 34, distance: 248.6
click at [492, 34] on div "true false Workflow Set Inputs Inputs Google Search Perform Google Search Step …" at bounding box center [328, 189] width 611 height 332
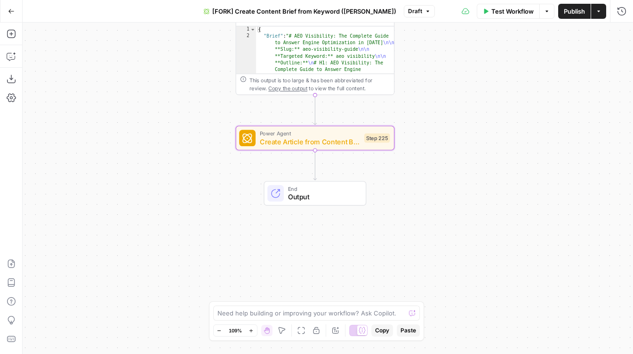
drag, startPoint x: 494, startPoint y: 204, endPoint x: 453, endPoint y: 123, distance: 90.5
click at [453, 123] on div "true false Workflow Set Inputs Inputs Google Search Perform Google Search Step …" at bounding box center [328, 189] width 611 height 332
click at [330, 120] on icon "button" at bounding box center [331, 119] width 8 height 8
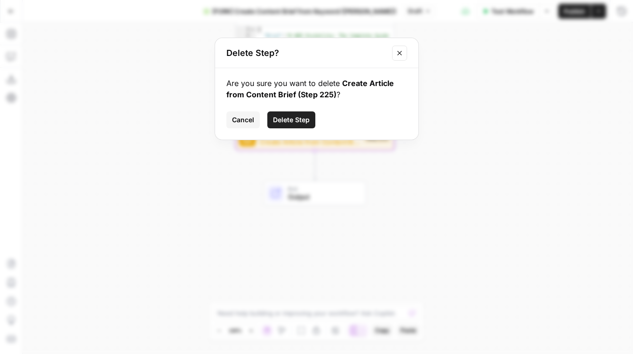
click at [302, 117] on span "Delete Step" at bounding box center [291, 119] width 37 height 9
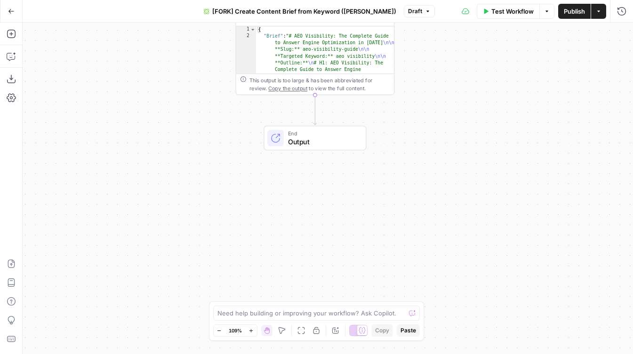
click at [9, 7] on button "Go Back" at bounding box center [11, 11] width 17 height 17
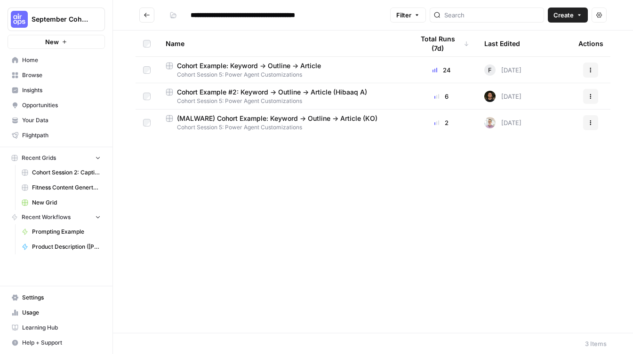
click at [58, 175] on span "Cohort Session 2: Caption Generation Grid" at bounding box center [66, 173] width 69 height 8
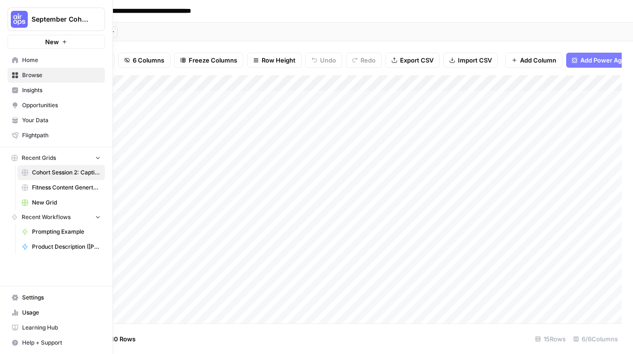
click at [24, 66] on link "Home" at bounding box center [56, 60] width 97 height 15
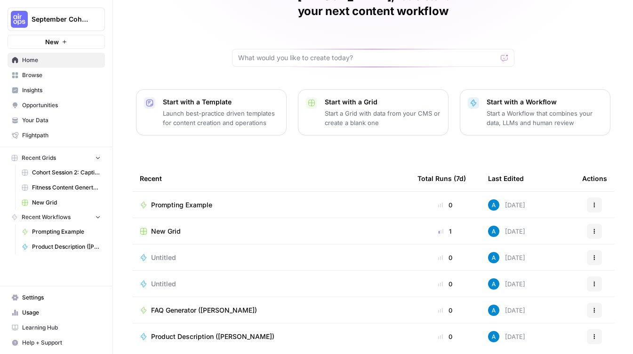
scroll to position [79, 0]
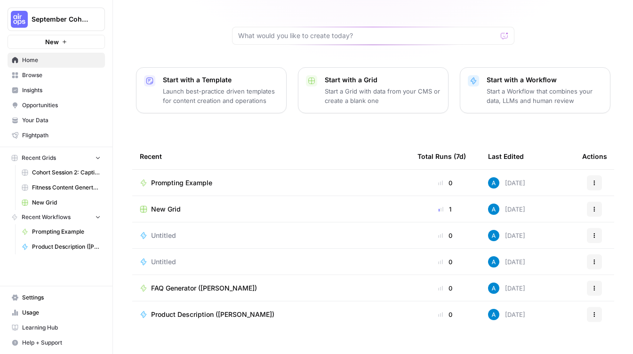
click at [55, 74] on span "Browse" at bounding box center [61, 75] width 79 height 8
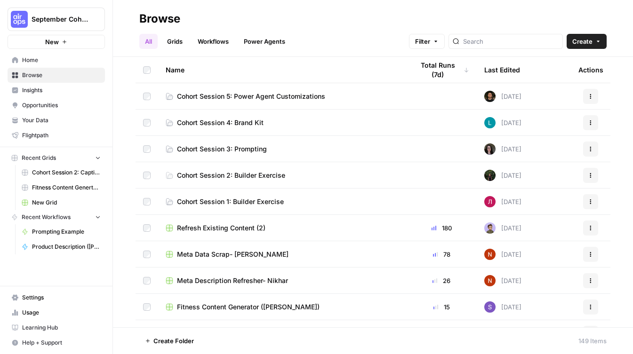
click at [210, 99] on span "Cohort Session 5: Power Agent Customizations" at bounding box center [251, 96] width 148 height 9
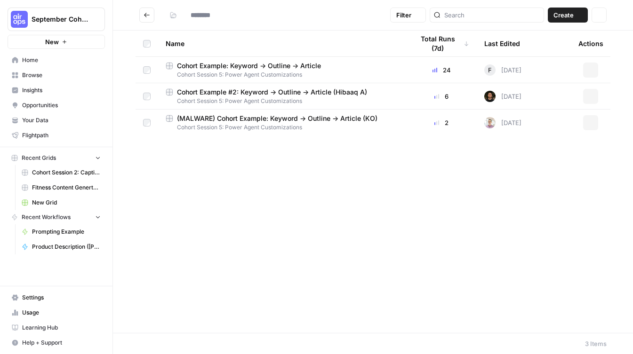
type input "**********"
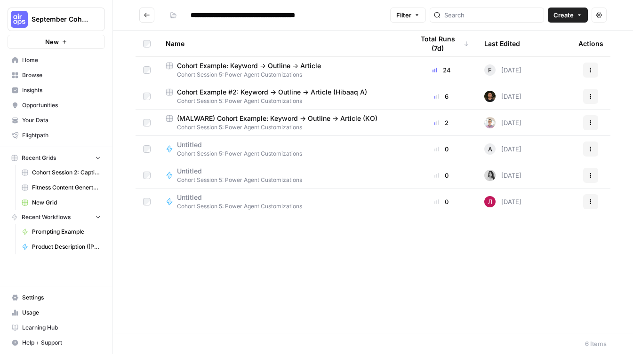
click at [266, 66] on span "Cohort Example: Keyword -> Outline -> Article" at bounding box center [249, 65] width 144 height 9
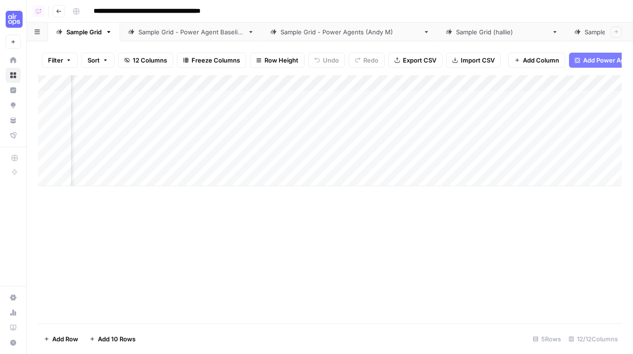
scroll to position [0, 692]
click at [588, 59] on span "Add Power Agent" at bounding box center [608, 60] width 51 height 9
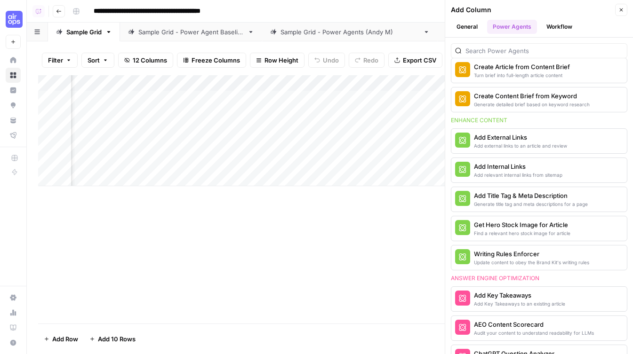
scroll to position [267, 0]
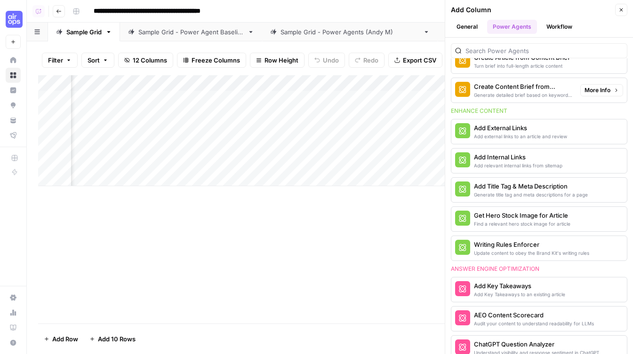
click at [531, 94] on div "Generate detailed brief based on keyword research" at bounding box center [523, 95] width 99 height 8
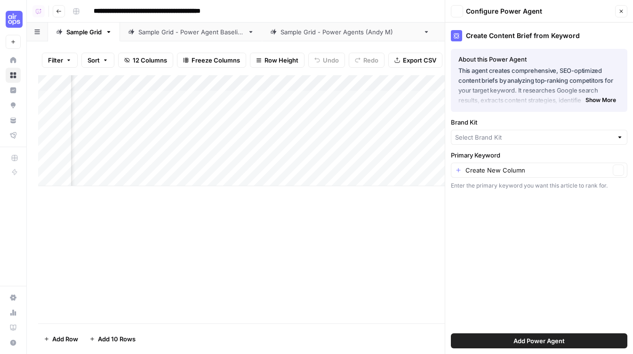
type input "Smartsheet"
click at [499, 172] on input "Primary Keyword" at bounding box center [538, 173] width 145 height 9
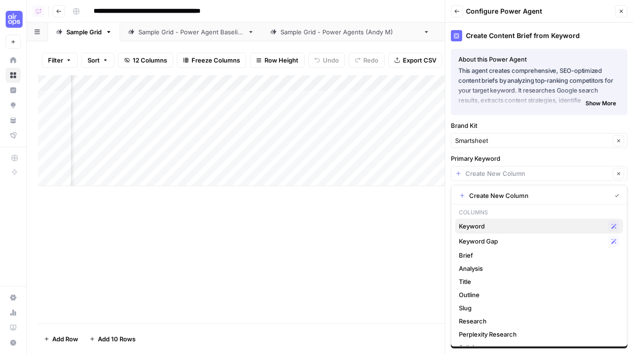
click at [482, 225] on span "Keyword" at bounding box center [531, 226] width 145 height 9
type input "Keyword"
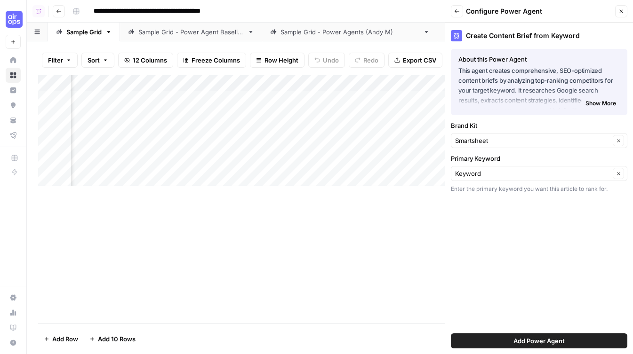
click at [486, 343] on button "Add Power Agent" at bounding box center [539, 341] width 177 height 15
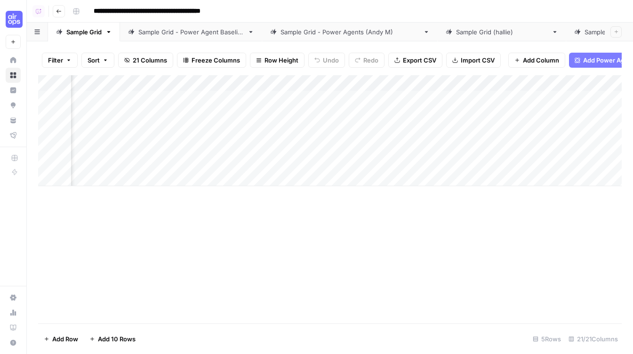
scroll to position [0, 901]
click at [481, 81] on div "Add Column" at bounding box center [330, 130] width 584 height 111
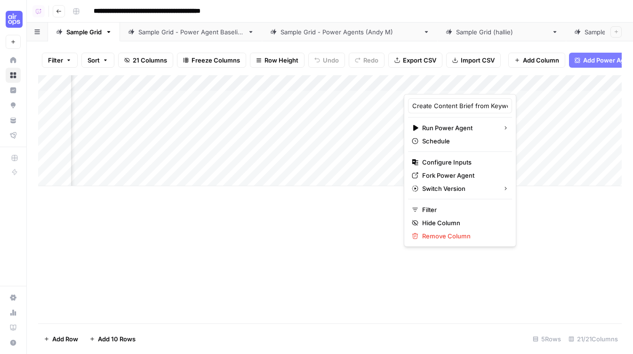
click at [345, 305] on div "Add Column" at bounding box center [330, 199] width 584 height 249
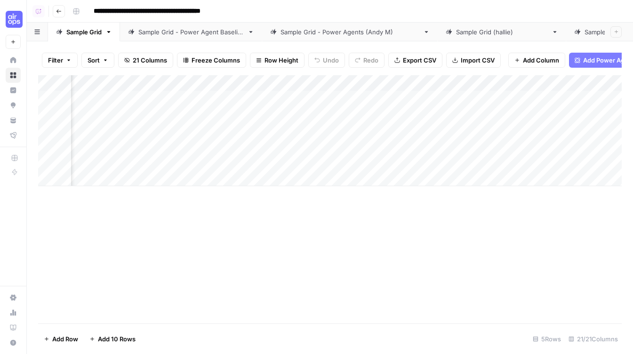
click at [499, 84] on div "Add Column" at bounding box center [330, 130] width 584 height 111
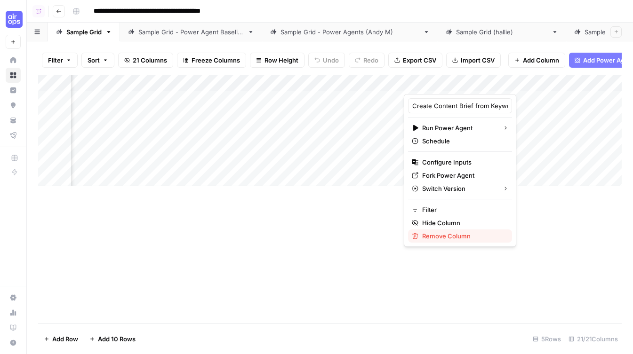
click at [440, 238] on span "Remove Column" at bounding box center [463, 236] width 82 height 9
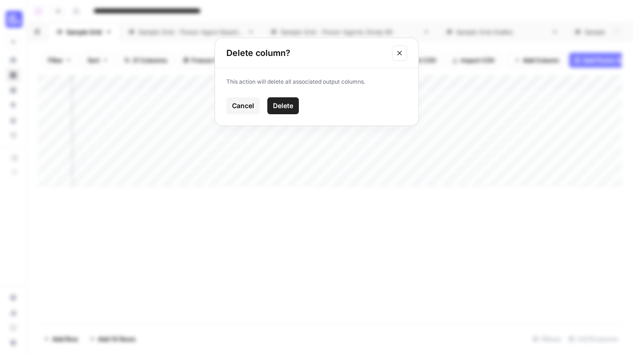
click at [284, 106] on span "Delete" at bounding box center [283, 105] width 20 height 9
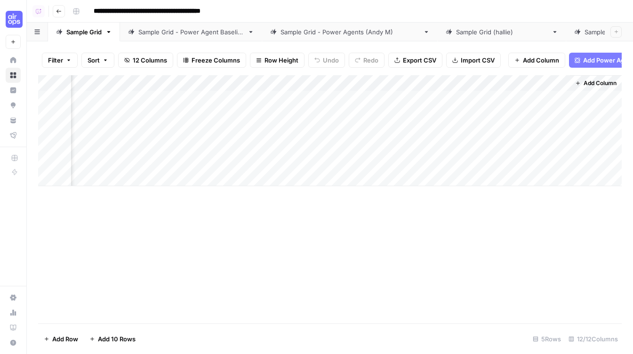
scroll to position [0, 735]
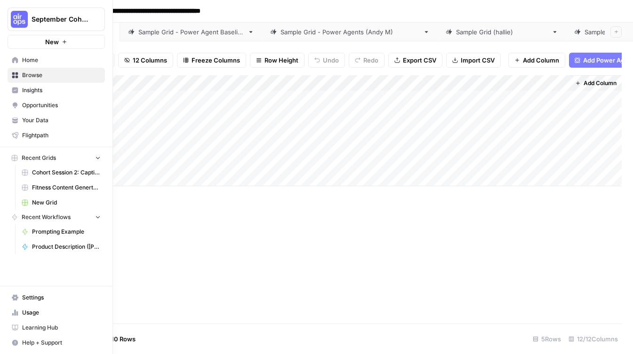
click at [28, 124] on span "Your Data" at bounding box center [61, 120] width 79 height 8
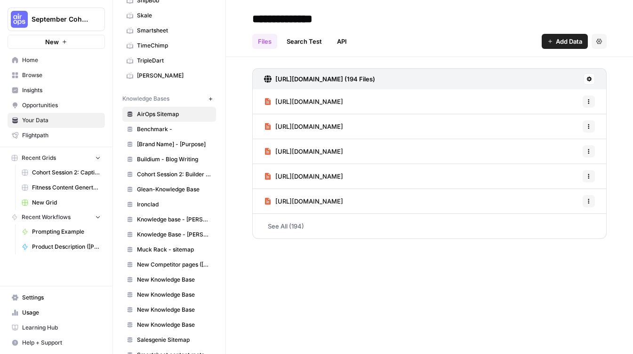
scroll to position [411, 0]
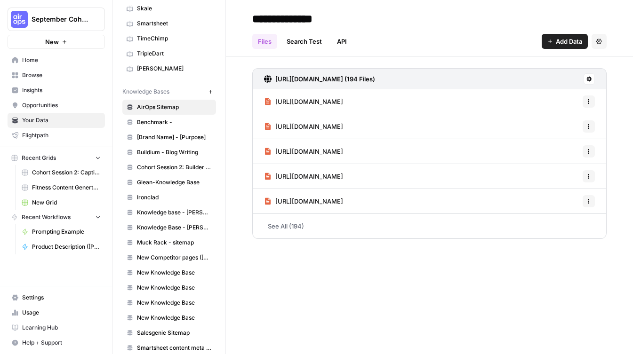
click at [444, 40] on div "Files Search Test API Add Data Settings" at bounding box center [429, 37] width 354 height 23
click at [233, 89] on div "https://www.airops.com/sitemap.xml (194 Files) https://www.airops.com/blog/wynd…" at bounding box center [429, 152] width 407 height 190
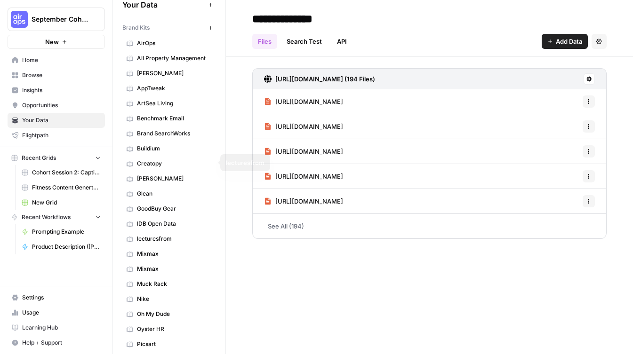
scroll to position [0, 0]
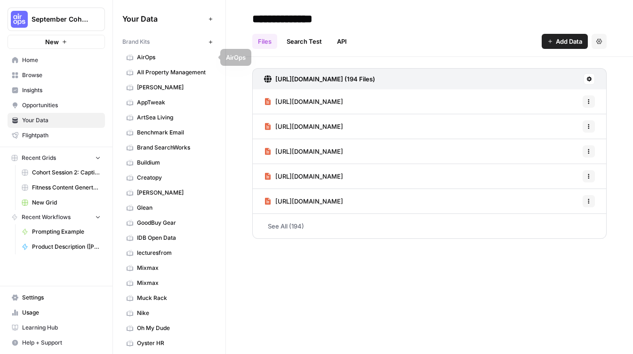
click at [153, 61] on span "AirOps" at bounding box center [174, 57] width 75 height 8
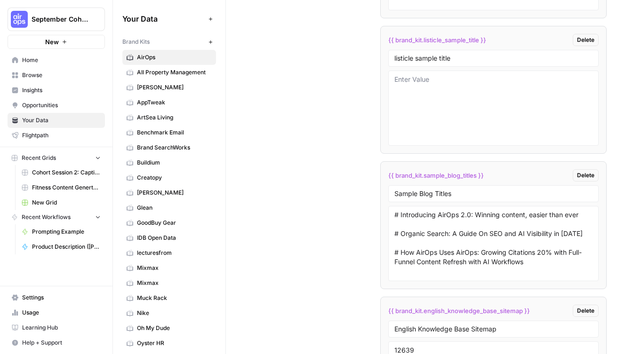
scroll to position [1988, 0]
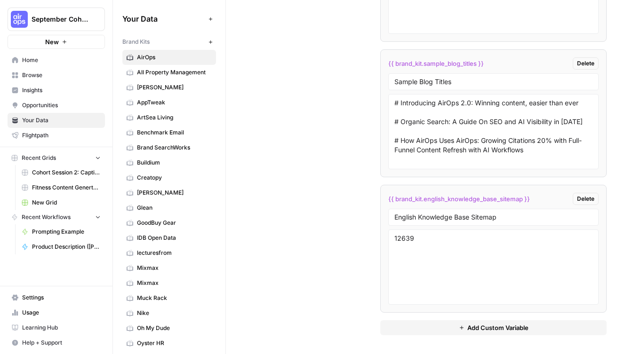
click at [440, 329] on button "Add Custom Variable" at bounding box center [493, 328] width 226 height 15
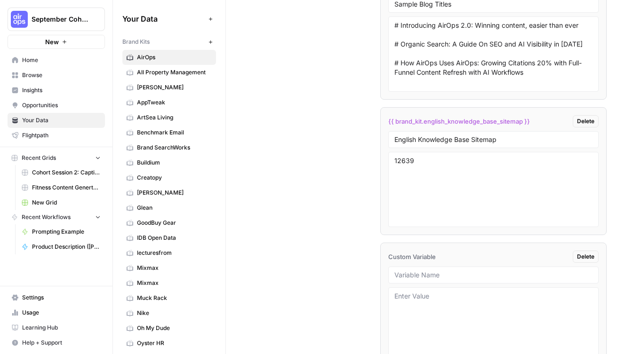
scroll to position [2123, 0]
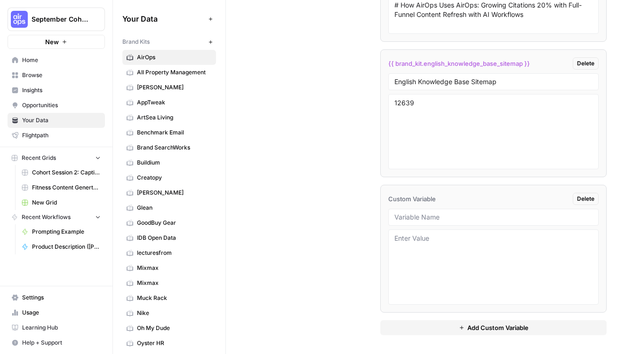
click at [585, 62] on span "Delete" at bounding box center [585, 63] width 17 height 8
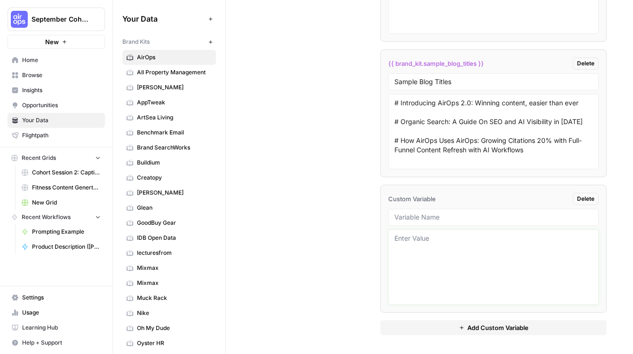
click at [419, 243] on textarea at bounding box center [494, 267] width 198 height 67
click at [446, 216] on input "text" at bounding box center [494, 217] width 198 height 8
type input "A"
type input "Sitemap id"
click at [437, 268] on textarea at bounding box center [494, 267] width 198 height 67
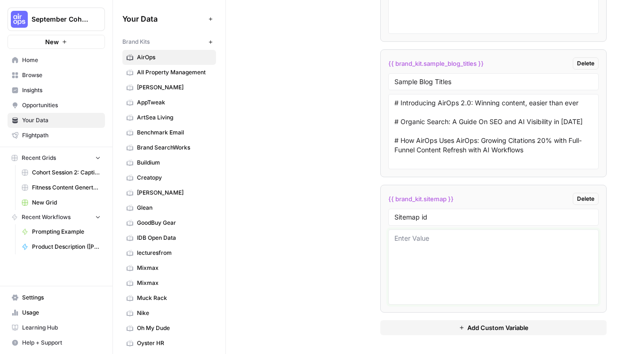
paste textarea "12639"
type textarea "12639"
drag, startPoint x: 480, startPoint y: 200, endPoint x: 384, endPoint y: 201, distance: 96.5
click at [384, 200] on li "{{ brand_kit.sitemap_id }} Delete Sitemap id 12639" at bounding box center [493, 249] width 226 height 128
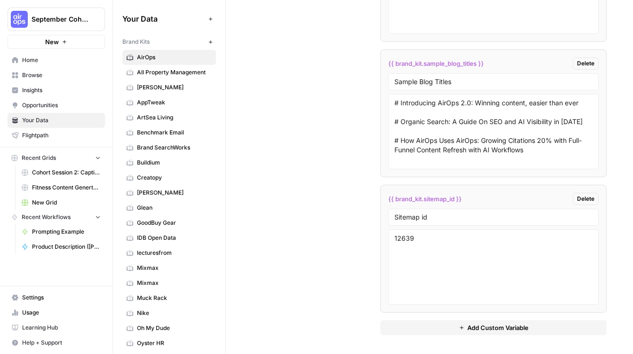
click at [420, 200] on span "{{ brand_kit.sitemap_id }}" at bounding box center [424, 198] width 73 height 9
click at [454, 199] on span "{{ brand_kit.sitemap_id }}" at bounding box center [424, 198] width 73 height 9
click at [416, 218] on input "Sitemap id" at bounding box center [494, 217] width 198 height 8
click at [406, 238] on textarea "12639" at bounding box center [494, 267] width 198 height 67
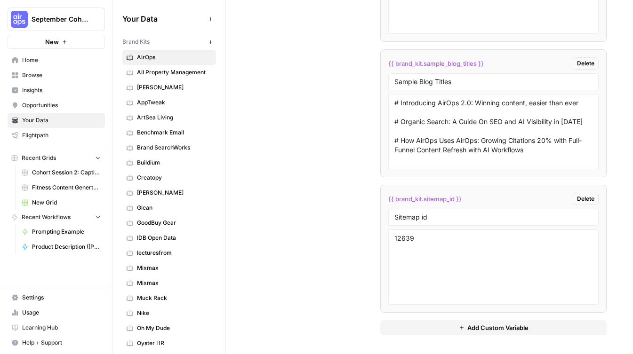
click at [420, 197] on span "{{ brand_kit.sitemap_id }}" at bounding box center [424, 198] width 73 height 9
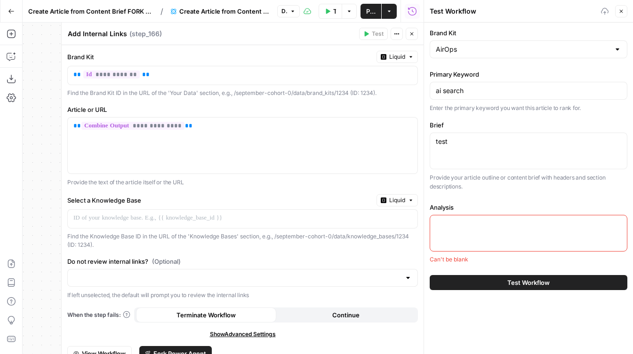
type textarea "test"
click at [448, 223] on textarea "Analysis" at bounding box center [528, 223] width 185 height 9
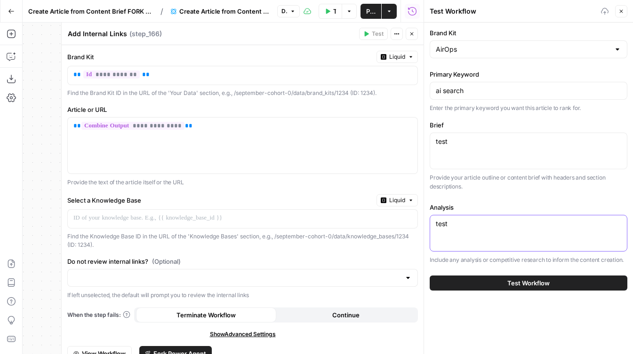
type textarea "test"
click at [506, 202] on div "Brand Kit AirOps Primary Keyword ai search Enter the primary keyword you want t…" at bounding box center [529, 146] width 198 height 236
click at [624, 9] on icon "button" at bounding box center [622, 11] width 6 height 6
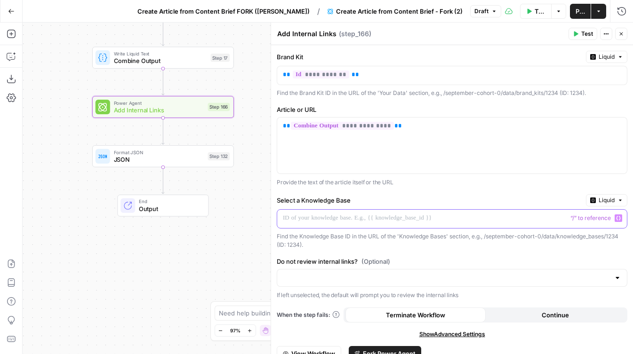
click at [319, 219] on p at bounding box center [444, 218] width 323 height 9
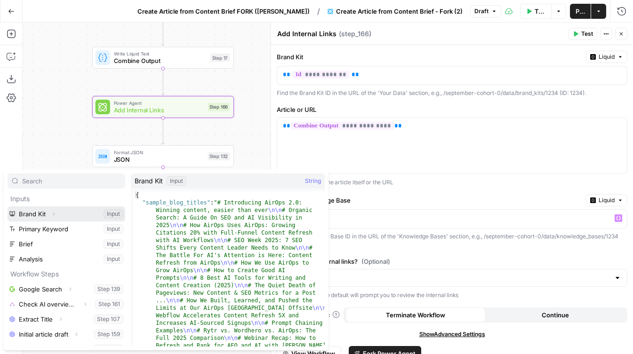
click at [55, 213] on icon "button" at bounding box center [54, 214] width 6 height 6
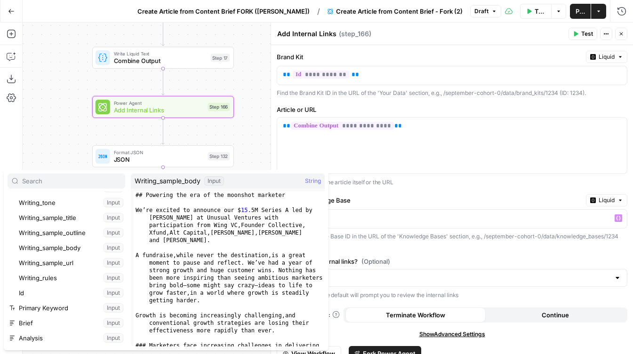
scroll to position [275, 0]
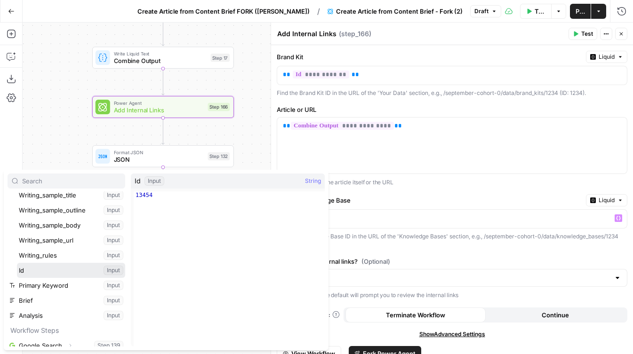
click at [40, 272] on button "Select variable Id" at bounding box center [71, 270] width 108 height 15
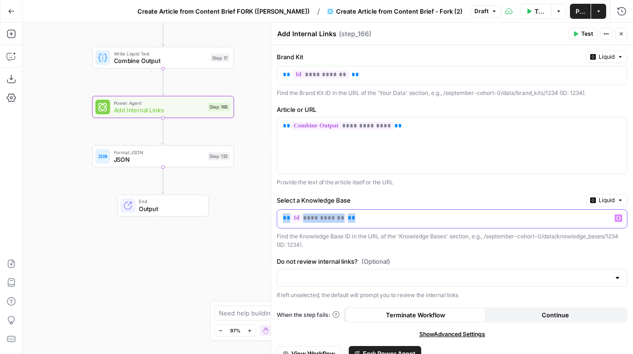
drag, startPoint x: 372, startPoint y: 224, endPoint x: 276, endPoint y: 213, distance: 96.1
click at [276, 213] on div "**********" at bounding box center [452, 215] width 362 height 341
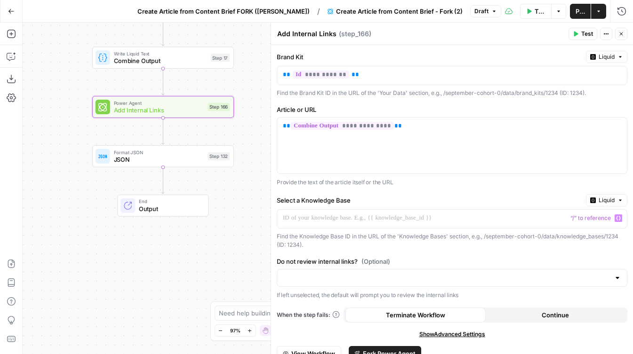
click at [539, 186] on p "Provide the text of the article itself or the URL" at bounding box center [452, 182] width 351 height 9
click at [508, 224] on div at bounding box center [444, 219] width 335 height 18
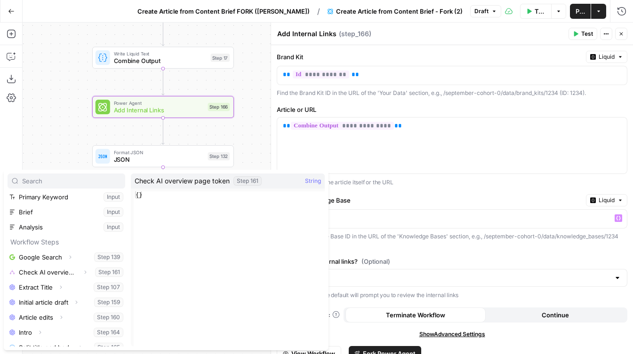
scroll to position [0, 0]
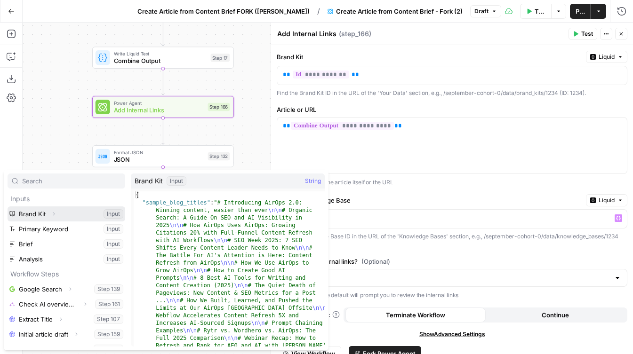
click at [55, 214] on icon "button" at bounding box center [54, 214] width 6 height 6
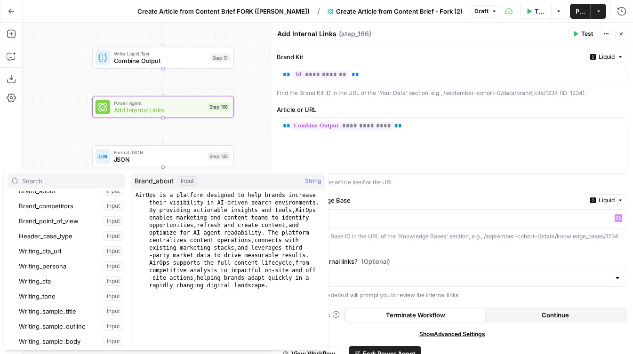
scroll to position [161, 0]
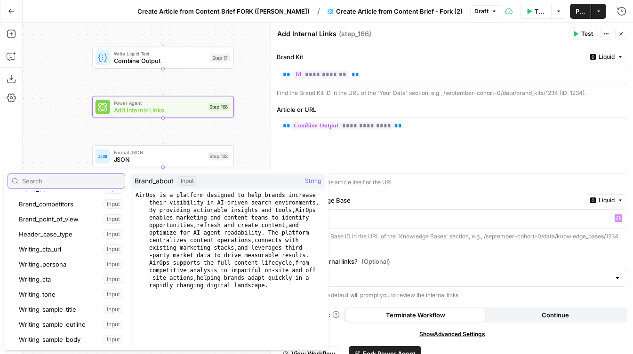
click at [53, 180] on input "text" at bounding box center [71, 181] width 99 height 9
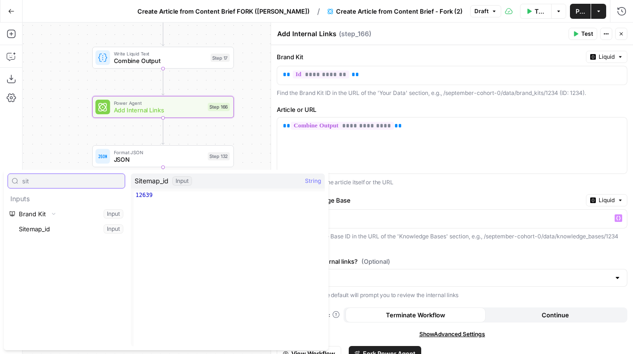
type input "sit"
click at [46, 226] on button "Select variable Sitemap_id" at bounding box center [71, 229] width 108 height 15
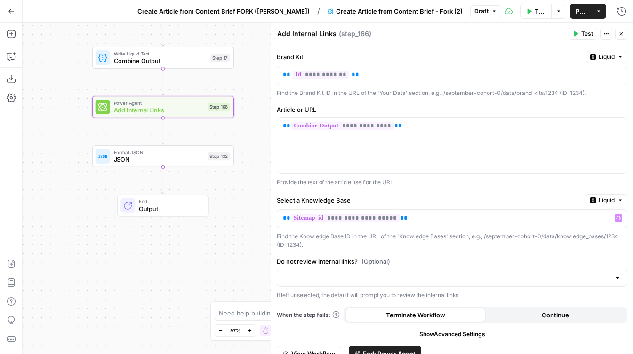
click at [361, 242] on div "Find the Knowledge Base ID in the URL of the 'Knowledge Bases' section, e.g., /…" at bounding box center [452, 241] width 351 height 17
click at [338, 279] on input "Do not review internal links? (Optional)" at bounding box center [446, 278] width 327 height 9
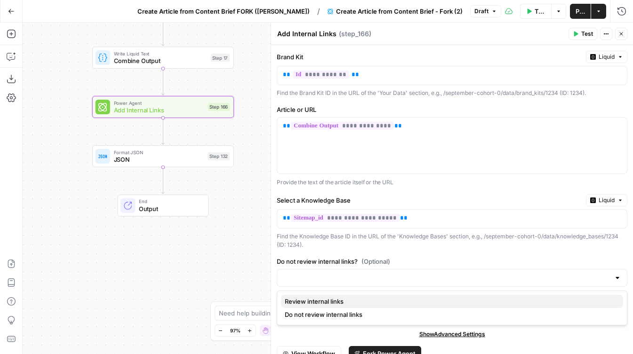
click at [448, 300] on span "Review internal links" at bounding box center [450, 301] width 331 height 9
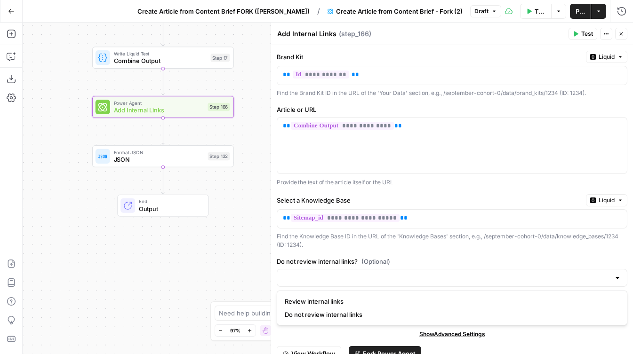
type input "Review internal links"
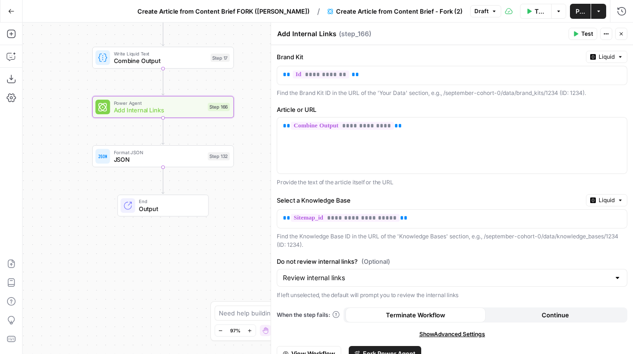
scroll to position [31, 0]
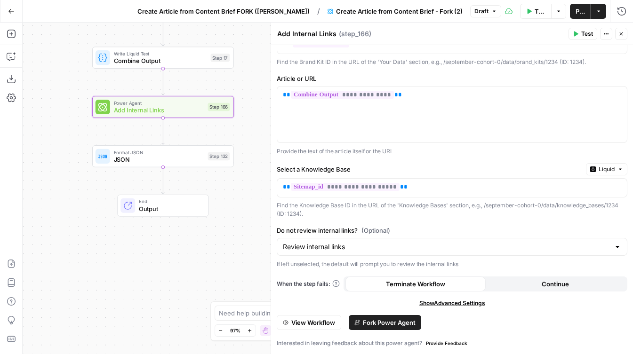
click at [406, 214] on div "Find the Knowledge Base ID in the URL of the 'Knowledge Bases' section, e.g., /…" at bounding box center [452, 209] width 351 height 17
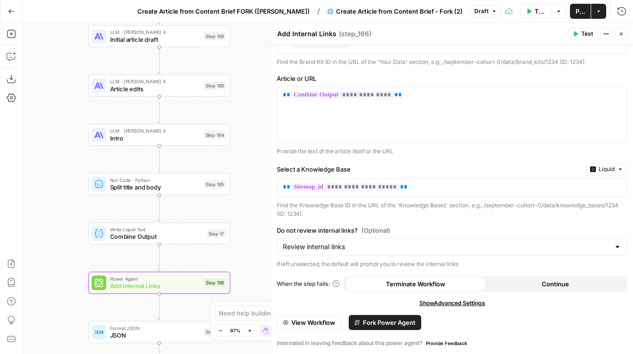
drag, startPoint x: 255, startPoint y: 81, endPoint x: 250, endPoint y: 258, distance: 176.6
click at [250, 258] on div "true false Workflow Set Inputs Inputs Google Search Google Search Step 139 Cond…" at bounding box center [328, 189] width 611 height 332
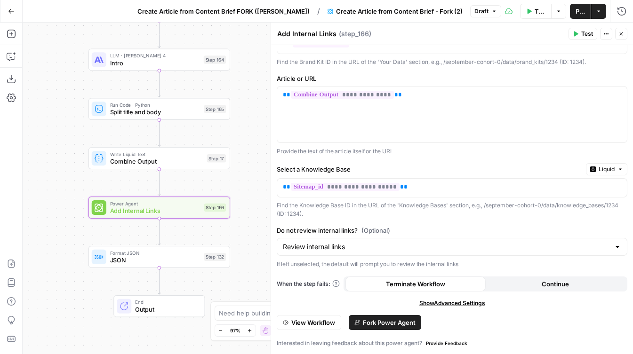
drag, startPoint x: 80, startPoint y: 164, endPoint x: 80, endPoint y: 89, distance: 75.3
click at [80, 89] on div "true false Workflow Set Inputs Inputs Google Search Google Search Step 139 Cond…" at bounding box center [328, 189] width 611 height 332
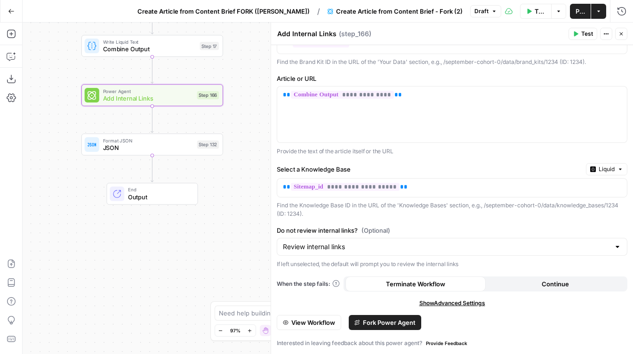
drag, startPoint x: 74, startPoint y: 250, endPoint x: 67, endPoint y: 137, distance: 112.7
click at [67, 137] on div "true false Workflow Set Inputs Inputs Google Search Google Search Step 139 Cond…" at bounding box center [328, 189] width 611 height 332
click at [395, 324] on span "Fork Power Agent" at bounding box center [389, 322] width 53 height 9
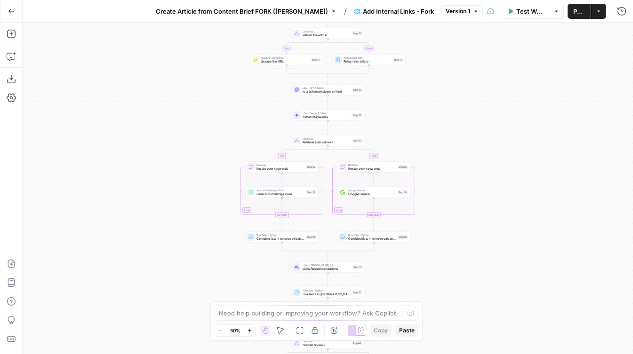
drag, startPoint x: 411, startPoint y: 70, endPoint x: 411, endPoint y: 185, distance: 115.3
click at [411, 185] on div "true false true false true false Workflow Set Inputs Inputs LLM · GPT-5 Nano Is…" at bounding box center [328, 189] width 611 height 332
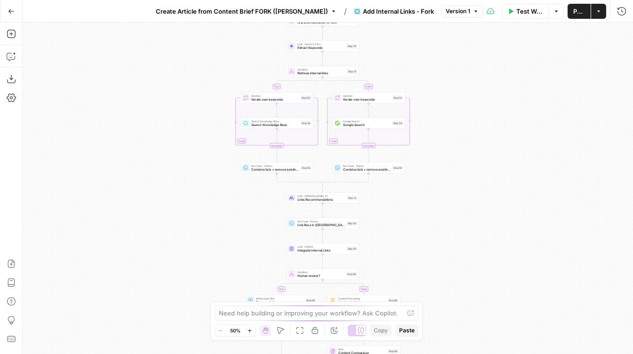
drag, startPoint x: 410, startPoint y: 206, endPoint x: 405, endPoint y: 62, distance: 143.7
click at [405, 62] on div "true false true false true false Workflow Set Inputs Inputs LLM · GPT-5 Nano Is…" at bounding box center [328, 189] width 611 height 332
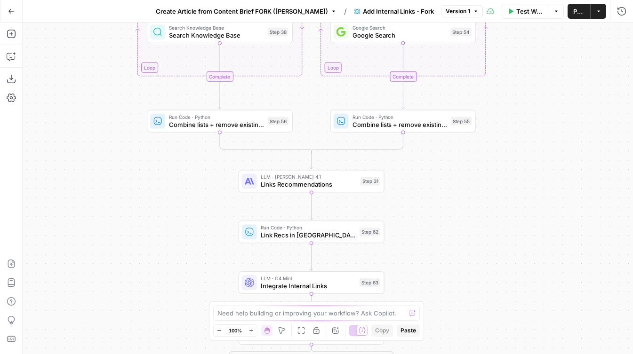
drag, startPoint x: 452, startPoint y: 153, endPoint x: 579, endPoint y: 9, distance: 190.8
click at [579, 9] on div "Go Back Create Article from Content Brief FORK ([PERSON_NAME]) / Add Internal L…" at bounding box center [316, 177] width 633 height 354
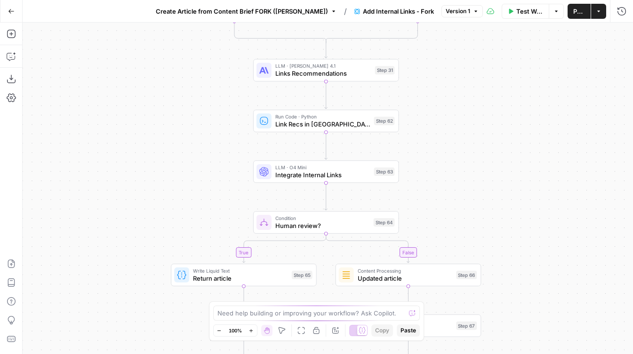
drag, startPoint x: 540, startPoint y: 223, endPoint x: 548, endPoint y: 96, distance: 126.9
click at [548, 96] on div "true false true false true false Workflow Set Inputs Inputs LLM · GPT-5 Nano Is…" at bounding box center [328, 189] width 611 height 332
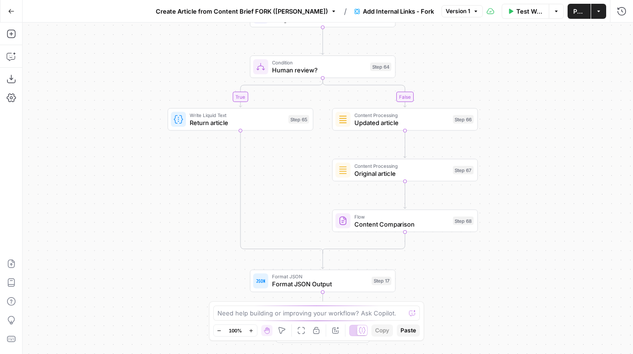
drag, startPoint x: 483, startPoint y: 135, endPoint x: 479, endPoint y: 11, distance: 123.4
click at [480, 12] on div "Go Back Create Article from Content Brief FORK ([PERSON_NAME]) / Add Internal L…" at bounding box center [316, 177] width 633 height 354
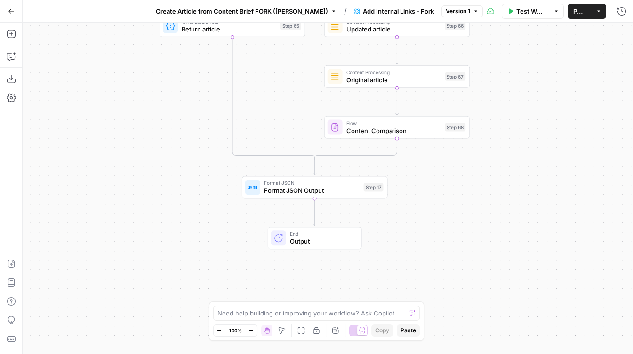
drag, startPoint x: 522, startPoint y: 163, endPoint x: 515, endPoint y: 59, distance: 104.2
click at [515, 59] on div "true false true false true false Workflow Set Inputs Inputs LLM · GPT-5 Nano Is…" at bounding box center [328, 189] width 611 height 332
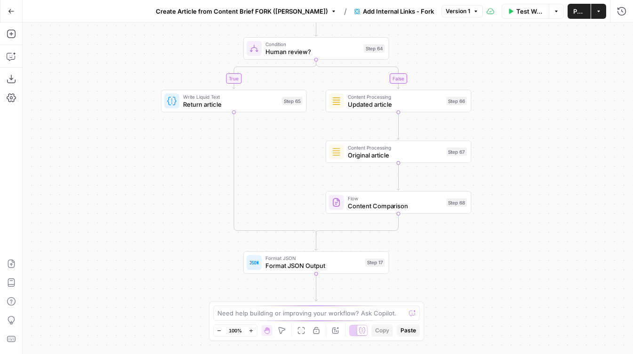
drag, startPoint x: 499, startPoint y: 68, endPoint x: 499, endPoint y: 210, distance: 141.7
click at [499, 209] on div "true false true false true false Workflow Set Inputs Inputs LLM · GPT-5 Nano Is…" at bounding box center [328, 189] width 611 height 332
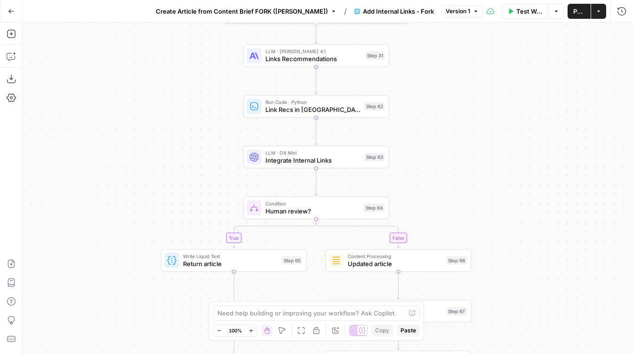
drag, startPoint x: 495, startPoint y: 91, endPoint x: 494, endPoint y: 212, distance: 120.5
click at [494, 212] on div "true false true false true false Workflow Set Inputs Inputs LLM · GPT-5 Nano Is…" at bounding box center [328, 189] width 611 height 332
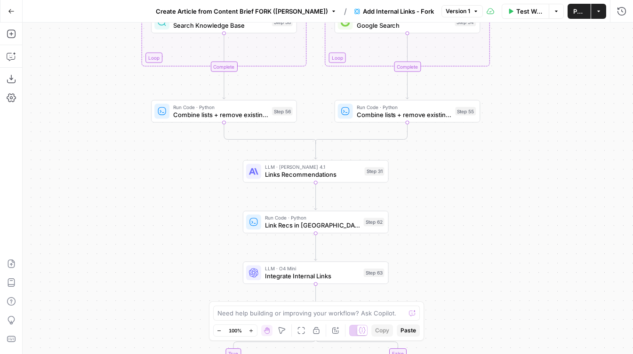
drag, startPoint x: 480, startPoint y: 77, endPoint x: 481, endPoint y: 236, distance: 159.1
click at [481, 236] on div "true false true false true false Workflow Set Inputs Inputs LLM · GPT-5 Nano Is…" at bounding box center [328, 189] width 611 height 332
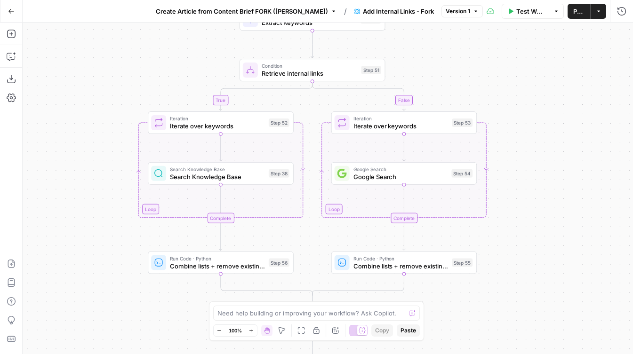
drag, startPoint x: 533, startPoint y: 139, endPoint x: 529, endPoint y: 237, distance: 98.0
click at [529, 237] on div "true false true false true false Workflow Set Inputs Inputs LLM · GPT-5 Nano Is…" at bounding box center [328, 189] width 611 height 332
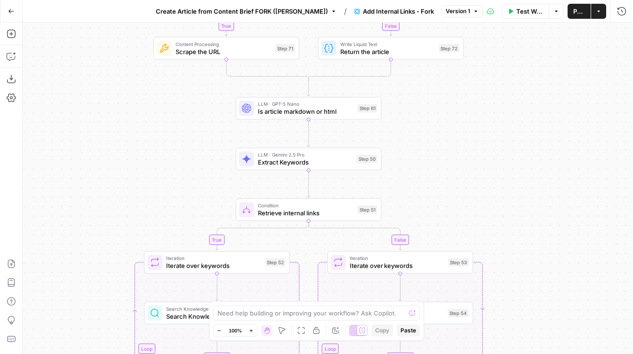
drag, startPoint x: 533, startPoint y: 128, endPoint x: 529, endPoint y: 261, distance: 133.3
click at [529, 261] on div "true false true false true false Workflow Set Inputs Inputs LLM · GPT-5 Nano Is…" at bounding box center [328, 189] width 611 height 332
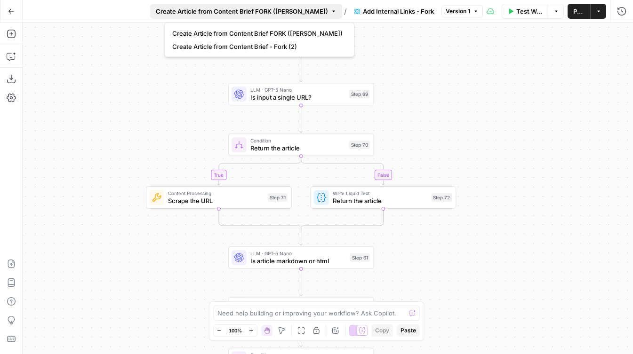
click at [253, 9] on span "Create Article from Content Brief FORK ([PERSON_NAME])" at bounding box center [242, 11] width 172 height 9
click at [304, 33] on span "Create Article from Content Brief FORK ([PERSON_NAME])" at bounding box center [257, 33] width 170 height 9
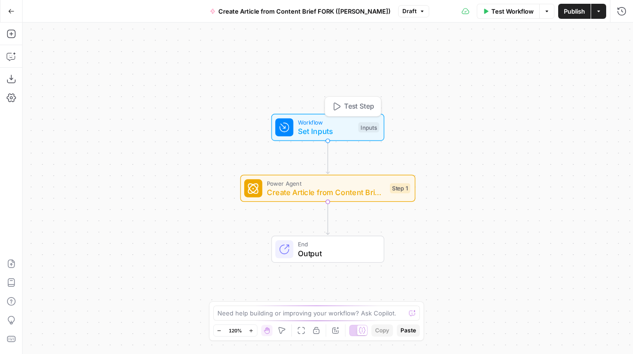
click at [336, 190] on span "Create Article from Content Brief - Fork (2)" at bounding box center [326, 192] width 119 height 11
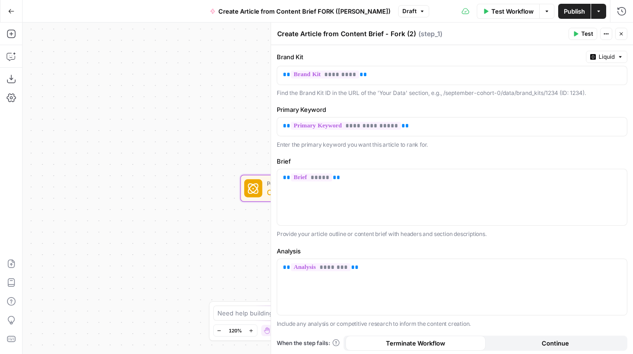
click at [575, 9] on span "Publish" at bounding box center [574, 11] width 21 height 9
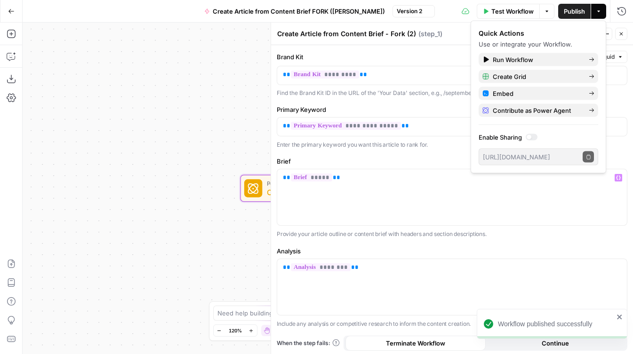
scroll to position [41, 0]
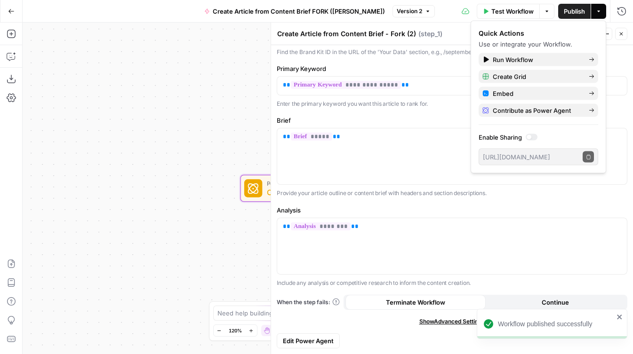
click at [302, 338] on span "Edit Power Agent" at bounding box center [308, 341] width 51 height 9
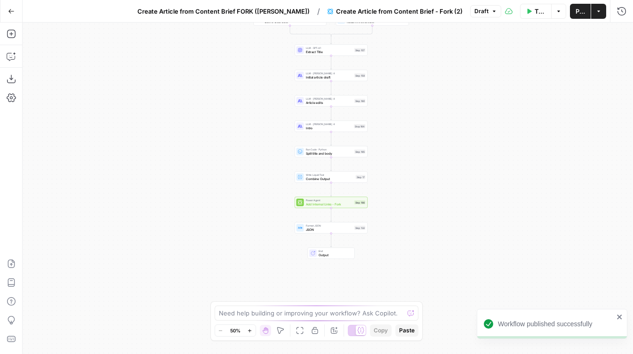
drag, startPoint x: 426, startPoint y: 165, endPoint x: 443, endPoint y: 16, distance: 149.3
click at [443, 16] on div "Go Back Create Article from Content Brief FORK ([PERSON_NAME]) / Create Article…" at bounding box center [316, 177] width 633 height 354
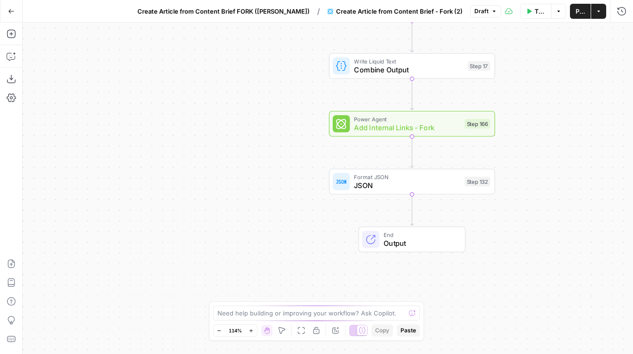
drag, startPoint x: 390, startPoint y: 160, endPoint x: 520, endPoint y: 158, distance: 129.9
click at [520, 158] on div "true false Workflow Set Inputs Inputs Google Search Google Search Step 139 Cond…" at bounding box center [328, 189] width 611 height 332
click at [11, 33] on icon "button" at bounding box center [11, 34] width 8 height 8
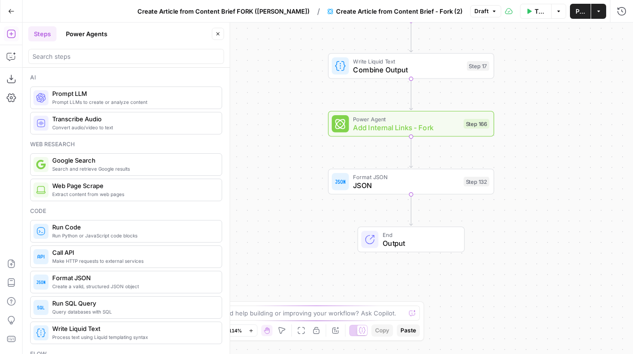
click at [85, 34] on button "Power Agents" at bounding box center [86, 33] width 53 height 15
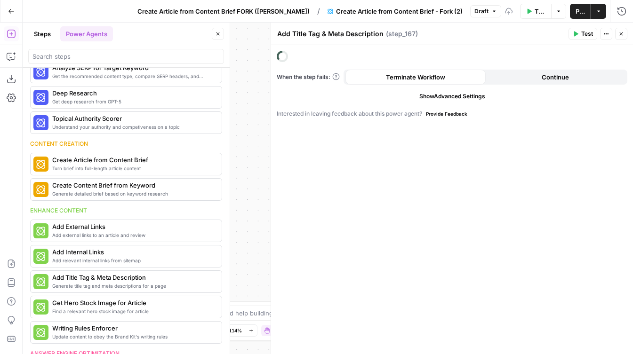
scroll to position [235, 0]
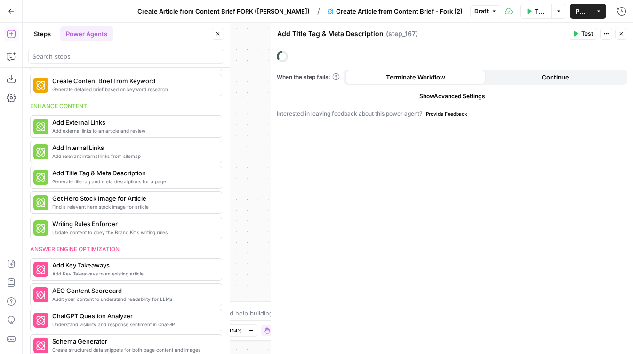
click at [218, 33] on icon "button" at bounding box center [218, 34] width 6 height 6
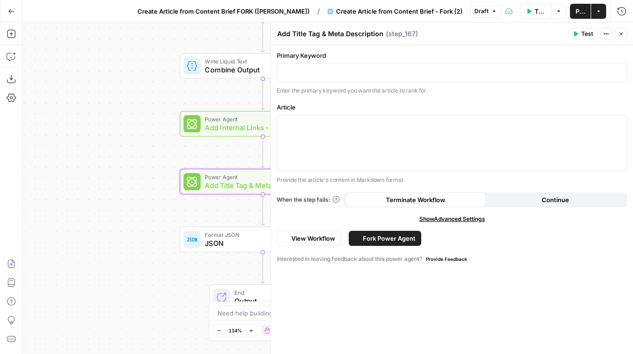
drag, startPoint x: 243, startPoint y: 154, endPoint x: 42, endPoint y: 155, distance: 201.5
click at [42, 155] on div "true false Workflow Set Inputs Inputs Google Search Google Search Step 139 Cond…" at bounding box center [328, 189] width 611 height 332
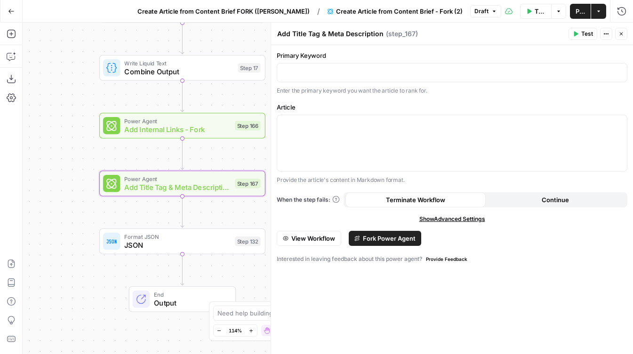
drag, startPoint x: 105, startPoint y: 158, endPoint x: 16, endPoint y: 157, distance: 89.5
click at [16, 157] on div "Add Steps Copilot Download as JSON Settings Import JSON AirOps Academy Help Giv…" at bounding box center [316, 189] width 633 height 332
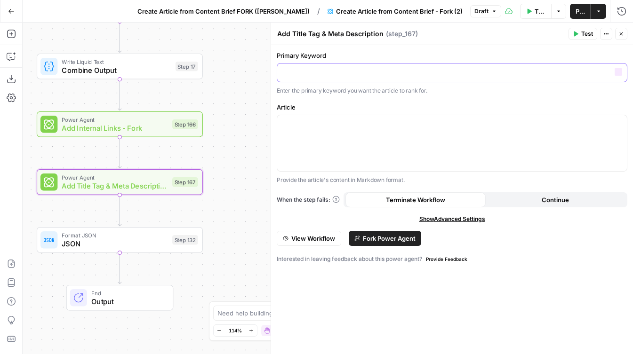
click at [314, 66] on div at bounding box center [452, 73] width 350 height 18
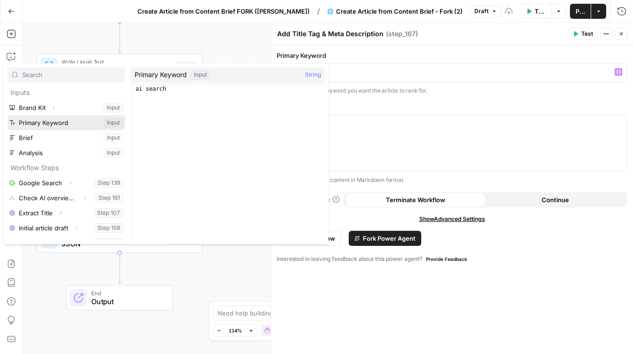
click at [65, 124] on button "Select variable Primary Keyword" at bounding box center [67, 122] width 118 height 15
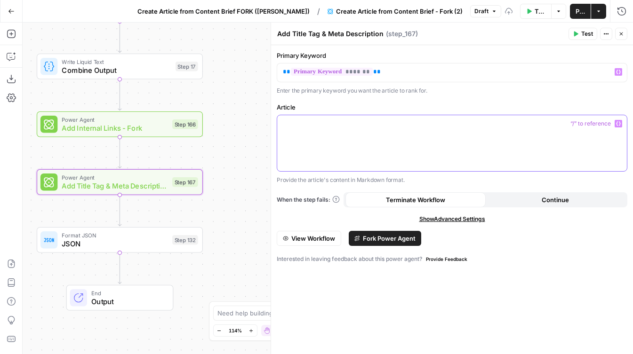
click at [410, 126] on p at bounding box center [452, 123] width 338 height 9
drag, startPoint x: 297, startPoint y: 106, endPoint x: 277, endPoint y: 107, distance: 19.3
click at [277, 107] on label "Article" at bounding box center [452, 107] width 351 height 9
click at [348, 103] on label "Article" at bounding box center [452, 107] width 351 height 9
click at [443, 142] on div at bounding box center [452, 143] width 350 height 56
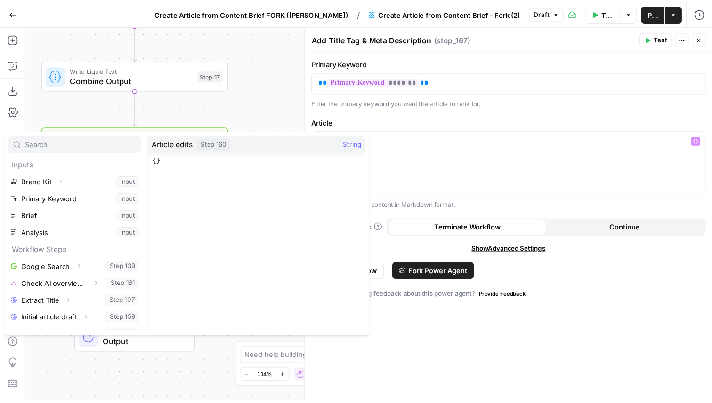
scroll to position [71, 0]
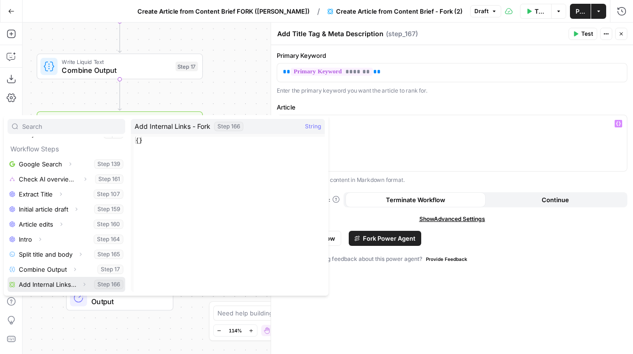
click at [58, 283] on button "Select variable Add Internal Links - Fork" at bounding box center [67, 284] width 118 height 15
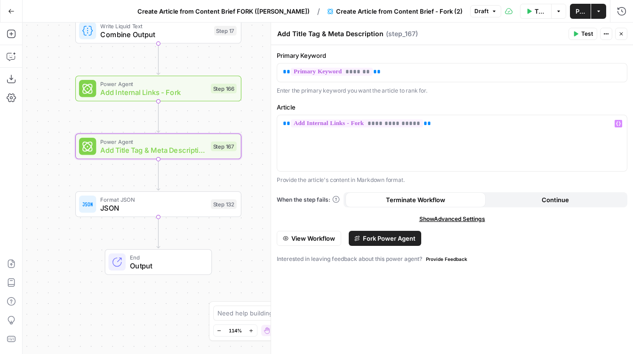
drag, startPoint x: 220, startPoint y: 217, endPoint x: 258, endPoint y: 181, distance: 51.6
click at [258, 181] on div "true false Workflow Set Inputs Inputs Google Search Google Search Step 139 Cond…" at bounding box center [328, 189] width 611 height 332
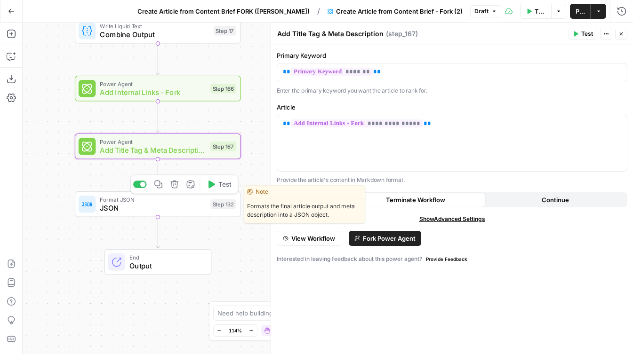
click at [177, 209] on span "JSON" at bounding box center [153, 208] width 106 height 11
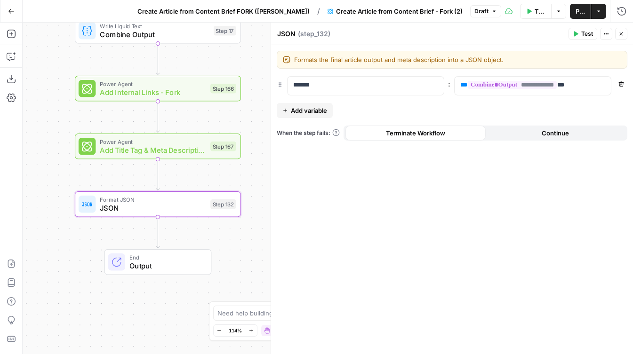
click at [309, 114] on span "Add variable" at bounding box center [309, 110] width 36 height 9
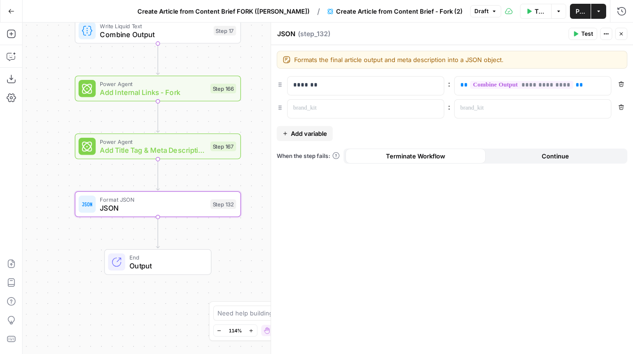
click at [303, 135] on span "Add variable" at bounding box center [309, 133] width 36 height 9
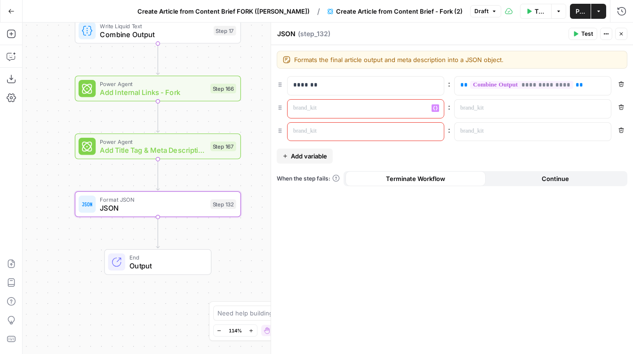
click at [321, 109] on p at bounding box center [358, 108] width 130 height 9
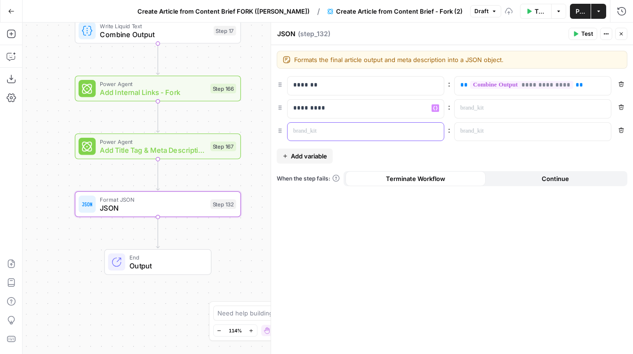
click at [334, 137] on div at bounding box center [358, 132] width 141 height 18
click at [359, 149] on div "**********" at bounding box center [452, 199] width 362 height 309
click at [621, 109] on icon "button" at bounding box center [622, 108] width 6 height 6
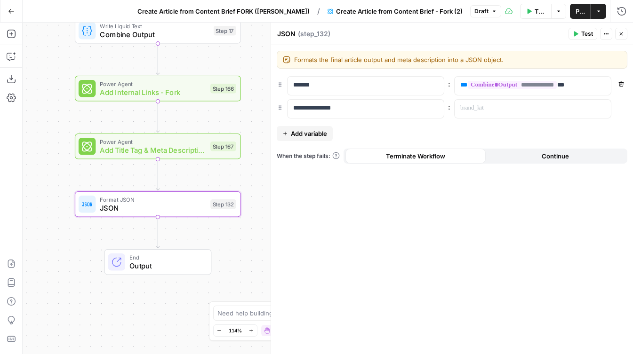
click at [621, 110] on button "Remove" at bounding box center [621, 107] width 12 height 12
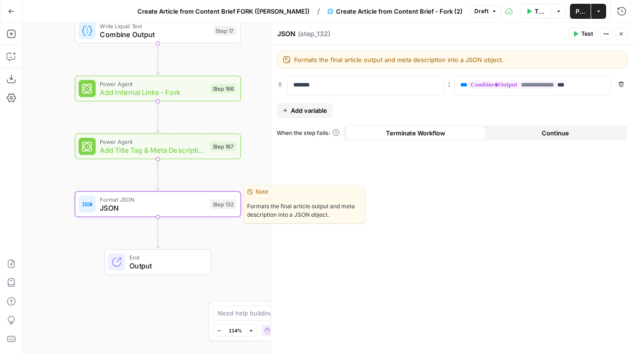
click at [202, 214] on div "Format JSON JSON Step 132 Copy step Delete step Edit Note Test" at bounding box center [158, 205] width 166 height 26
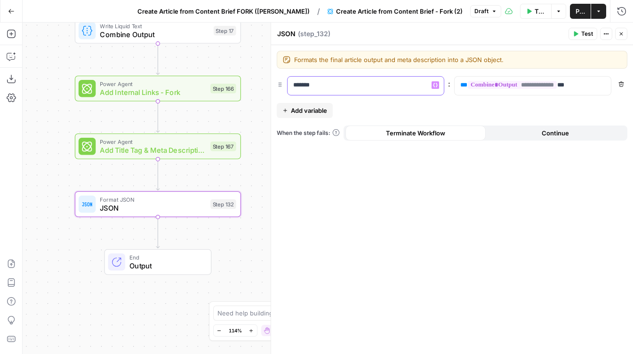
click at [307, 88] on p "*******" at bounding box center [365, 85] width 145 height 9
click at [307, 88] on p "*******" at bounding box center [358, 85] width 130 height 9
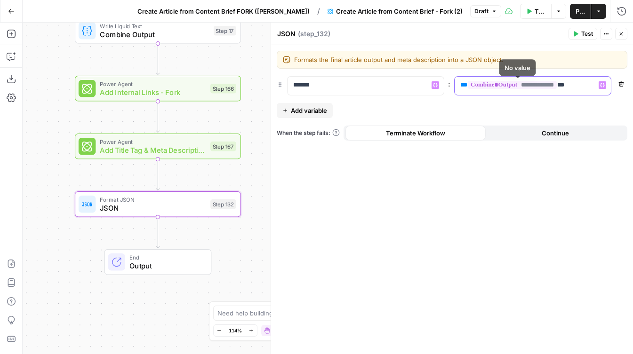
click at [575, 86] on p "**********" at bounding box center [532, 85] width 145 height 9
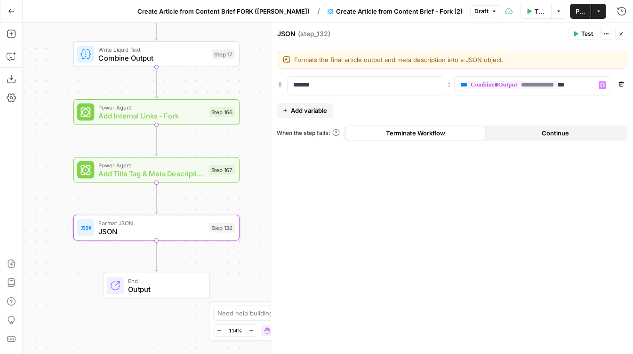
drag, startPoint x: 258, startPoint y: 101, endPoint x: 256, endPoint y: 132, distance: 31.6
click at [256, 132] on div "true false Workflow Set Inputs Inputs Google Search Google Search Step 139 Cond…" at bounding box center [328, 189] width 611 height 332
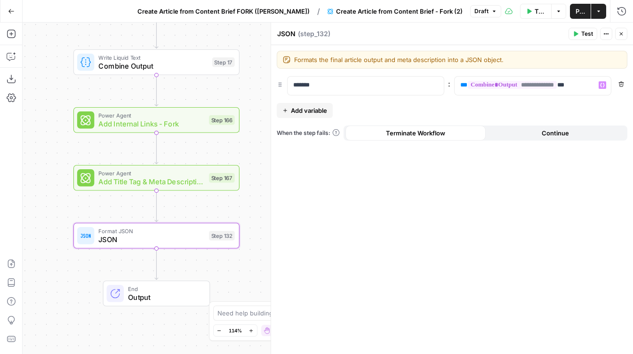
click at [513, 34] on div "JSON JSON ( step_132 )" at bounding box center [421, 34] width 289 height 10
click at [624, 33] on icon "button" at bounding box center [622, 34] width 6 height 6
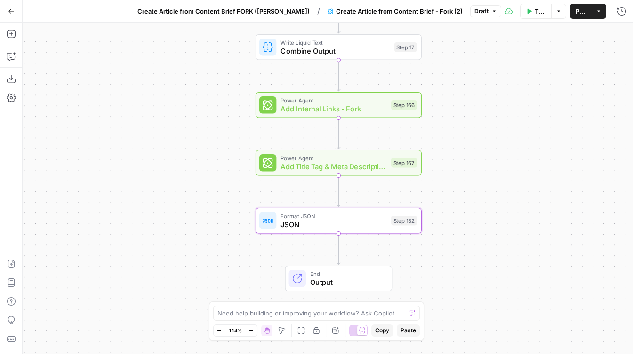
drag, startPoint x: 374, startPoint y: 59, endPoint x: 568, endPoint y: 42, distance: 195.2
click at [568, 42] on div "true false Workflow Set Inputs Inputs Google Search Google Search Step 139 Cond…" at bounding box center [328, 189] width 611 height 332
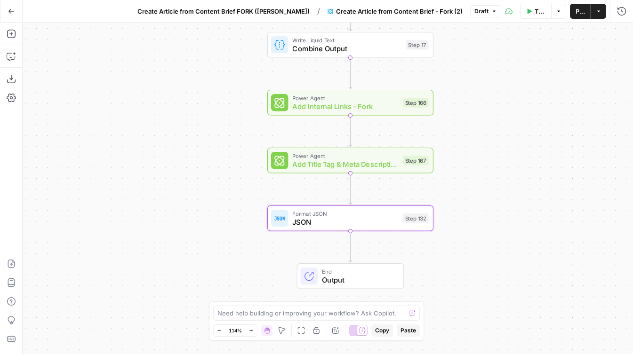
click at [578, 8] on span "Publish" at bounding box center [580, 11] width 9 height 9
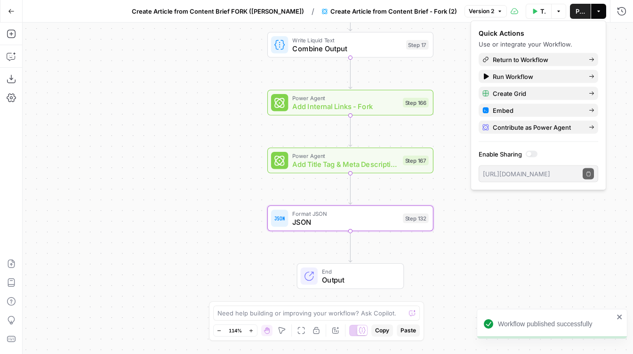
click at [275, 7] on span "Create Article from Content Brief FORK ([PERSON_NAME])" at bounding box center [218, 11] width 172 height 9
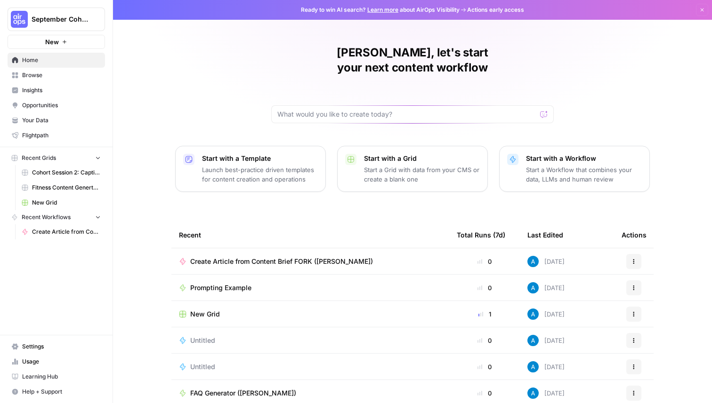
click at [75, 14] on button "September Cohort" at bounding box center [56, 20] width 97 height 24
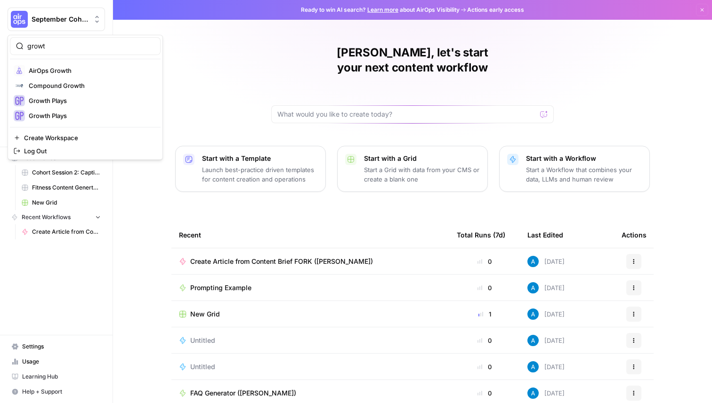
type input "growt"
click at [75, 72] on span "AirOps Growth" at bounding box center [91, 70] width 124 height 9
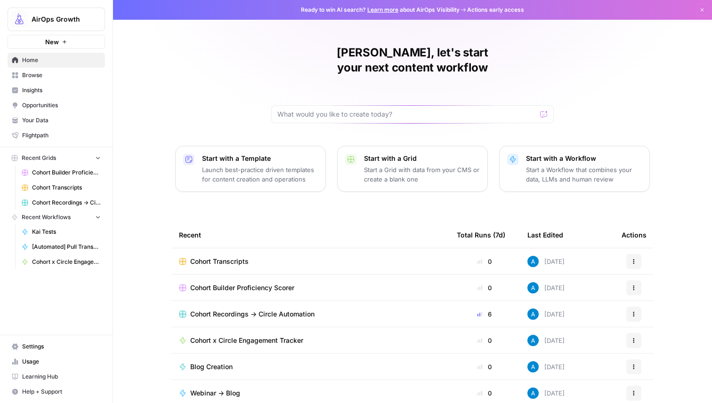
click at [41, 77] on span "Browse" at bounding box center [61, 75] width 79 height 8
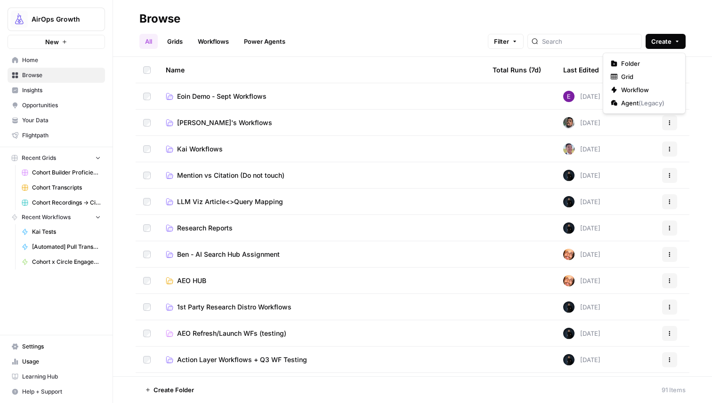
click at [667, 43] on span "Create" at bounding box center [661, 41] width 20 height 9
click at [641, 93] on span "Workflow" at bounding box center [647, 89] width 53 height 9
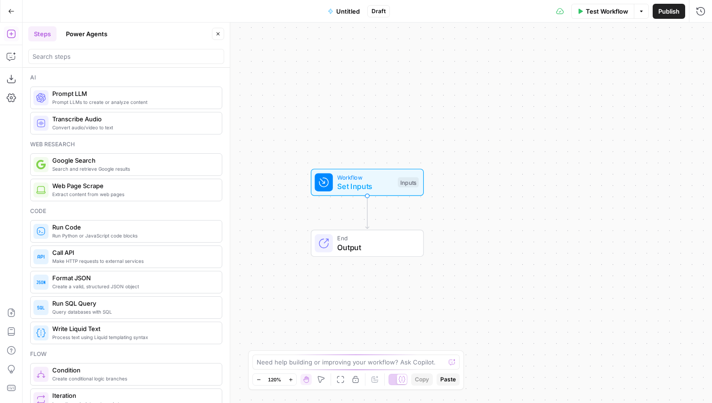
click at [350, 11] on span "Untitled" at bounding box center [348, 11] width 24 height 9
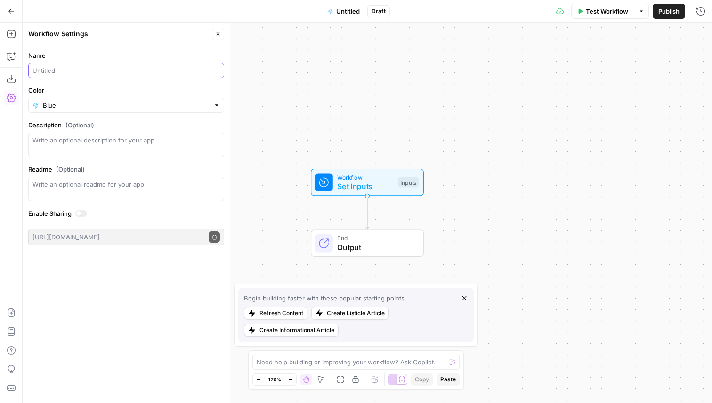
click at [162, 70] on input "Name" at bounding box center [125, 70] width 187 height 9
click at [33, 70] on input "Diploma Automation" at bounding box center [125, 70] width 187 height 9
type input "Cohort Diploma Automation"
click at [132, 104] on input "Color" at bounding box center [126, 105] width 167 height 9
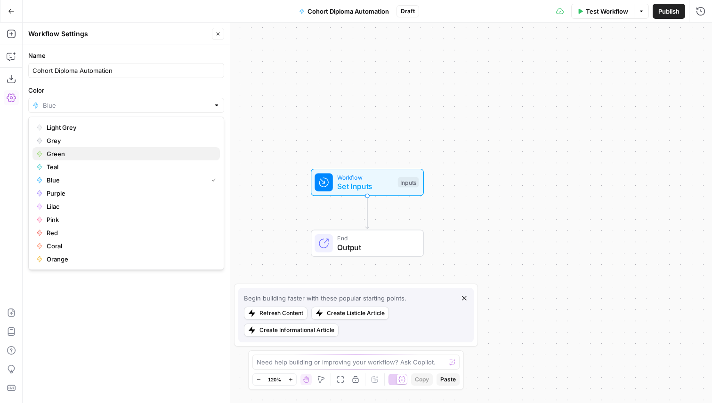
click at [47, 153] on span "Green" at bounding box center [130, 153] width 166 height 9
type input "Green"
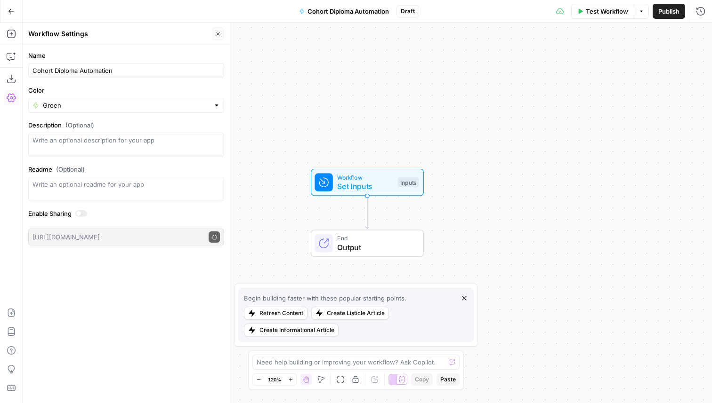
click at [184, 46] on form "Name Cohort Diploma Automation Color Green Description (Optional) Readme (Optio…" at bounding box center [126, 148] width 207 height 206
click at [663, 8] on span "Publish" at bounding box center [668, 11] width 21 height 9
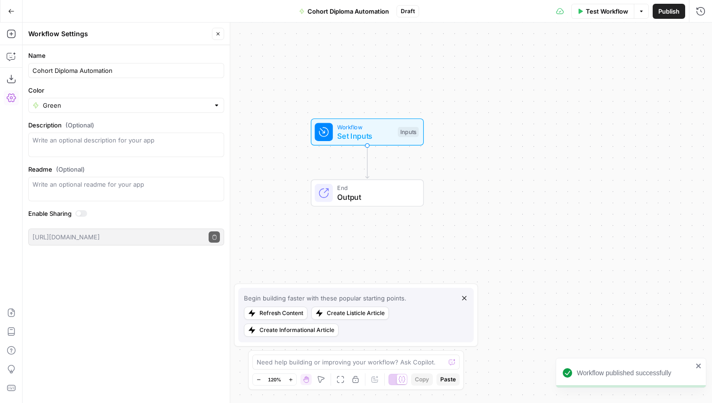
drag, startPoint x: 390, startPoint y: 136, endPoint x: 390, endPoint y: 57, distance: 78.6
click at [390, 57] on div "Workflow Set Inputs Inputs End Output" at bounding box center [367, 213] width 689 height 381
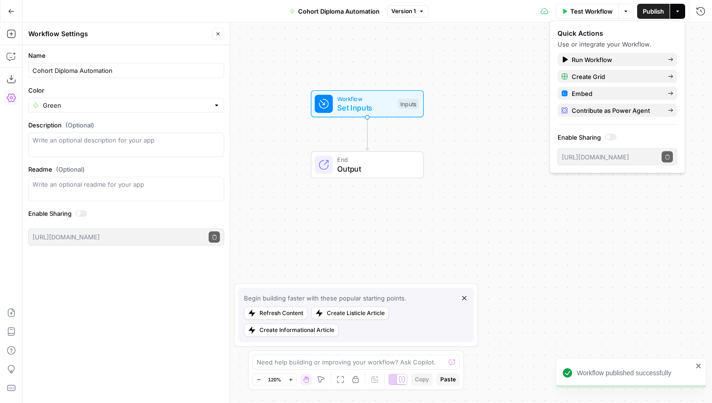
click at [217, 36] on icon "button" at bounding box center [218, 34] width 6 height 6
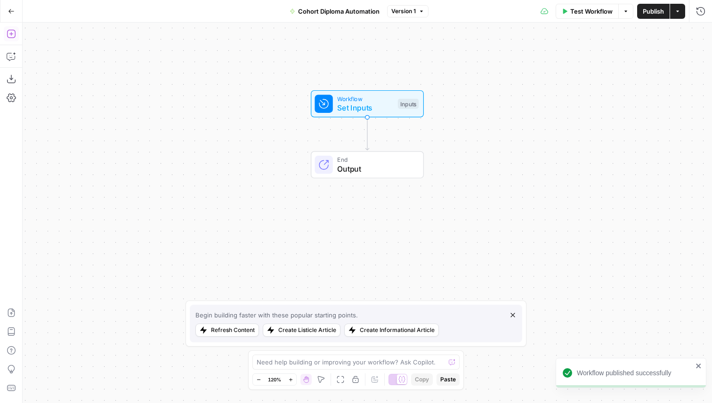
click at [7, 37] on icon "button" at bounding box center [11, 33] width 9 height 9
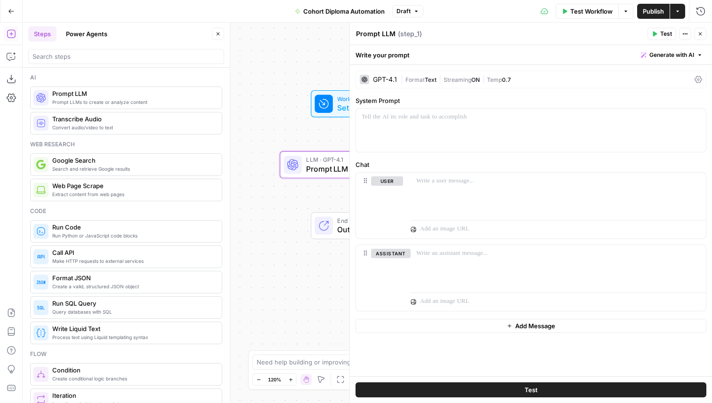
click at [384, 76] on div "GPT-4.1" at bounding box center [385, 79] width 24 height 7
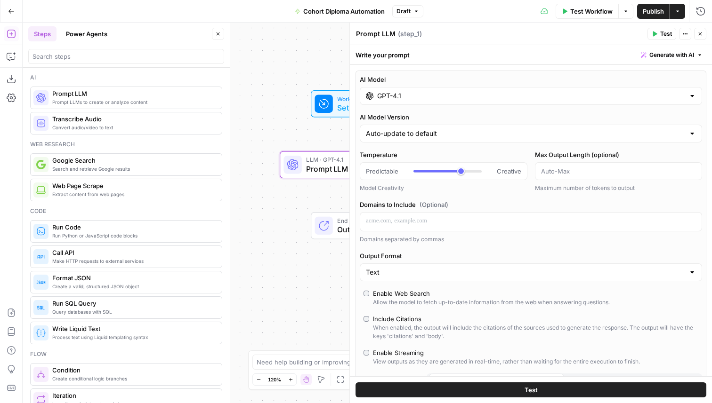
click at [410, 93] on input "GPT-4.1" at bounding box center [530, 95] width 307 height 9
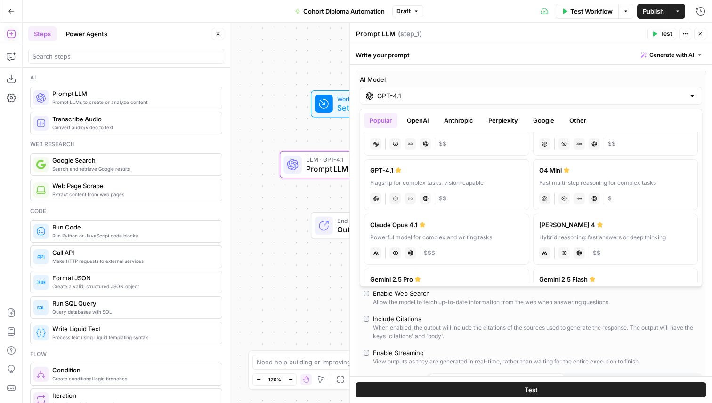
scroll to position [34, 0]
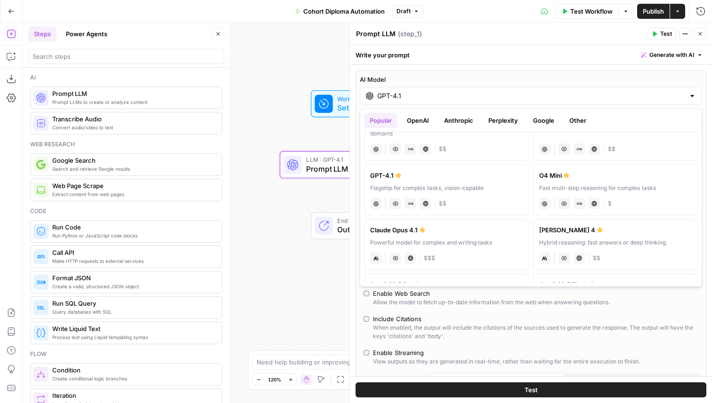
click at [425, 116] on button "OpenAI" at bounding box center [417, 120] width 33 height 15
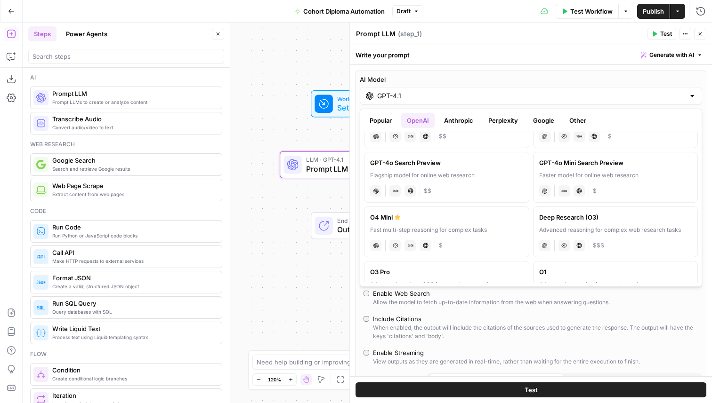
scroll to position [517, 0]
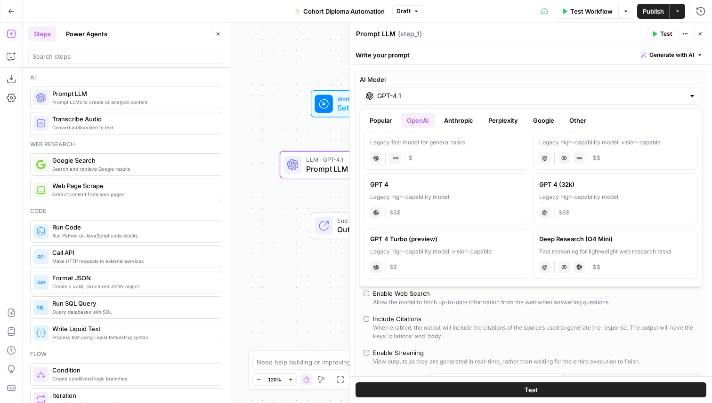
click at [482, 242] on div "GPT 4 Turbo (preview)" at bounding box center [446, 238] width 153 height 9
type input "GPT 4 Turbo (preview)"
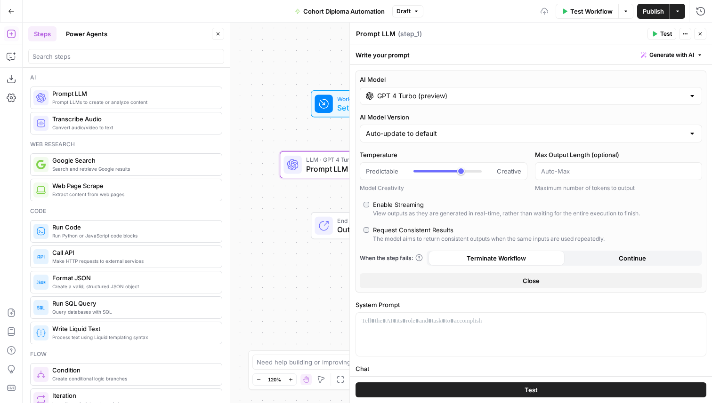
click at [432, 276] on button "Close" at bounding box center [531, 281] width 342 height 15
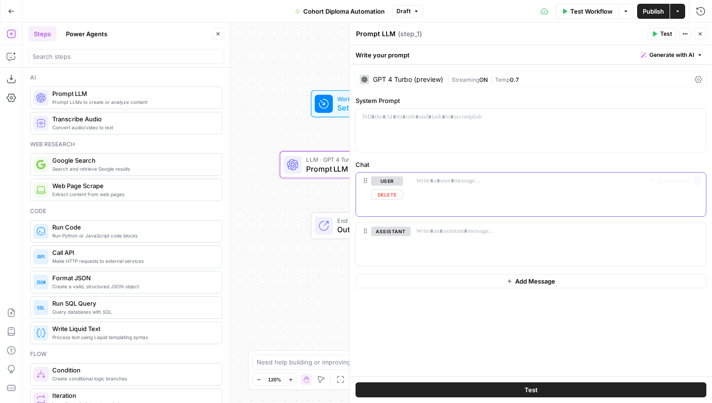
click at [424, 211] on div at bounding box center [558, 194] width 295 height 43
click at [576, 248] on div at bounding box center [558, 244] width 295 height 43
click at [414, 79] on div "GPT 4 Turbo (preview)" at bounding box center [408, 79] width 70 height 7
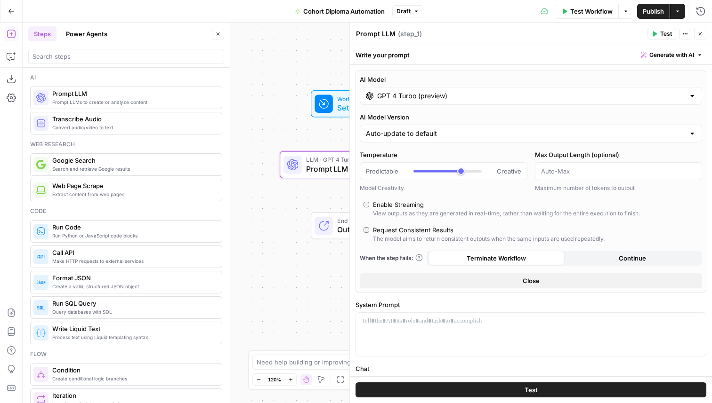
click at [448, 97] on input "GPT 4 Turbo (preview)" at bounding box center [530, 95] width 307 height 9
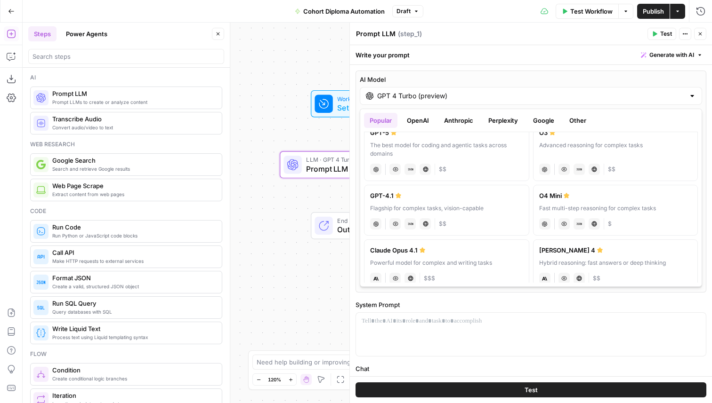
scroll to position [15, 0]
click at [421, 120] on button "OpenAI" at bounding box center [417, 120] width 33 height 15
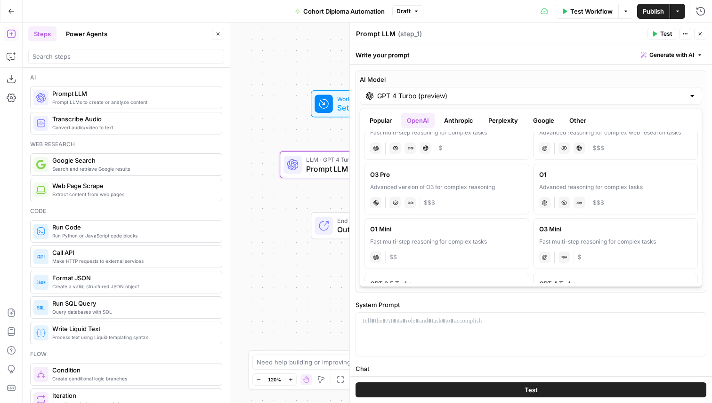
scroll to position [370, 0]
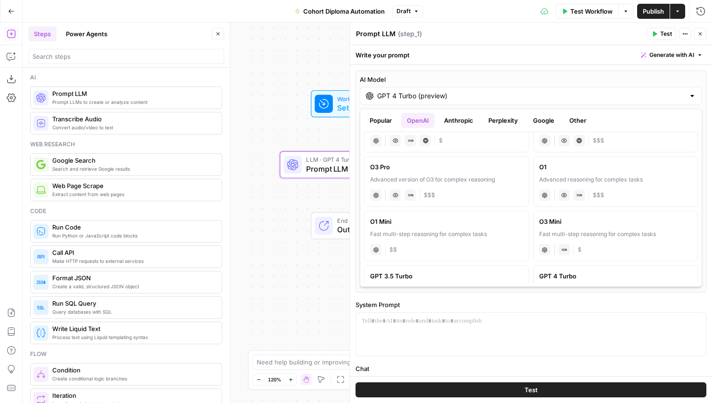
click at [382, 117] on button "Popular" at bounding box center [380, 120] width 33 height 15
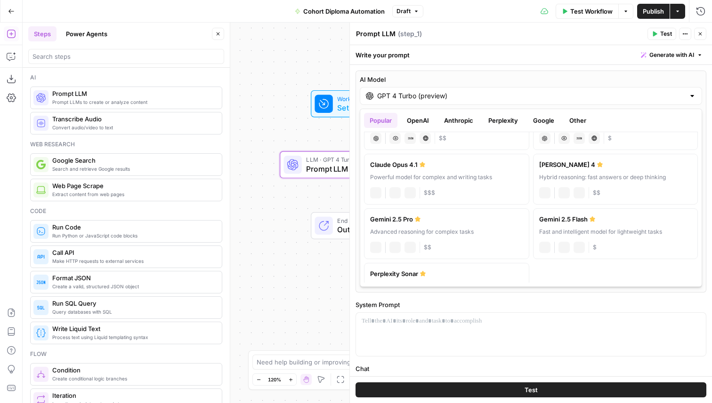
scroll to position [135, 0]
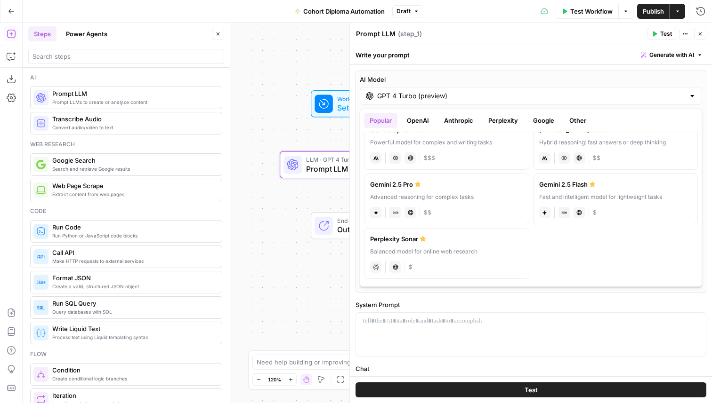
click at [461, 206] on div "gemini JSON Mode Live Web Research $$" at bounding box center [446, 211] width 153 height 13
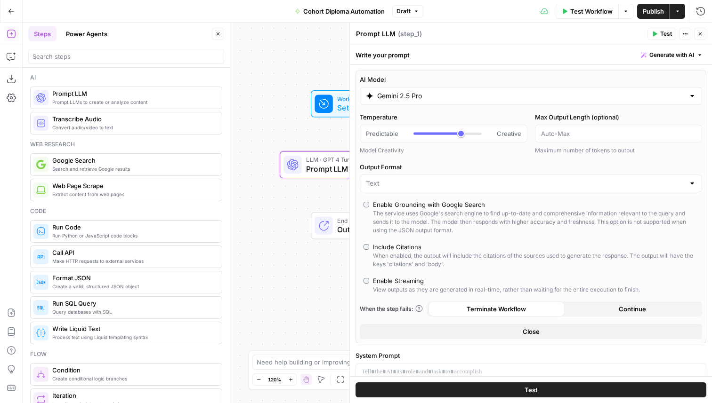
type input "Gemini 2.5 Pro"
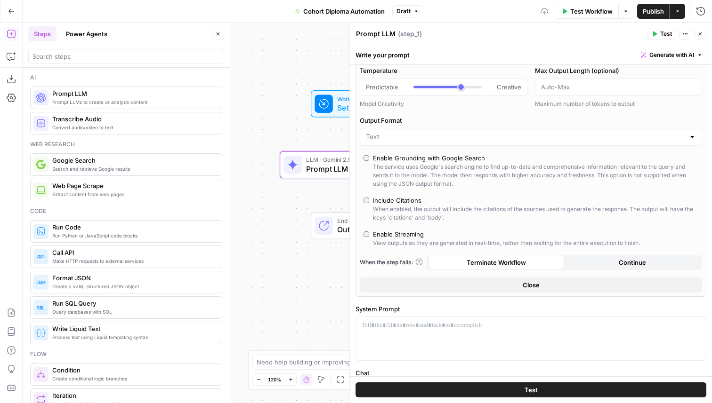
scroll to position [173, 0]
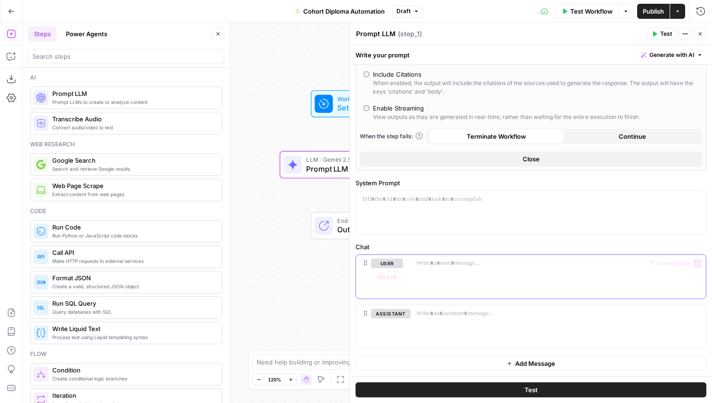
click at [443, 268] on div at bounding box center [558, 276] width 295 height 43
click at [418, 295] on div at bounding box center [558, 276] width 295 height 43
click at [498, 363] on button "Add Message" at bounding box center [530, 364] width 351 height 14
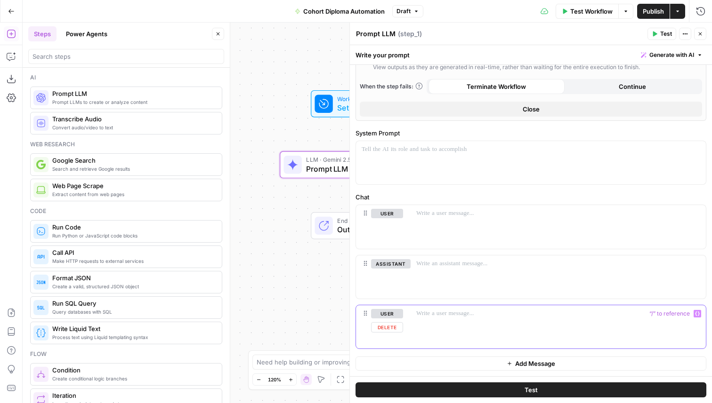
click at [396, 330] on button "Delete" at bounding box center [387, 327] width 32 height 10
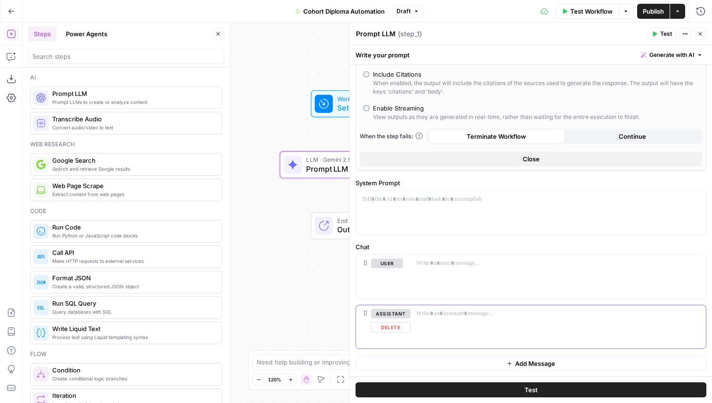
click at [387, 325] on button "Delete" at bounding box center [391, 327] width 40 height 10
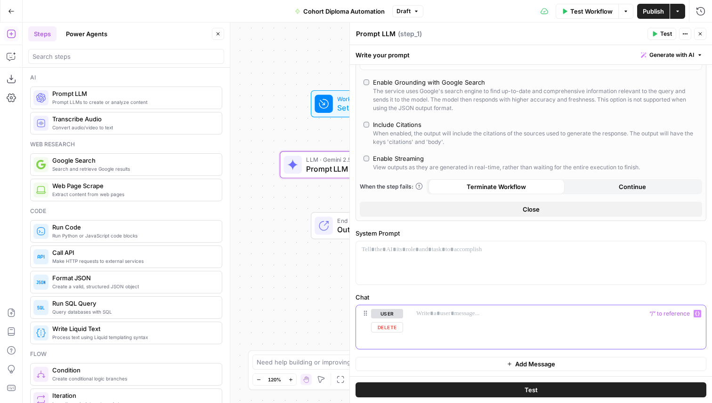
drag, startPoint x: 445, startPoint y: 322, endPoint x: 440, endPoint y: 322, distance: 5.2
click at [445, 322] on div at bounding box center [558, 327] width 295 height 43
click at [471, 209] on button "Close" at bounding box center [531, 209] width 342 height 15
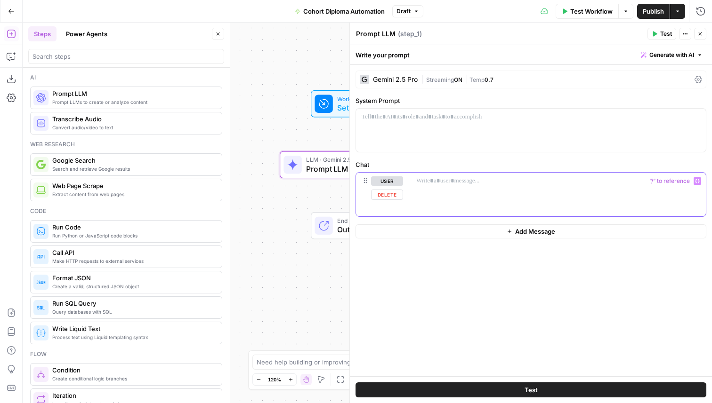
click at [465, 204] on div at bounding box center [558, 194] width 295 height 43
click at [698, 81] on icon at bounding box center [698, 80] width 8 height 8
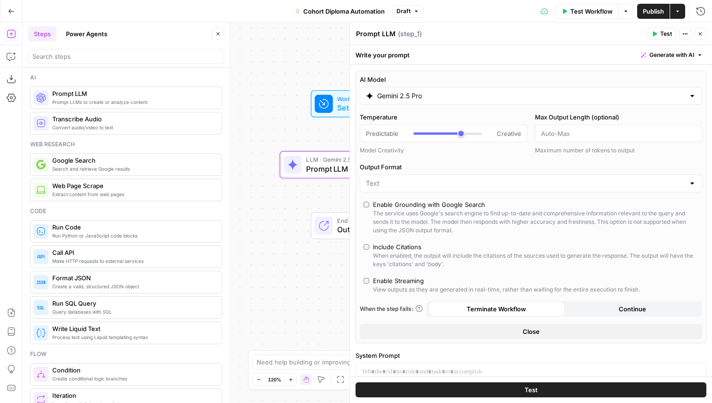
click at [437, 330] on button "Close" at bounding box center [531, 331] width 342 height 15
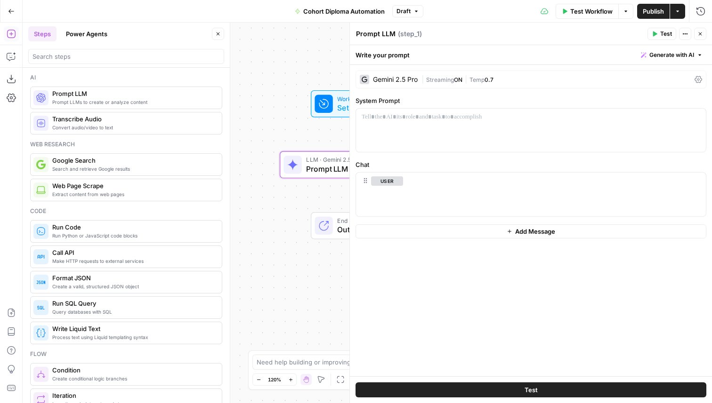
click at [698, 37] on button "Close" at bounding box center [700, 34] width 12 height 12
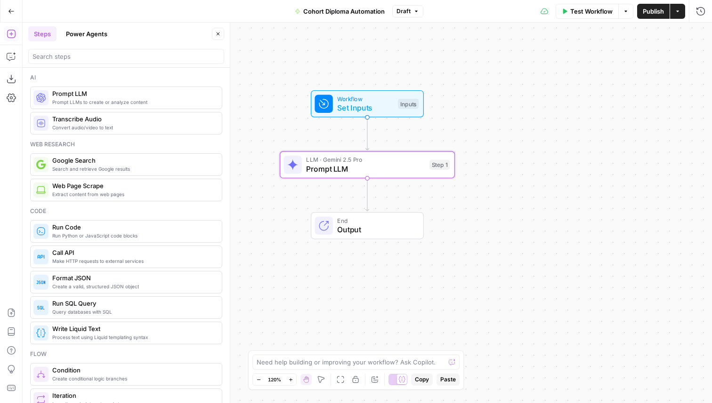
click at [353, 169] on span "Prompt LLM" at bounding box center [365, 168] width 119 height 11
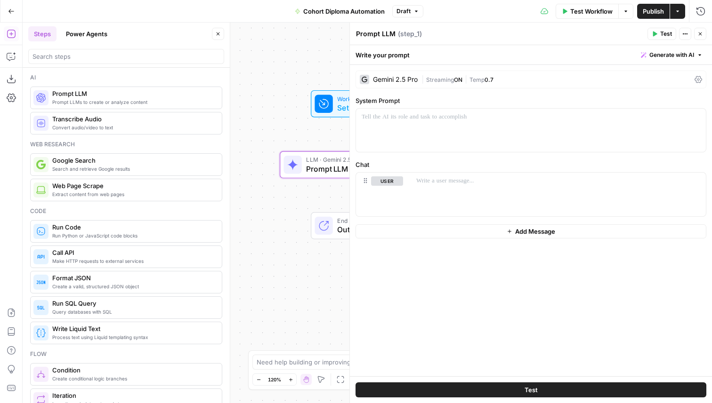
click at [393, 78] on div "Gemini 2.5 Pro" at bounding box center [395, 79] width 45 height 7
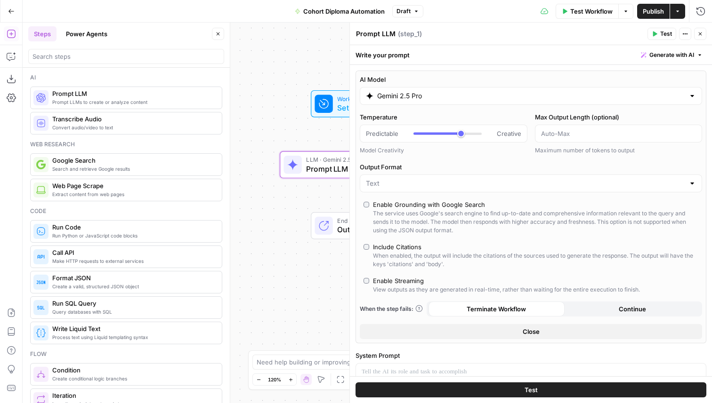
click at [419, 91] on div "Gemini 2.5 Pro" at bounding box center [531, 96] width 342 height 18
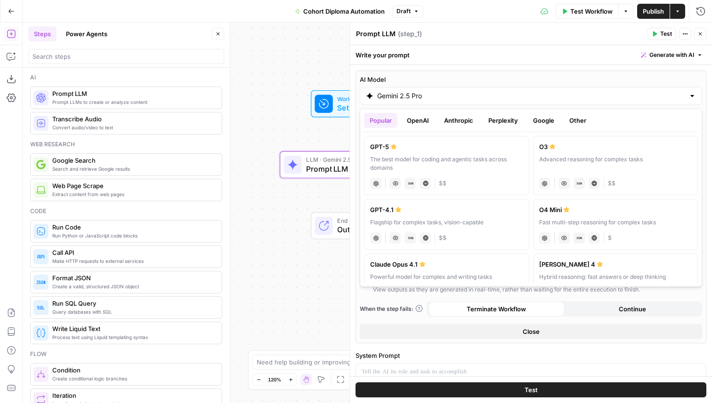
click at [419, 157] on div "The best model for coding and agentic tasks across domains" at bounding box center [446, 163] width 153 height 17
type input "GPT-5"
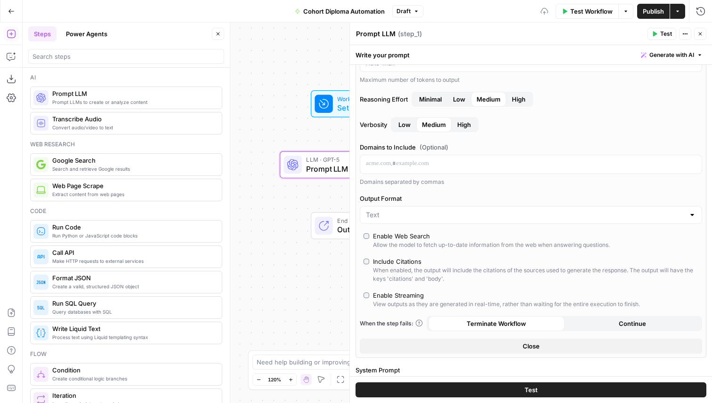
scroll to position [241, 0]
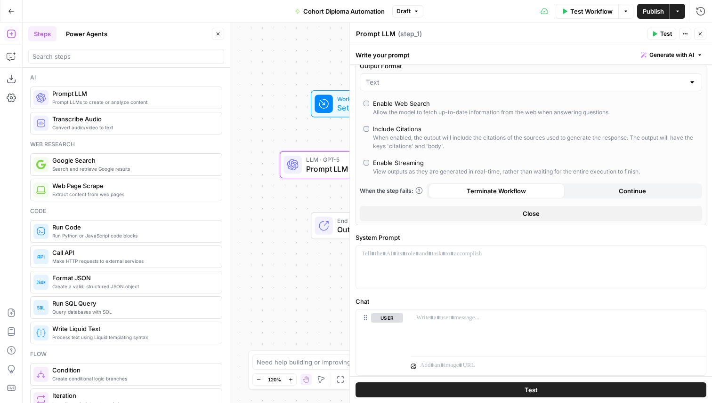
click at [466, 214] on button "Close" at bounding box center [531, 213] width 342 height 15
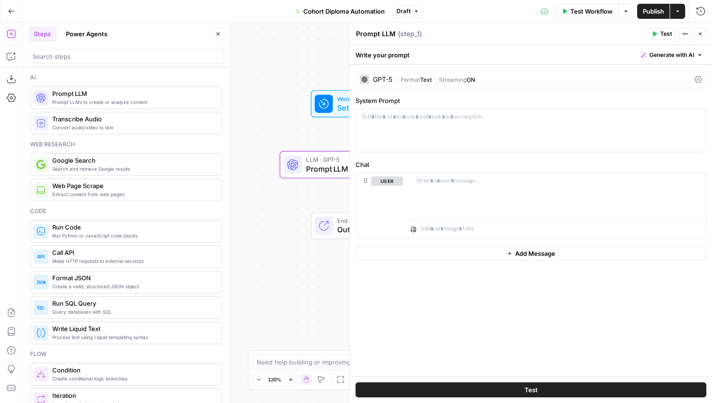
scroll to position [0, 0]
click at [457, 228] on p at bounding box center [553, 229] width 266 height 9
click at [452, 230] on p at bounding box center [553, 229] width 266 height 9
click at [327, 109] on icon at bounding box center [323, 103] width 11 height 11
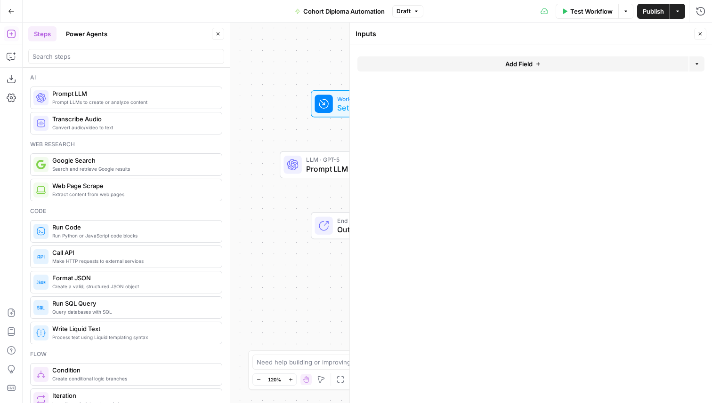
click at [427, 62] on button "Add Field" at bounding box center [522, 63] width 331 height 15
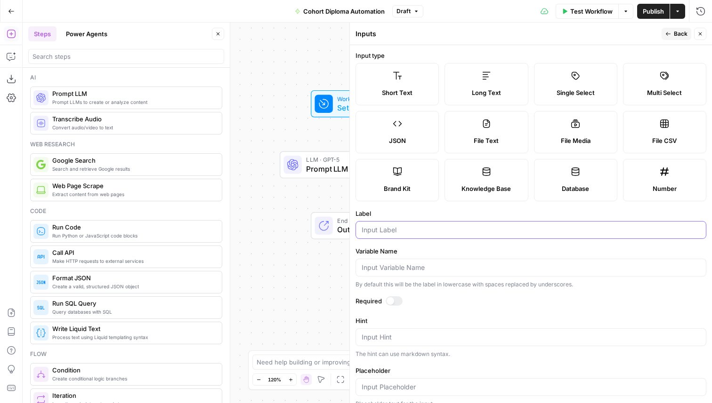
click at [384, 232] on input "Label" at bounding box center [531, 229] width 338 height 9
click at [370, 229] on input "name" at bounding box center [531, 229] width 338 height 9
click at [375, 233] on input "Name" at bounding box center [531, 229] width 338 height 9
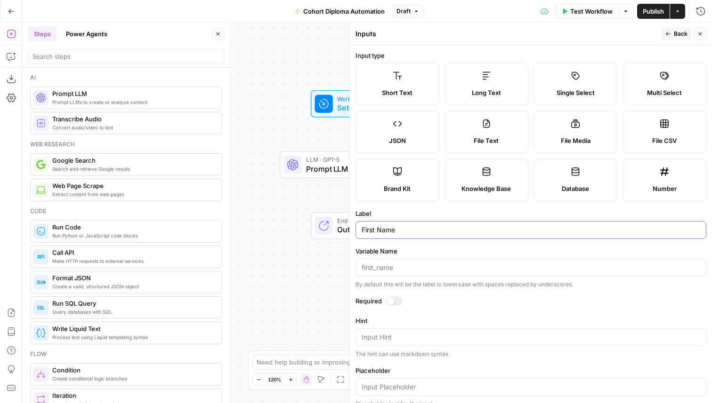
type input "First Name"
click at [673, 32] on button "Back" at bounding box center [676, 34] width 30 height 12
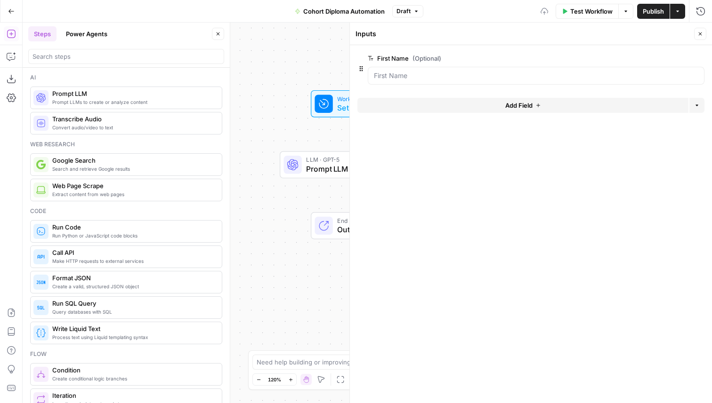
click at [423, 100] on button "Add Field" at bounding box center [522, 105] width 331 height 15
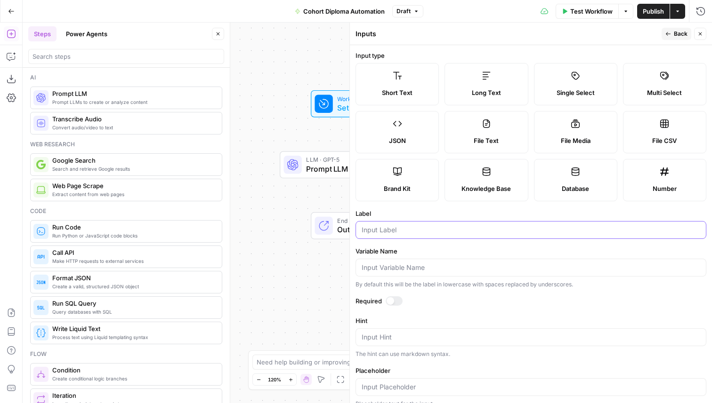
click at [389, 234] on input "Label" at bounding box center [531, 229] width 338 height 9
type input "Last Name"
click at [664, 37] on button "Back" at bounding box center [676, 34] width 30 height 12
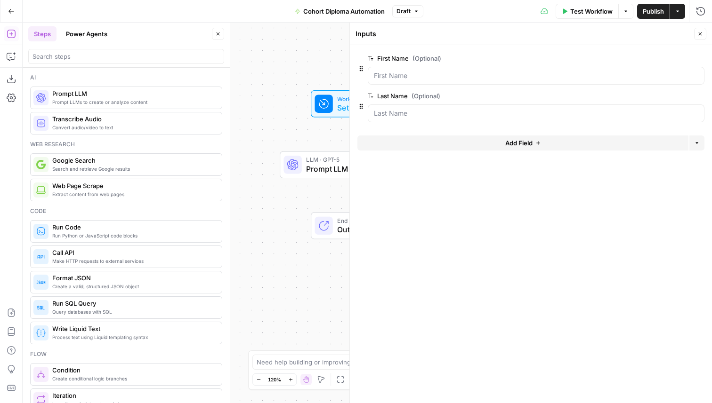
click at [472, 139] on button "Add Field" at bounding box center [522, 143] width 331 height 15
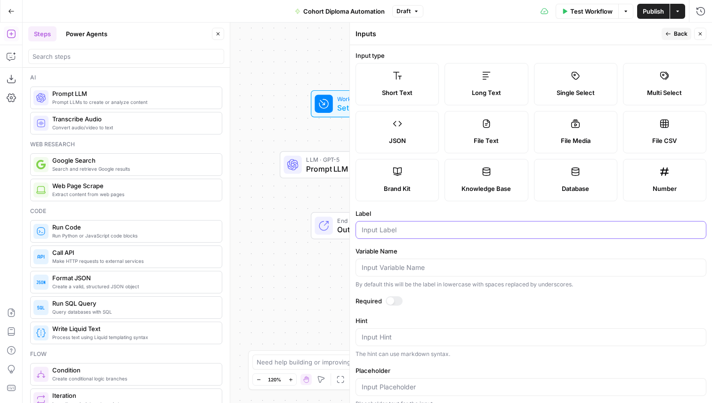
click at [401, 228] on input "Label" at bounding box center [531, 229] width 338 height 9
type input "Email"
click at [681, 33] on span "Back" at bounding box center [681, 34] width 14 height 8
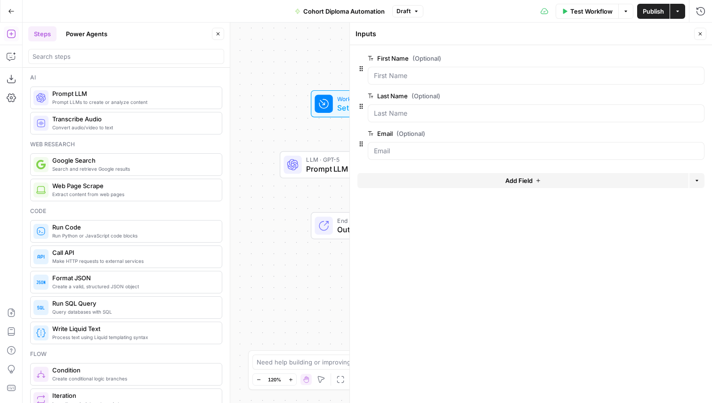
click at [696, 33] on span "E" at bounding box center [698, 31] width 8 height 9
click at [701, 34] on icon "button" at bounding box center [700, 34] width 6 height 6
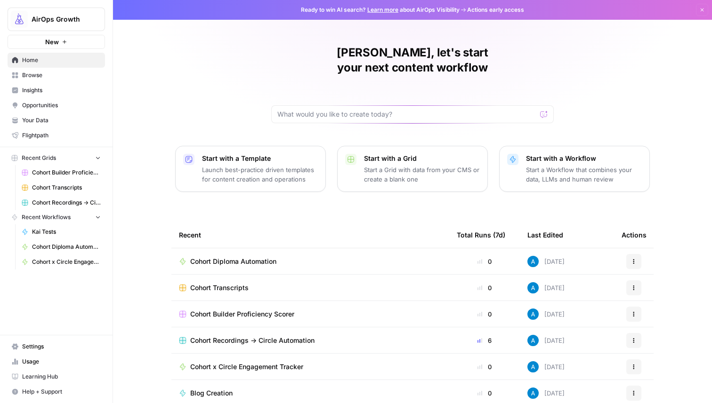
click at [72, 22] on span "AirOps Growth" at bounding box center [60, 19] width 57 height 9
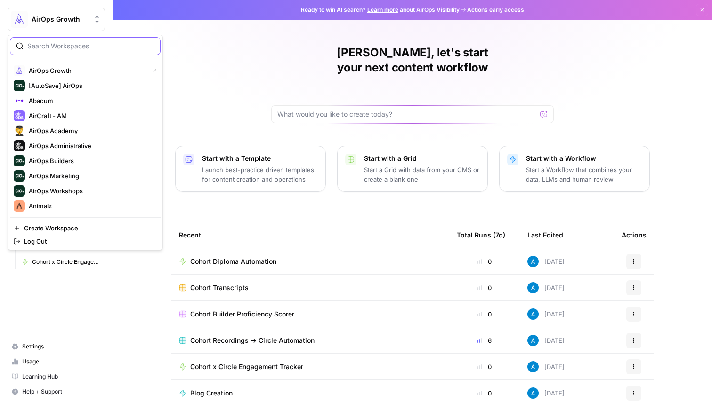
click at [70, 41] on input "search" at bounding box center [90, 45] width 127 height 9
type input "bilt"
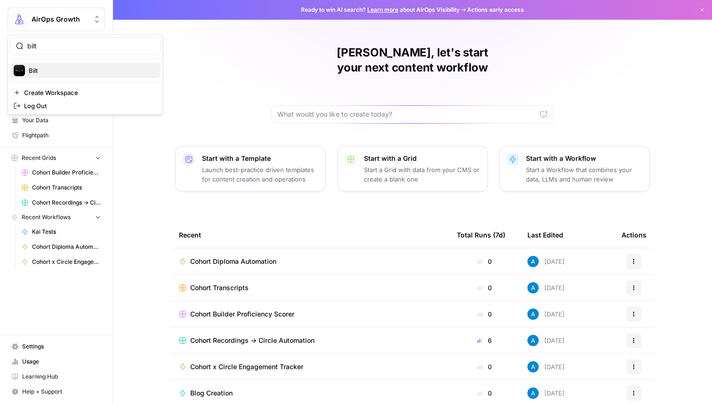
click at [80, 69] on span "Bilt" at bounding box center [91, 70] width 124 height 9
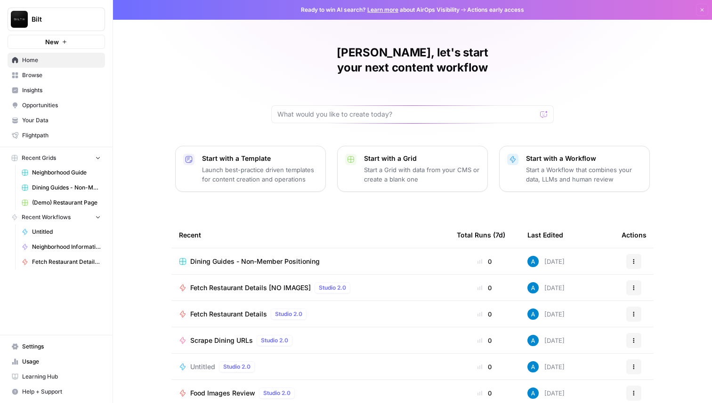
click at [32, 73] on span "Browse" at bounding box center [61, 75] width 79 height 8
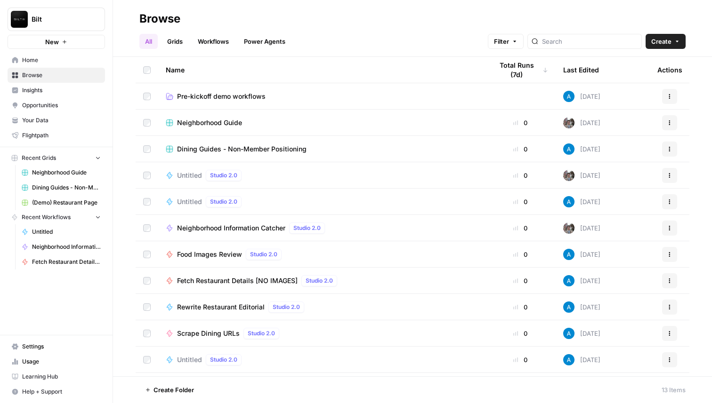
click at [224, 121] on span "Neighborhood Guide" at bounding box center [209, 122] width 65 height 9
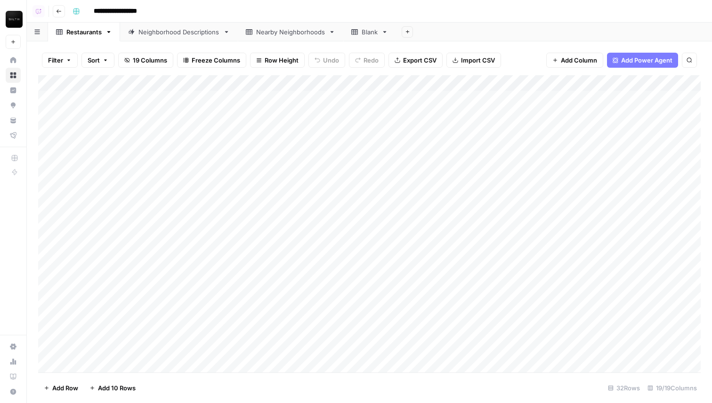
click at [58, 9] on icon "button" at bounding box center [59, 11] width 6 height 6
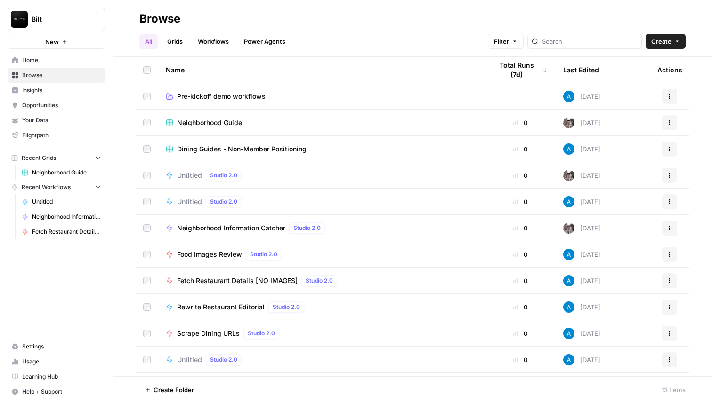
click at [208, 148] on span "Dining Guides - Non-Member Positioning" at bounding box center [241, 149] width 129 height 9
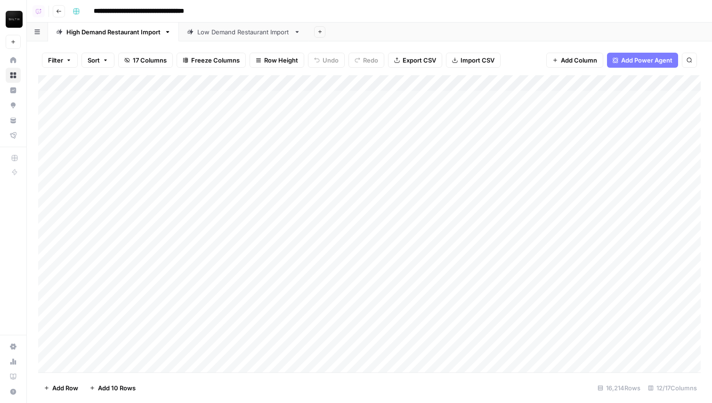
click at [607, 81] on div "Add Column" at bounding box center [369, 224] width 662 height 298
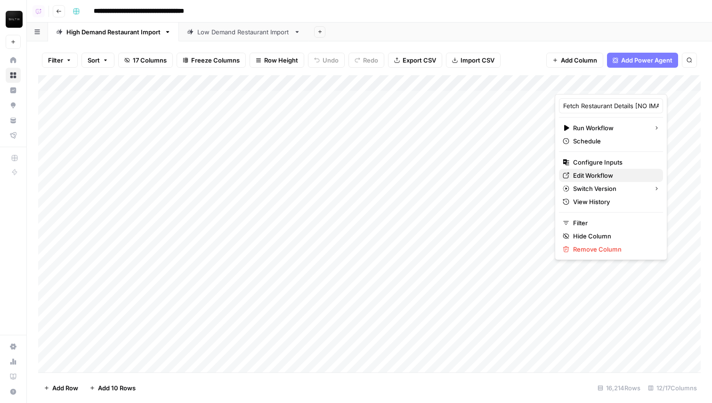
click at [590, 179] on span "Edit Workflow" at bounding box center [614, 175] width 82 height 9
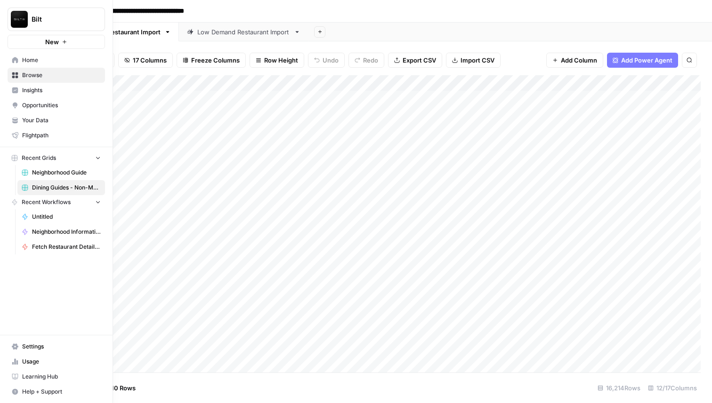
click at [24, 22] on img "Workspace: Bilt" at bounding box center [19, 19] width 17 height 17
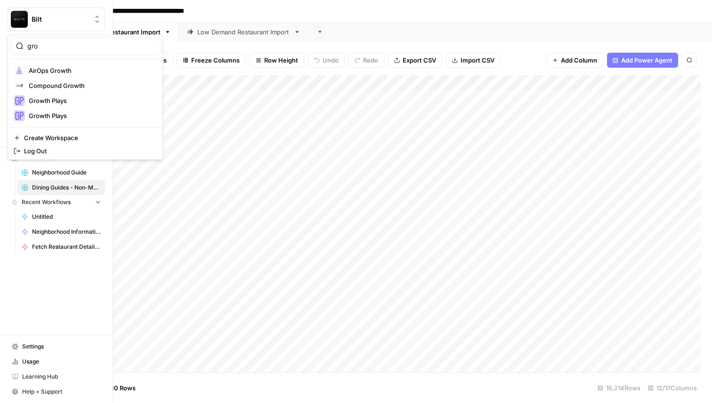
type input "gro"
click at [39, 73] on span "AirOps Growth" at bounding box center [91, 70] width 124 height 9
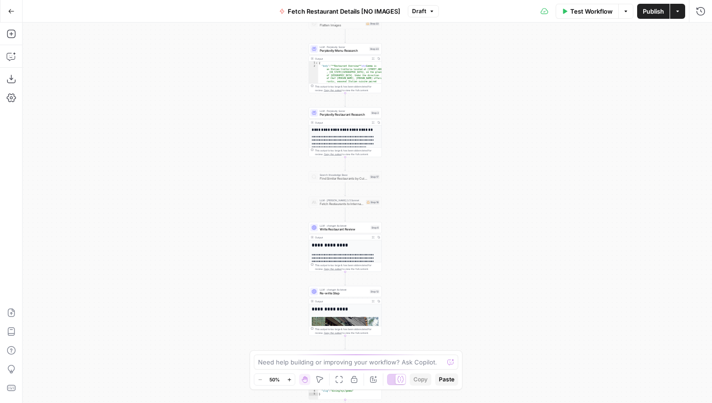
drag, startPoint x: 477, startPoint y: 258, endPoint x: 455, endPoint y: 53, distance: 206.4
click at [455, 53] on div "Workflow Set Inputs Inputs Run Code · Python Get Long / Lat Step 1 Output Expan…" at bounding box center [367, 213] width 689 height 381
click at [352, 228] on span "Write Restaurant Review" at bounding box center [344, 229] width 49 height 5
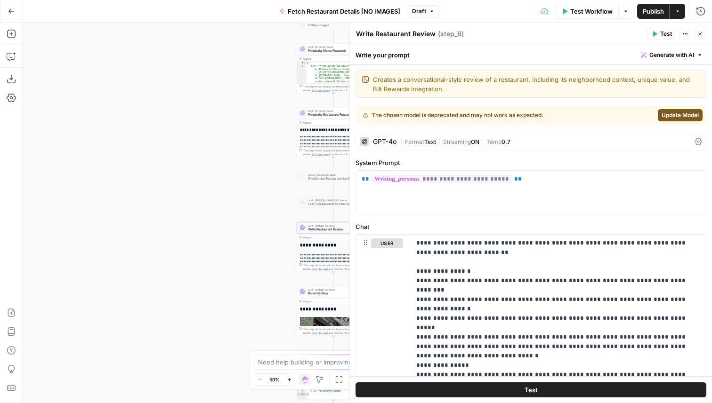
drag, startPoint x: 258, startPoint y: 267, endPoint x: 160, endPoint y: 231, distance: 104.4
click at [160, 231] on div "Workflow Set Inputs Inputs Run Code · Python Get Long / Lat Step 1 Output Expan…" at bounding box center [367, 213] width 689 height 381
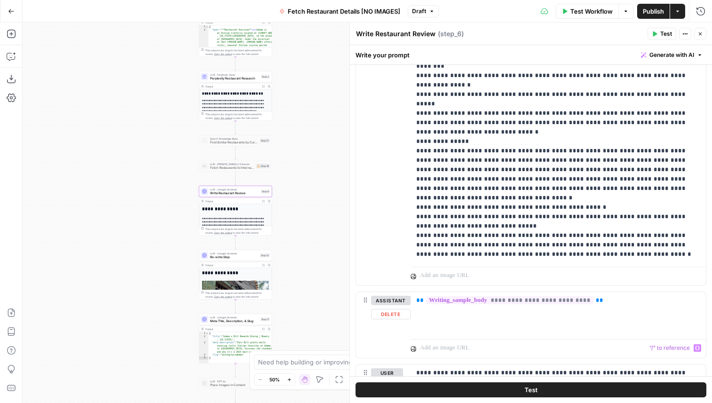
scroll to position [193, 0]
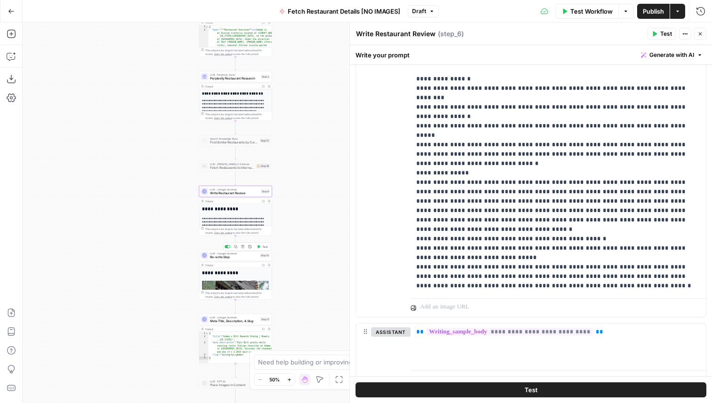
click at [239, 255] on span "Re-write Step" at bounding box center [234, 257] width 48 height 5
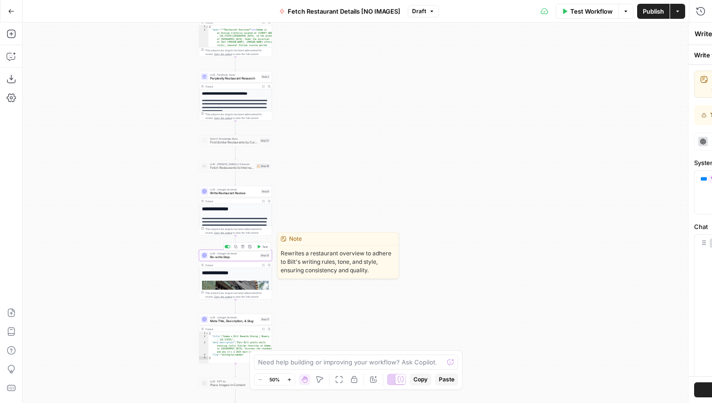
type textarea "Re-write Step"
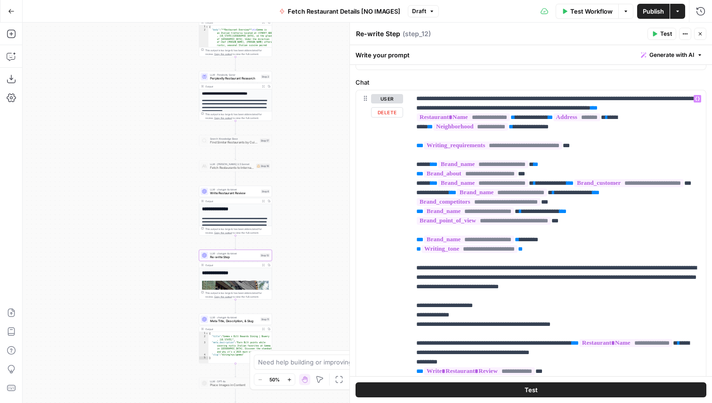
scroll to position [208, 0]
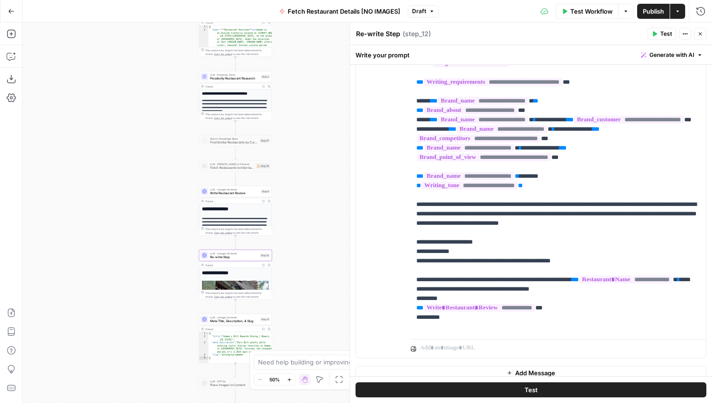
click at [244, 318] on span "LLM · chatgpt-4o-latest" at bounding box center [234, 318] width 48 height 4
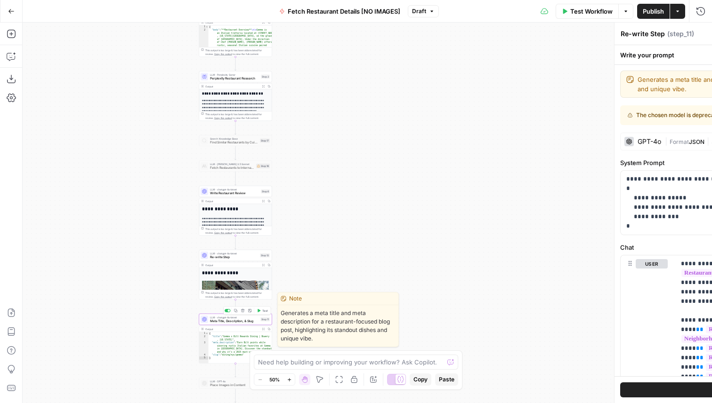
type textarea "Meta Title, Description, & Slug"
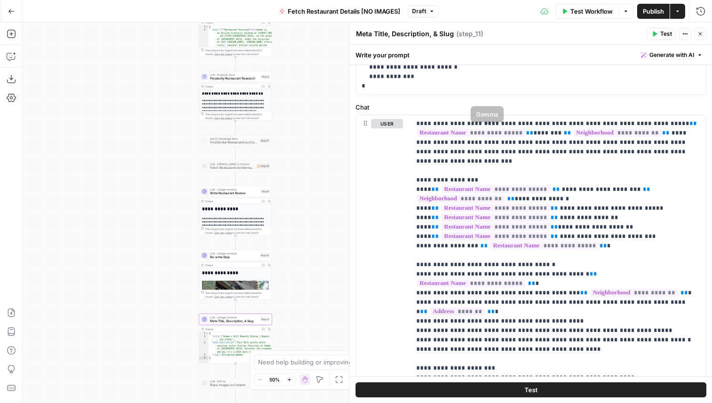
scroll to position [313, 0]
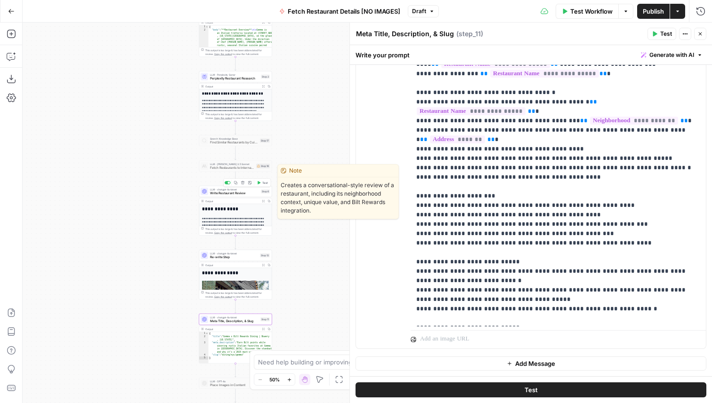
click at [221, 195] on span "Write Restaurant Review" at bounding box center [234, 193] width 49 height 5
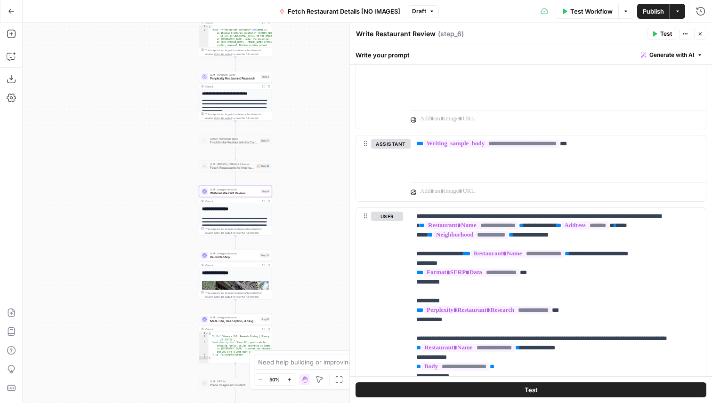
scroll to position [646, 0]
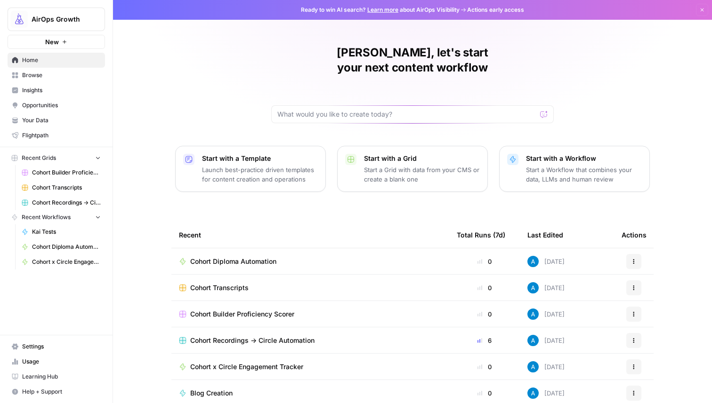
click at [35, 113] on div "Home Browse Insights Opportunities Your Data Flightpath" at bounding box center [56, 98] width 97 height 90
click at [35, 122] on span "Your Data" at bounding box center [61, 120] width 79 height 8
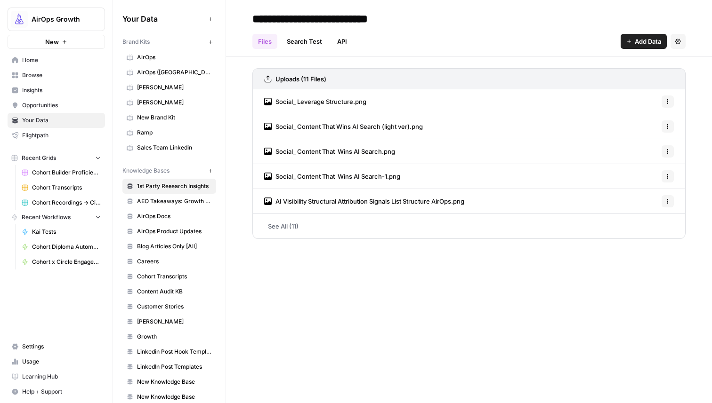
click at [210, 169] on icon "button" at bounding box center [210, 171] width 5 height 5
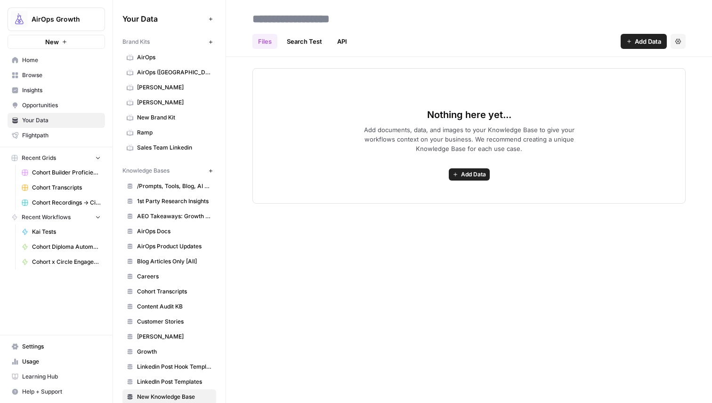
scroll to position [178, 0]
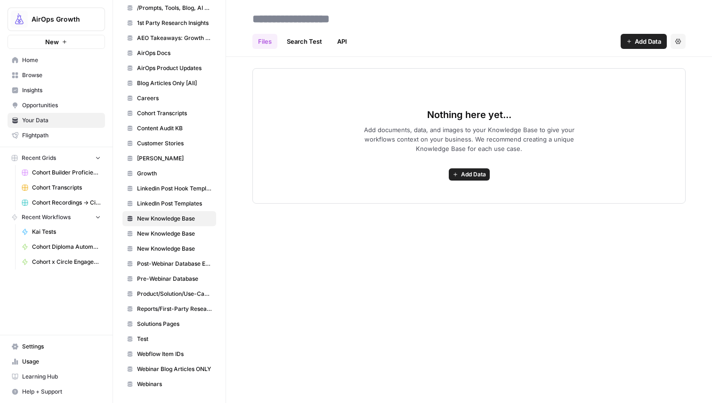
click at [346, 20] on input at bounding box center [324, 18] width 151 height 19
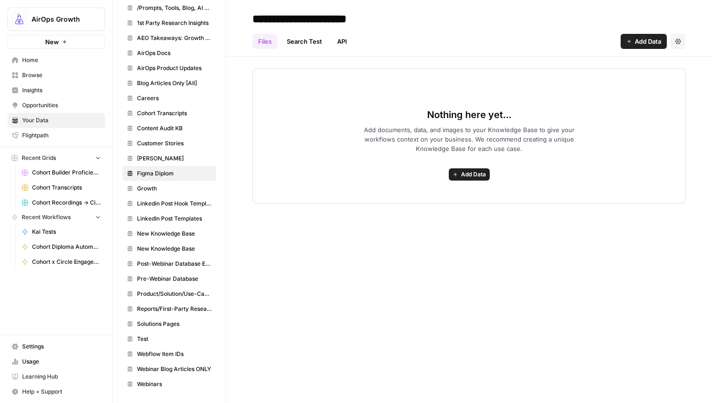
type input "**********"
click at [486, 18] on div "**********" at bounding box center [468, 18] width 433 height 15
click at [466, 171] on span "Add Data" at bounding box center [473, 174] width 25 height 8
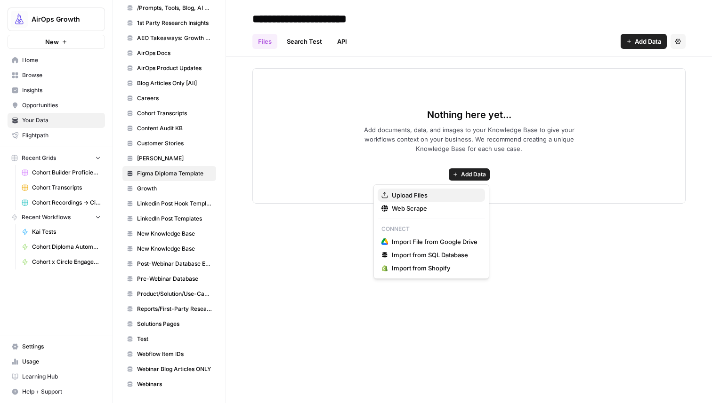
click at [416, 196] on span "Upload Files" at bounding box center [435, 195] width 86 height 9
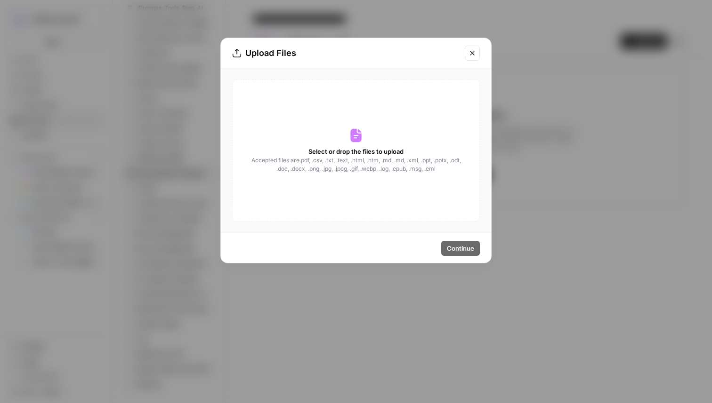
click at [354, 137] on icon at bounding box center [355, 135] width 15 height 15
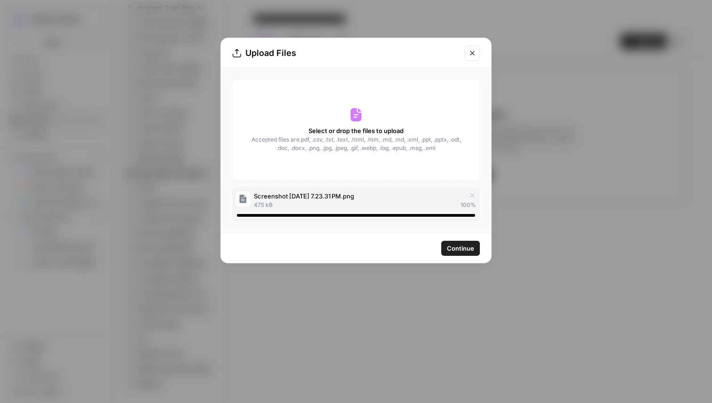
click at [460, 248] on span "Continue" at bounding box center [460, 248] width 27 height 9
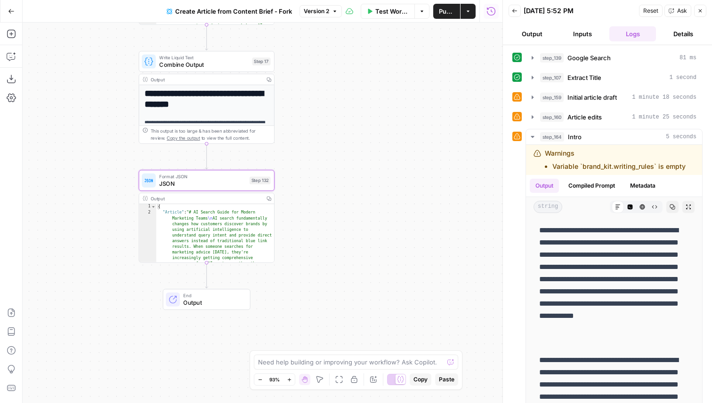
scroll to position [146, 0]
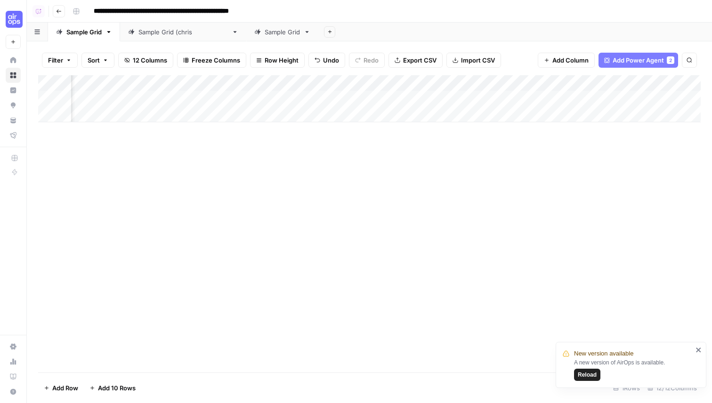
scroll to position [0, 657]
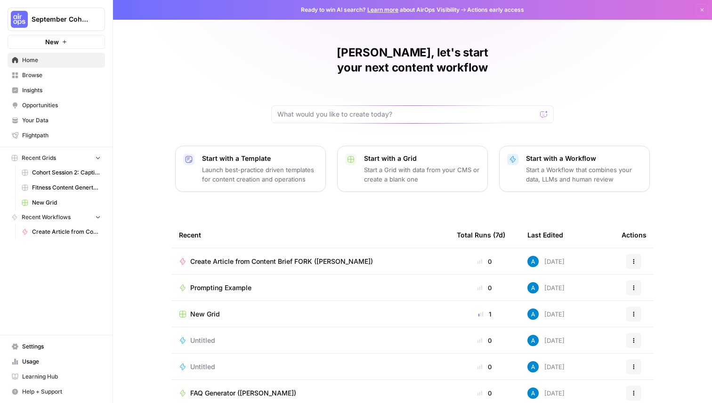
click at [52, 18] on span "September Cohort" at bounding box center [60, 19] width 57 height 9
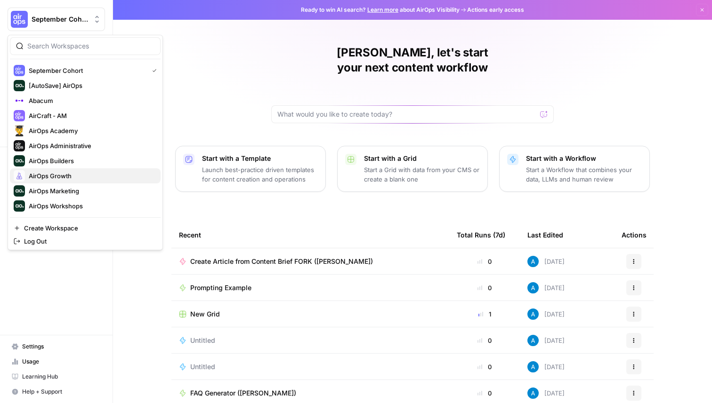
click at [73, 181] on div "AirOps Growth" at bounding box center [85, 175] width 143 height 11
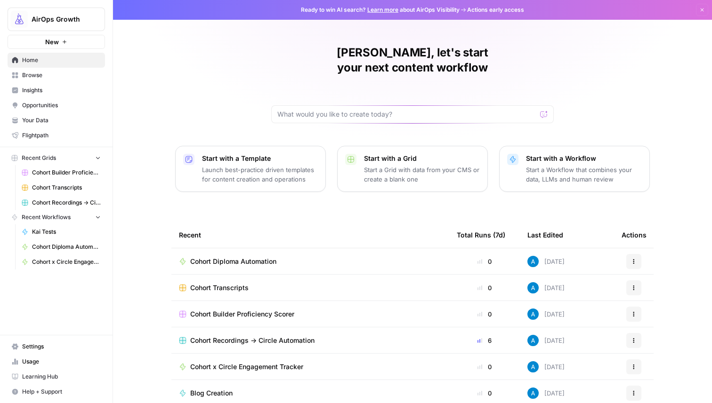
click at [236, 257] on span "Cohort Diploma Automation" at bounding box center [233, 261] width 86 height 9
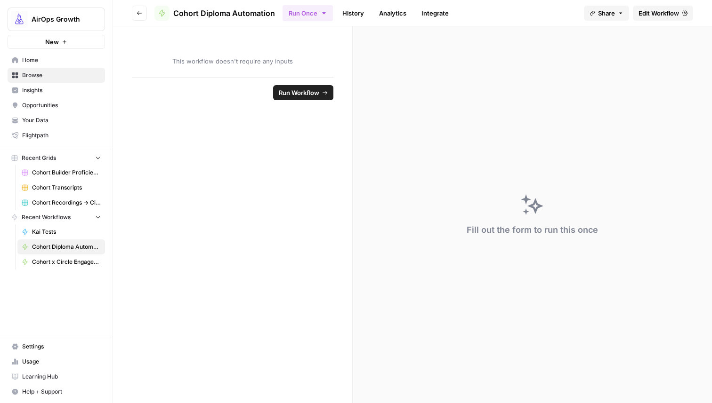
click at [69, 119] on span "Your Data" at bounding box center [61, 120] width 79 height 8
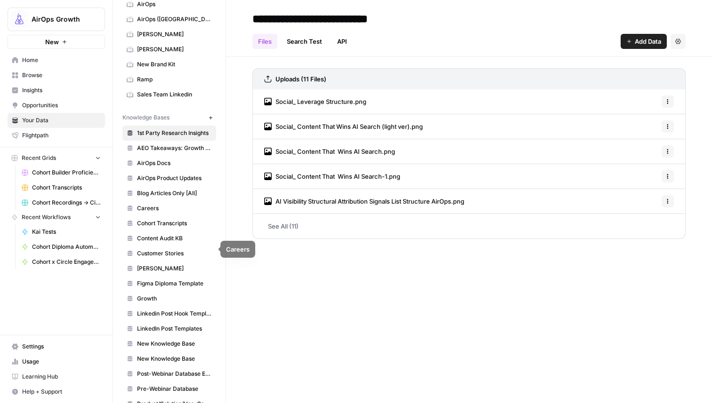
scroll to position [54, 0]
click at [158, 278] on link "Figma Diploma Template" at bounding box center [169, 282] width 94 height 15
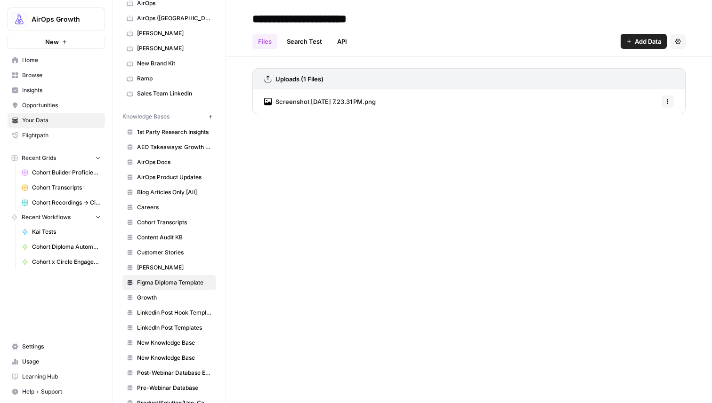
click at [307, 101] on span "Screenshot [DATE] 7.23.31 PM.png" at bounding box center [325, 101] width 100 height 9
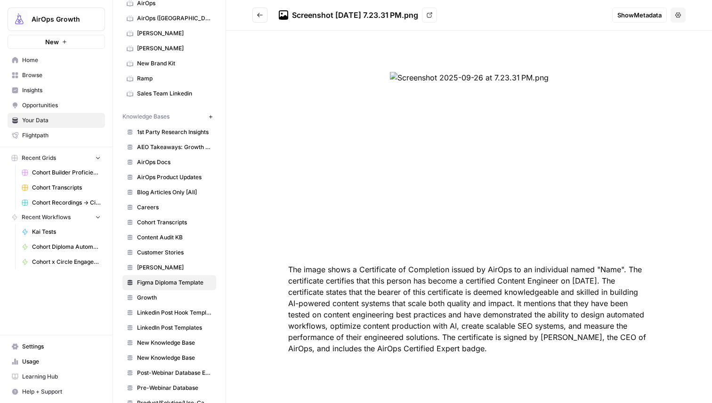
click at [256, 10] on button "Go back" at bounding box center [259, 15] width 15 height 15
